Goal: Task Accomplishment & Management: Use online tool/utility

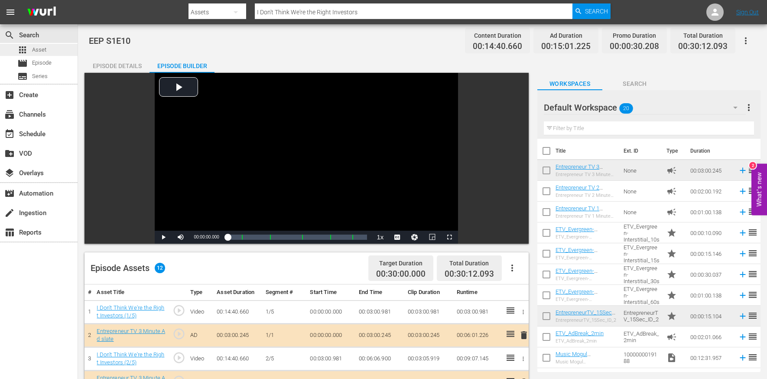
click at [58, 54] on div "apps Asset" at bounding box center [39, 50] width 78 height 12
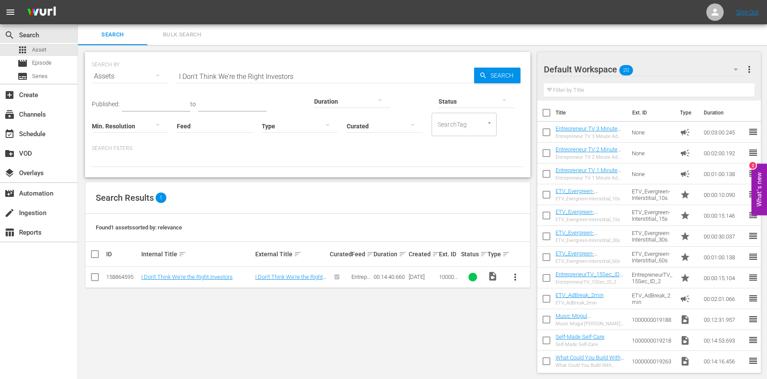
click at [211, 79] on input "I Don't Think We're the Right Investors" at bounding box center [325, 76] width 297 height 21
paste input "Edible Selfies, Extreme Beer Pong and More!"
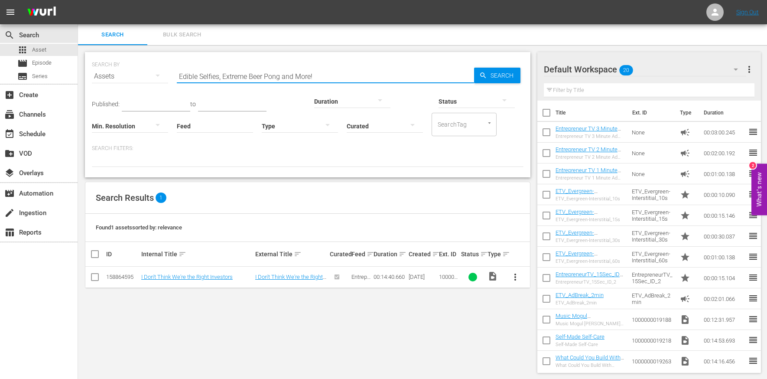
type input "Edible Selfies, Extreme Beer Pong and More!"
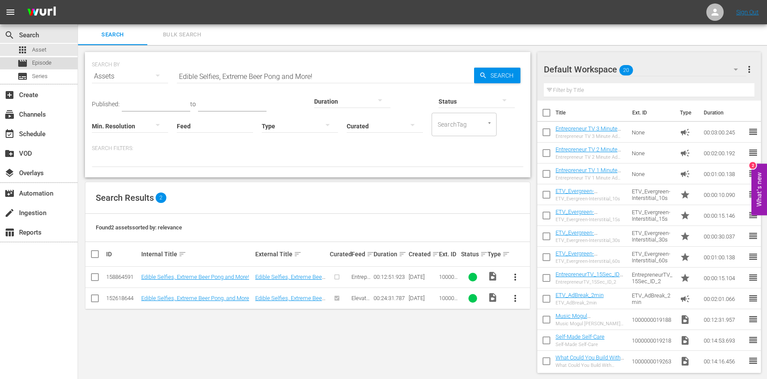
click at [46, 65] on span "Episode" at bounding box center [42, 63] width 20 height 9
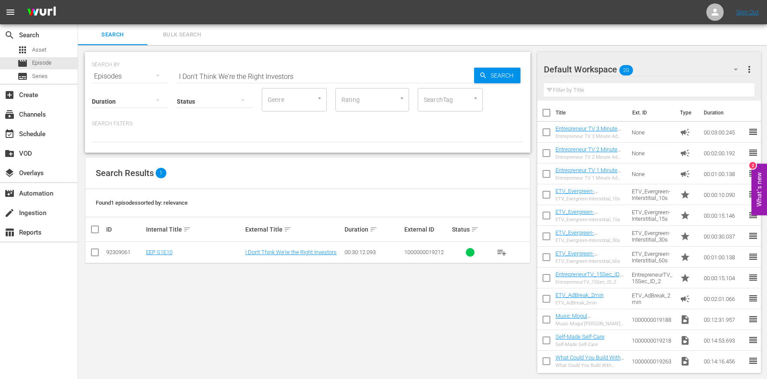
click at [256, 77] on input "I Don't Think We're the Right Investors" at bounding box center [325, 76] width 297 height 21
paste input "Edible Selfies, Extreme Beer Pong and More!"
type input "Edible Selfies, Extreme Beer Pong and More!"
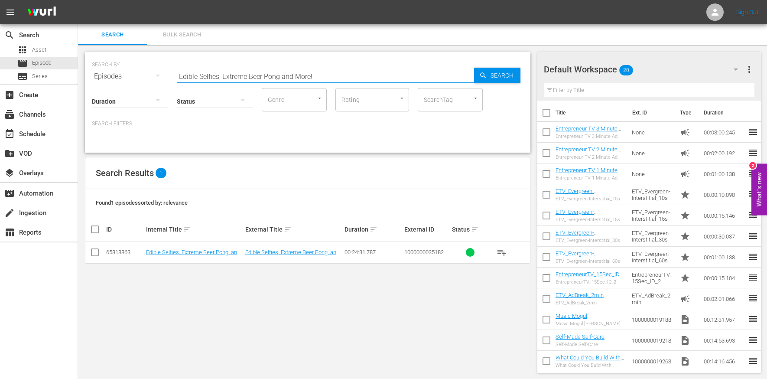
click at [193, 247] on td "Edible Selfies, Extreme Beer Pong, and More" at bounding box center [194, 252] width 99 height 21
click at [196, 250] on link "Edible Selfies, Extreme Beer Pong, and More" at bounding box center [193, 255] width 94 height 13
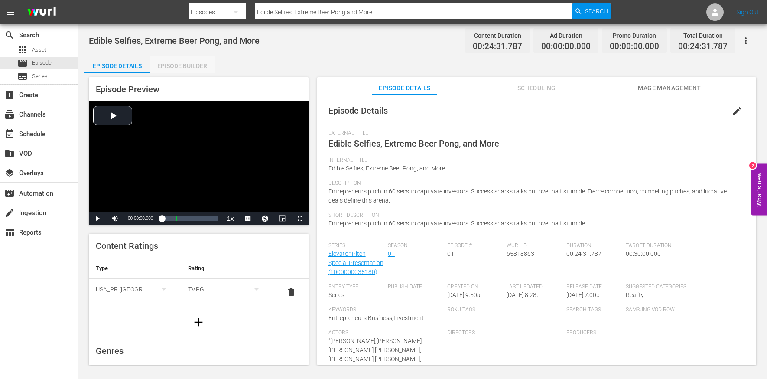
click at [183, 62] on div "Episode Builder" at bounding box center [182, 65] width 65 height 21
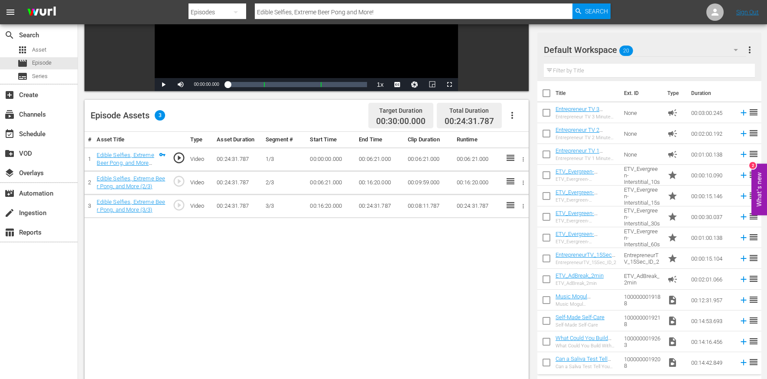
scroll to position [163, 0]
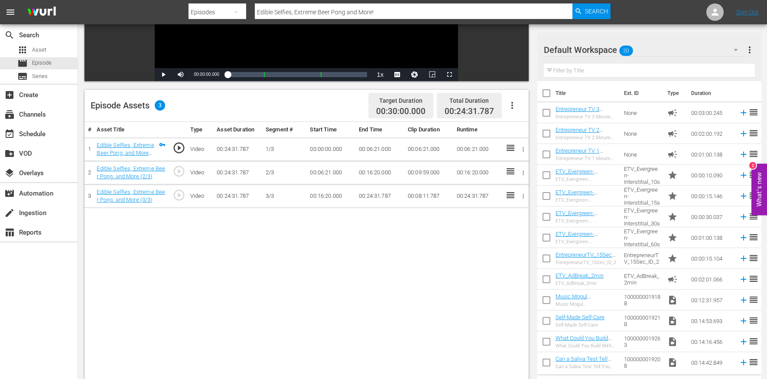
click at [513, 106] on icon "button" at bounding box center [512, 105] width 10 height 10
click at [513, 106] on div "Edit Cue Points" at bounding box center [538, 108] width 59 height 21
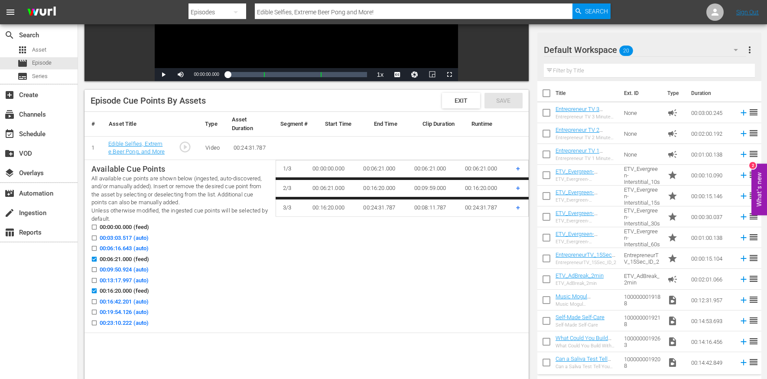
click at [143, 240] on span "00:03:03.517 (auto)" at bounding box center [124, 238] width 49 height 9
click at [98, 240] on input "00:03:03.517 (auto)" at bounding box center [92, 239] width 11 height 7
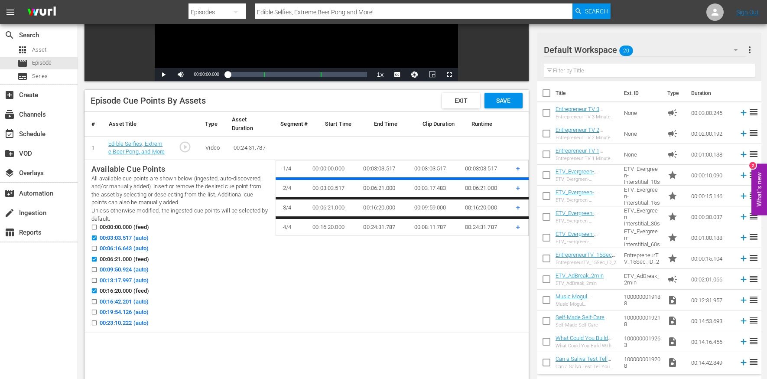
click at [114, 237] on span "00:03:03.517 (auto)" at bounding box center [124, 238] width 49 height 9
click at [98, 237] on input "00:03:03.517 (auto)" at bounding box center [92, 239] width 11 height 7
checkbox input "false"
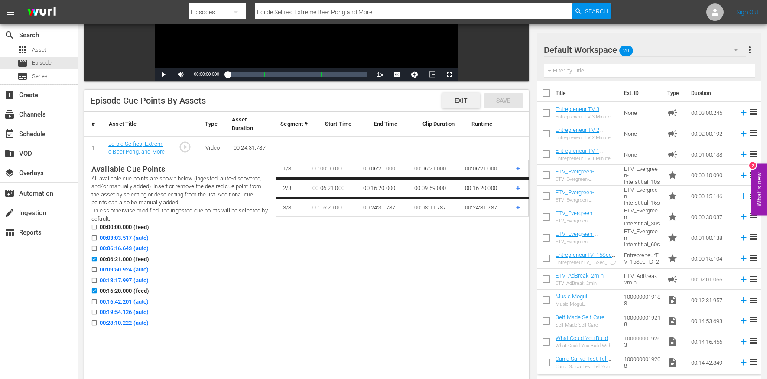
click at [468, 103] on span "Exit" at bounding box center [461, 100] width 27 height 7
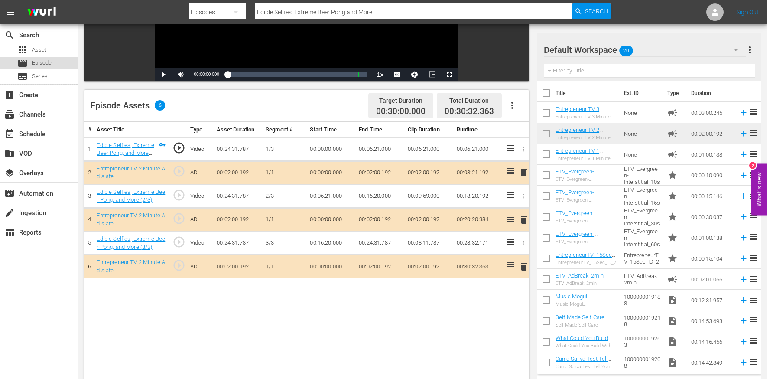
click at [58, 64] on div "movie Episode" at bounding box center [39, 63] width 78 height 12
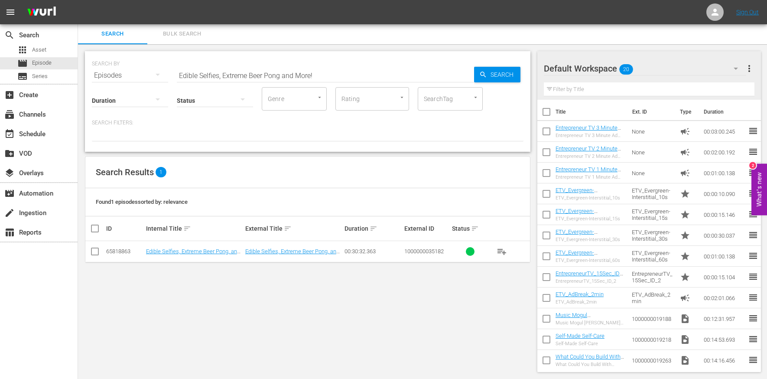
click at [230, 77] on input "Edible Selfies, Extreme Beer Pong and More!" at bounding box center [325, 75] width 297 height 21
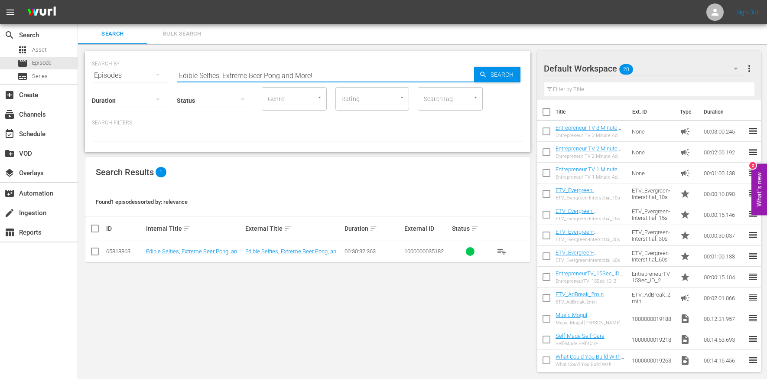
click at [230, 77] on input "Edible Selfies, Extreme Beer Pong and More!" at bounding box center [325, 75] width 297 height 21
paste input "Want a Job, a Baby or Some New Friends?"
type input "Want a Job, a Baby or Some New Friends?"
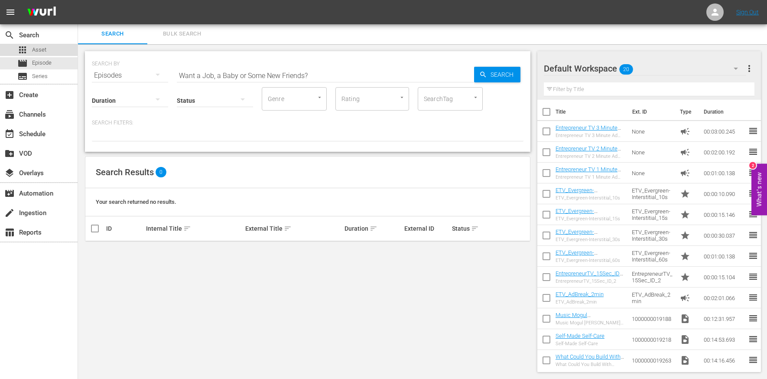
click at [56, 45] on div "apps Asset" at bounding box center [39, 50] width 78 height 12
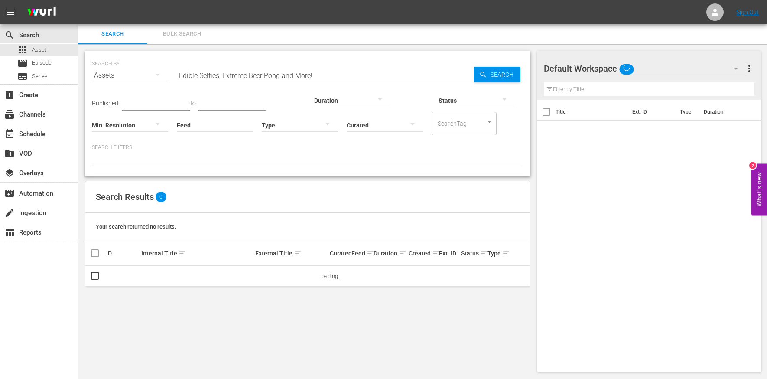
click at [245, 74] on input "Edible Selfies, Extreme Beer Pong and More!" at bounding box center [325, 75] width 297 height 21
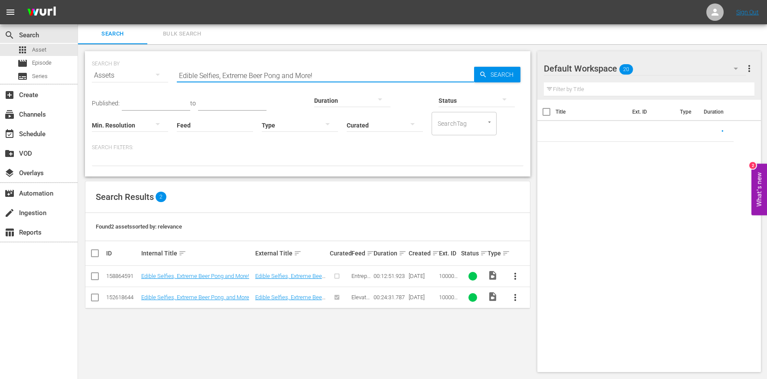
click at [245, 74] on input "Edible Selfies, Extreme Beer Pong and More!" at bounding box center [325, 75] width 297 height 21
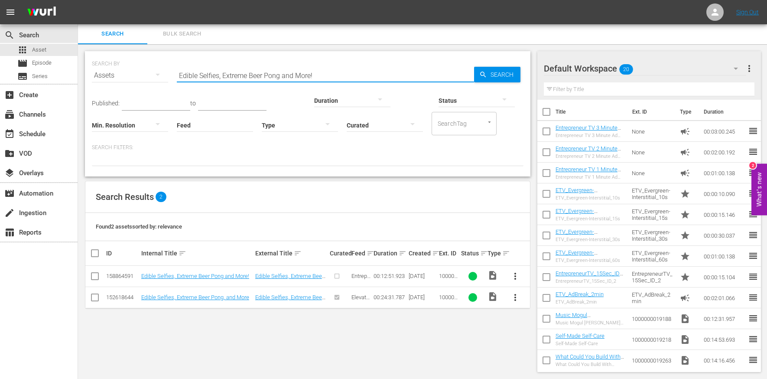
paste input "Want a Job, a Baby or Some New Friends?"
type input "Want a Job, a Baby or Some New Friends?"
click at [95, 277] on input "checkbox" at bounding box center [95, 278] width 10 height 10
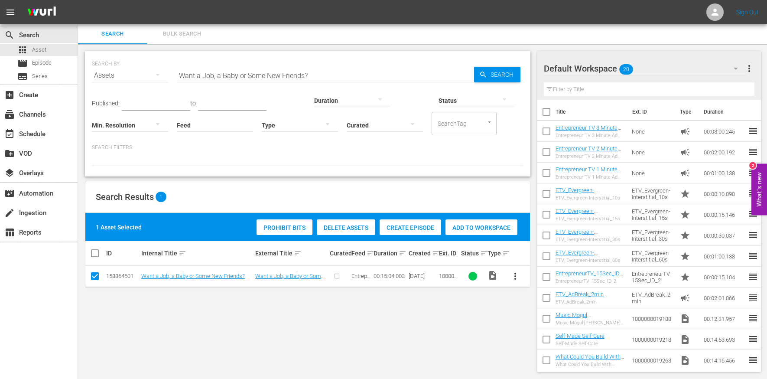
click at [396, 235] on div "Prohibit Bits Delete Assets Create Episode Add to Workspace" at bounding box center [386, 227] width 265 height 20
click at [404, 229] on span "Create Episode" at bounding box center [411, 227] width 62 height 7
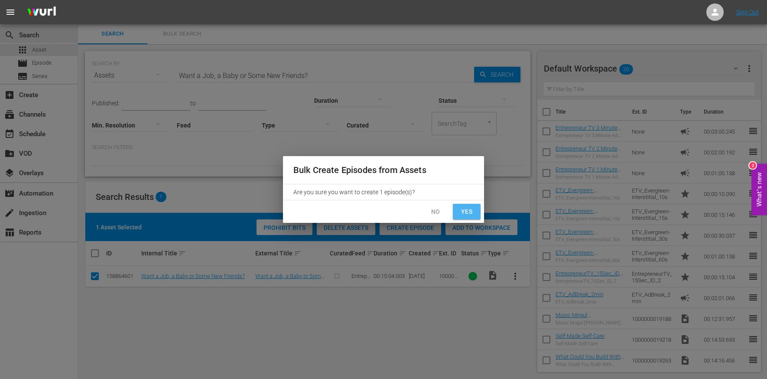
click at [472, 212] on span "Yes" at bounding box center [467, 211] width 14 height 11
checkbox input "false"
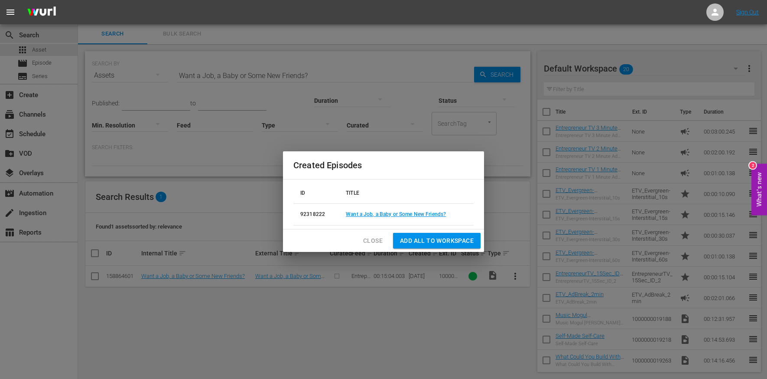
click at [383, 209] on td "Want a Job, a Baby or Some New Friends?" at bounding box center [406, 214] width 135 height 22
click at [382, 217] on link "Want a Job, a Baby or Some New Friends?" at bounding box center [396, 214] width 100 height 6
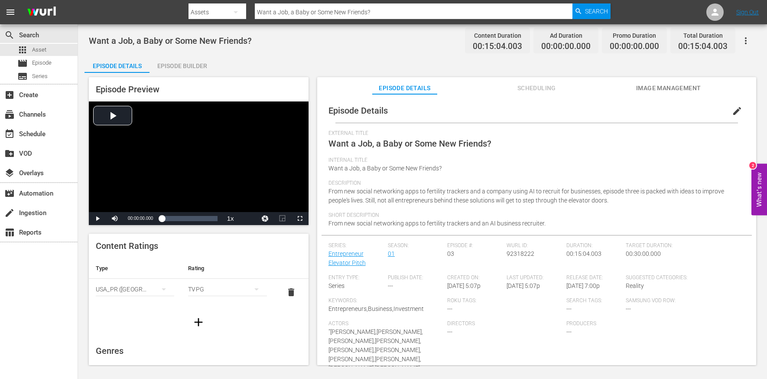
click at [171, 67] on div "Episode Builder" at bounding box center [182, 65] width 65 height 21
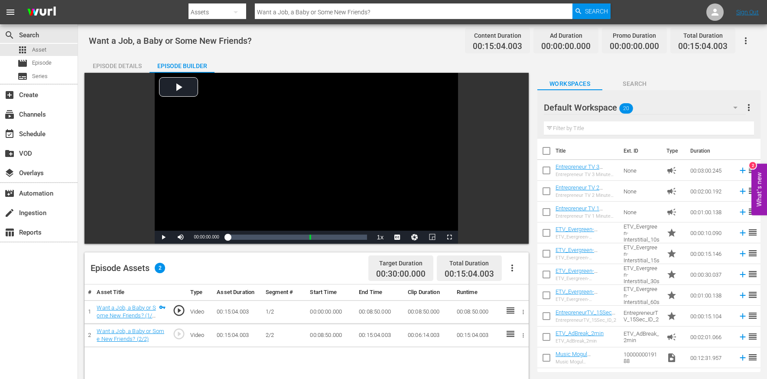
click at [134, 62] on div "Episode Details" at bounding box center [117, 65] width 65 height 21
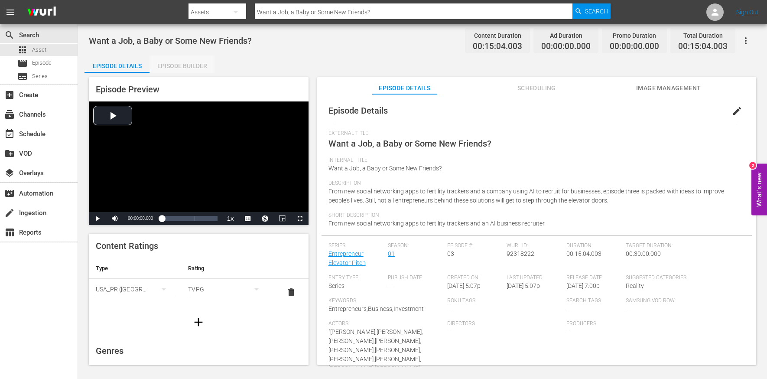
click at [180, 67] on div "Episode Builder" at bounding box center [182, 65] width 65 height 21
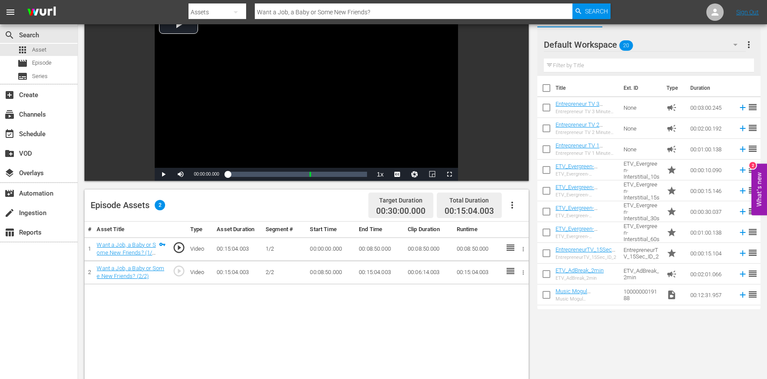
scroll to position [195, 0]
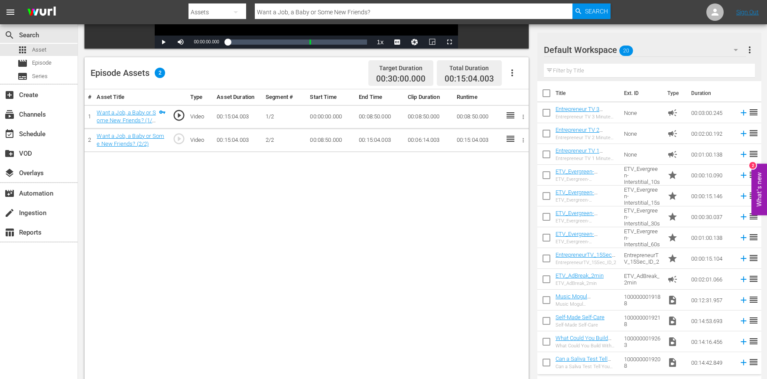
click at [506, 77] on button "button" at bounding box center [512, 72] width 21 height 21
click at [521, 80] on div "Edit Cue Points" at bounding box center [538, 76] width 59 height 21
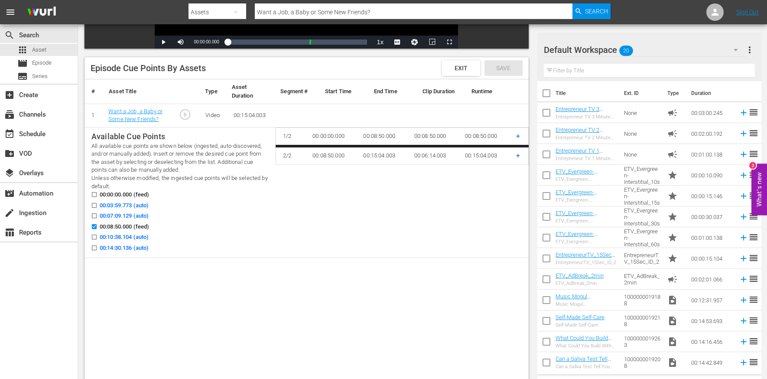
click at [124, 208] on span "00:03:59.773 (auto)" at bounding box center [124, 205] width 49 height 9
click at [98, 208] on input "00:03:59.773 (auto)" at bounding box center [92, 207] width 11 height 7
checkbox input "true"
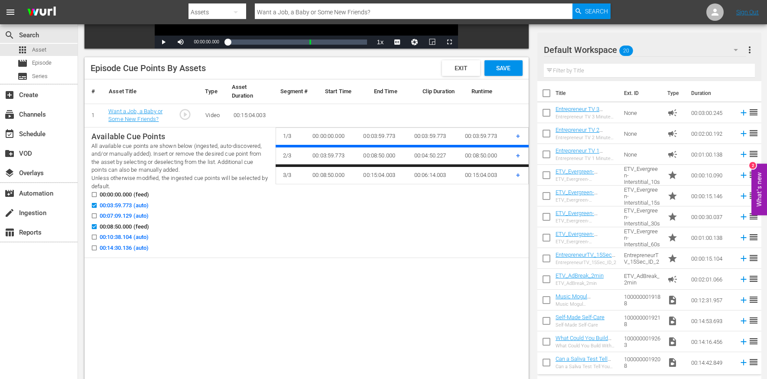
click at [127, 238] on span "00:10:38.104 (auto)" at bounding box center [124, 237] width 49 height 9
click at [98, 238] on input "00:10:38.104 (auto)" at bounding box center [92, 238] width 11 height 7
checkbox input "true"
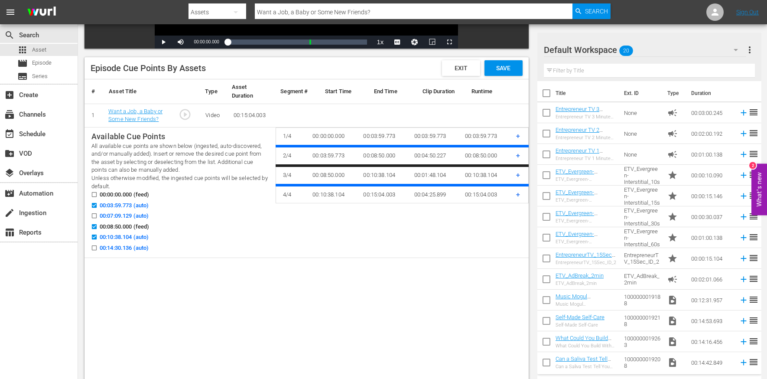
click at [133, 224] on span "00:08:50.000 (feed)" at bounding box center [124, 226] width 49 height 9
click at [98, 225] on input "00:08:50.000 (feed)" at bounding box center [92, 228] width 11 height 7
checkbox input "false"
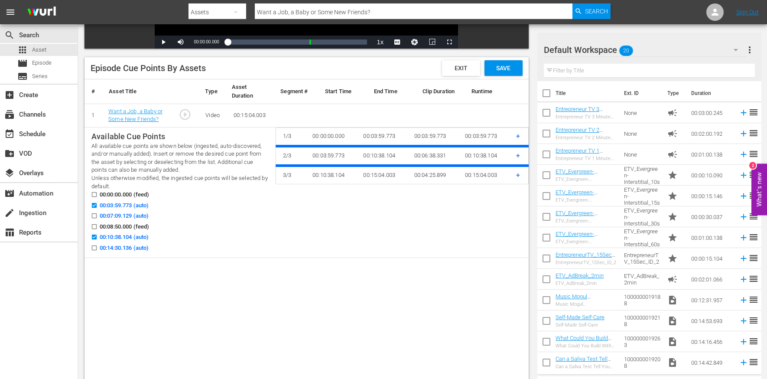
click at [127, 213] on span "00:07:09.129 (auto)" at bounding box center [124, 216] width 49 height 9
click at [98, 214] on input "00:07:09.129 (auto)" at bounding box center [92, 217] width 11 height 7
checkbox input "true"
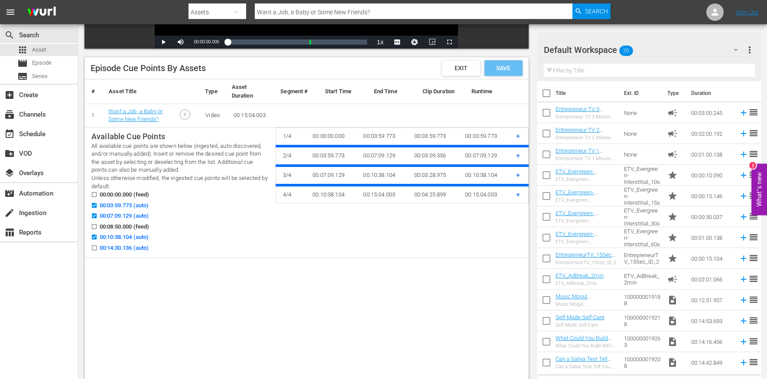
click at [504, 69] on span "Save" at bounding box center [503, 68] width 28 height 7
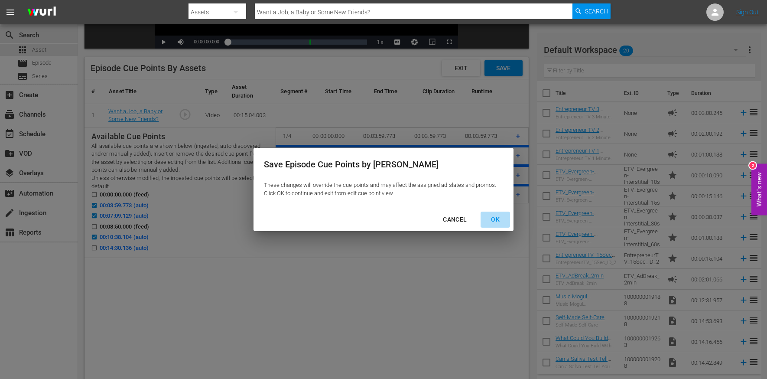
click at [497, 220] on div "OK" at bounding box center [495, 219] width 23 height 11
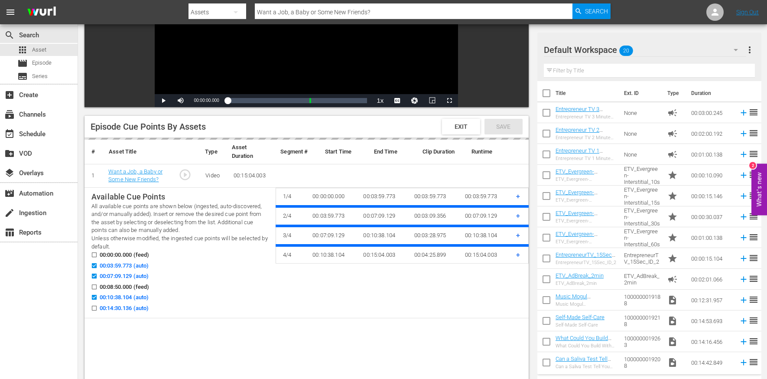
scroll to position [114, 0]
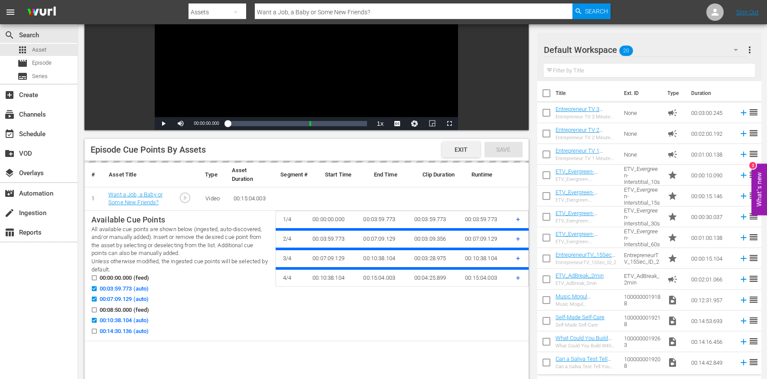
click at [456, 153] on div "Exit" at bounding box center [461, 150] width 38 height 16
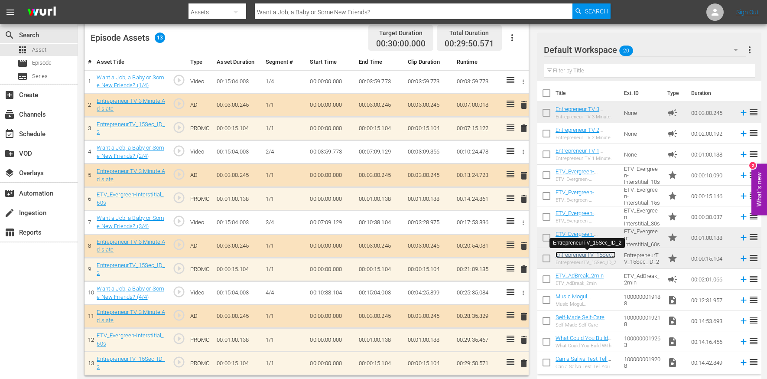
scroll to position [231, 0]
click at [289, 15] on input "Want a Job, a Baby or Some New Friends?" at bounding box center [414, 12] width 318 height 21
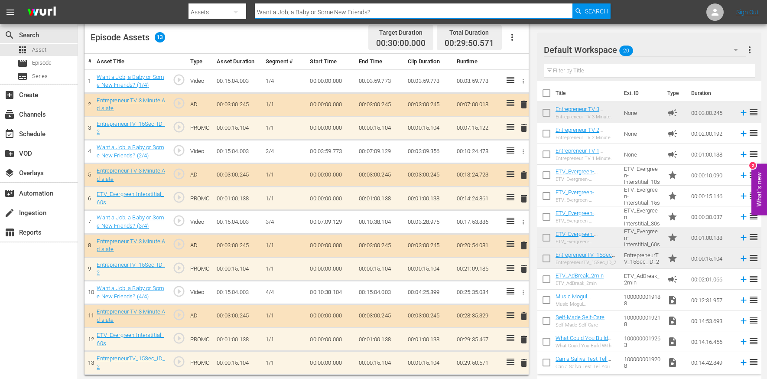
click at [289, 15] on input "Want a Job, a Baby or Some New Friends?" at bounding box center [414, 12] width 318 height 21
paste input "This Is How You Grab An Investor’s Attention"
type input "This Is How You Grab An Investor’s Attention"
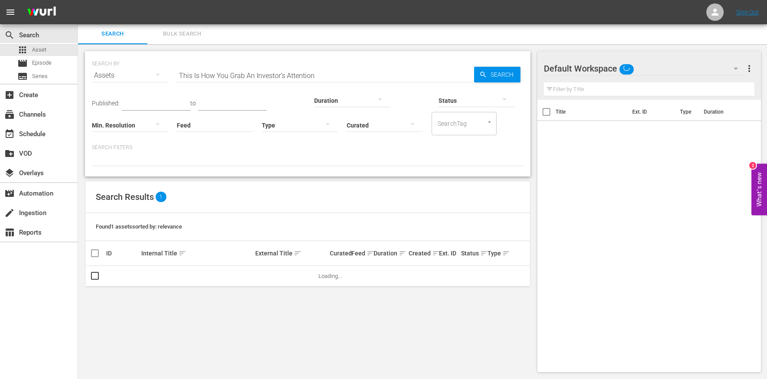
scroll to position [1, 0]
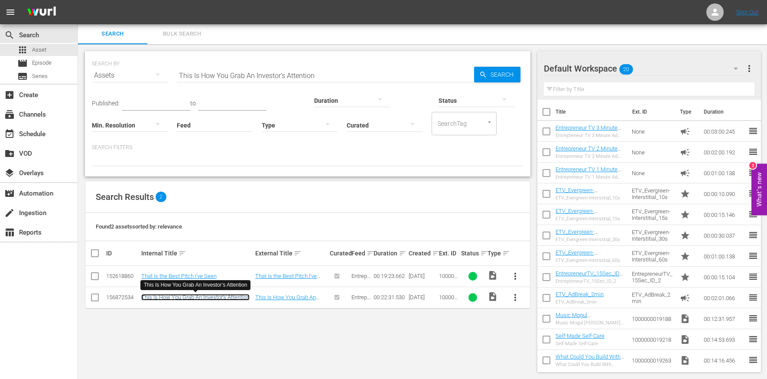
click at [169, 294] on link "This Is How You Grab An Investor’s Attention" at bounding box center [195, 297] width 108 height 7
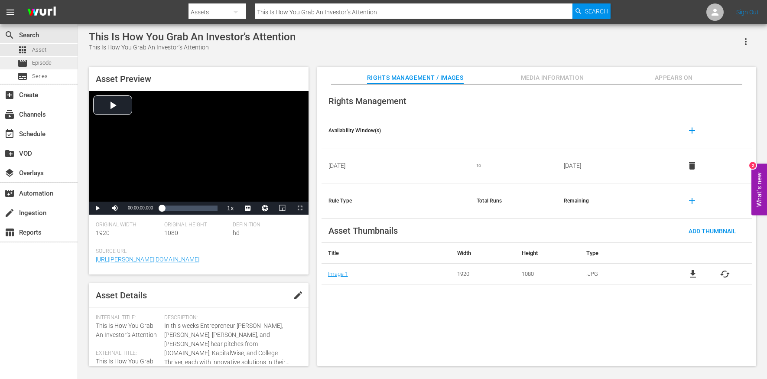
click at [41, 62] on span "Episode" at bounding box center [42, 63] width 20 height 9
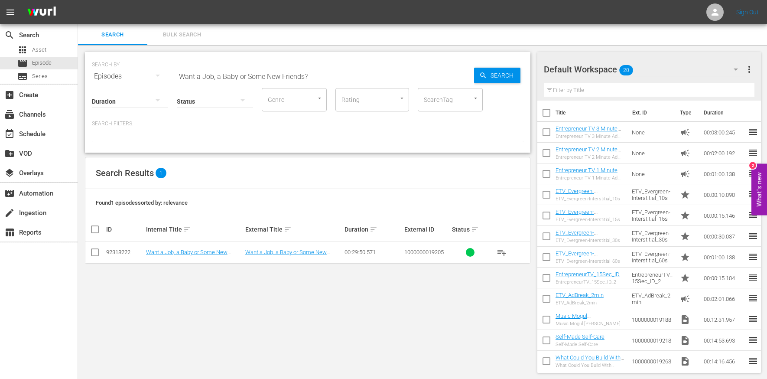
click at [245, 79] on input "Want a Job, a Baby or Some New Friends?" at bounding box center [325, 76] width 297 height 21
paste input "This Is How You Grab An Investor’s Attention"
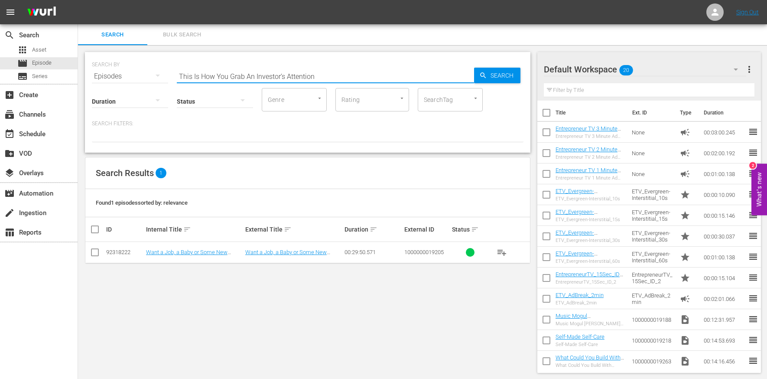
type input "This Is How You Grab An Investor’s Attention"
click at [202, 250] on link "This Is How You Grab An Investor’s Attention" at bounding box center [188, 255] width 85 height 13
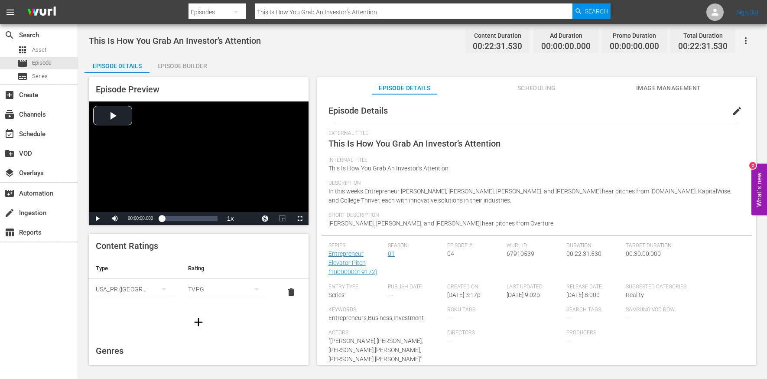
click at [188, 70] on div "Episode Builder" at bounding box center [182, 65] width 65 height 21
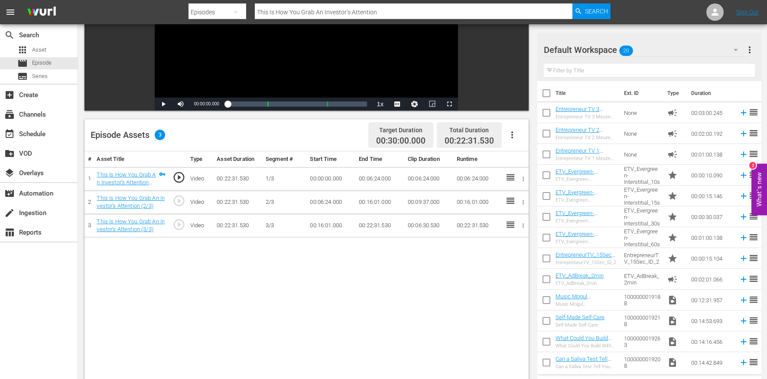
scroll to position [134, 0]
click at [510, 138] on icon "button" at bounding box center [512, 134] width 10 height 10
click at [512, 140] on div "Edit Cue Points" at bounding box center [538, 137] width 59 height 21
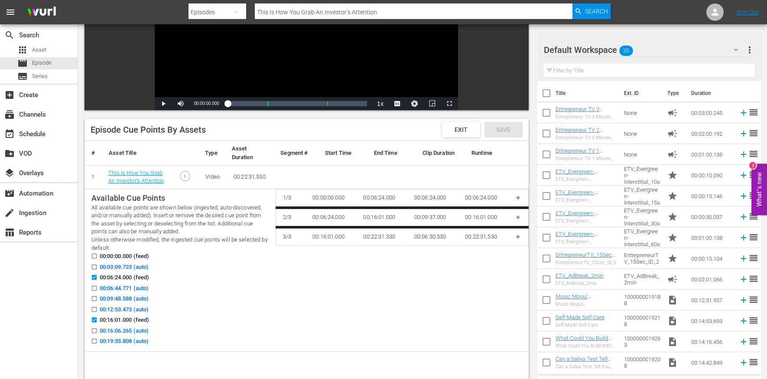
click at [128, 300] on span "00:09:48.588 (auto)" at bounding box center [124, 298] width 49 height 9
click at [98, 300] on input "00:09:48.588 (auto)" at bounding box center [92, 300] width 11 height 7
checkbox input "true"
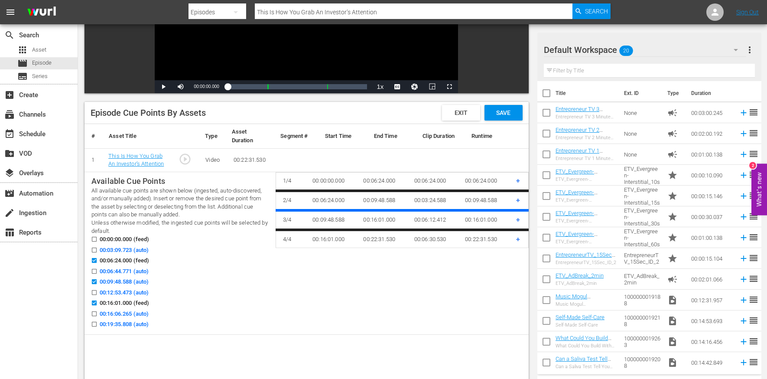
scroll to position [154, 0]
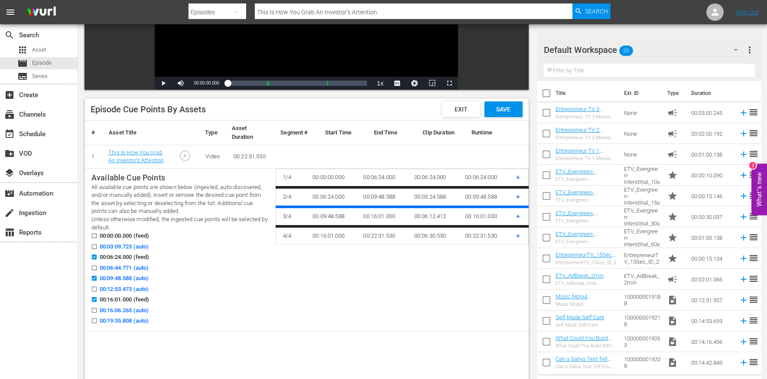
click at [127, 321] on span "00:19:35.808 (auto)" at bounding box center [124, 320] width 49 height 9
click at [98, 321] on input "00:19:35.808 (auto)" at bounding box center [92, 322] width 11 height 7
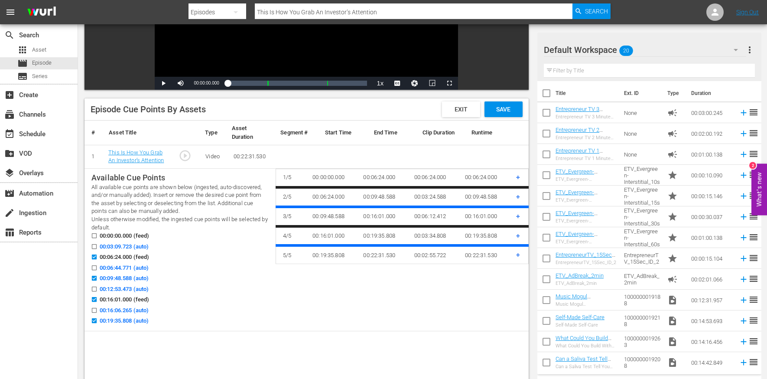
click at [129, 317] on span "00:19:35.808 (auto)" at bounding box center [124, 320] width 49 height 9
click at [98, 319] on input "00:19:35.808 (auto)" at bounding box center [92, 322] width 11 height 7
checkbox input "false"
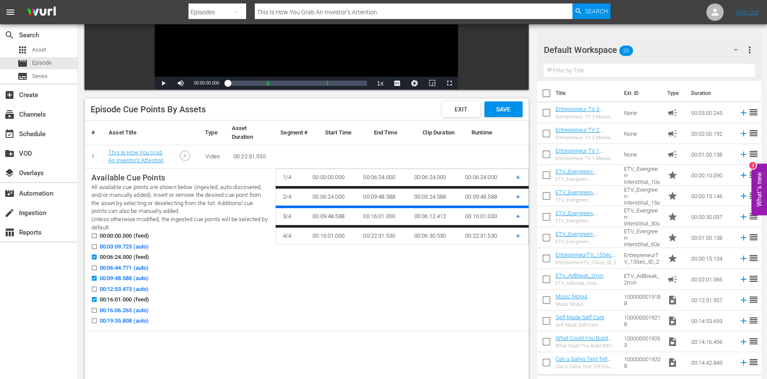
click at [119, 288] on span "00:12:53.473 (auto)" at bounding box center [124, 289] width 49 height 9
click at [98, 288] on input "00:12:53.473 (auto)" at bounding box center [92, 290] width 11 height 7
checkbox input "true"
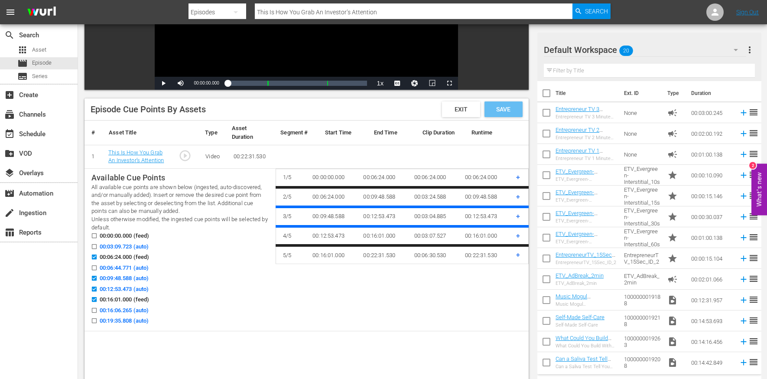
click at [511, 109] on span "Save" at bounding box center [503, 109] width 28 height 7
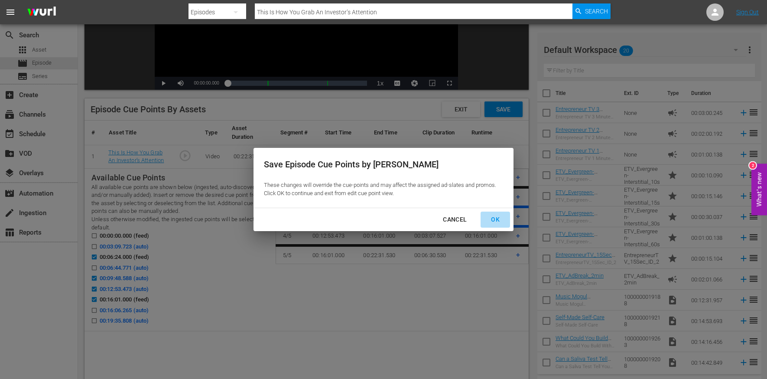
click at [492, 222] on div "OK" at bounding box center [495, 219] width 23 height 11
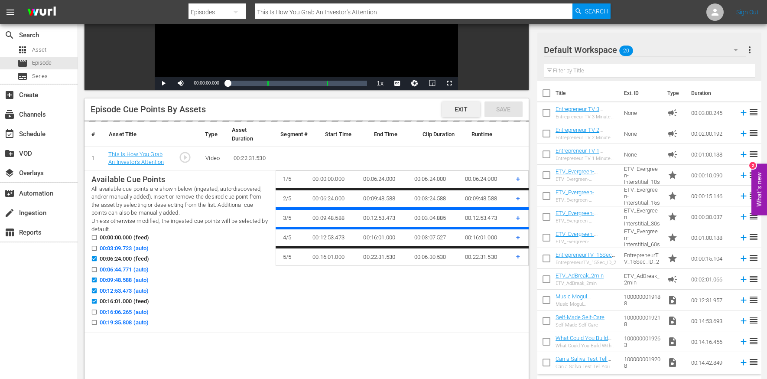
click at [455, 110] on span "Exit" at bounding box center [461, 109] width 27 height 7
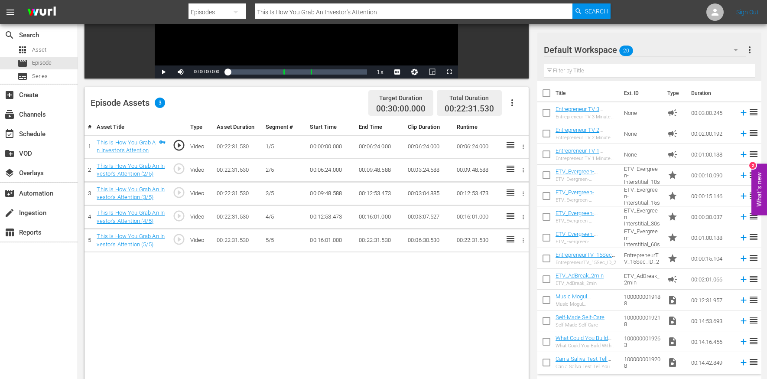
scroll to position [170, 0]
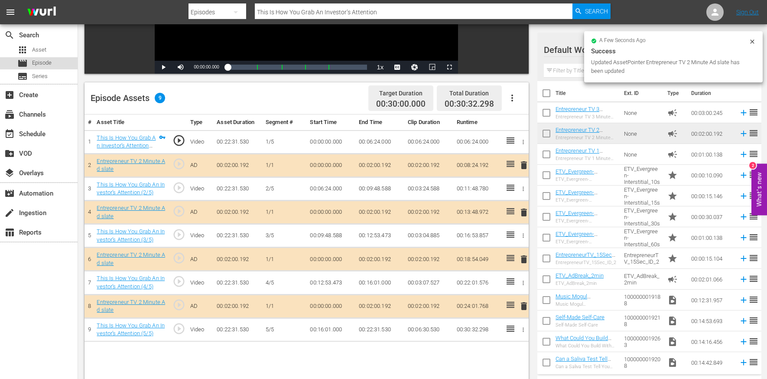
click at [54, 59] on div "movie Episode" at bounding box center [39, 63] width 78 height 12
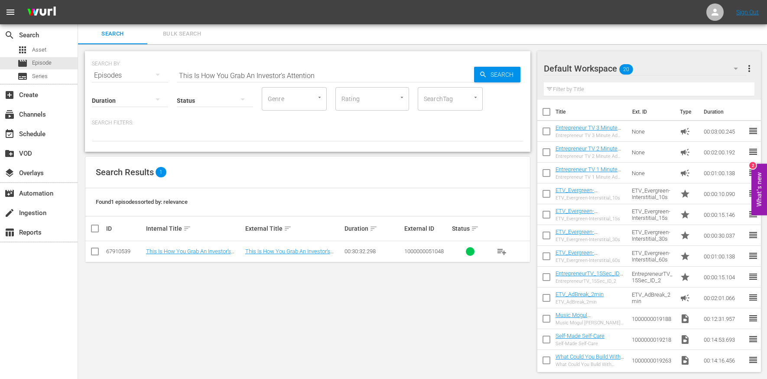
click at [231, 75] on input "This Is How You Grab An Investor’s Attention" at bounding box center [325, 75] width 297 height 21
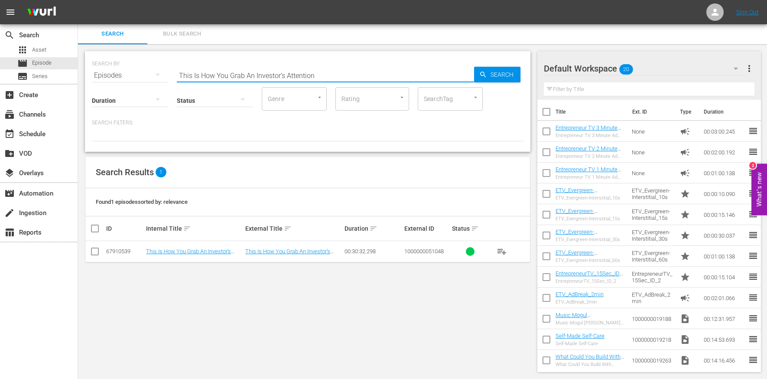
click at [231, 75] on input "This Is How You Grab An Investor’s Attention" at bounding box center [325, 75] width 297 height 21
paste input "People Suck at Judging Other People"
type input "People Suck at Judging Other People"
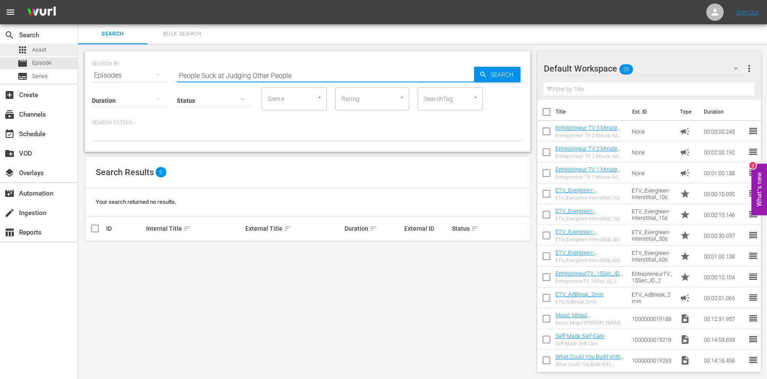
click at [67, 44] on div "apps Asset" at bounding box center [39, 50] width 78 height 12
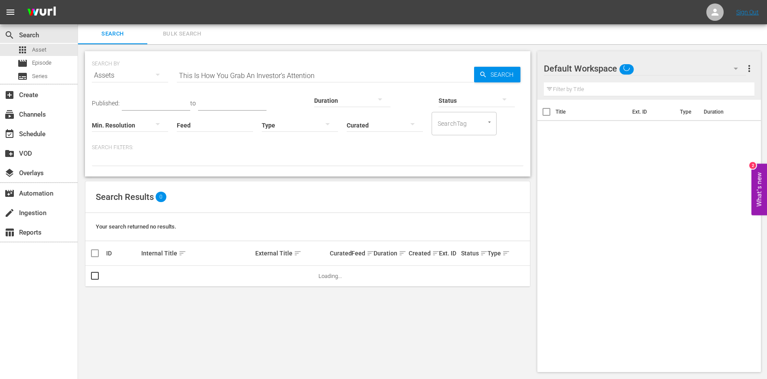
click at [270, 68] on input "This Is How You Grab An Investor’s Attention" at bounding box center [325, 75] width 297 height 21
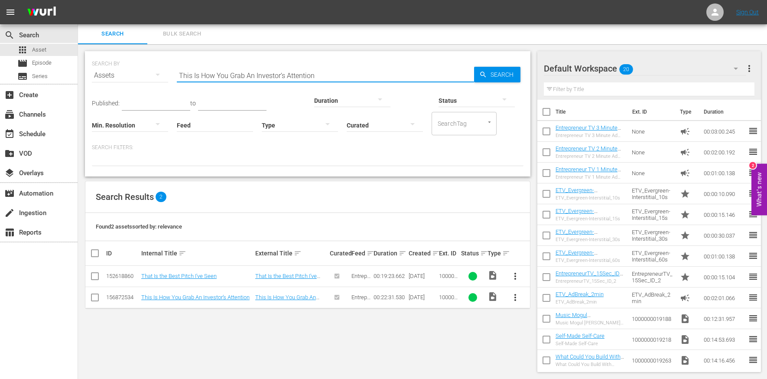
click at [270, 68] on input "This Is How You Grab An Investor’s Attention" at bounding box center [325, 75] width 297 height 21
paste input "People Suck at Judging Other People"
type input "People Suck at Judging Other People"
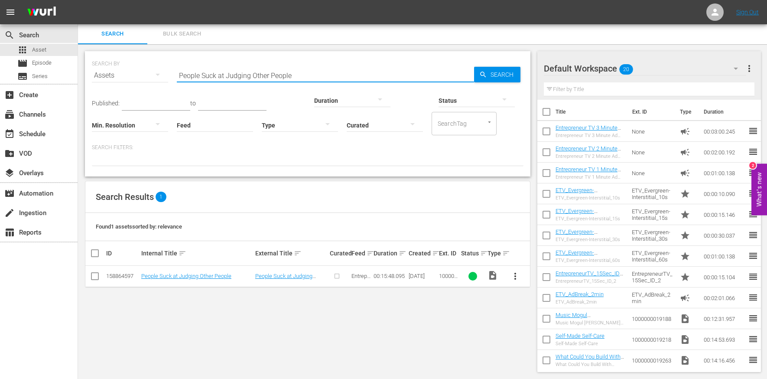
click at [91, 274] on input "checkbox" at bounding box center [95, 278] width 10 height 10
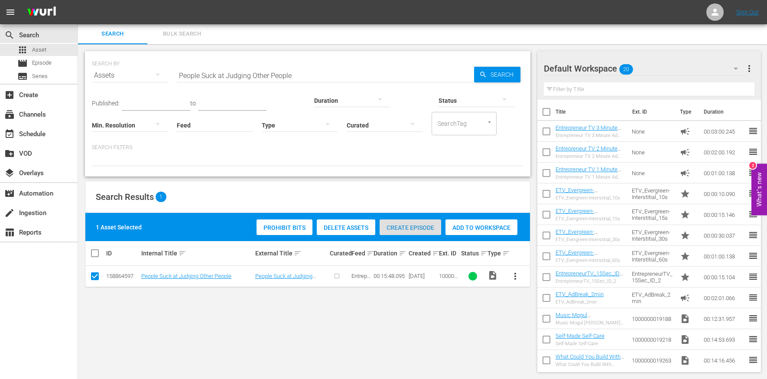
click at [414, 219] on div "Create Episode" at bounding box center [411, 227] width 62 height 16
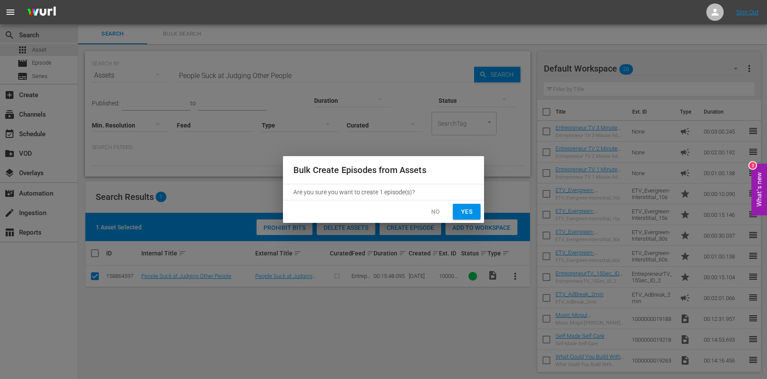
click at [467, 208] on span "Yes" at bounding box center [467, 211] width 14 height 11
checkbox input "false"
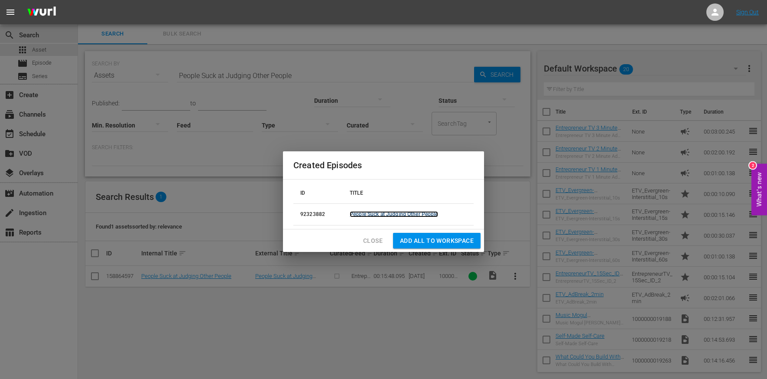
click at [411, 215] on link "People Suck at Judging Other People" at bounding box center [394, 214] width 88 height 6
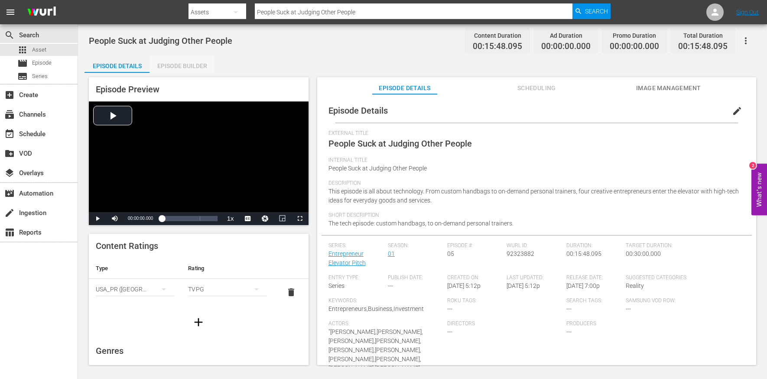
click at [179, 70] on div "Episode Builder" at bounding box center [182, 65] width 65 height 21
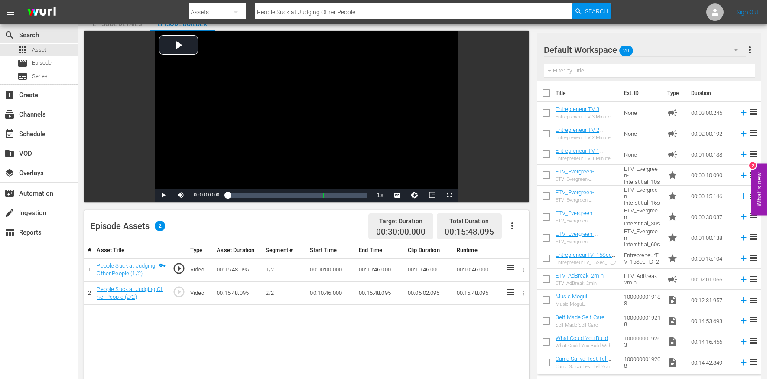
scroll to position [90, 0]
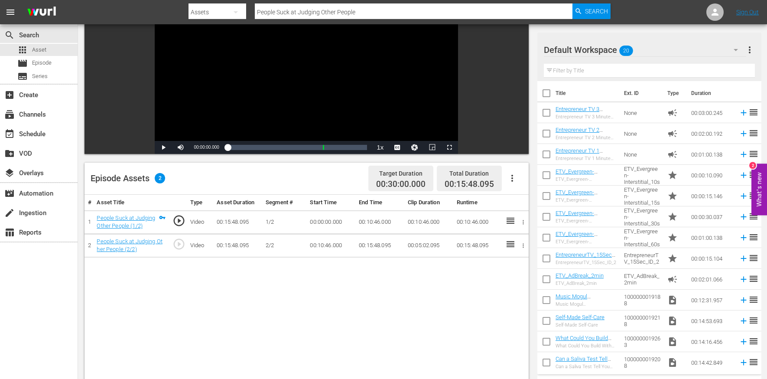
click at [509, 175] on icon "button" at bounding box center [512, 178] width 10 height 10
click at [522, 179] on div "Edit Cue Points" at bounding box center [538, 181] width 59 height 21
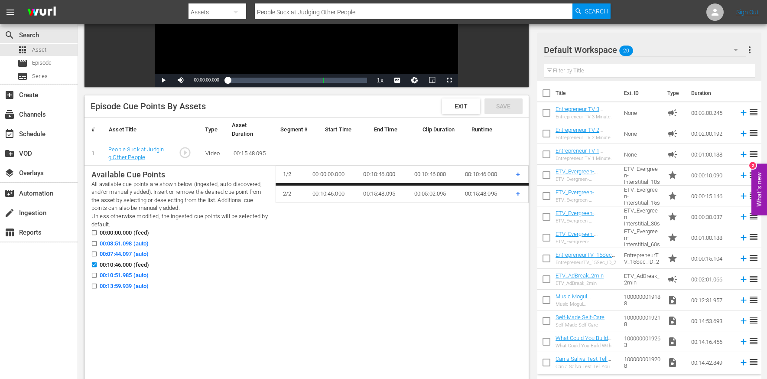
scroll to position [177, 0]
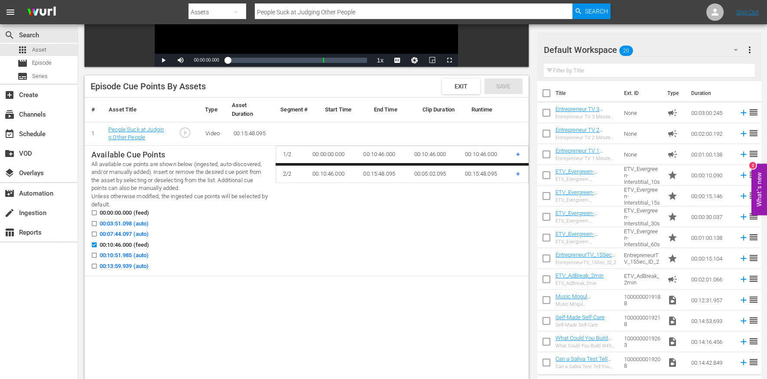
click at [130, 226] on span "00:03:51.098 (auto)" at bounding box center [124, 223] width 49 height 9
click at [98, 226] on input "00:03:51.098 (auto)" at bounding box center [92, 225] width 11 height 7
checkbox input "true"
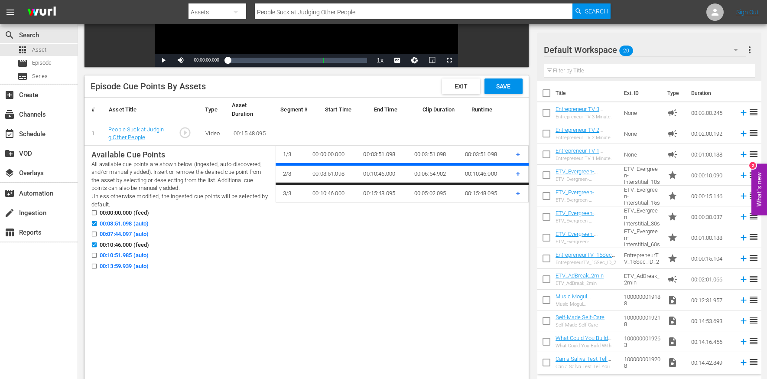
click at [130, 265] on span "00:13:59.939 (auto)" at bounding box center [124, 266] width 49 height 9
click at [98, 265] on input "00:13:59.939 (auto)" at bounding box center [92, 267] width 11 height 7
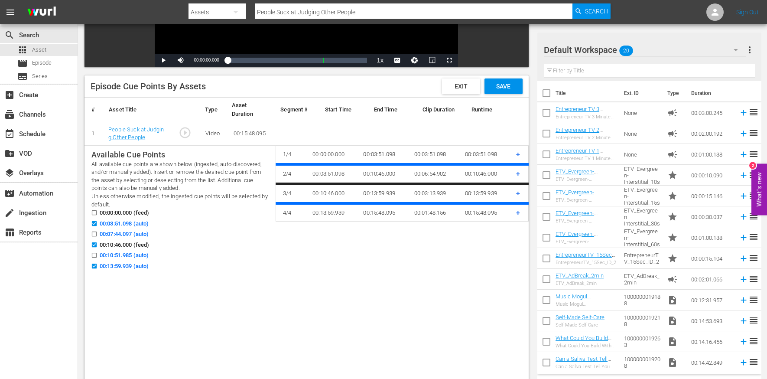
click at [130, 265] on span "00:13:59.939 (auto)" at bounding box center [124, 266] width 49 height 9
click at [98, 265] on input "00:13:59.939 (auto)" at bounding box center [92, 267] width 11 height 7
checkbox input "false"
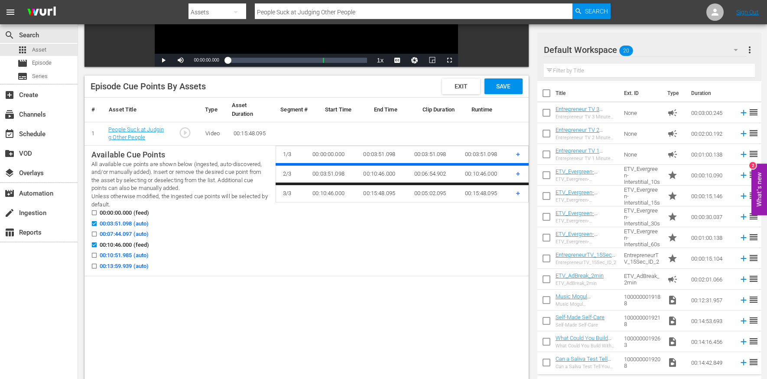
click at [127, 233] on span "00:07:44.097 (auto)" at bounding box center [124, 234] width 49 height 9
click at [98, 233] on input "00:07:44.097 (auto)" at bounding box center [92, 235] width 11 height 7
checkbox input "true"
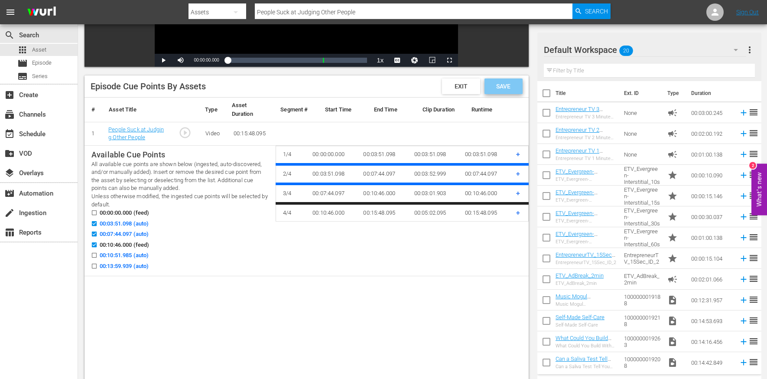
click at [512, 92] on div "Save" at bounding box center [504, 86] width 38 height 16
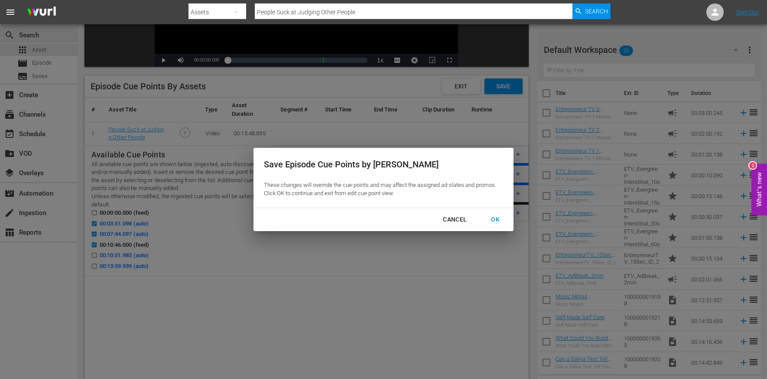
click at [493, 220] on div "OK" at bounding box center [495, 219] width 23 height 11
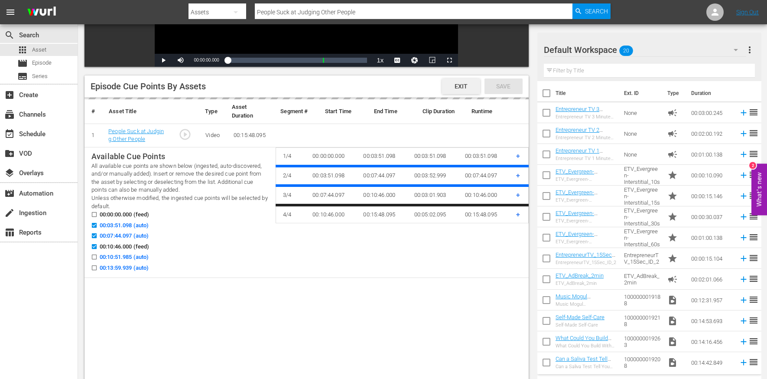
click at [465, 86] on span "Exit" at bounding box center [461, 86] width 27 height 7
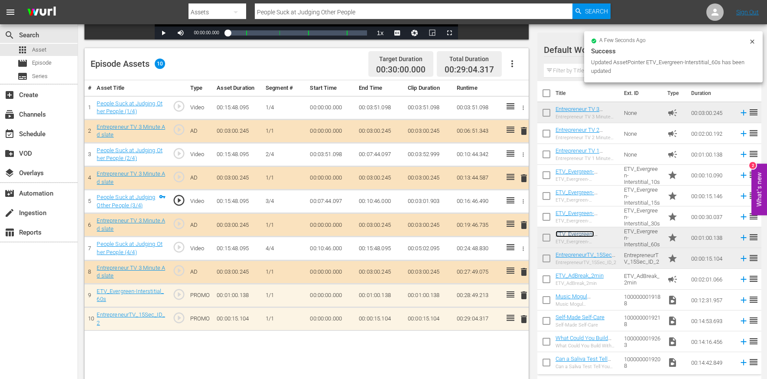
scroll to position [209, 0]
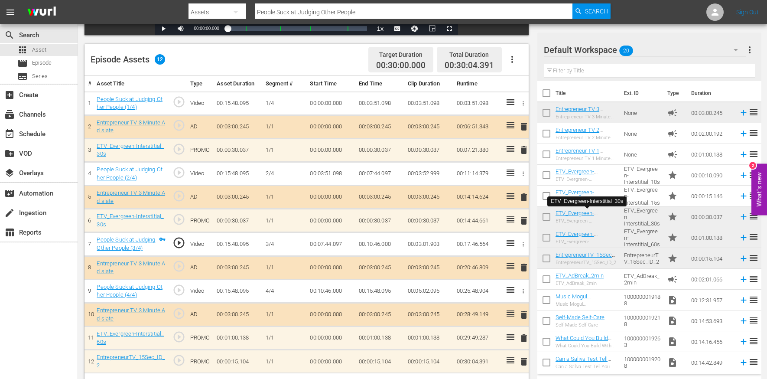
click at [293, 10] on input "People Suck at Judging Other People" at bounding box center [414, 12] width 318 height 21
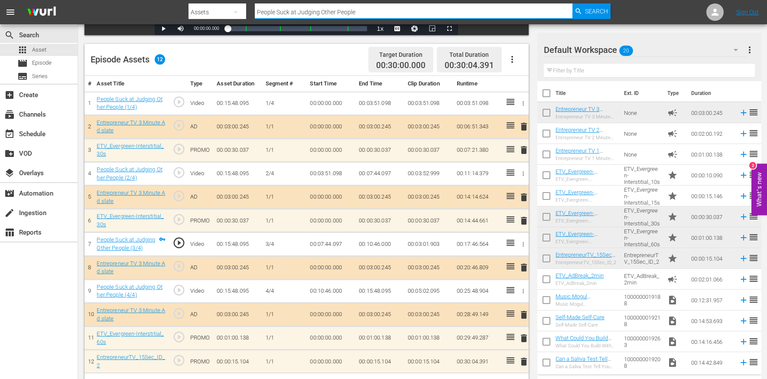
click at [293, 10] on input "People Suck at Judging Other People" at bounding box center [414, 12] width 318 height 21
paste input "Simplifying Your Daily Routin"
type input "Simplifying Your Daily Routine"
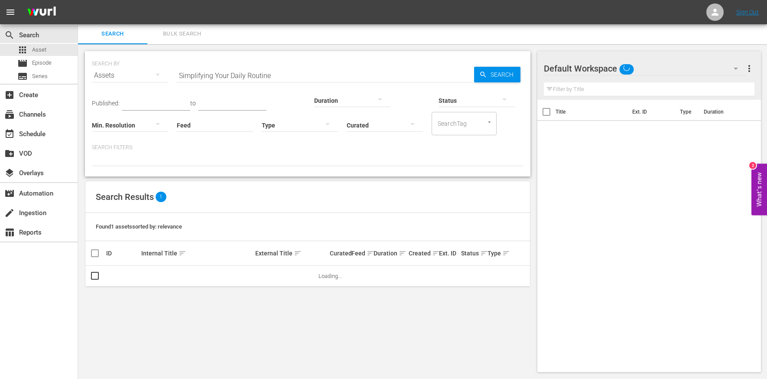
scroll to position [1, 0]
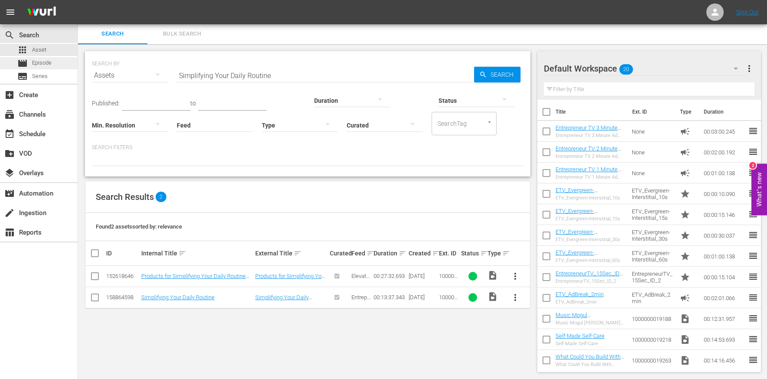
click at [42, 62] on span "Episode" at bounding box center [42, 63] width 20 height 9
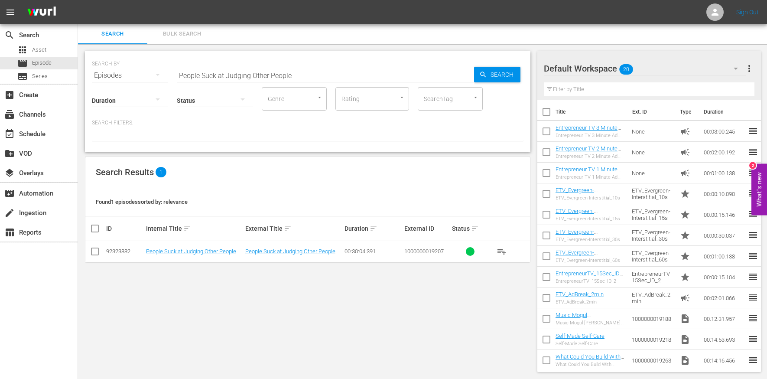
click at [237, 76] on input "People Suck at Judging Other People" at bounding box center [325, 75] width 297 height 21
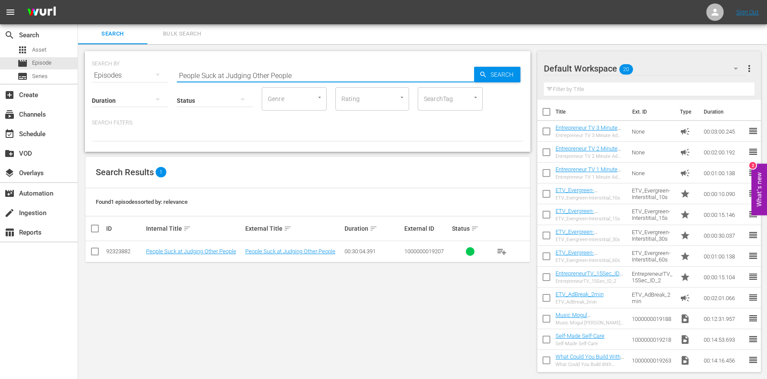
click at [237, 76] on input "People Suck at Judging Other People" at bounding box center [325, 75] width 297 height 21
type input "v"
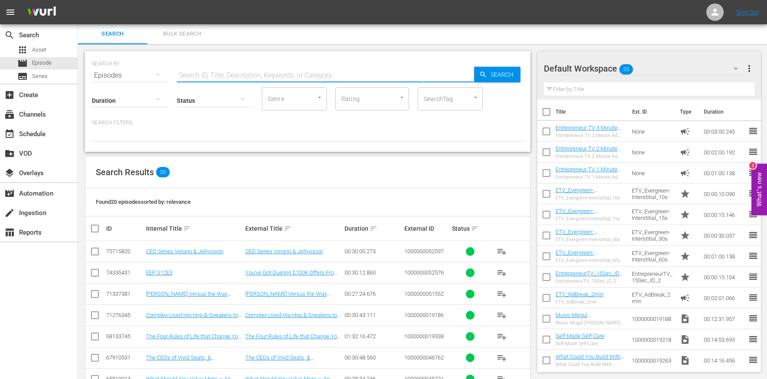
paste input "Simplifying Your Daily Routine"
type input "Simplifying Your Daily Routine"
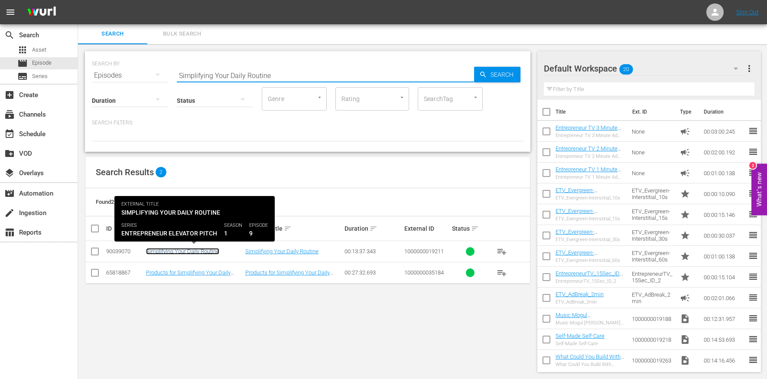
click at [198, 250] on link "Simplifying Your Daily Routine" at bounding box center [182, 251] width 73 height 7
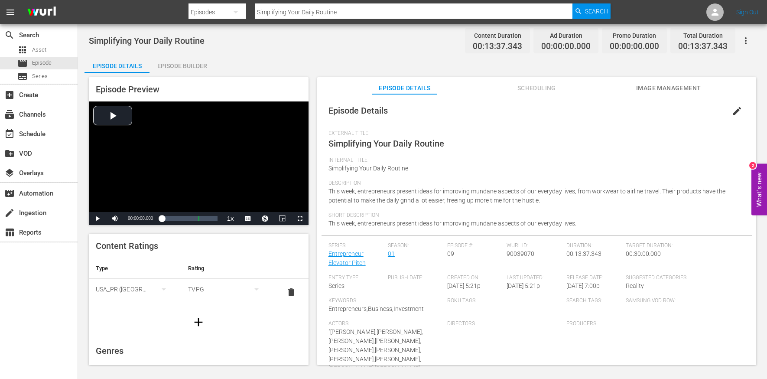
drag, startPoint x: 198, startPoint y: 69, endPoint x: 397, endPoint y: 143, distance: 212.2
click at [398, 143] on div "Episode Details Episode Builder Episode Preview Video Player is loading. Play V…" at bounding box center [423, 213] width 676 height 316
click at [732, 109] on span "edit" at bounding box center [737, 111] width 10 height 10
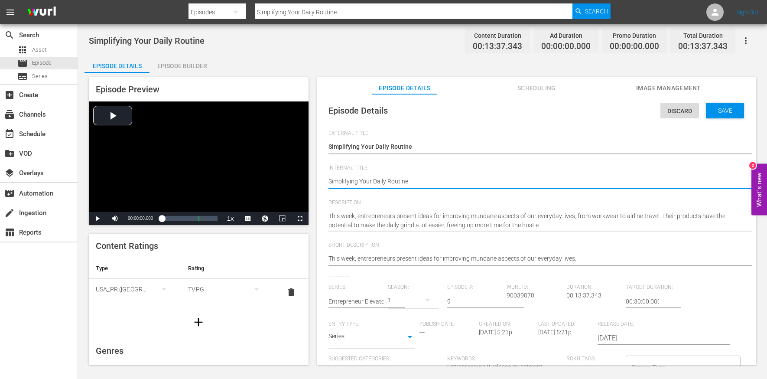
click at [413, 183] on textarea "Simplifying Your Daily Routine" at bounding box center [535, 182] width 412 height 10
type textarea "E"
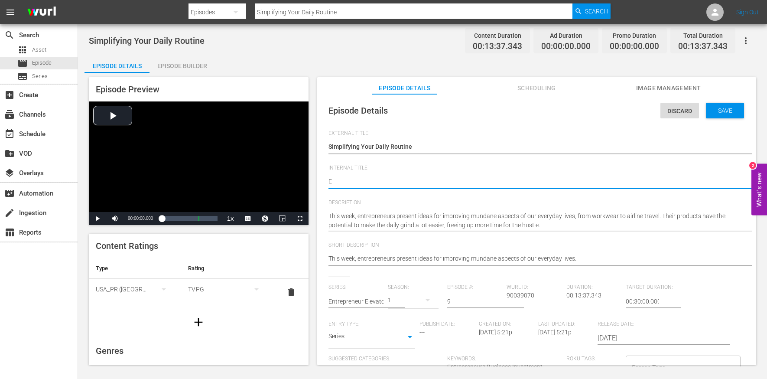
type textarea "EE"
type textarea "EEP"
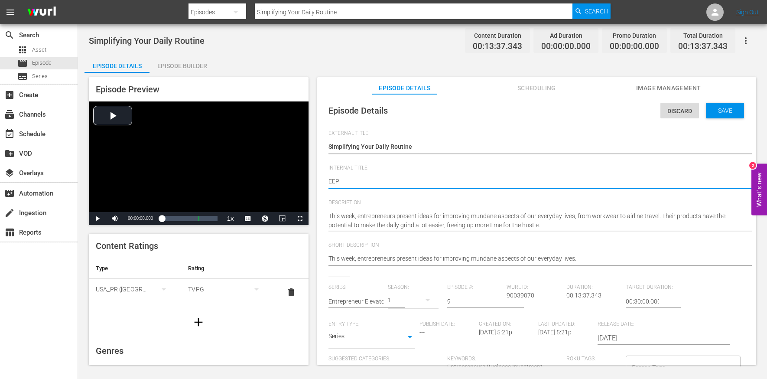
type textarea "EEP"
type textarea "EEP S"
type textarea "EEP S1"
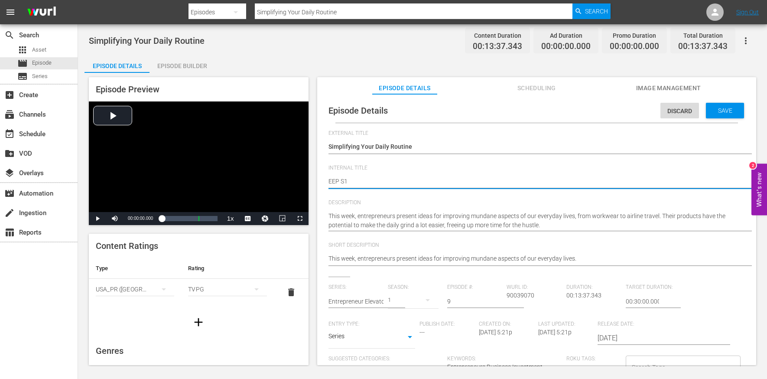
type textarea "EEP S1E"
type textarea "EEP S1E9"
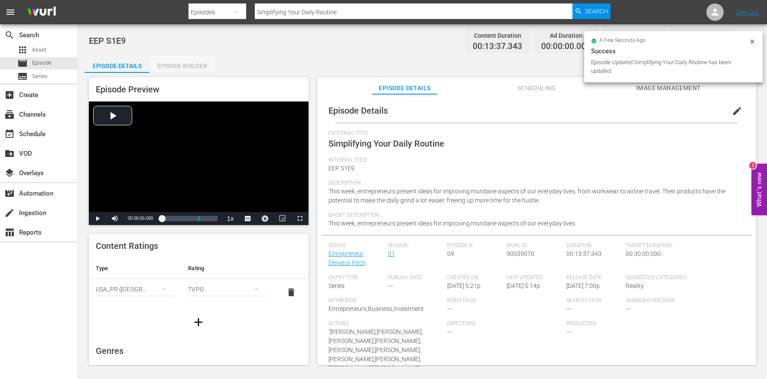
click at [191, 65] on div "Episode Builder" at bounding box center [182, 65] width 65 height 21
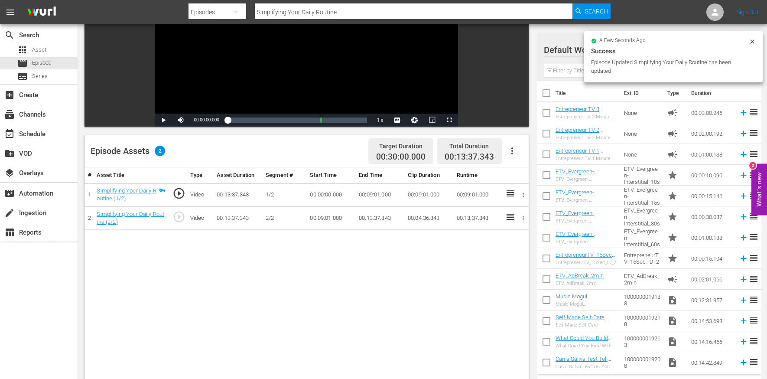
scroll to position [150, 0]
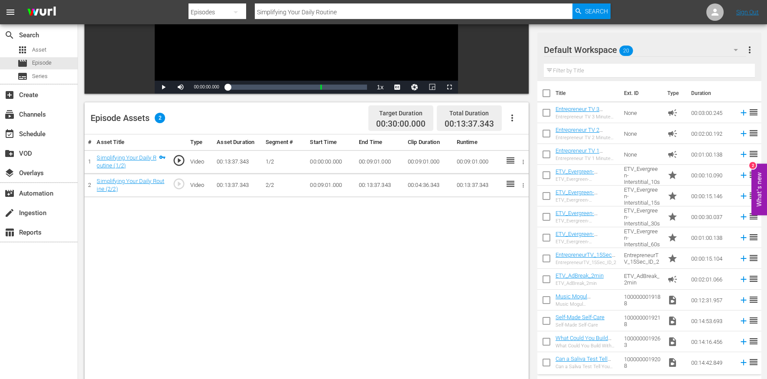
click at [509, 116] on icon "button" at bounding box center [512, 118] width 10 height 10
click at [528, 119] on div "Edit Cue Points" at bounding box center [538, 121] width 59 height 21
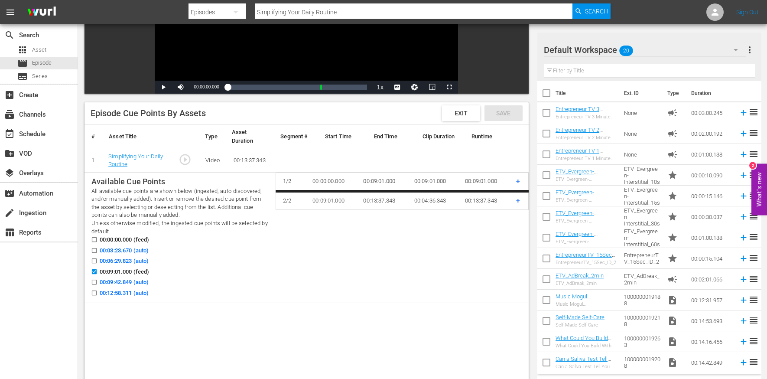
click at [134, 249] on span "00:03:23.670 (auto)" at bounding box center [124, 250] width 49 height 9
click at [98, 249] on input "00:03:23.670 (auto)" at bounding box center [92, 252] width 11 height 7
checkbox input "true"
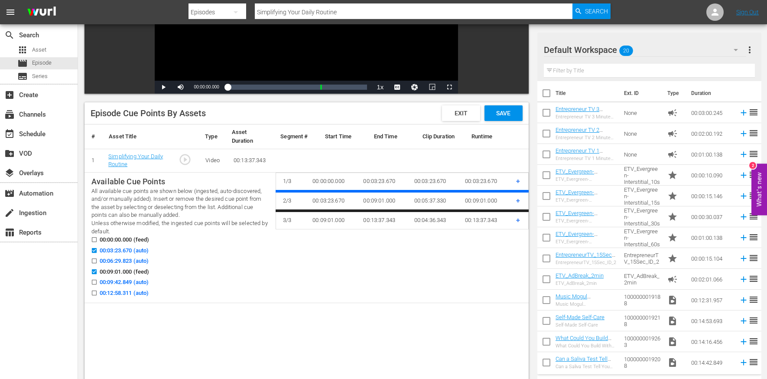
click at [134, 258] on span "00:06:29.823 (auto)" at bounding box center [124, 261] width 49 height 9
click at [98, 259] on input "00:06:29.823 (auto)" at bounding box center [92, 262] width 11 height 7
checkbox input "true"
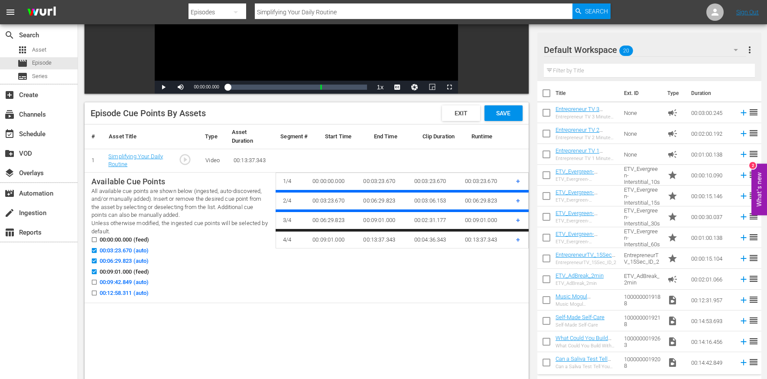
click at [128, 289] on span "00:12:58.311 (auto)" at bounding box center [124, 293] width 49 height 9
click at [98, 291] on input "00:12:58.311 (auto)" at bounding box center [92, 294] width 11 height 7
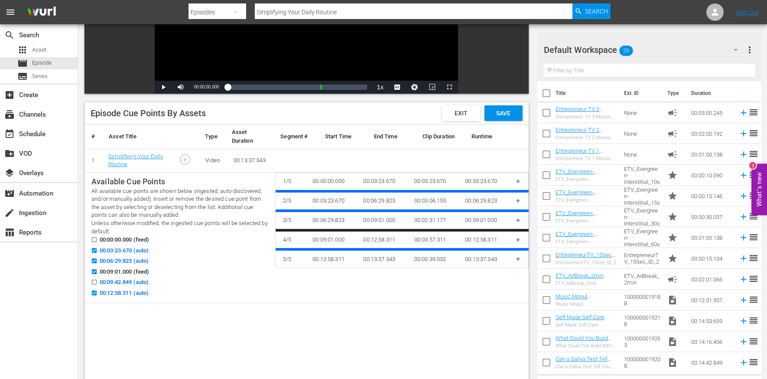
click at [127, 292] on span "00:12:58.311 (auto)" at bounding box center [124, 293] width 49 height 9
click at [98, 292] on input "00:12:58.311 (auto)" at bounding box center [92, 294] width 11 height 7
checkbox input "false"
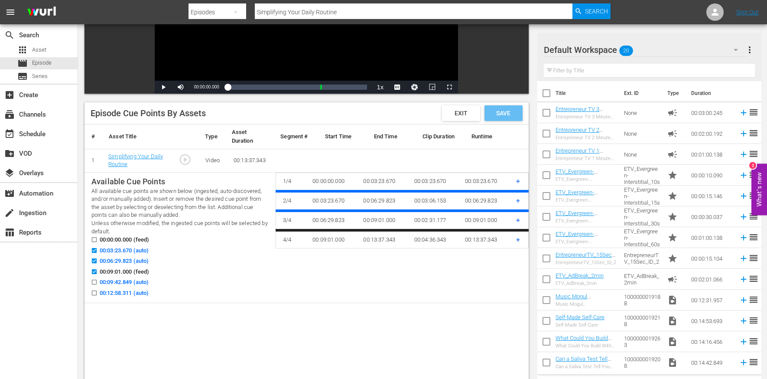
click at [514, 113] on span "Save" at bounding box center [503, 113] width 28 height 7
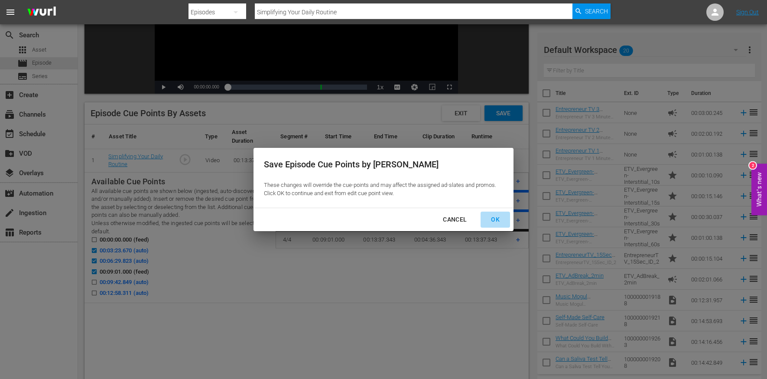
click at [499, 221] on div "OK" at bounding box center [495, 219] width 23 height 11
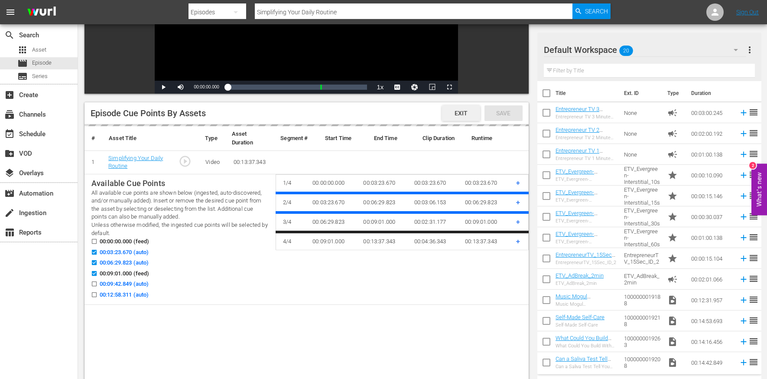
click at [455, 111] on span "Exit" at bounding box center [461, 113] width 27 height 7
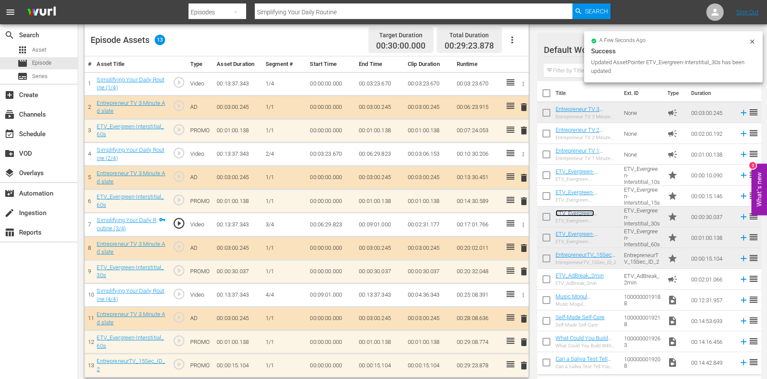
scroll to position [231, 0]
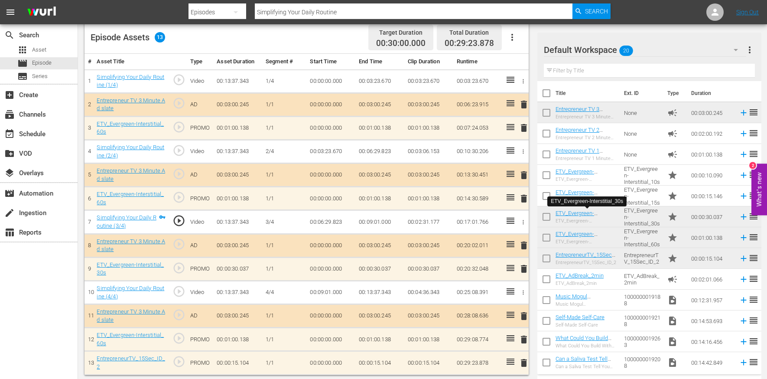
click at [297, 9] on input "Simplifying Your Daily Routine" at bounding box center [414, 12] width 318 height 21
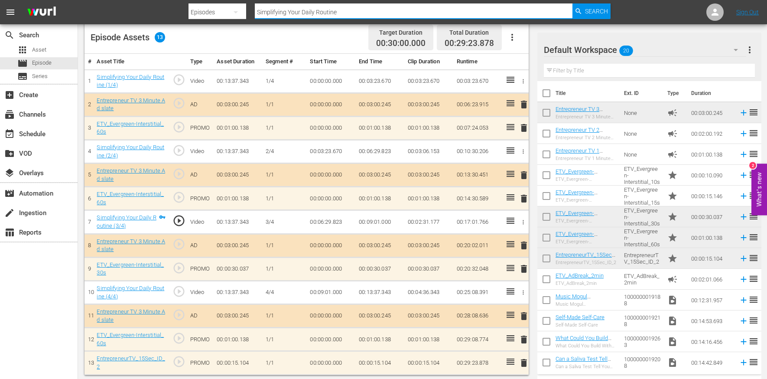
click at [297, 9] on input "Simplifying Your Daily Routine" at bounding box center [414, 12] width 318 height 21
paste input "I Don't Think We're the Right Investors"
type input "I Don't Think We're the Right Investors"
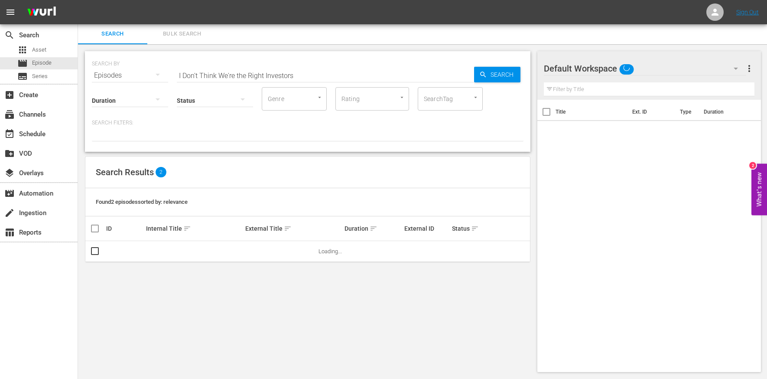
scroll to position [1, 0]
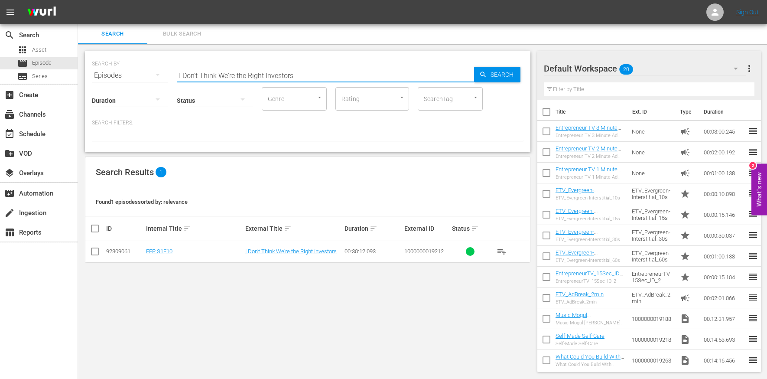
click at [247, 67] on input "I Don't Think We're the Right Investors" at bounding box center [325, 75] width 297 height 21
paste input "Glamping, Stress Relievers, Burgers and More!"
type input "Glamping, Stress Relievers, Burgers and More!"
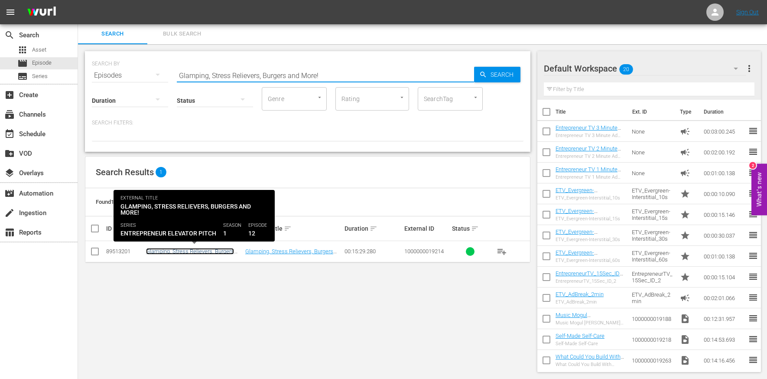
click at [179, 248] on link "Glamping, Stress Relievers, Burgers and More!" at bounding box center [190, 254] width 88 height 13
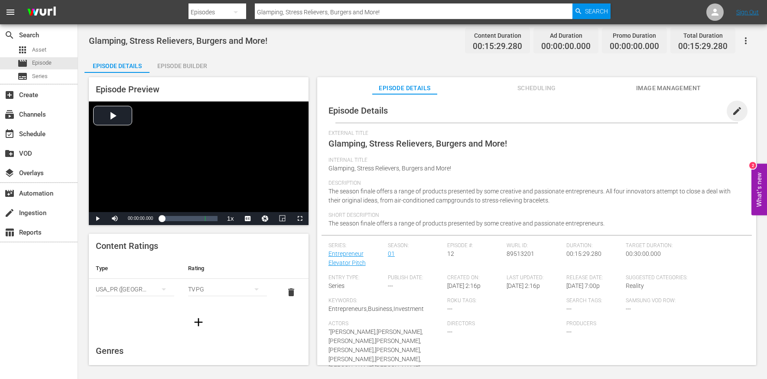
click at [732, 111] on span "edit" at bounding box center [737, 111] width 10 height 10
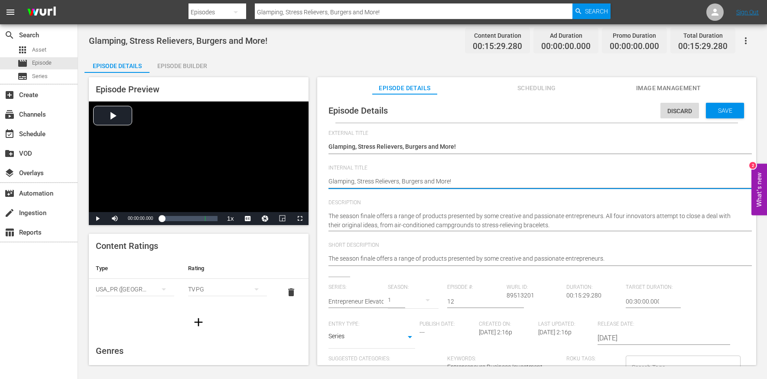
click at [409, 182] on textarea "Glamping, Stress Relievers, Burgers and More!" at bounding box center [535, 182] width 412 height 10
type textarea "e"
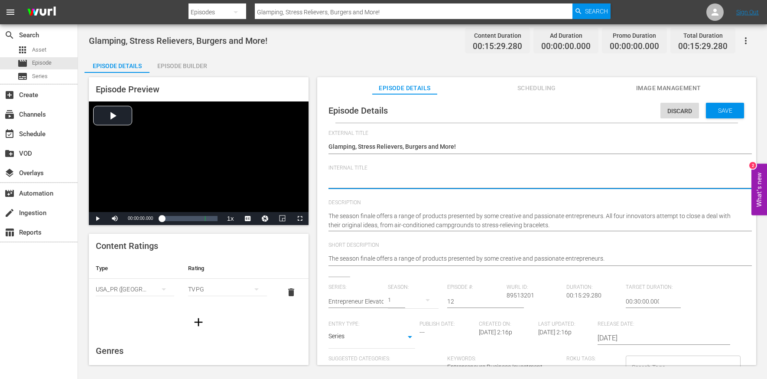
type textarea "E"
type textarea "EE"
type textarea "EEP"
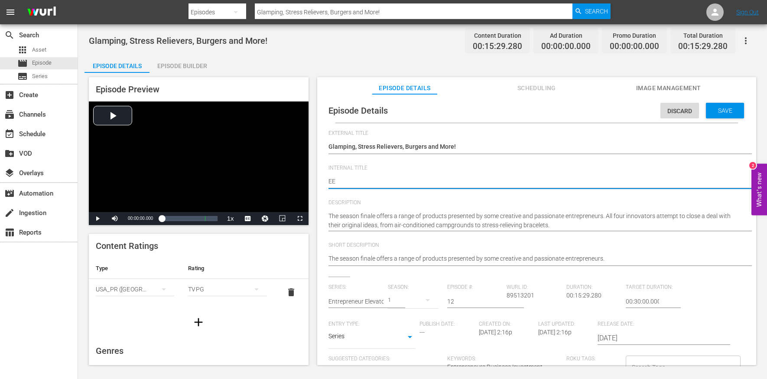
type textarea "EEP"
type textarea "EEP S"
type textarea "EEP S1"
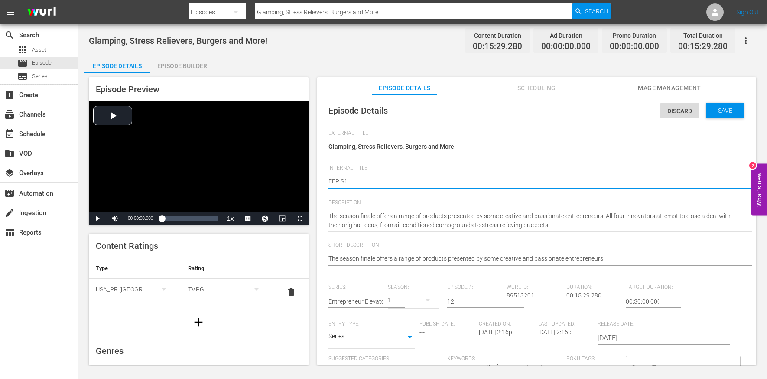
type textarea "EEP S1E"
type textarea "EEP S1E1"
type textarea "EEP S1E12"
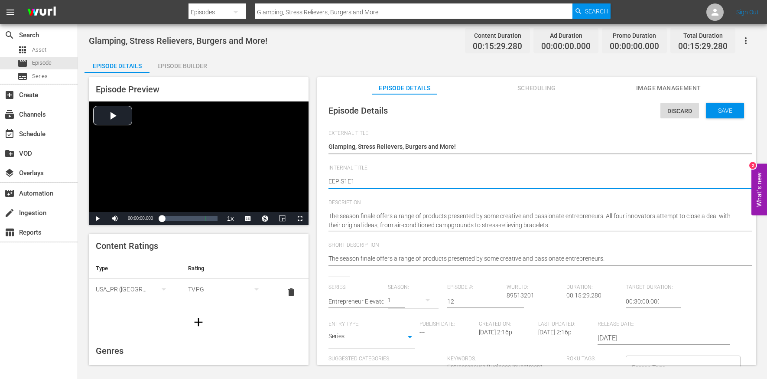
type textarea "EEP S1E12"
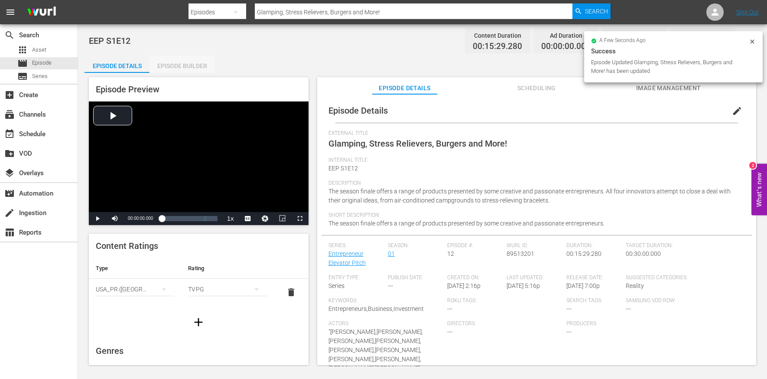
click at [184, 63] on div "Episode Builder" at bounding box center [182, 65] width 65 height 21
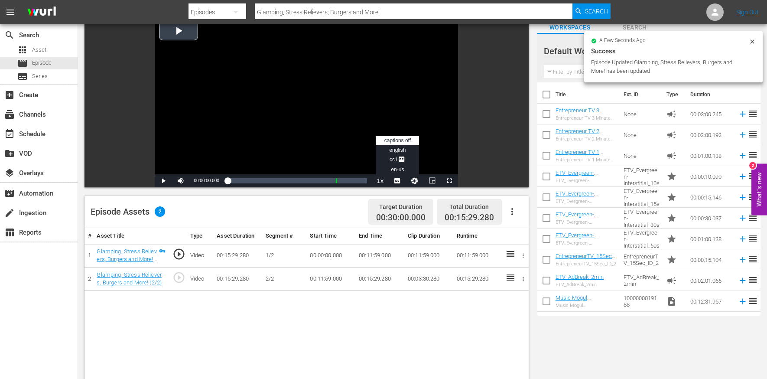
scroll to position [142, 0]
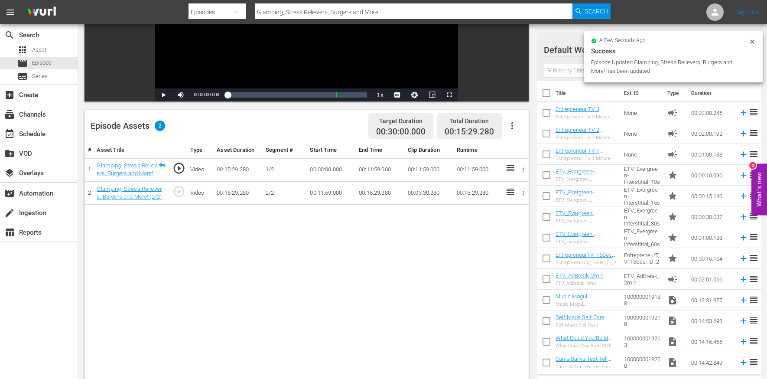
click at [517, 124] on icon "button" at bounding box center [512, 126] width 10 height 10
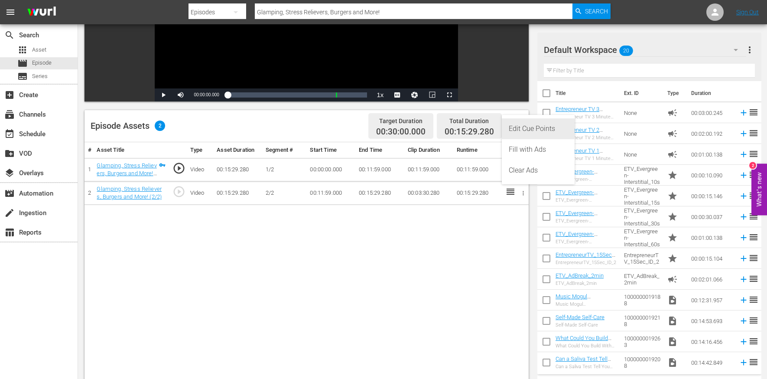
click at [526, 137] on div "Edit Cue Points" at bounding box center [538, 128] width 59 height 21
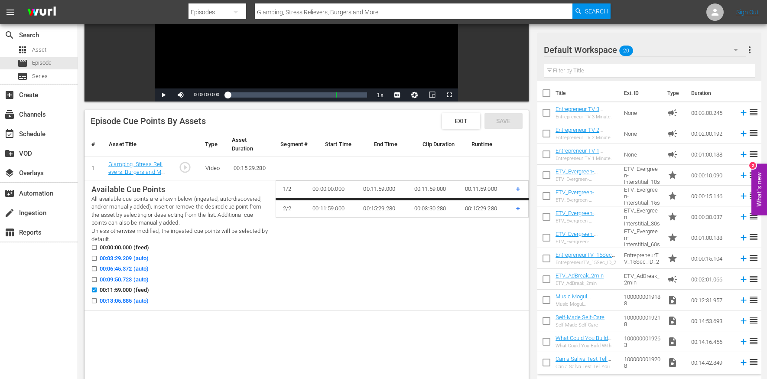
click at [136, 258] on span "00:03:29.209 (auto)" at bounding box center [124, 258] width 49 height 9
click at [98, 258] on input "00:03:29.209 (auto)" at bounding box center [92, 260] width 11 height 7
checkbox input "true"
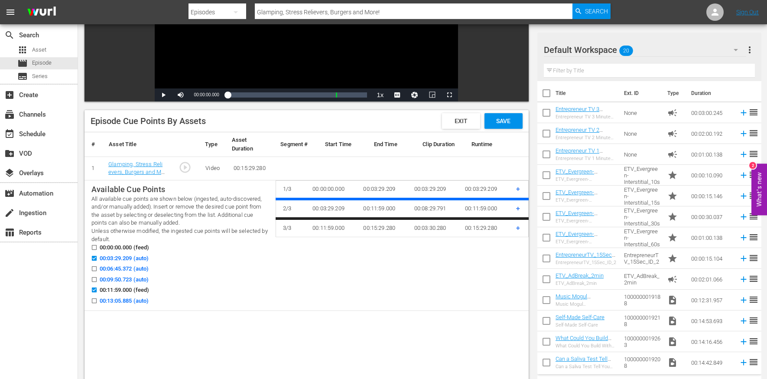
click at [134, 267] on span "00:06:45.372 (auto)" at bounding box center [124, 268] width 49 height 9
click at [98, 267] on input "00:06:45.372 (auto)" at bounding box center [92, 270] width 11 height 7
checkbox input "true"
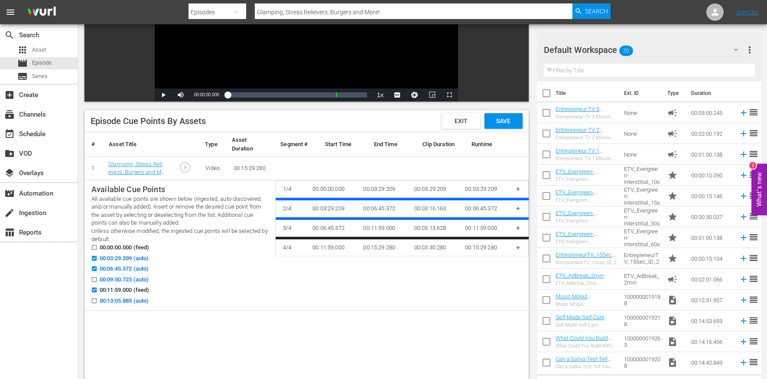
click at [134, 274] on div "00:06:45.372 (auto)" at bounding box center [179, 269] width 177 height 11
click at [132, 277] on span "00:09:50.723 (auto)" at bounding box center [124, 279] width 49 height 9
click at [98, 278] on input "00:09:50.723 (auto)" at bounding box center [92, 281] width 11 height 7
checkbox input "true"
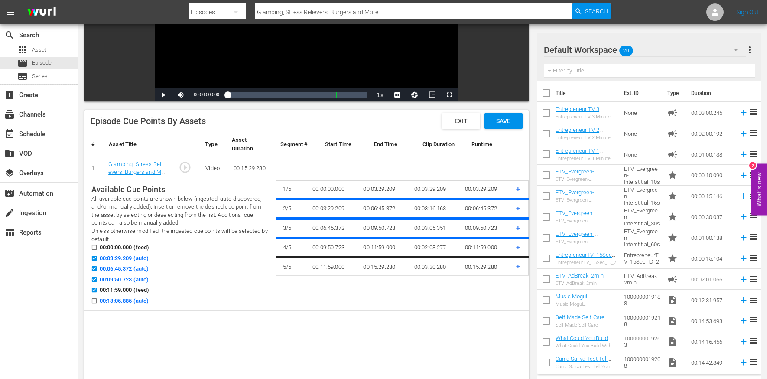
click at [127, 304] on div "00:13:05.885 (auto)" at bounding box center [179, 302] width 177 height 11
click at [131, 294] on div "00:11:59.000 (feed)" at bounding box center [179, 291] width 177 height 11
click at [126, 299] on span "00:13:05.885 (auto)" at bounding box center [124, 301] width 49 height 9
click at [98, 299] on input "00:13:05.885 (auto)" at bounding box center [92, 302] width 11 height 7
checkbox input "true"
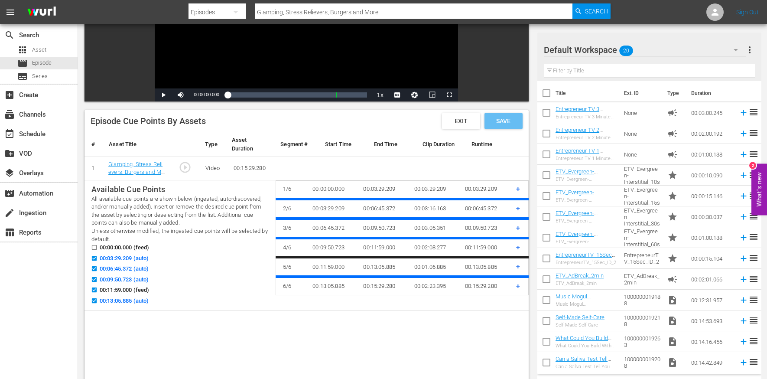
click at [510, 118] on span "Save" at bounding box center [503, 120] width 28 height 7
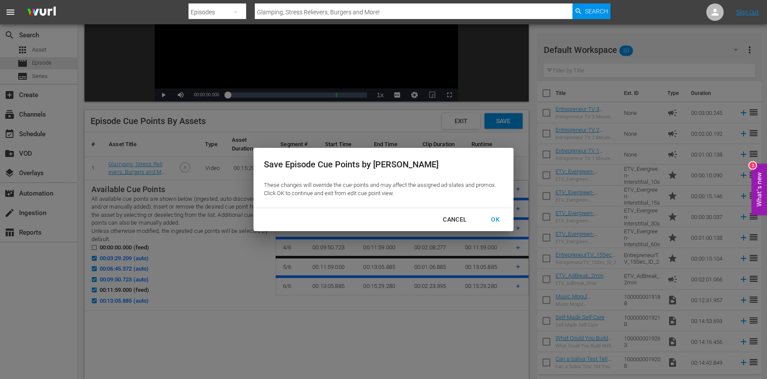
click at [498, 213] on button "OK" at bounding box center [495, 220] width 29 height 16
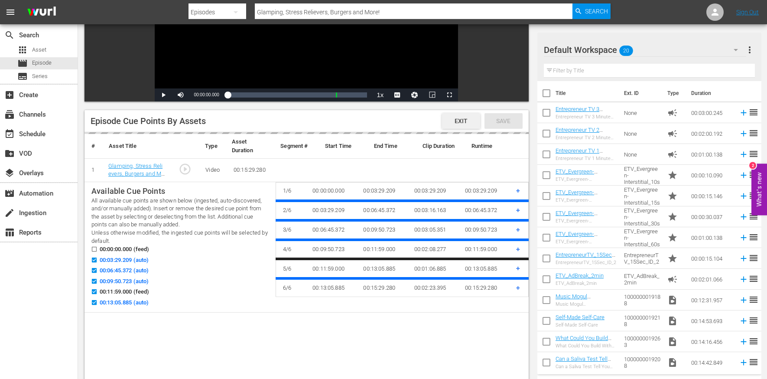
click at [459, 117] on span "Exit" at bounding box center [461, 120] width 27 height 7
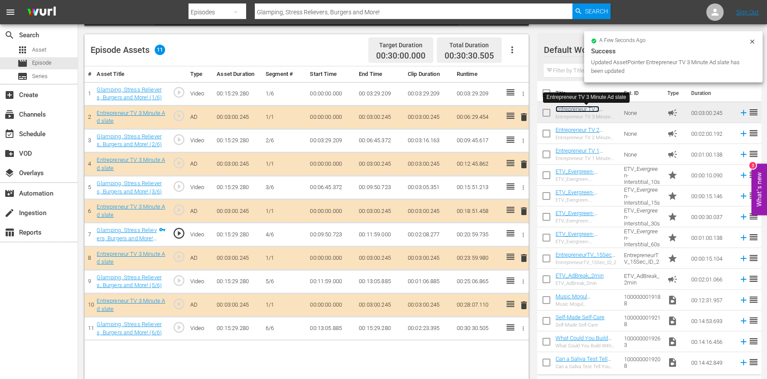
scroll to position [225, 0]
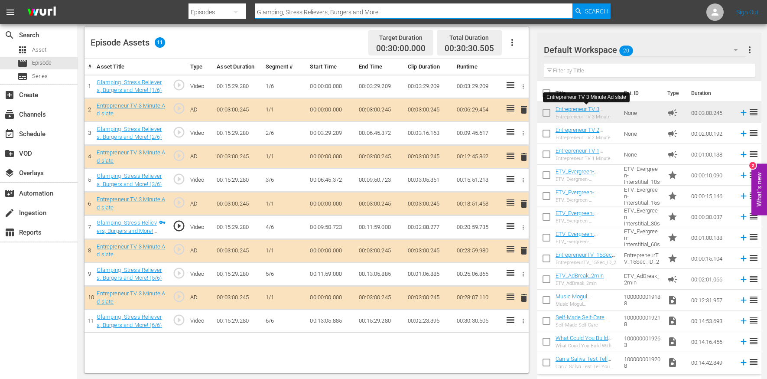
click at [286, 14] on input "Glamping, Stress Relievers, Burgers and More!" at bounding box center [414, 12] width 318 height 21
paste input "The Power Is in the Percentage"
type input "The Power Is in the Percentage"
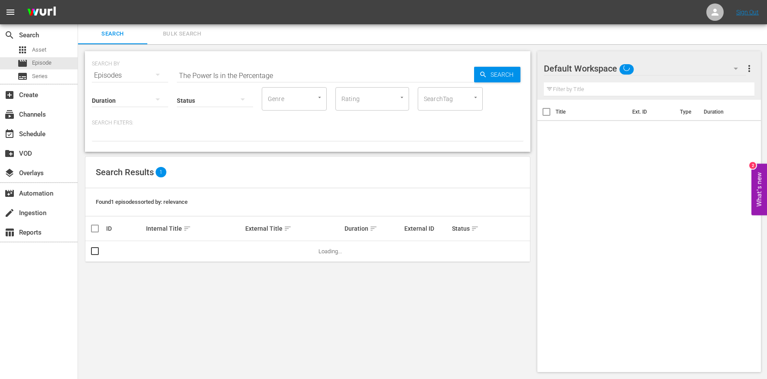
scroll to position [1, 0]
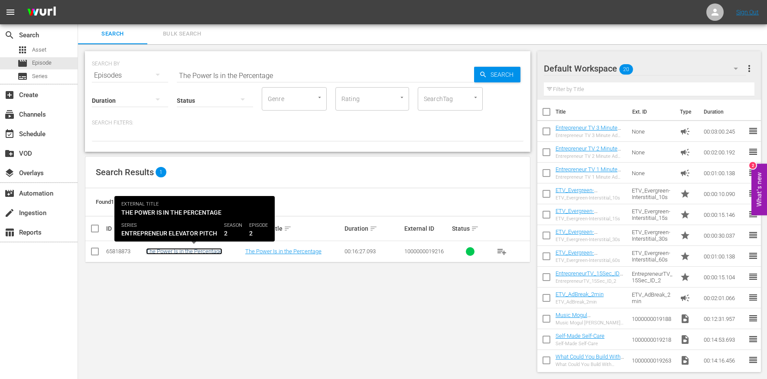
click at [172, 251] on link "The Power Is in the Percentage" at bounding box center [184, 251] width 76 height 7
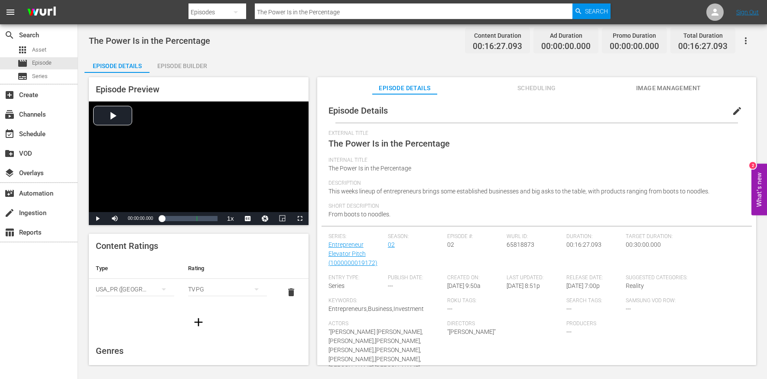
click at [733, 110] on span "edit" at bounding box center [737, 111] width 10 height 10
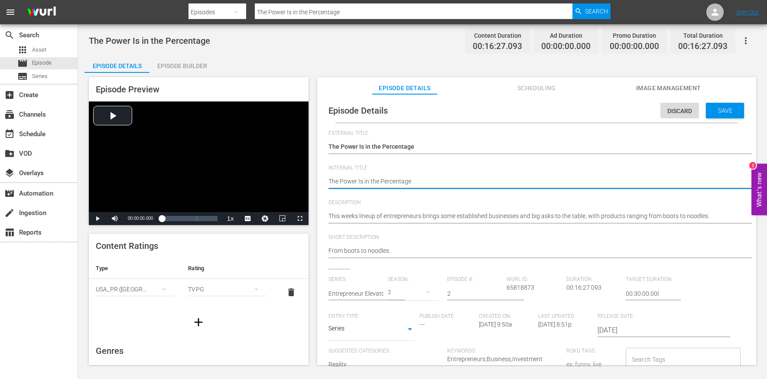
click at [376, 181] on textarea "The Power Is in the Percentage" at bounding box center [535, 182] width 412 height 10
type textarea "E"
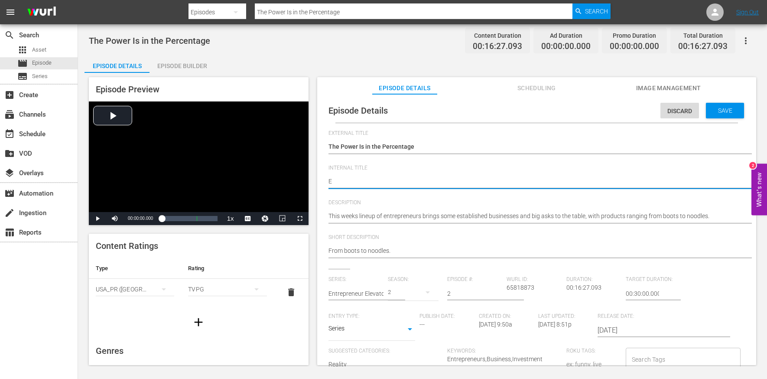
type textarea "EE"
type textarea "EEP"
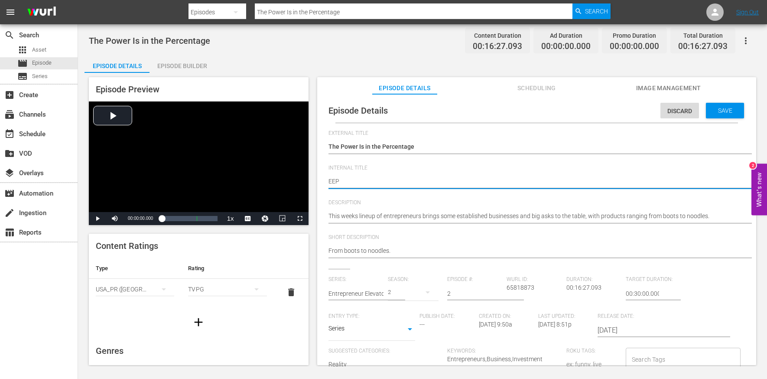
type textarea "EEP"
type textarea "EEP S"
type textarea "EEP S1"
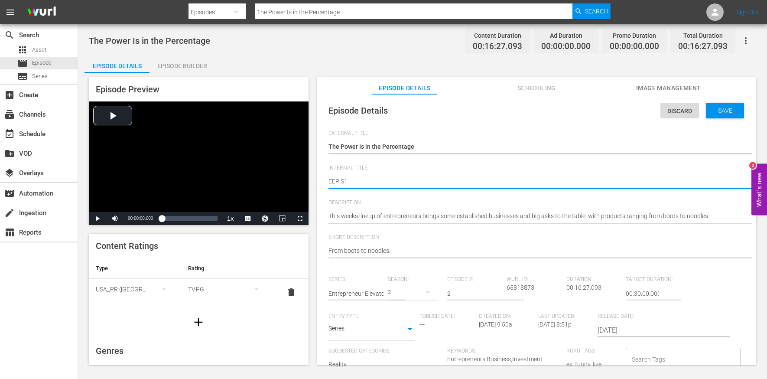
type textarea "EEP S"
type textarea "EEP S2"
type textarea "EEP S2E"
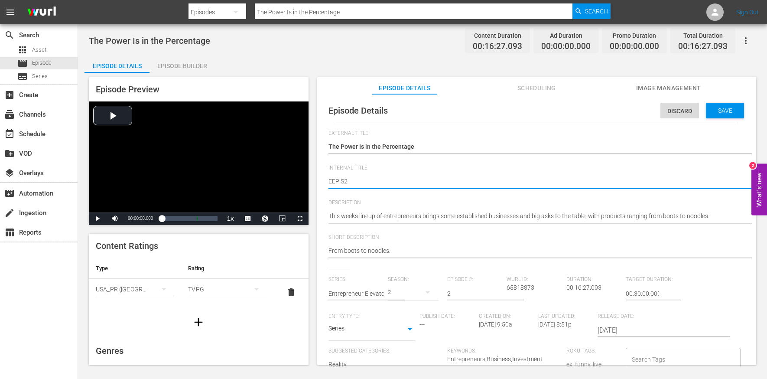
type textarea "EEP S2E"
type textarea "EEP S2E2"
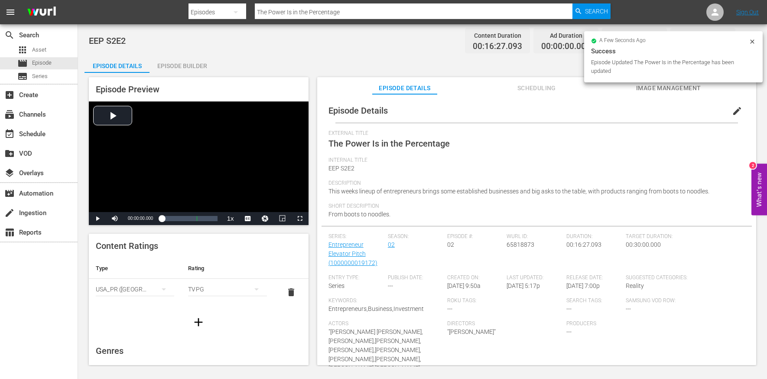
click at [197, 71] on div "Episode Builder" at bounding box center [182, 65] width 65 height 21
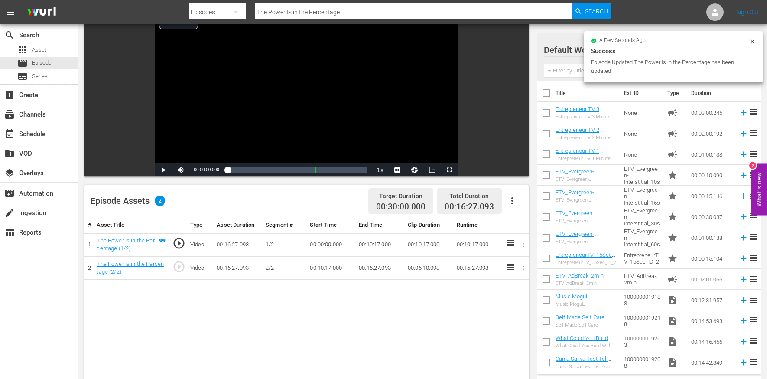
scroll to position [126, 0]
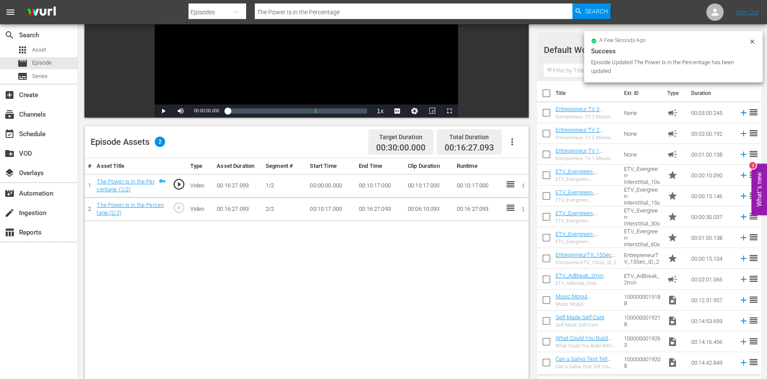
click at [514, 140] on icon "button" at bounding box center [512, 142] width 10 height 10
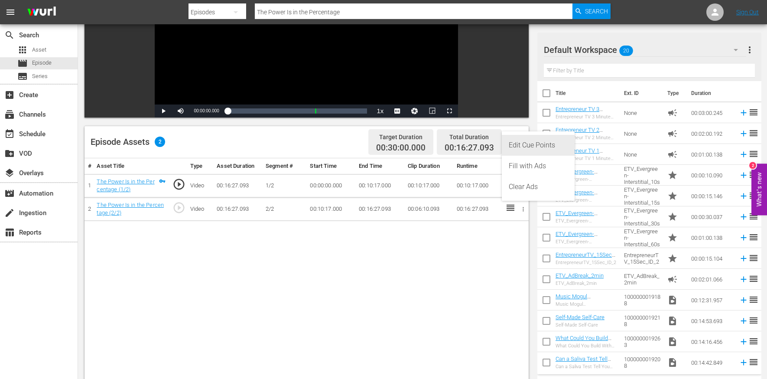
click at [535, 140] on div "Edit Cue Points" at bounding box center [538, 145] width 59 height 21
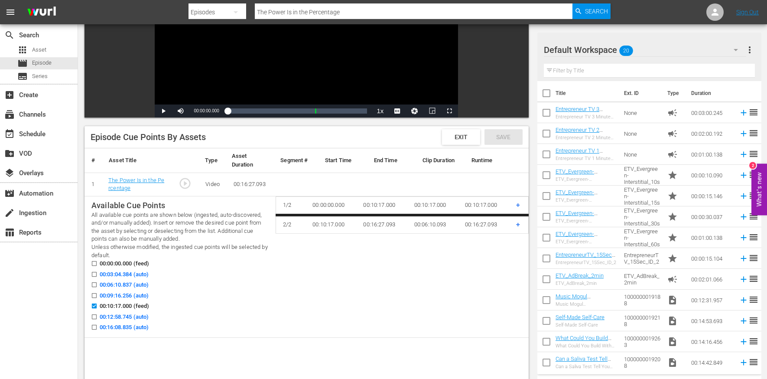
click at [135, 273] on span "00:03:04.384 (auto)" at bounding box center [124, 274] width 49 height 9
click at [98, 273] on input "00:03:04.384 (auto)" at bounding box center [92, 276] width 11 height 7
checkbox input "true"
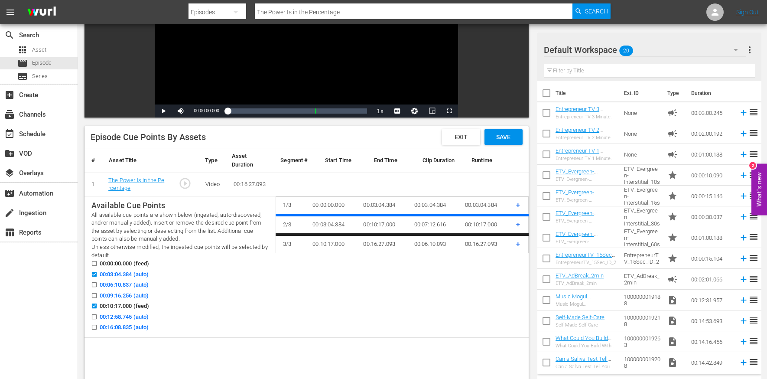
click at [139, 283] on span "00:06:10.837 (auto)" at bounding box center [124, 284] width 49 height 9
click at [98, 283] on input "00:06:10.837 (auto)" at bounding box center [92, 286] width 11 height 7
checkbox input "true"
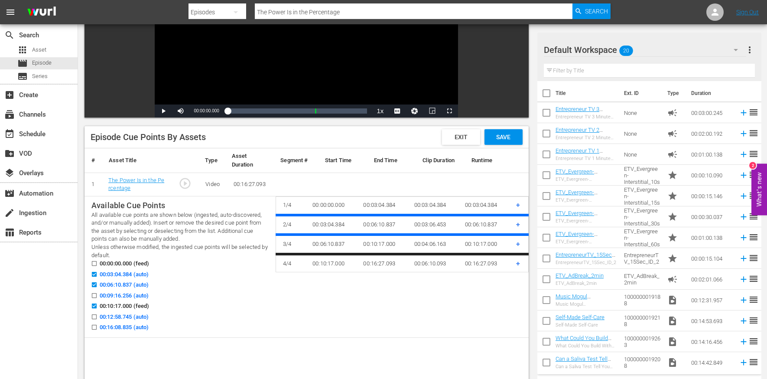
click at [137, 317] on span "00:12:58.745 (auto)" at bounding box center [124, 317] width 49 height 9
click at [98, 317] on input "00:12:58.745 (auto)" at bounding box center [92, 318] width 11 height 7
checkbox input "true"
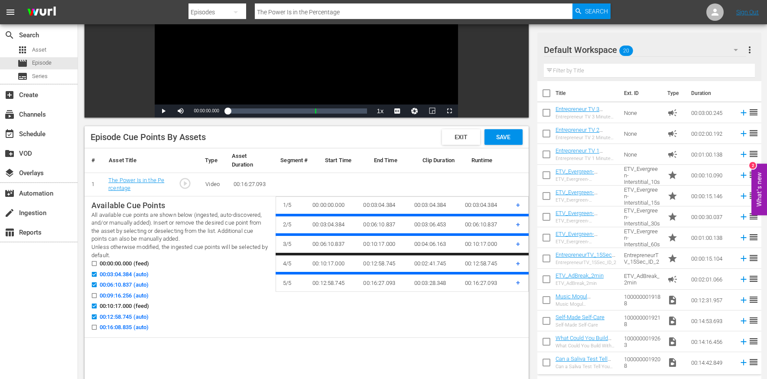
click at [139, 330] on span "00:16:08.835 (auto)" at bounding box center [124, 327] width 49 height 9
click at [98, 330] on input "00:16:08.835 (auto)" at bounding box center [92, 329] width 11 height 7
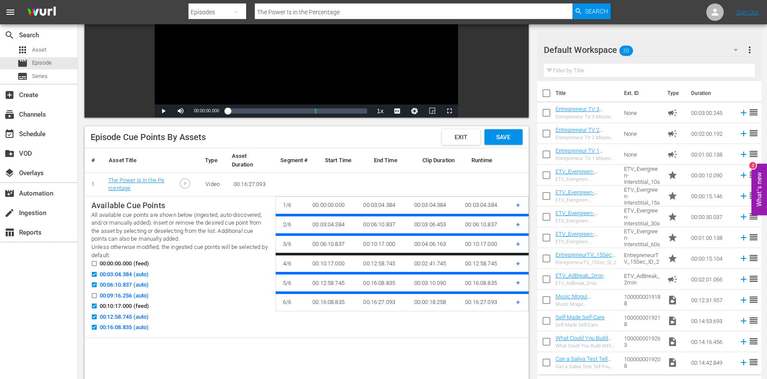
click at [139, 329] on span "00:16:08.835 (auto)" at bounding box center [124, 327] width 49 height 9
click at [98, 329] on input "00:16:08.835 (auto)" at bounding box center [92, 329] width 11 height 7
checkbox input "false"
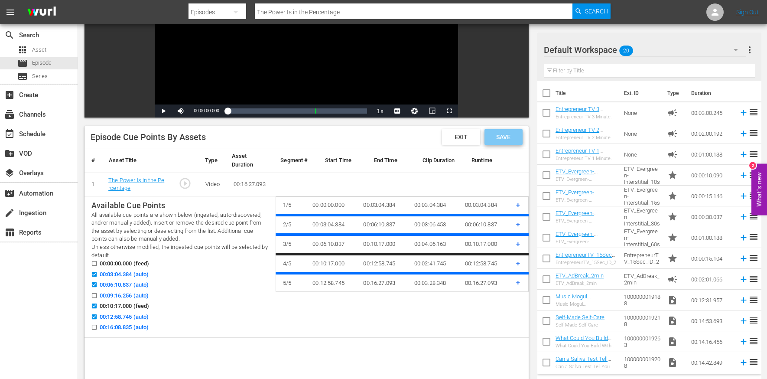
click at [512, 141] on div "Save" at bounding box center [504, 137] width 38 height 16
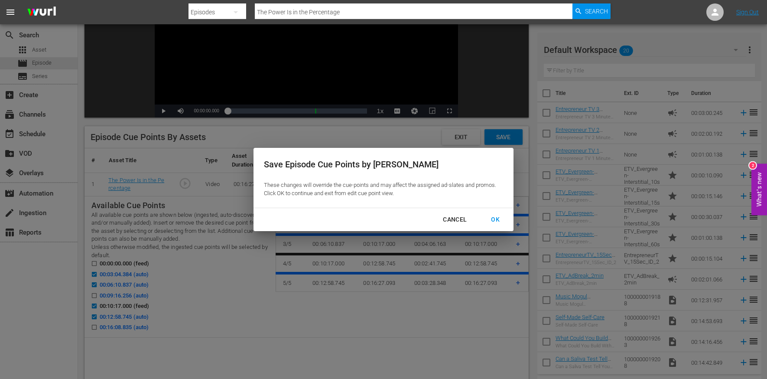
click at [488, 215] on div "OK" at bounding box center [495, 219] width 23 height 11
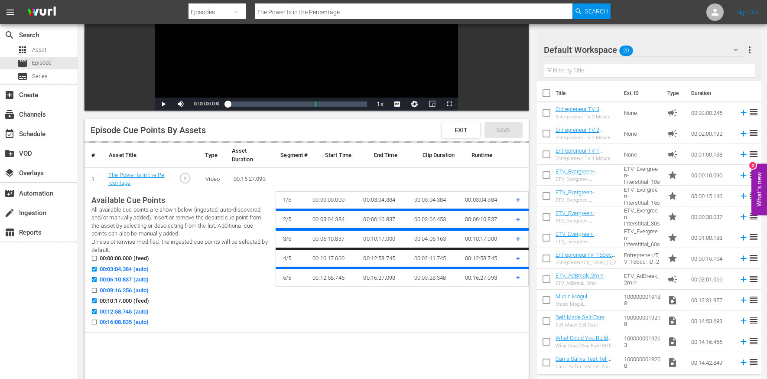
scroll to position [137, 0]
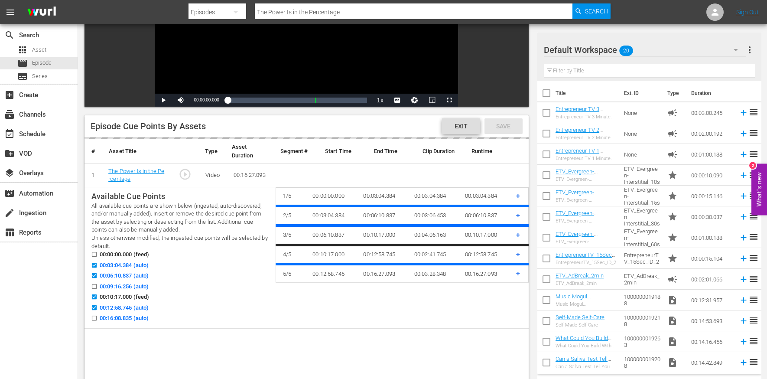
click at [458, 125] on span "Exit" at bounding box center [461, 126] width 27 height 7
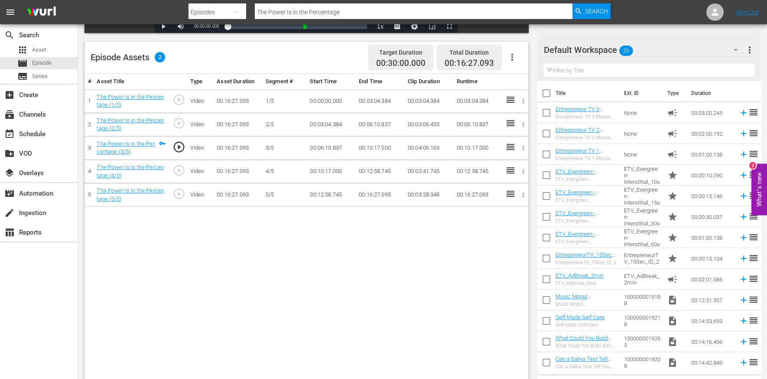
scroll to position [212, 0]
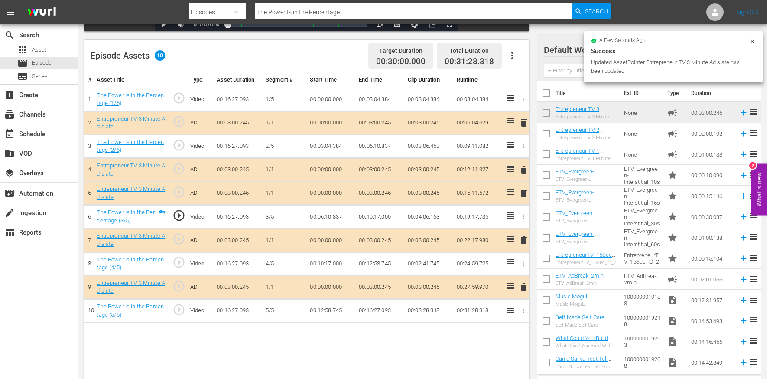
click at [525, 188] on span "delete" at bounding box center [524, 193] width 10 height 10
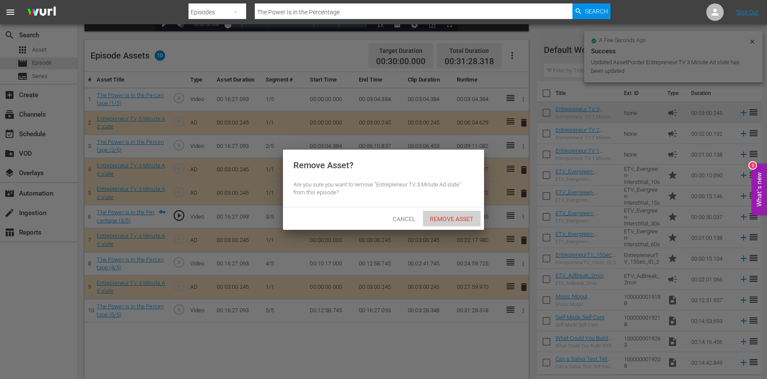
click at [448, 218] on span "Remove Asset" at bounding box center [452, 218] width 58 height 7
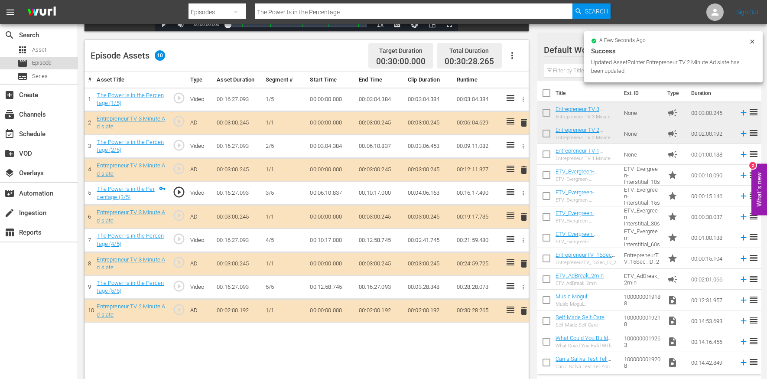
click at [50, 63] on span "Episode" at bounding box center [42, 63] width 20 height 9
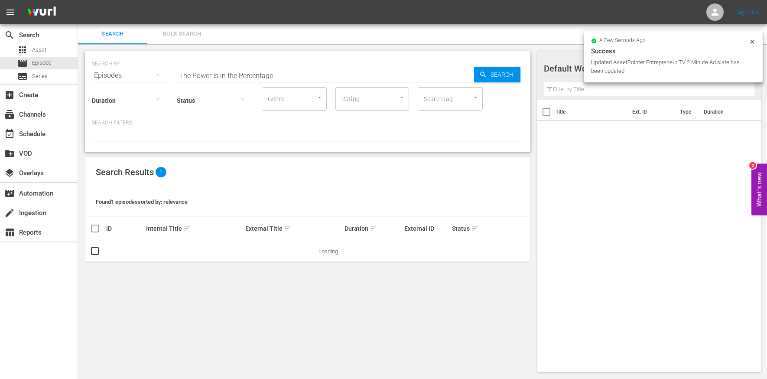
scroll to position [1, 0]
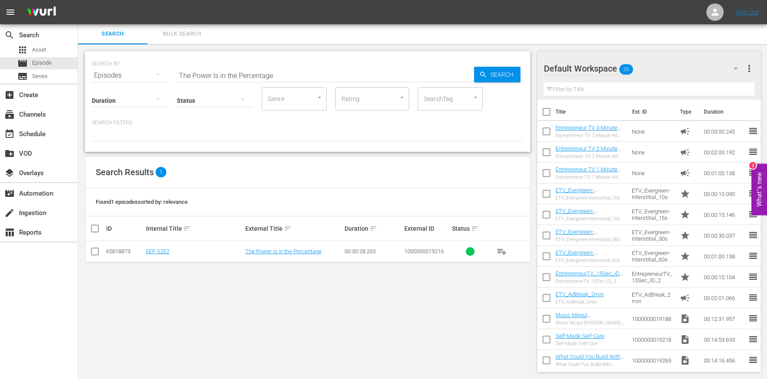
click at [216, 69] on input "The Power Is in the Percentage" at bounding box center [325, 75] width 297 height 21
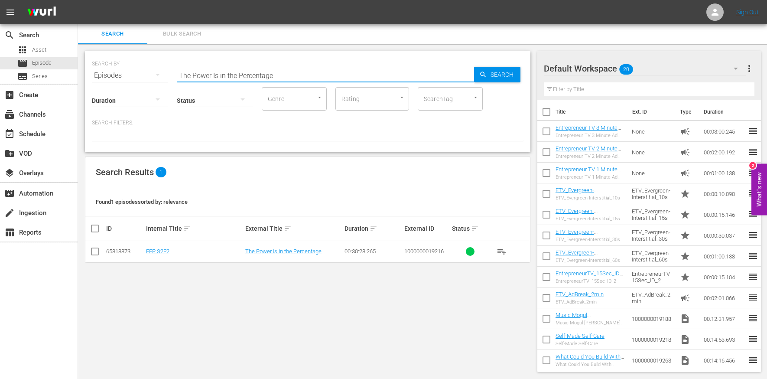
click at [216, 69] on input "The Power Is in the Percentage" at bounding box center [325, 75] width 297 height 21
paste input "Self-Made Self-Car"
type input "Self-Made Self-Care"
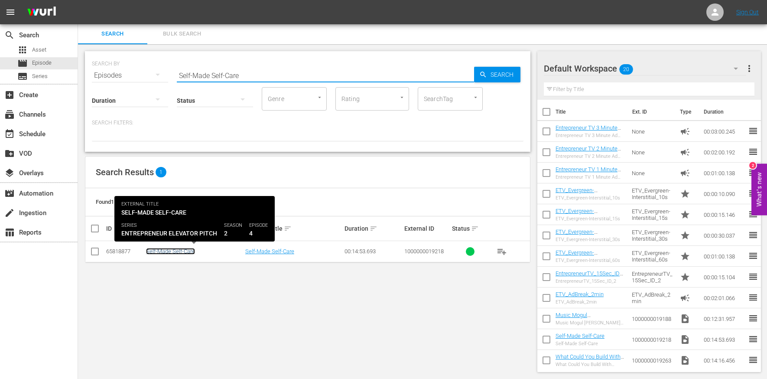
click at [179, 250] on link "Self-Made Self-Care" at bounding box center [170, 251] width 49 height 7
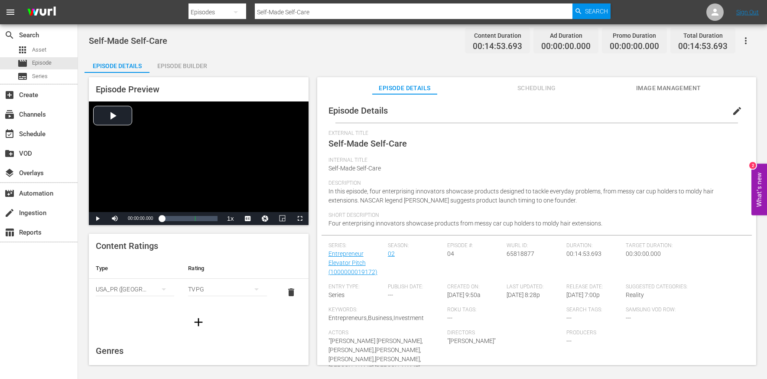
click at [732, 107] on span "edit" at bounding box center [737, 111] width 10 height 10
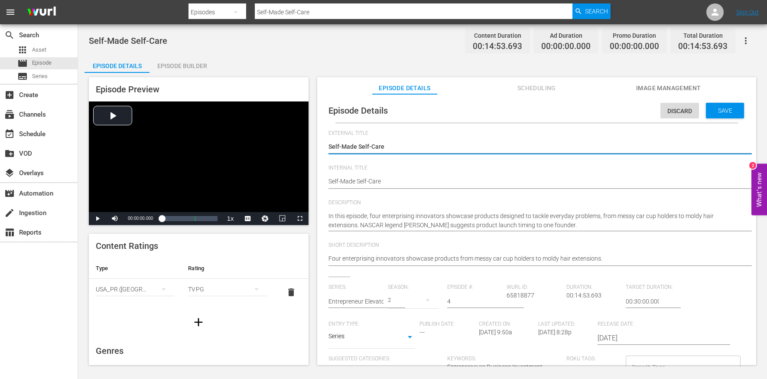
click at [485, 143] on textarea "Self-Made Self-Care" at bounding box center [535, 147] width 412 height 10
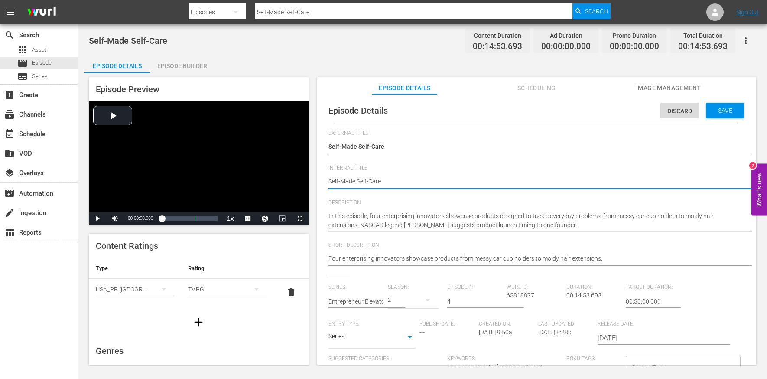
click at [405, 184] on textarea "Self-Made Self-Care" at bounding box center [535, 182] width 412 height 10
type textarea "E"
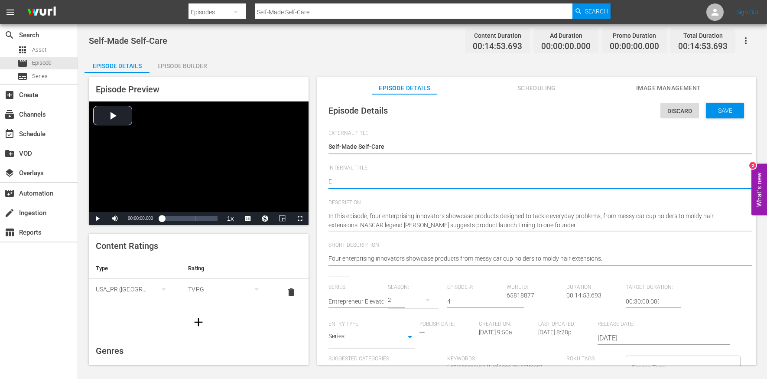
type textarea "EE"
type textarea "EEP"
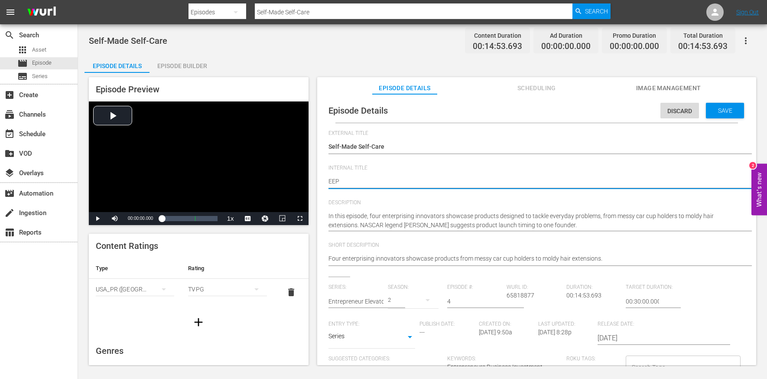
type textarea "EEP"
type textarea "EEP S"
type textarea "EEP S2"
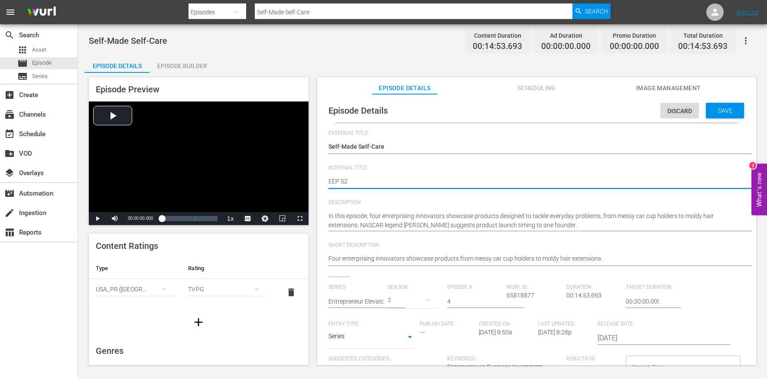
type textarea "EEP S2E"
type textarea "EEP S2E4"
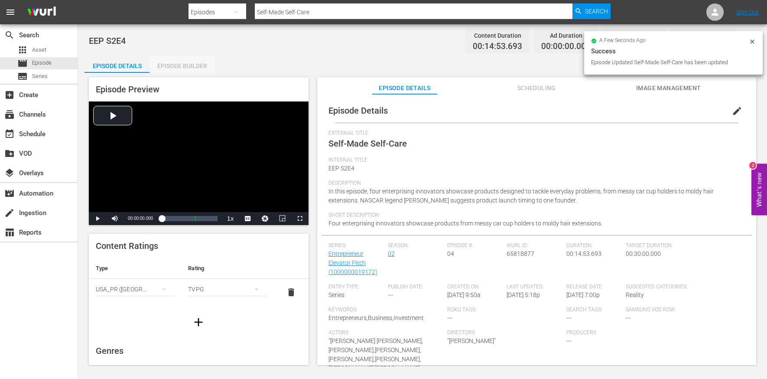
click at [179, 63] on div "Episode Builder" at bounding box center [182, 65] width 65 height 21
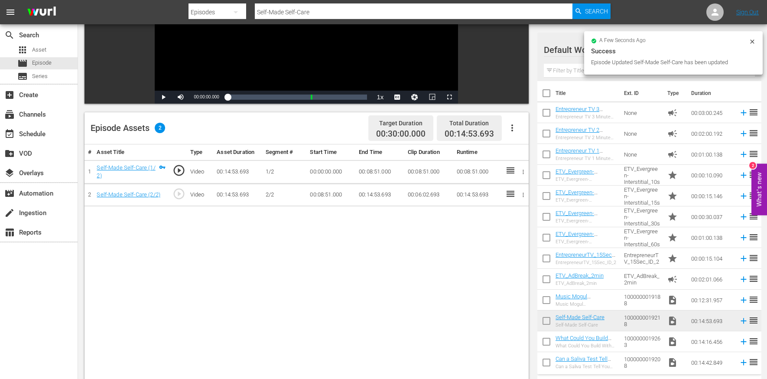
scroll to position [150, 0]
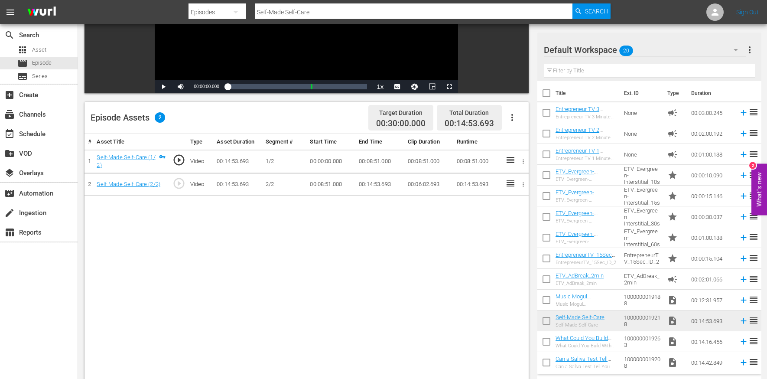
click at [514, 117] on icon "button" at bounding box center [512, 117] width 10 height 10
click at [517, 118] on div "Edit Cue Points" at bounding box center [538, 121] width 59 height 21
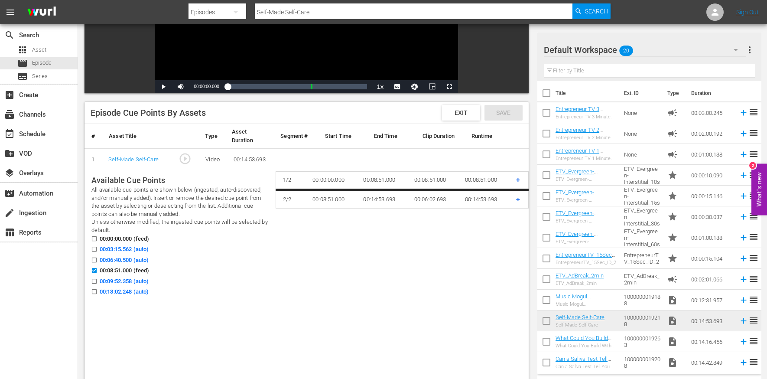
click at [140, 251] on span "00:03:15.562 (auto)" at bounding box center [124, 249] width 49 height 9
click at [98, 251] on input "00:03:15.562 (auto)" at bounding box center [92, 251] width 11 height 7
checkbox input "true"
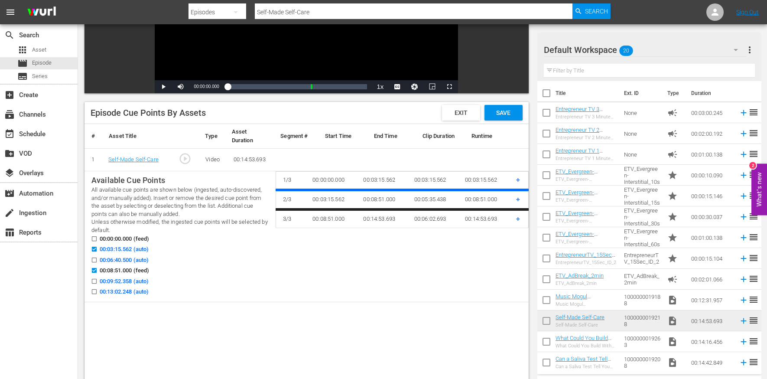
click at [140, 261] on span "00:06:40.500 (auto)" at bounding box center [124, 260] width 49 height 9
click at [98, 261] on input "00:06:40.500 (auto)" at bounding box center [92, 261] width 11 height 7
checkbox input "true"
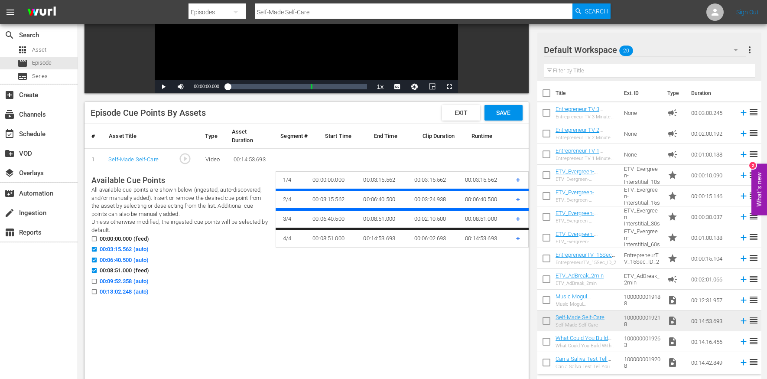
click at [134, 292] on span "00:13:02.248 (auto)" at bounding box center [124, 291] width 49 height 9
click at [98, 292] on input "00:13:02.248 (auto)" at bounding box center [92, 293] width 11 height 7
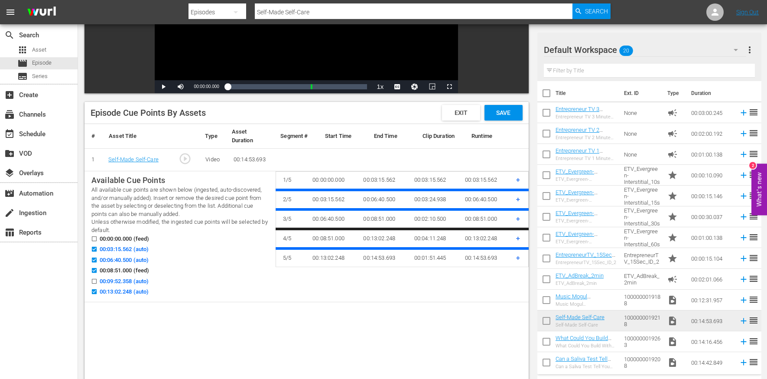
click at [134, 289] on span "00:13:02.248 (auto)" at bounding box center [124, 291] width 49 height 9
click at [98, 290] on input "00:13:02.248 (auto)" at bounding box center [92, 293] width 11 height 7
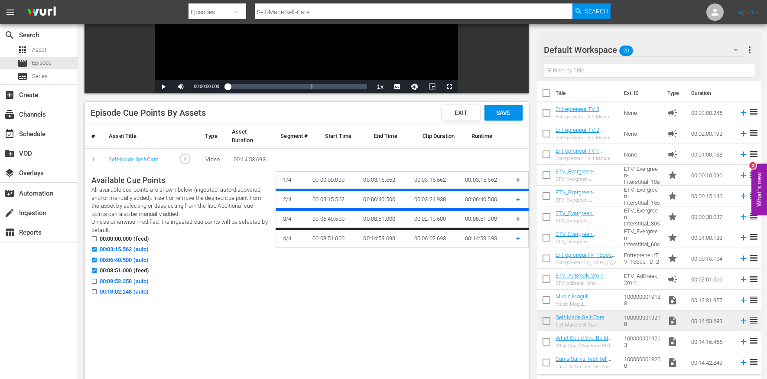
click at [137, 288] on span "00:13:02.248 (auto)" at bounding box center [124, 291] width 49 height 9
click at [98, 290] on input "00:13:02.248 (auto)" at bounding box center [92, 293] width 11 height 7
checkbox input "true"
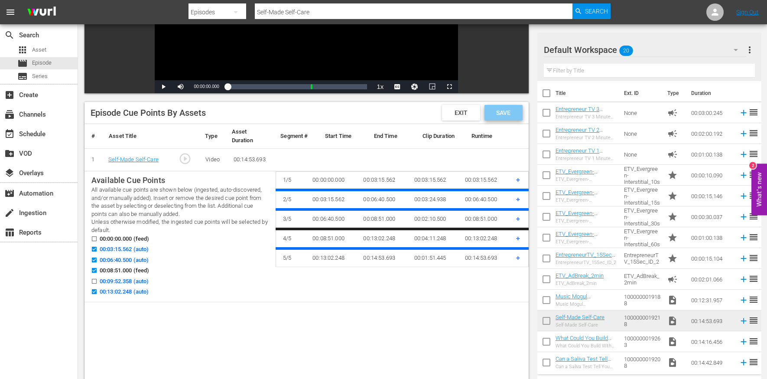
click at [515, 113] on span "Save" at bounding box center [503, 112] width 28 height 7
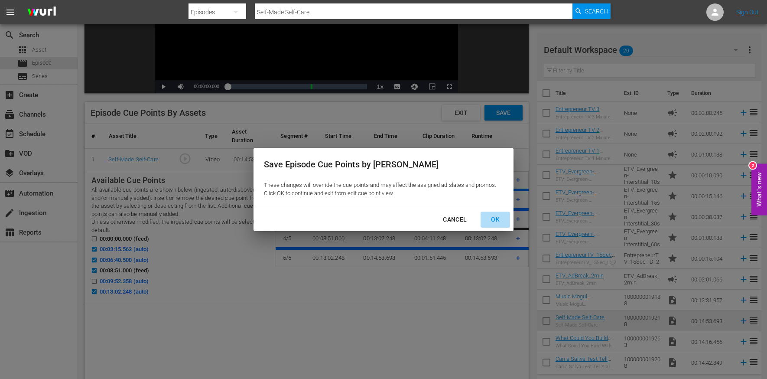
click at [490, 222] on div "OK" at bounding box center [495, 219] width 23 height 11
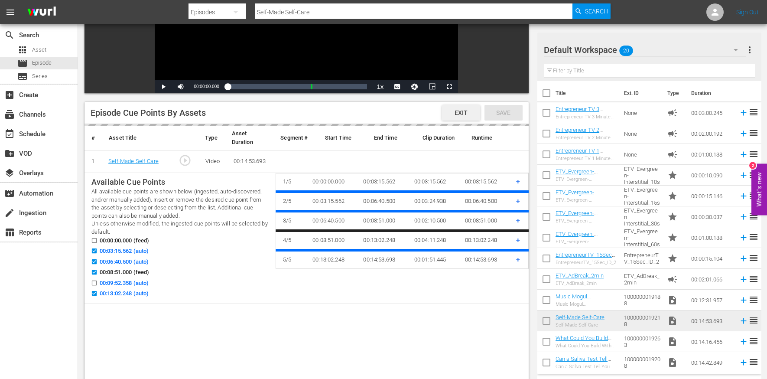
click at [466, 113] on span "Exit" at bounding box center [461, 112] width 27 height 7
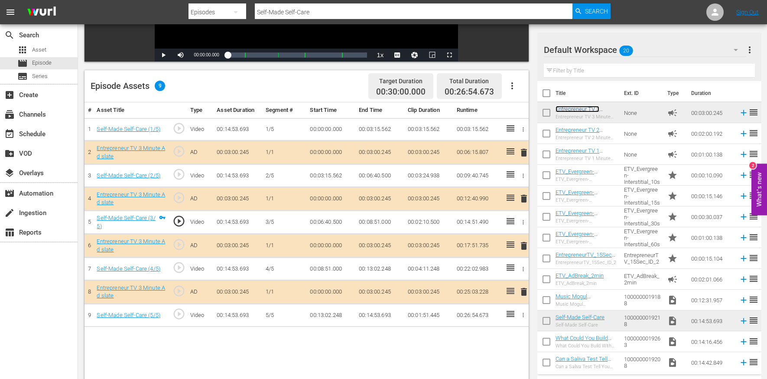
scroll to position [225, 0]
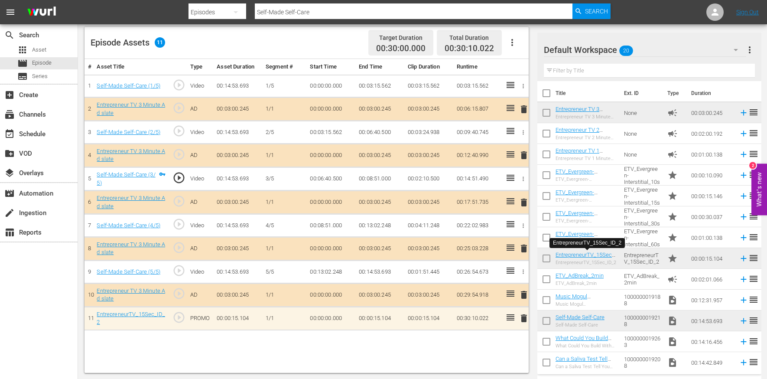
click at [268, 10] on input "Self-Made Self-Care" at bounding box center [414, 12] width 318 height 21
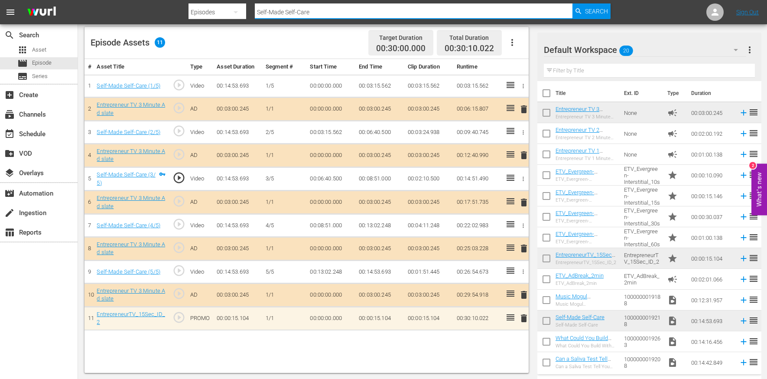
click at [268, 10] on input "Self-Made Self-Care" at bounding box center [414, 12] width 318 height 21
paste input "orry You Felt That Way"
type input "Sorry You Felt That Way"
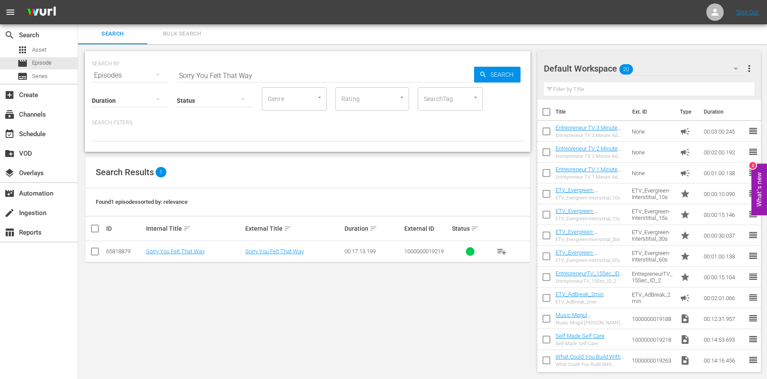
click at [185, 255] on td "Sorry You Felt That Way" at bounding box center [194, 251] width 99 height 21
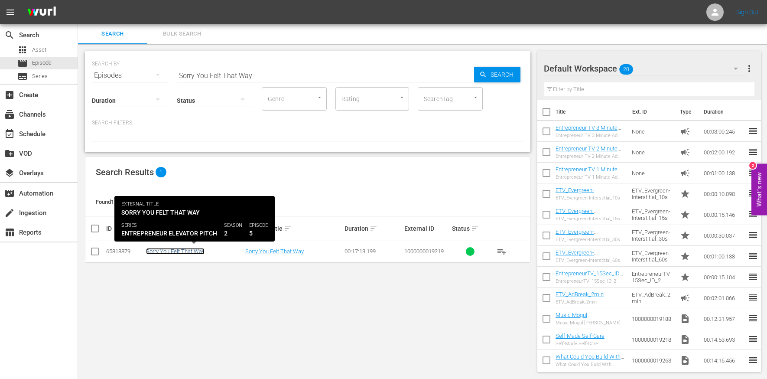
click at [189, 252] on link "Sorry You Felt That Way" at bounding box center [175, 251] width 59 height 7
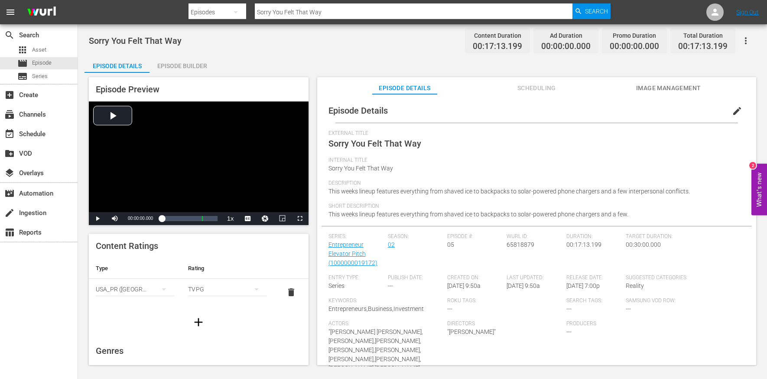
click at [732, 110] on span "edit" at bounding box center [737, 111] width 10 height 10
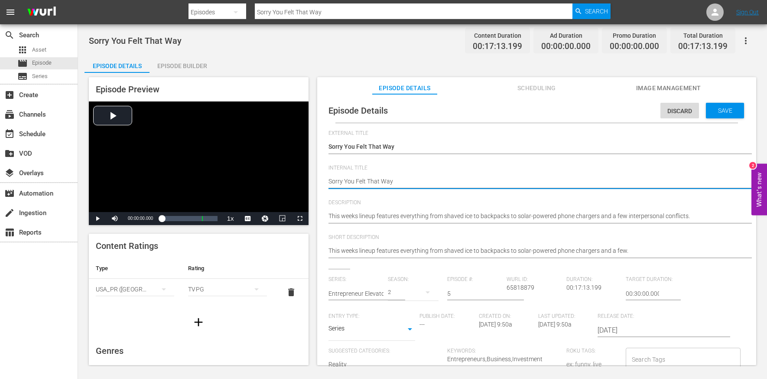
click at [385, 182] on textarea "Sorry You Felt That Way" at bounding box center [535, 182] width 412 height 10
type textarea "e"
type textarea "ee"
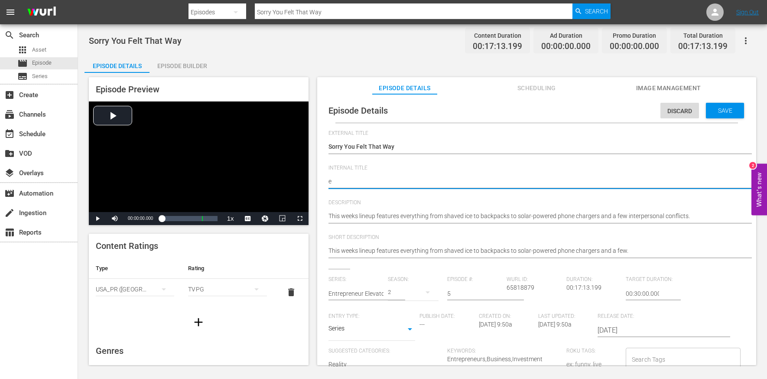
type textarea "ee"
type textarea "eep"
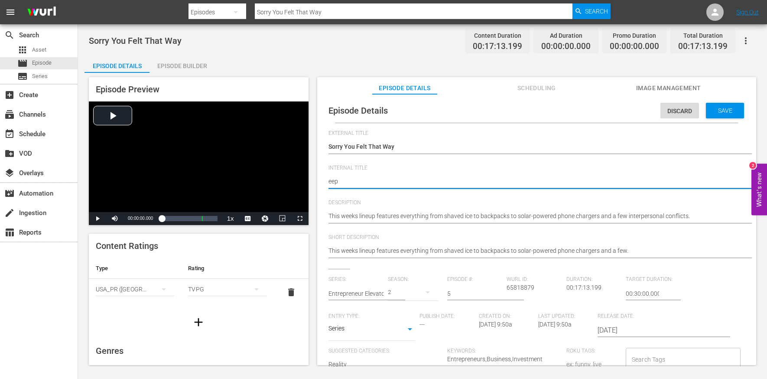
type textarea "eep s"
type textarea "eep"
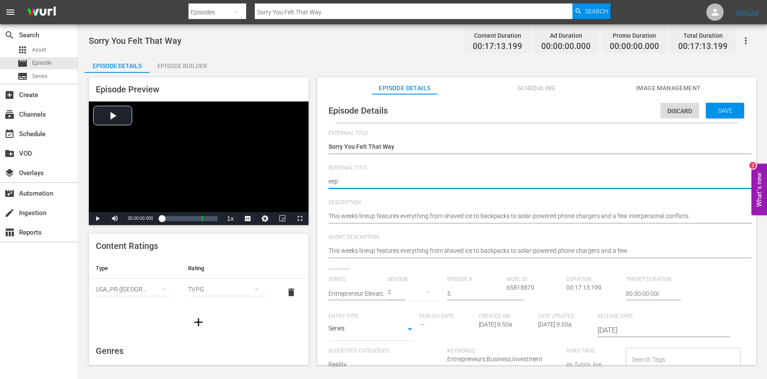
type textarea "eep"
type textarea "ee"
type textarea "e"
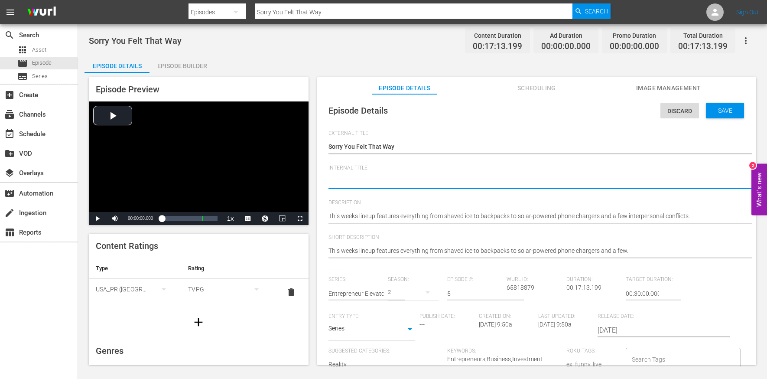
type textarea "E"
type textarea "EE"
type textarea "EEP"
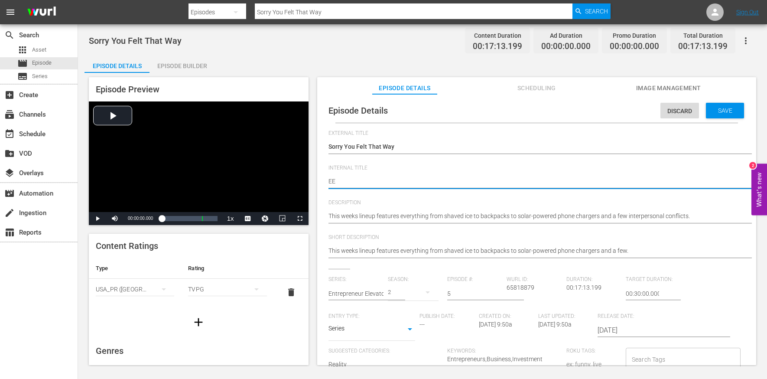
type textarea "EEP"
type textarea "EEP S"
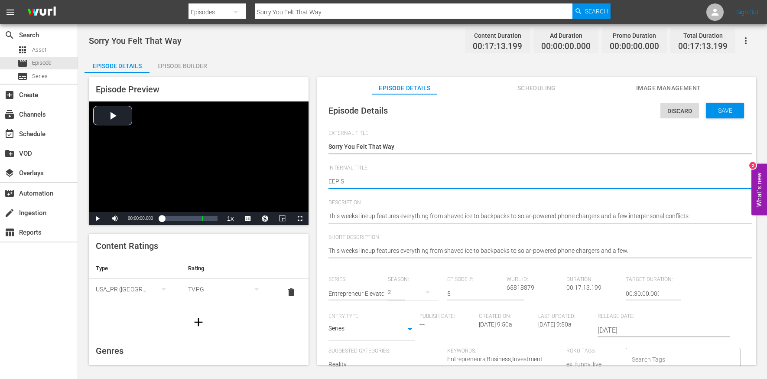
type textarea "EEP S2"
type textarea "EEP S2E"
type textarea "EEP S2E5"
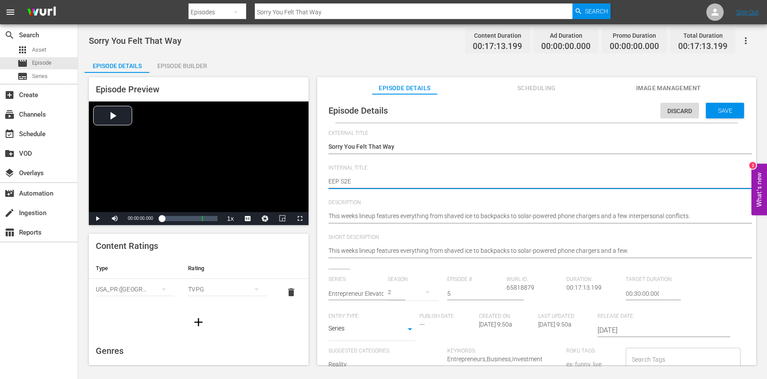
type textarea "EEP S2E5"
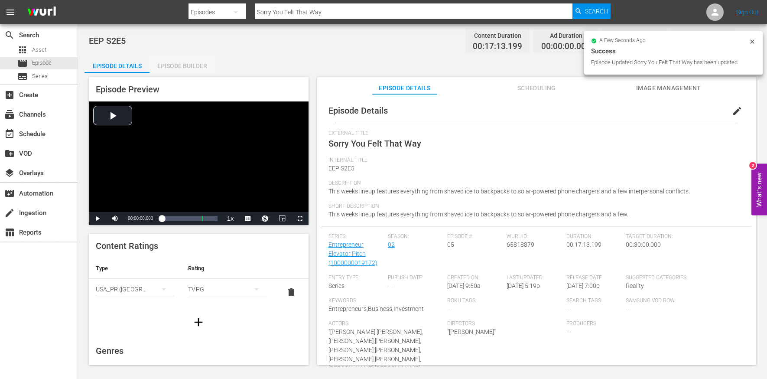
click at [184, 62] on div "Episode Builder" at bounding box center [182, 65] width 65 height 21
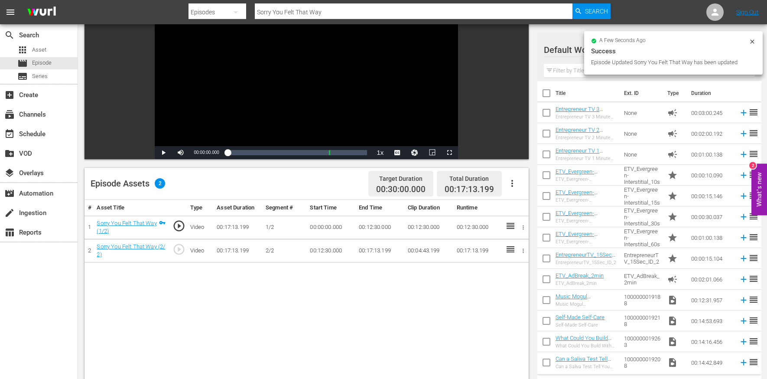
scroll to position [89, 0]
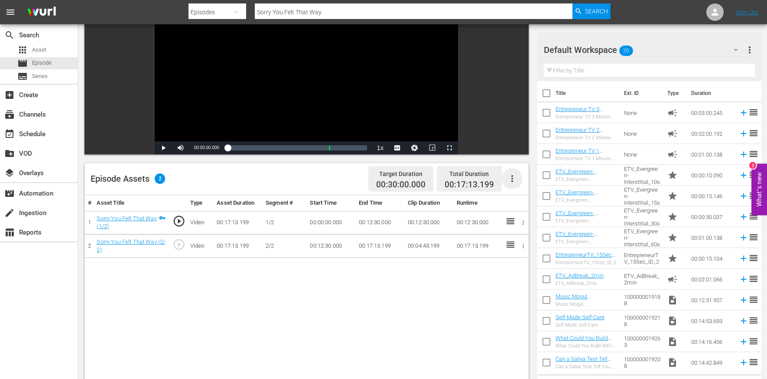
click at [513, 176] on icon "button" at bounding box center [512, 178] width 10 height 10
click at [522, 186] on div "Edit Cue Points" at bounding box center [538, 182] width 59 height 21
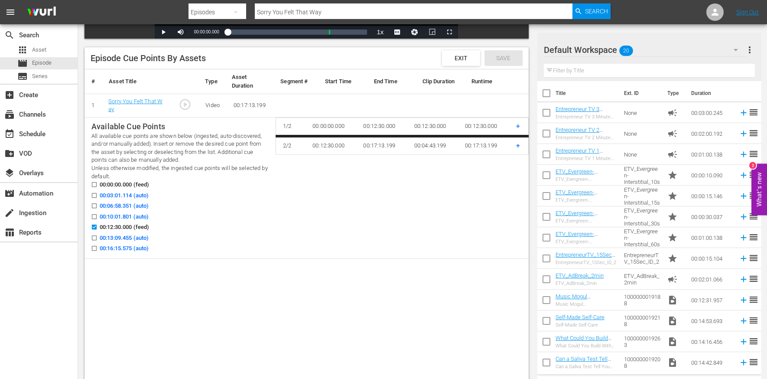
scroll to position [218, 0]
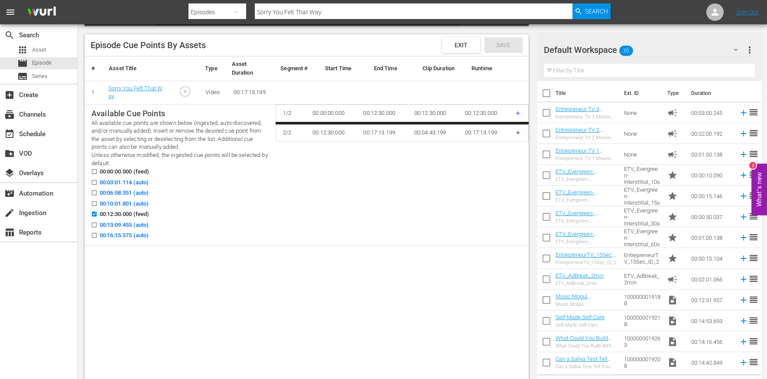
click at [136, 184] on span "00:03:01.114 (auto)" at bounding box center [124, 182] width 49 height 9
click at [98, 184] on input "00:03:01.114 (auto)" at bounding box center [92, 184] width 11 height 7
checkbox input "true"
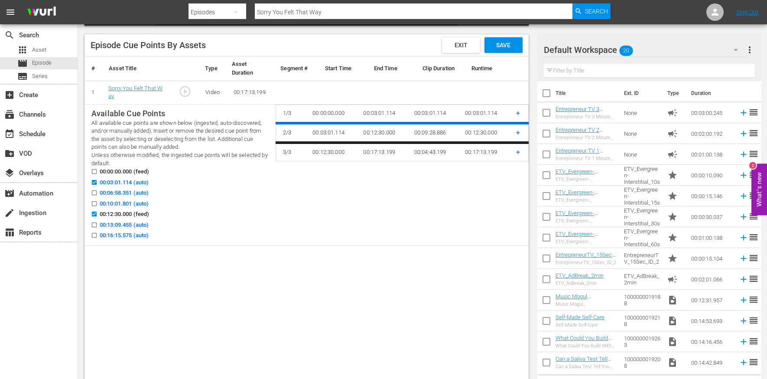
click at [136, 192] on span "00:06:58.351 (auto)" at bounding box center [124, 193] width 49 height 9
click at [98, 192] on input "00:06:58.351 (auto)" at bounding box center [92, 194] width 11 height 7
checkbox input "true"
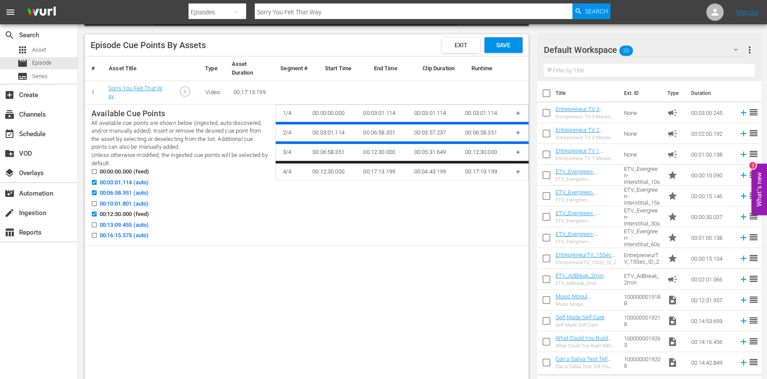
click at [137, 204] on span "00:10:01.801 (auto)" at bounding box center [124, 203] width 49 height 9
click at [98, 204] on input "00:10:01.801 (auto)" at bounding box center [92, 205] width 11 height 7
checkbox input "true"
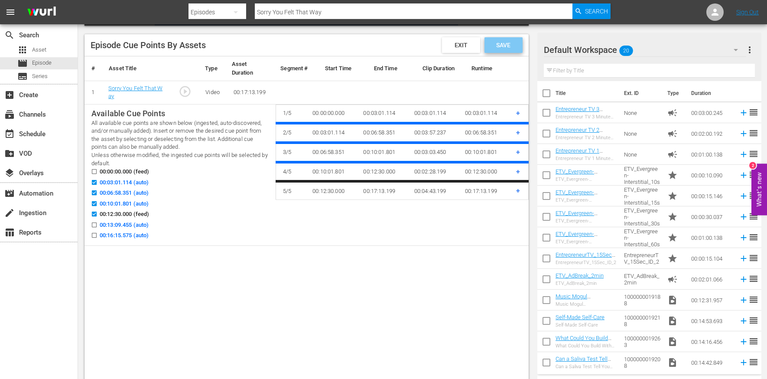
click at [506, 42] on span "Save" at bounding box center [503, 45] width 28 height 7
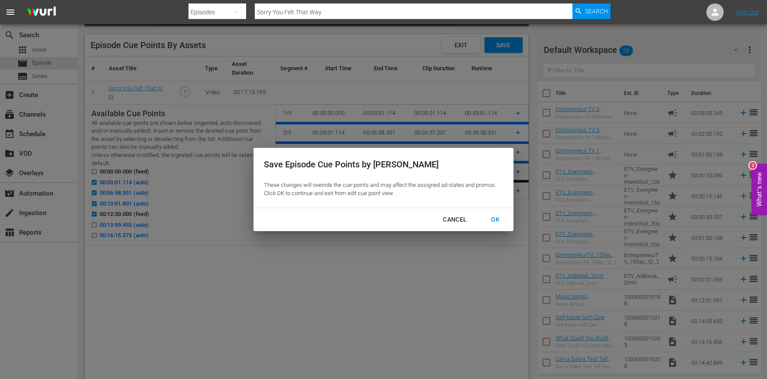
click at [493, 219] on div "OK" at bounding box center [495, 219] width 23 height 11
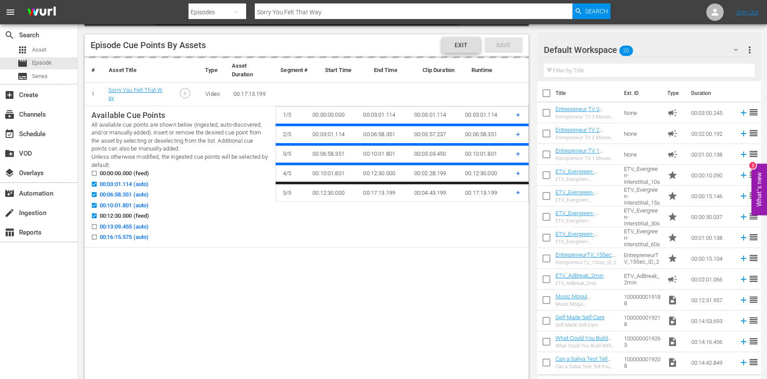
click at [460, 48] on span "Exit" at bounding box center [461, 45] width 27 height 7
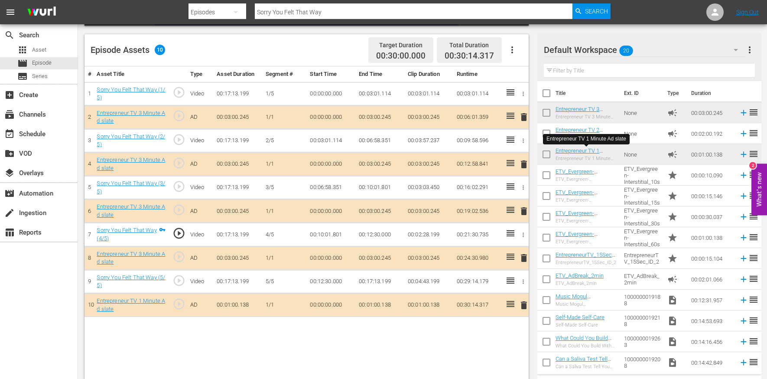
click at [304, 12] on input "Sorry You Felt That Way" at bounding box center [414, 12] width 318 height 21
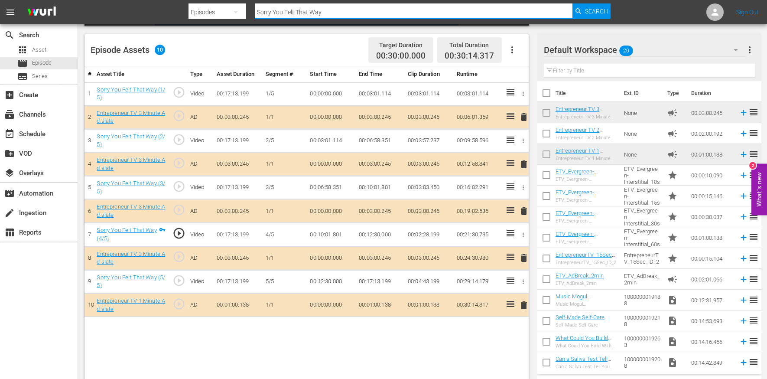
click at [304, 12] on input "Sorry You Felt That Way" at bounding box center [414, 12] width 318 height 21
paste input "Ready for Half a Million?"
type input "Ready for Half a Million?"
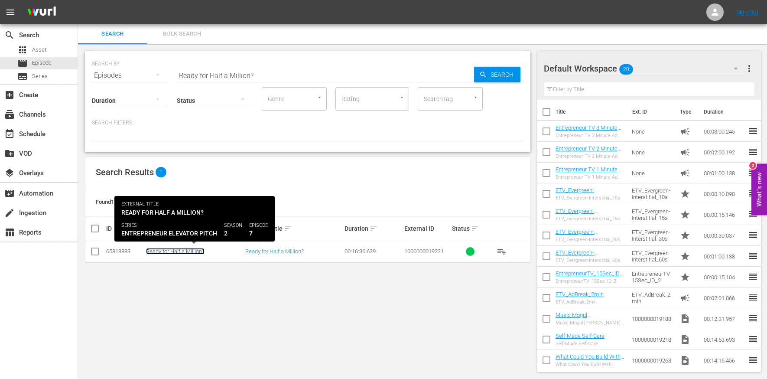
click at [193, 250] on link "Ready for Half a Million?" at bounding box center [175, 251] width 59 height 7
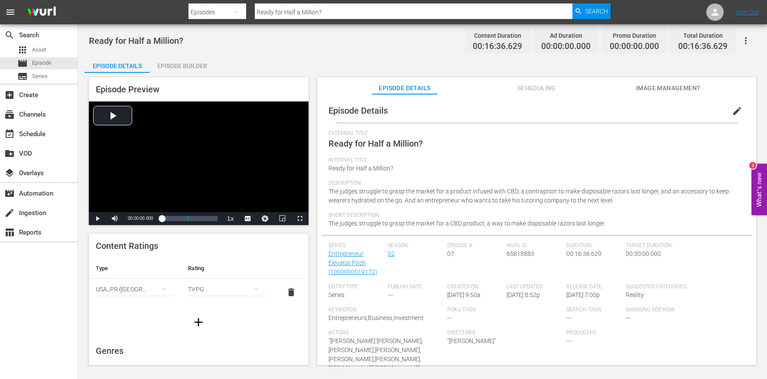
click at [732, 102] on button "edit" at bounding box center [737, 111] width 21 height 21
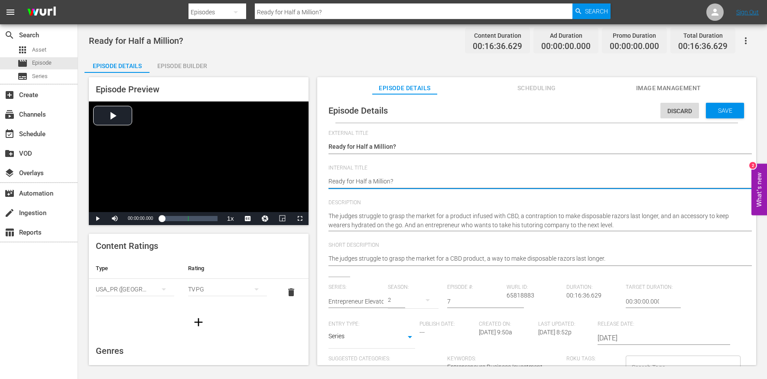
click at [399, 179] on textarea "Ready for Half a Million?" at bounding box center [535, 182] width 412 height 10
type textarea "E"
type textarea "EE"
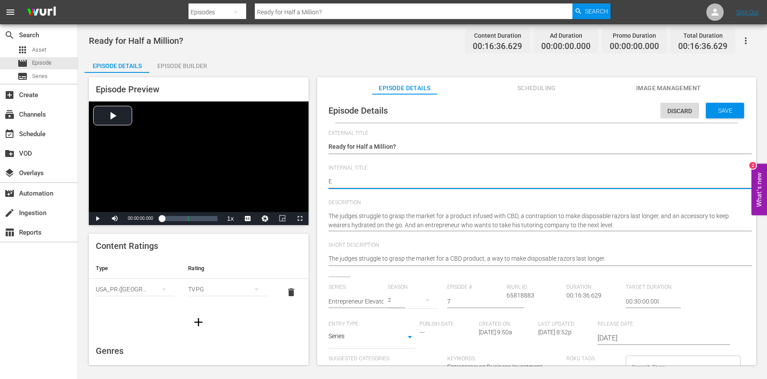
type textarea "EE"
type textarea "EEP"
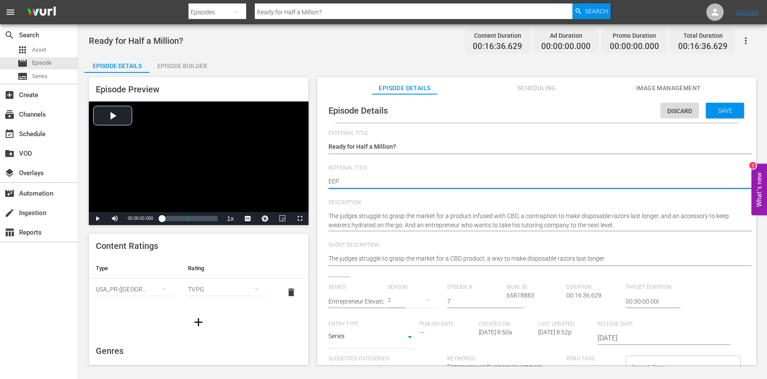
type textarea "EEP S"
type textarea "EEP S2"
type textarea "EEP S2E"
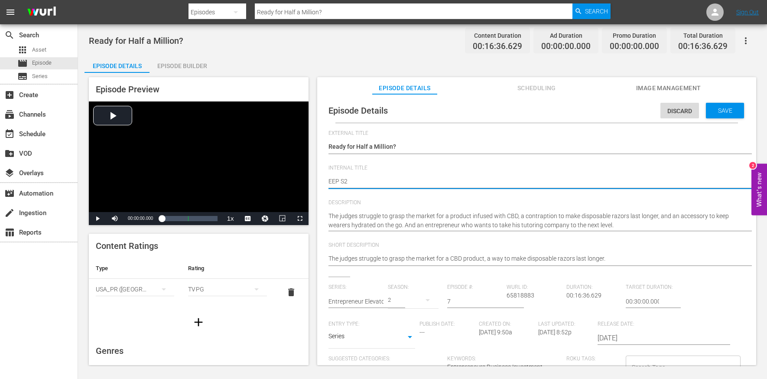
type textarea "EEP S2E"
type textarea "EEP S2E7"
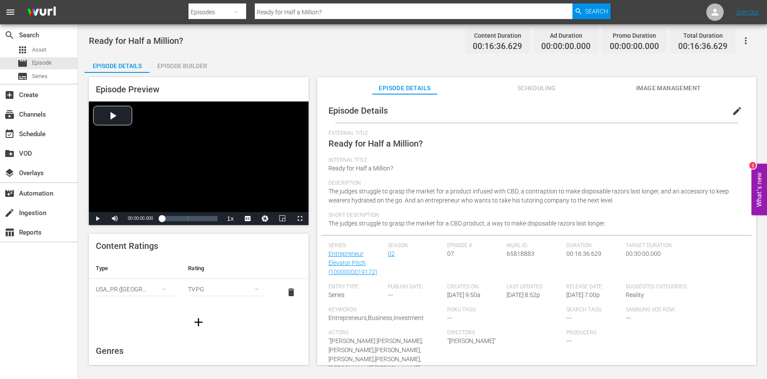
click at [176, 63] on div "Episode Builder" at bounding box center [182, 65] width 65 height 21
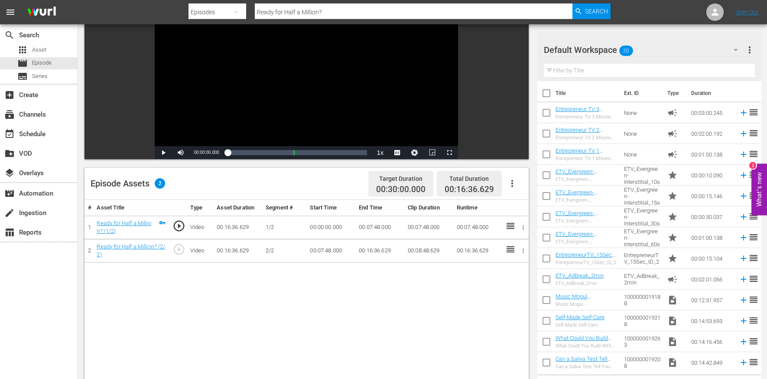
scroll to position [150, 0]
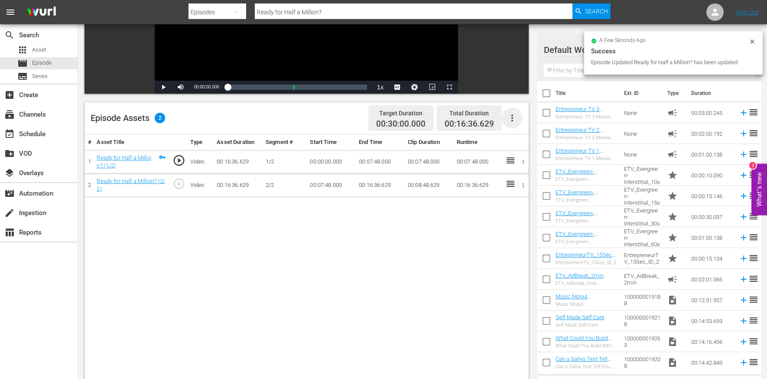
click at [511, 115] on icon "button" at bounding box center [512, 118] width 10 height 10
click at [523, 123] on div "Edit Cue Points" at bounding box center [538, 121] width 59 height 21
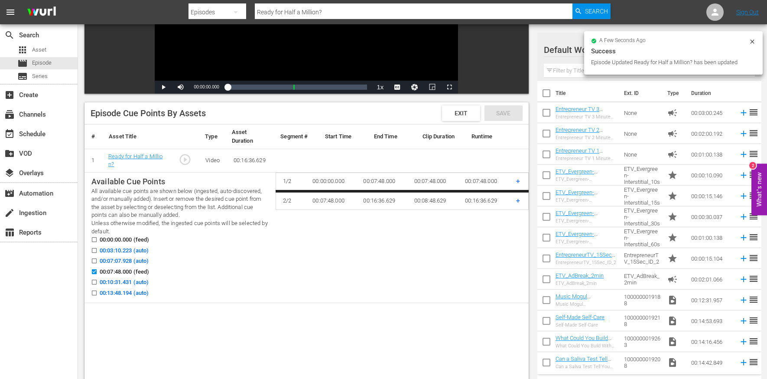
click at [124, 250] on span "00:03:10.223 (auto)" at bounding box center [124, 250] width 49 height 9
click at [98, 250] on input "00:03:10.223 (auto)" at bounding box center [92, 252] width 11 height 7
checkbox input "false"
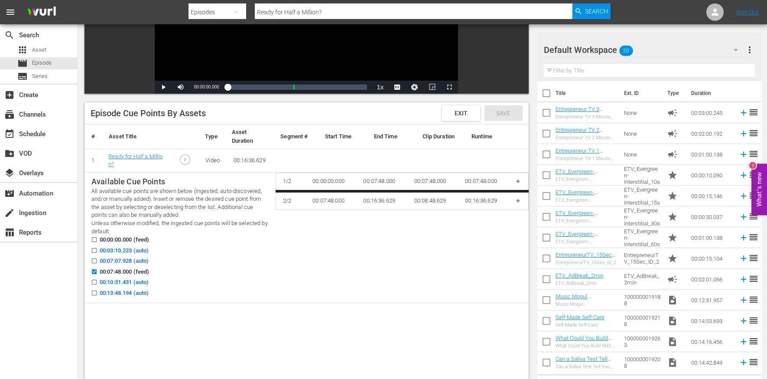
click at [130, 280] on span "00:10:31.431 (auto)" at bounding box center [124, 282] width 49 height 9
click at [98, 280] on input "00:10:31.431 (auto)" at bounding box center [92, 283] width 11 height 7
checkbox input "true"
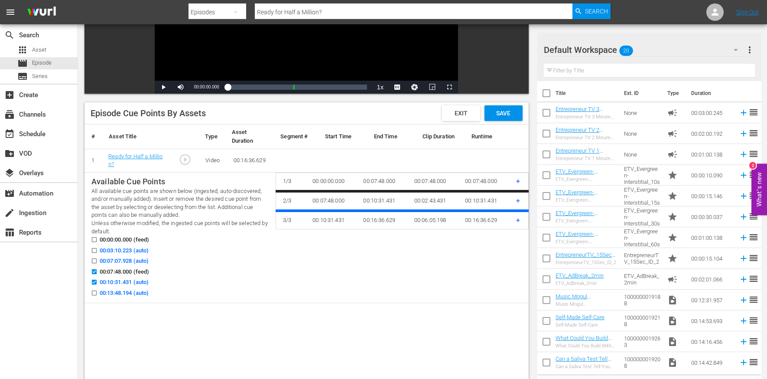
click at [136, 294] on span "00:13:48.194 (auto)" at bounding box center [124, 293] width 49 height 9
click at [98, 294] on input "00:13:48.194 (auto)" at bounding box center [92, 294] width 11 height 7
checkbox input "true"
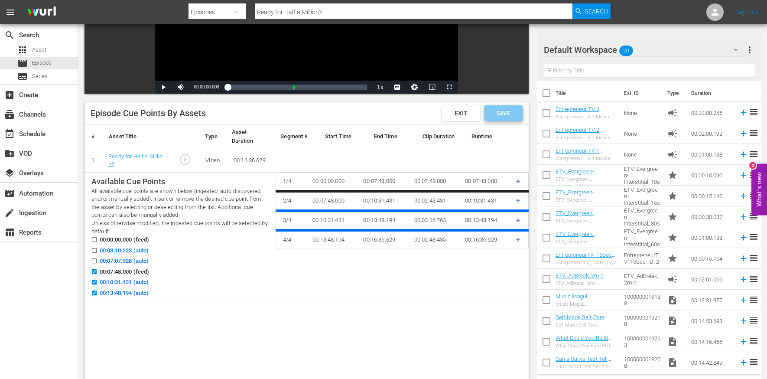
click at [514, 114] on span "Save" at bounding box center [503, 113] width 28 height 7
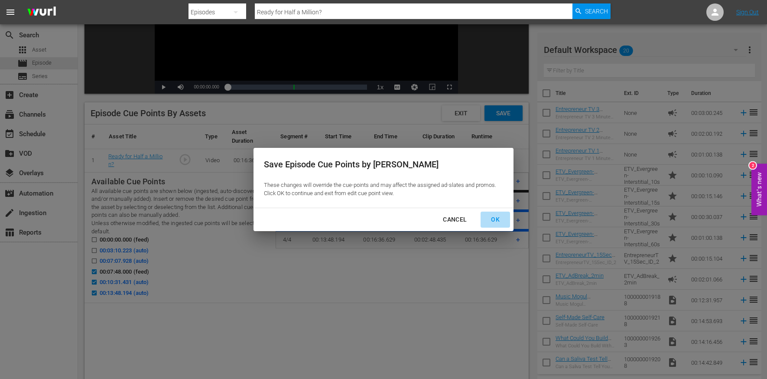
click at [495, 220] on div "OK" at bounding box center [495, 219] width 23 height 11
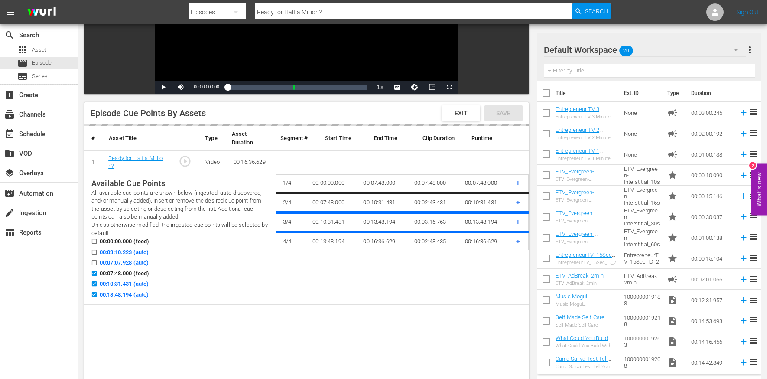
click at [118, 254] on span "00:03:10.223 (auto)" at bounding box center [124, 252] width 49 height 9
click at [98, 254] on input "00:03:10.223 (auto)" at bounding box center [92, 254] width 11 height 7
checkbox input "true"
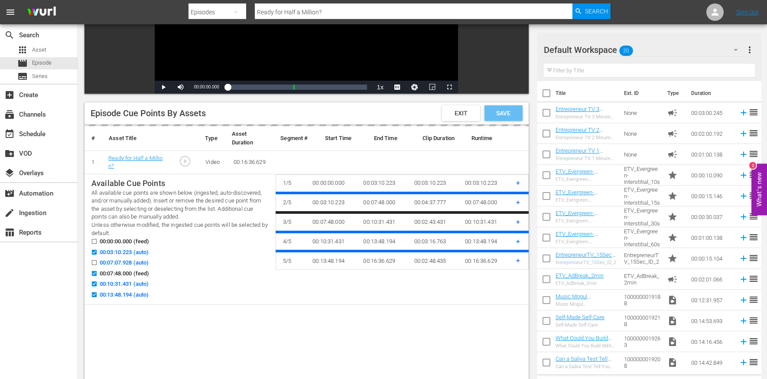
click at [508, 111] on span "Save" at bounding box center [503, 113] width 28 height 7
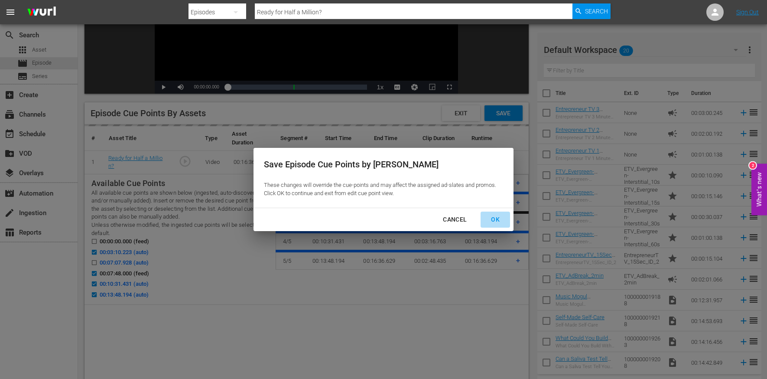
click at [497, 218] on div "OK" at bounding box center [495, 219] width 23 height 11
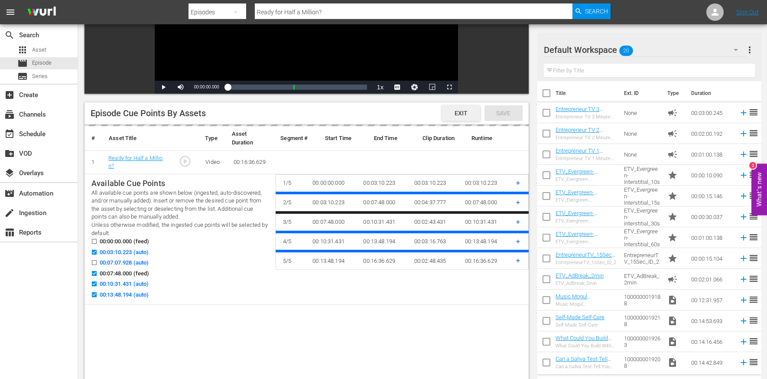
click at [464, 112] on span "Exit" at bounding box center [461, 113] width 27 height 7
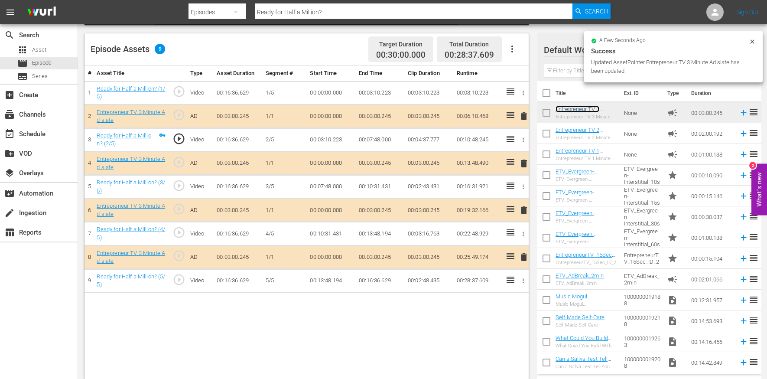
scroll to position [220, 0]
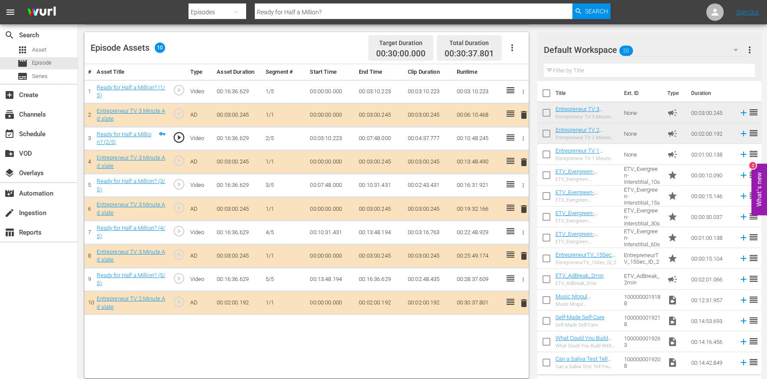
click at [279, 15] on input "Ready for Half a Million?" at bounding box center [414, 12] width 318 height 21
paste input "Who Doesn't Love Money"
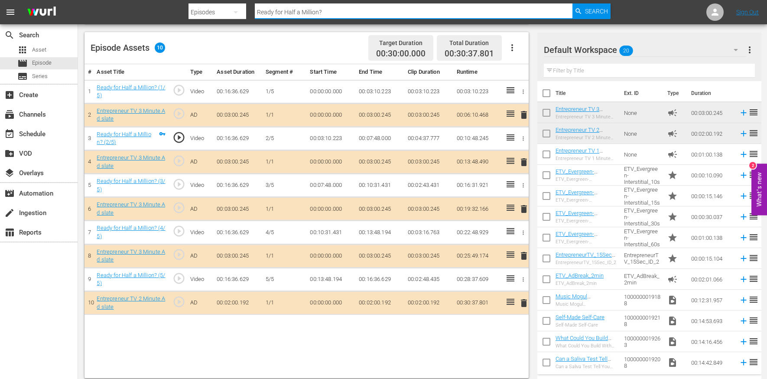
type input "Who Doesn't Love Money"
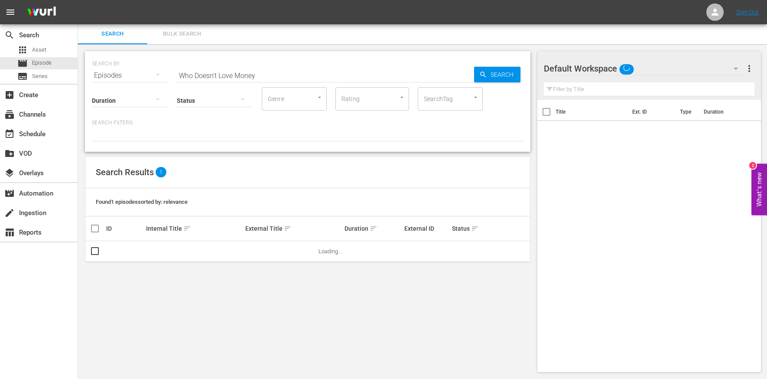
scroll to position [1, 0]
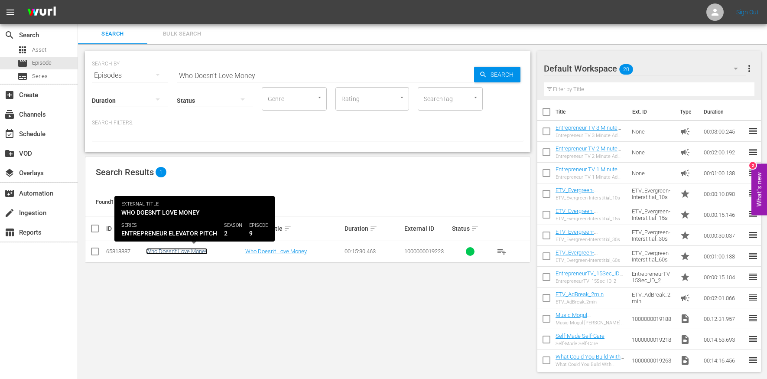
click at [173, 248] on link "Who Doesn't Love Money" at bounding box center [177, 251] width 62 height 7
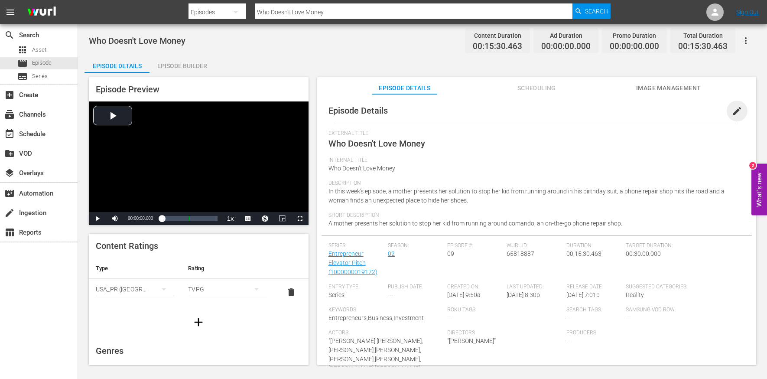
click at [732, 109] on span "edit" at bounding box center [737, 111] width 10 height 10
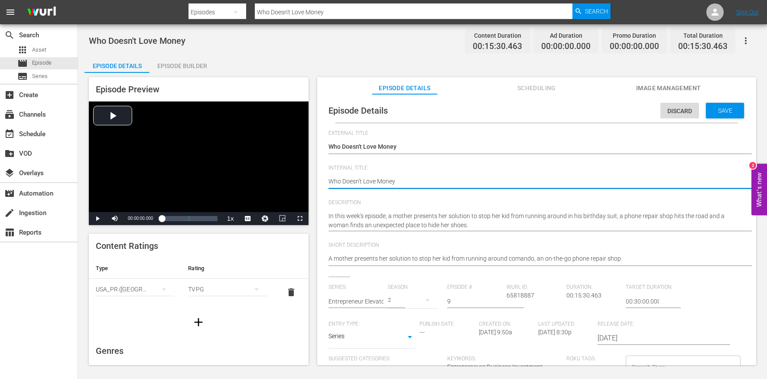
click at [395, 182] on textarea "Who Doesn't Love Money" at bounding box center [535, 182] width 412 height 10
type textarea "E"
type textarea "EE"
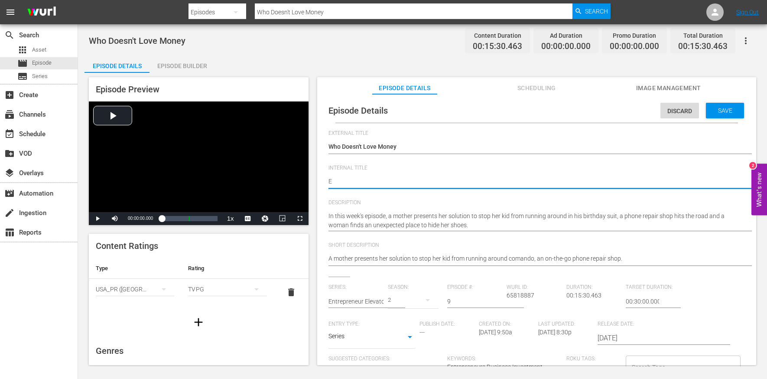
type textarea "EE"
type textarea "EEP"
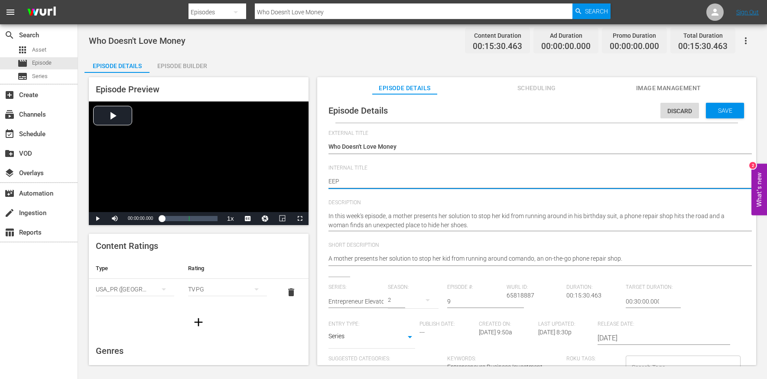
type textarea "EEP S"
type textarea "EEP S2"
type textarea "EEP S2E"
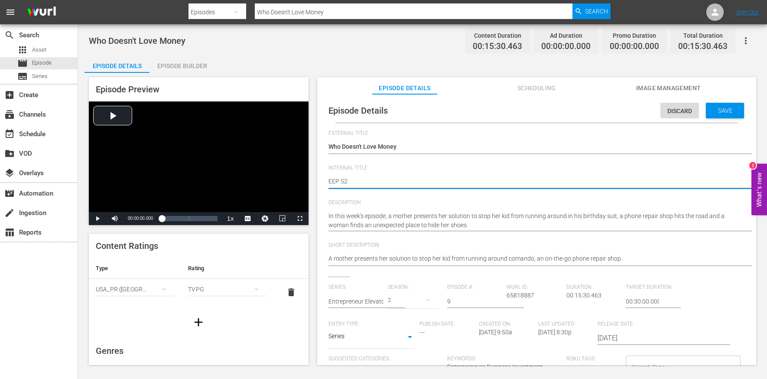
type textarea "EEP S2E"
type textarea "EEP S2E9"
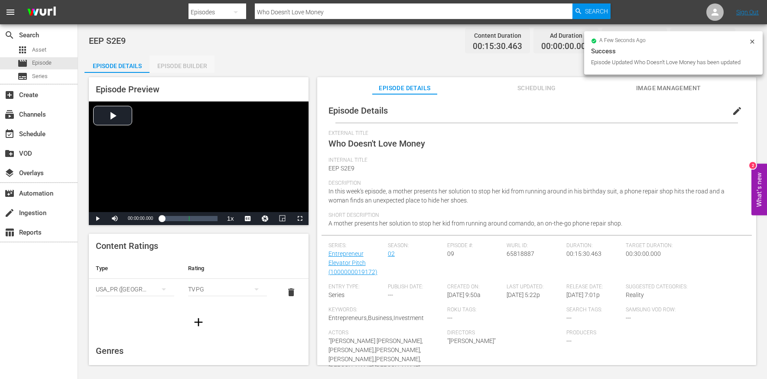
click at [179, 64] on div "Episode Builder" at bounding box center [182, 65] width 65 height 21
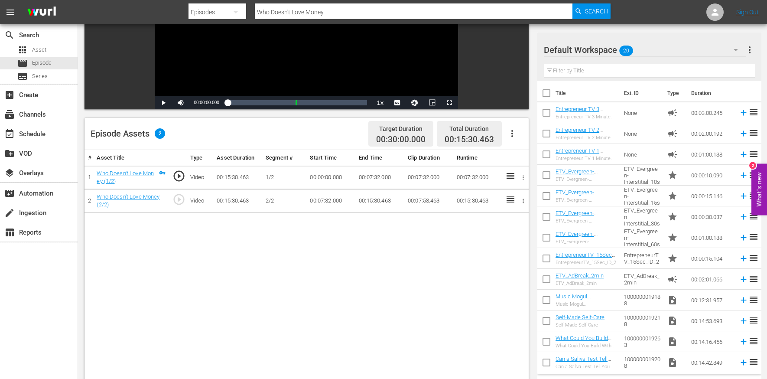
scroll to position [152, 0]
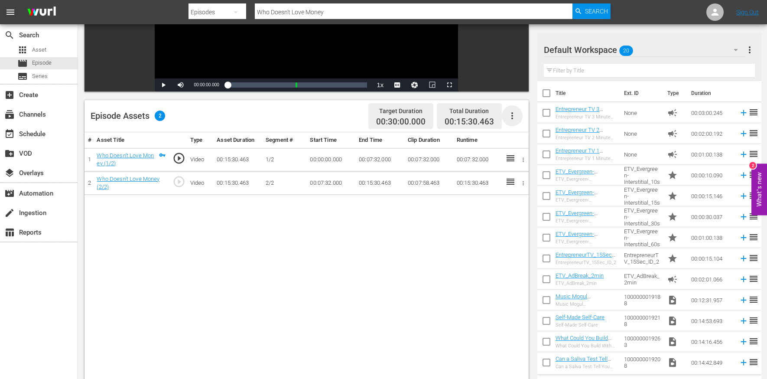
click at [514, 116] on icon "button" at bounding box center [512, 116] width 10 height 10
click at [540, 120] on div "Edit Cue Points" at bounding box center [538, 119] width 59 height 21
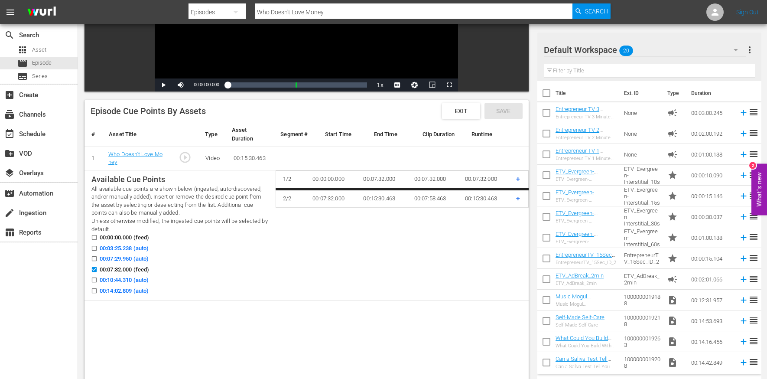
click at [141, 248] on span "00:03:25.238 (auto)" at bounding box center [124, 248] width 49 height 9
click at [98, 248] on input "00:03:25.238 (auto)" at bounding box center [92, 250] width 11 height 7
checkbox input "true"
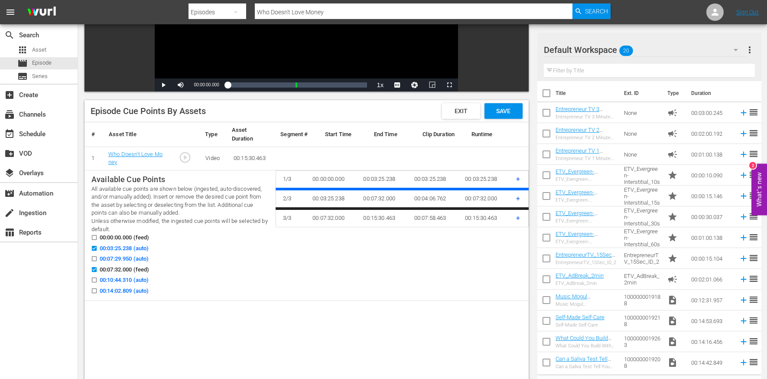
click at [140, 279] on span "00:10:44.310 (auto)" at bounding box center [124, 280] width 49 height 9
click at [98, 279] on input "00:10:44.310 (auto)" at bounding box center [92, 281] width 11 height 7
checkbox input "true"
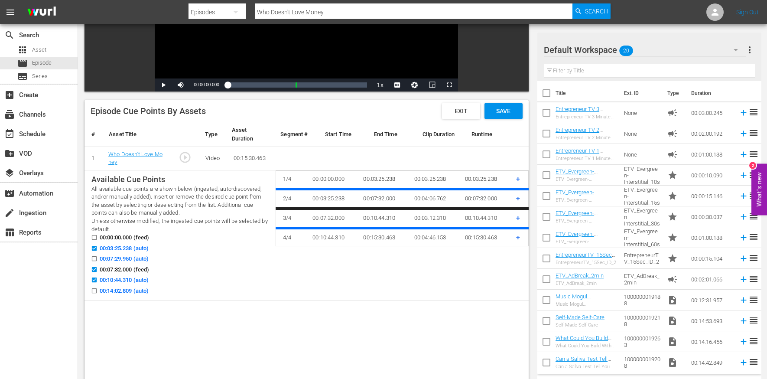
click at [111, 288] on span "00:14:02.809 (auto)" at bounding box center [124, 291] width 49 height 9
click at [98, 289] on input "00:14:02.809 (auto)" at bounding box center [92, 292] width 11 height 7
checkbox input "true"
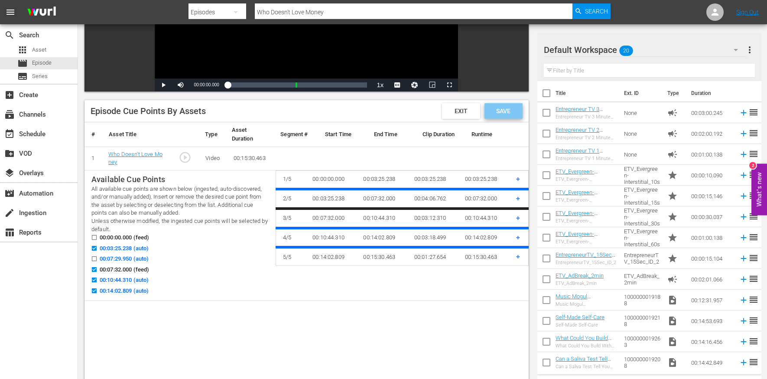
click at [514, 111] on span "Save" at bounding box center [503, 111] width 28 height 7
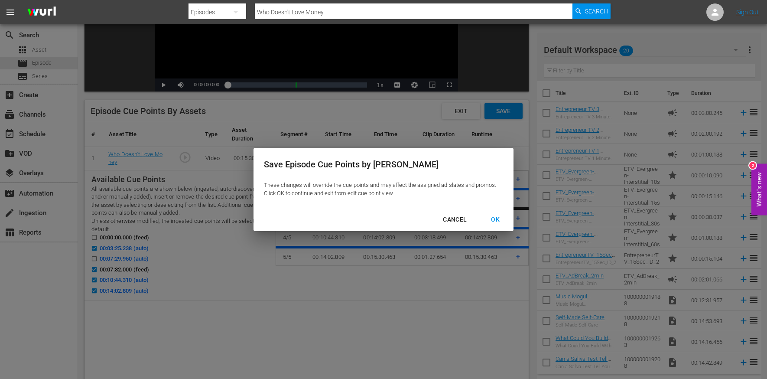
click at [503, 222] on div "OK" at bounding box center [495, 219] width 23 height 11
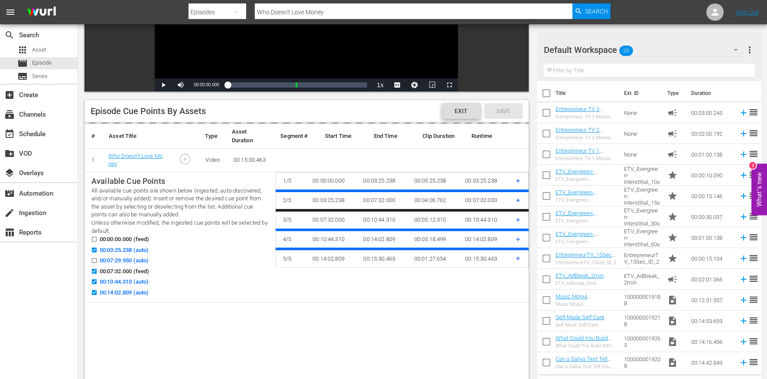
click at [460, 110] on span "Exit" at bounding box center [461, 111] width 27 height 7
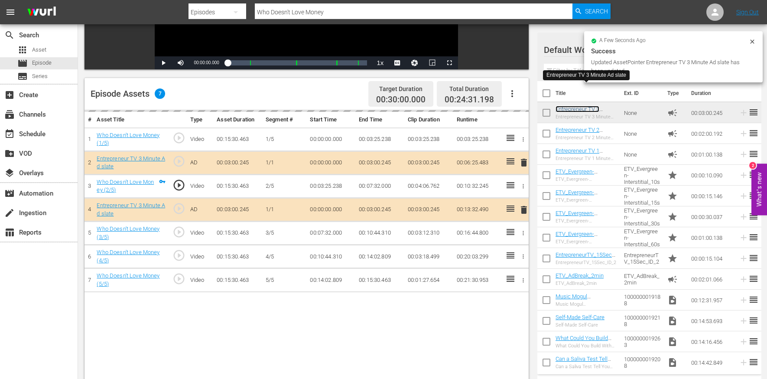
scroll to position [225, 0]
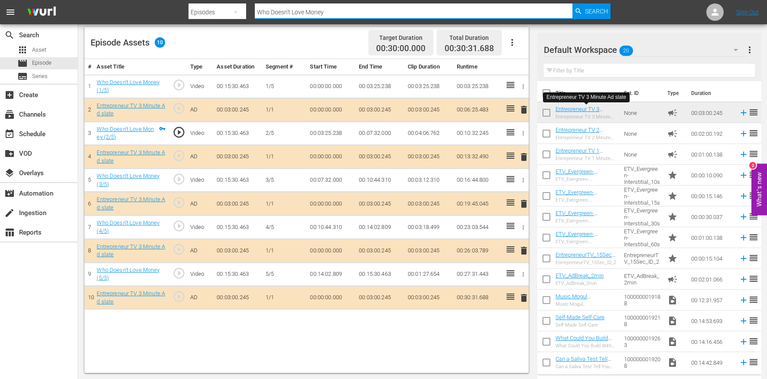
click at [297, 16] on input "Who Doesn't Love Money" at bounding box center [414, 12] width 318 height 21
paste input "That Is the Best Pitch I've Seen"
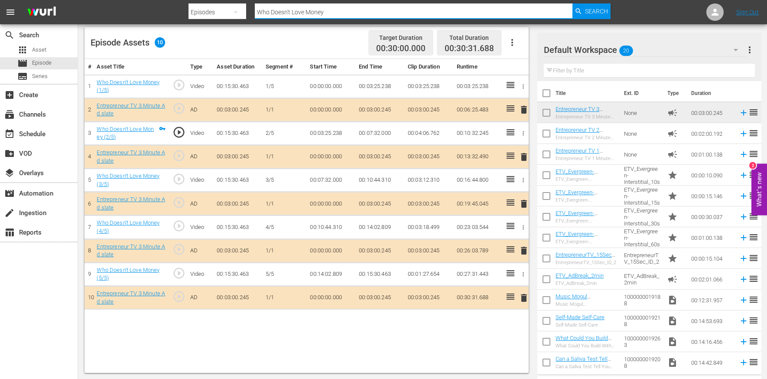
type input "That Is the Best Pitch I've Seen"
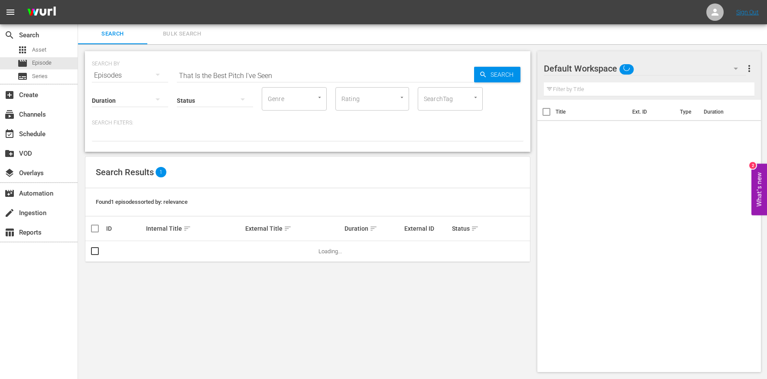
scroll to position [1, 0]
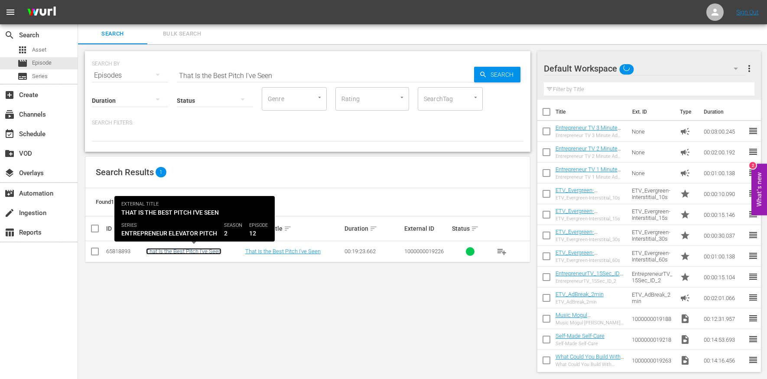
click at [177, 249] on link "That Is the Best Pitch I've Seen" at bounding box center [183, 251] width 75 height 7
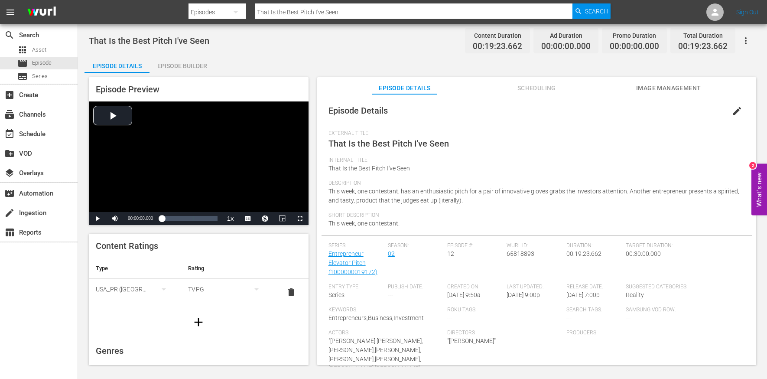
click at [732, 108] on span "edit" at bounding box center [737, 111] width 10 height 10
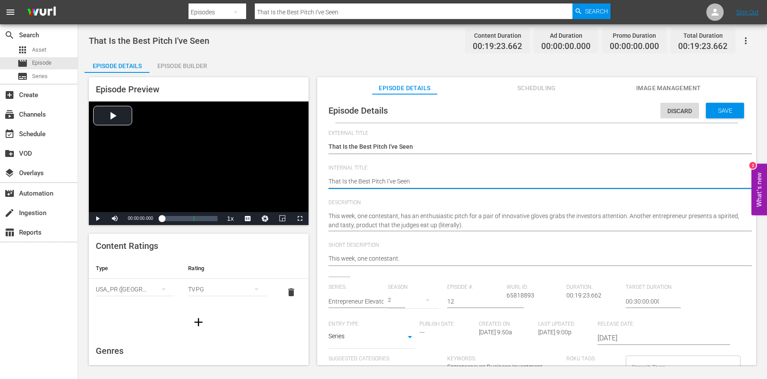
click at [404, 182] on textarea "That Is the Best Pitch I've Seen" at bounding box center [535, 182] width 412 height 10
type textarea "E"
type textarea "EE"
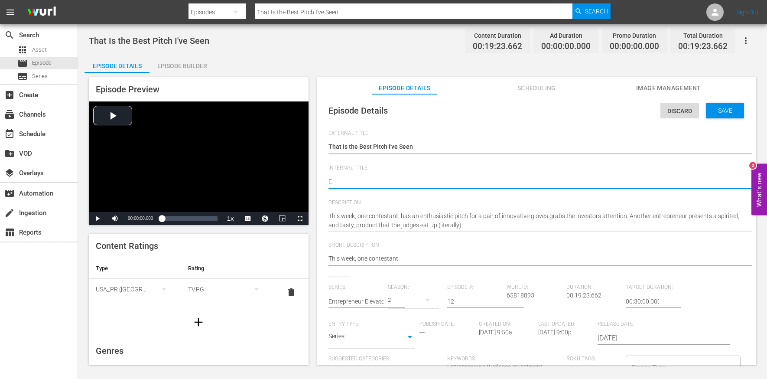
type textarea "EE"
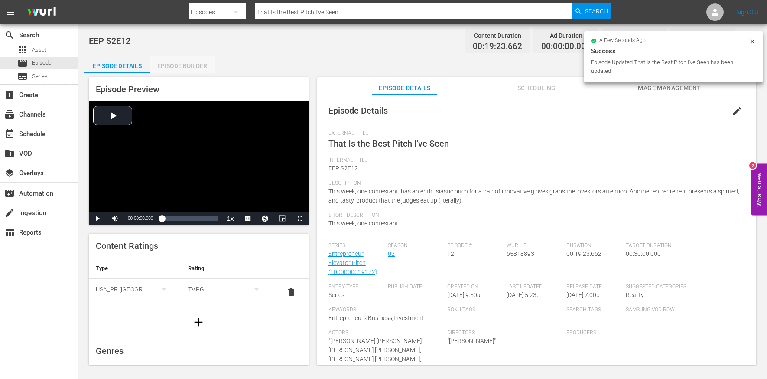
click at [176, 62] on div "Episode Builder" at bounding box center [182, 65] width 65 height 21
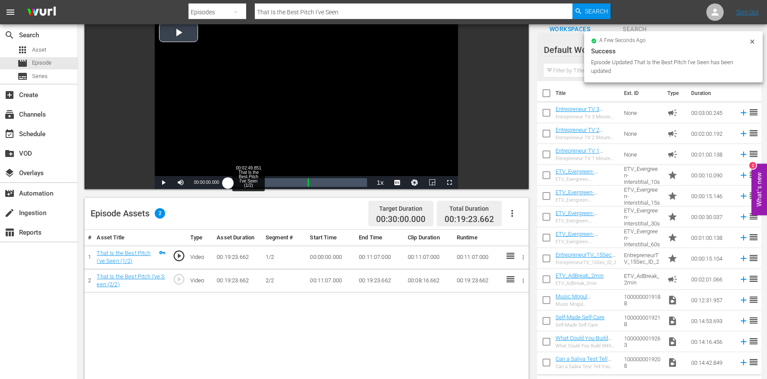
scroll to position [118, 0]
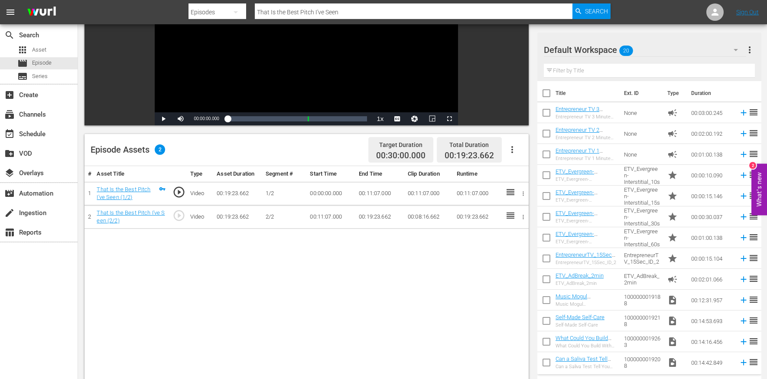
click at [510, 147] on icon "button" at bounding box center [512, 149] width 10 height 10
click at [538, 153] on div "Edit Cue Points" at bounding box center [538, 152] width 59 height 21
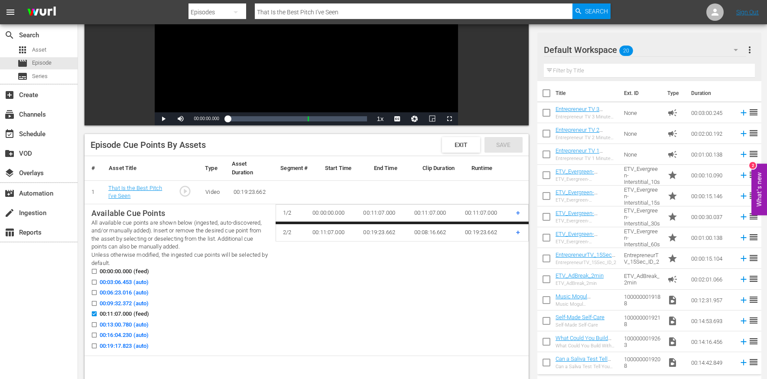
click at [133, 280] on span "00:03:06.453 (auto)" at bounding box center [124, 282] width 49 height 9
click at [98, 280] on input "00:03:06.453 (auto)" at bounding box center [92, 283] width 11 height 7
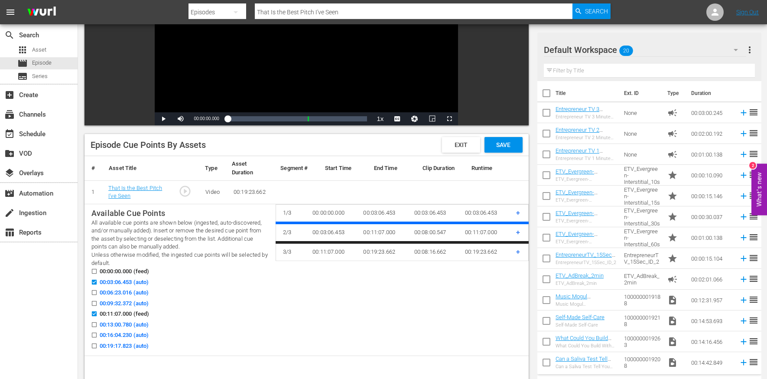
click at [133, 292] on span "00:06:23.016 (auto)" at bounding box center [124, 292] width 49 height 9
click at [98, 292] on input "00:06:23.016 (auto)" at bounding box center [92, 294] width 11 height 7
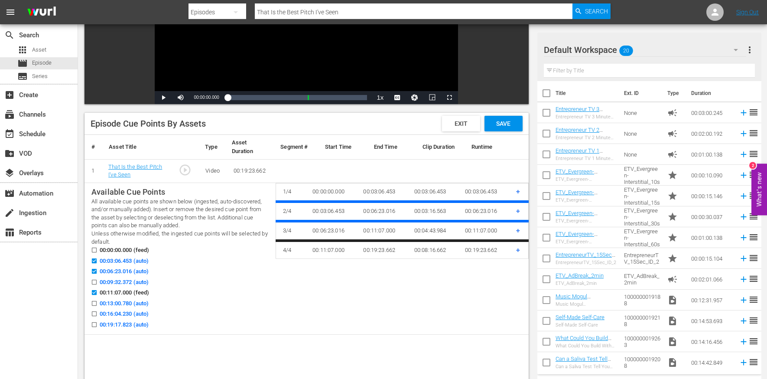
scroll to position [141, 0]
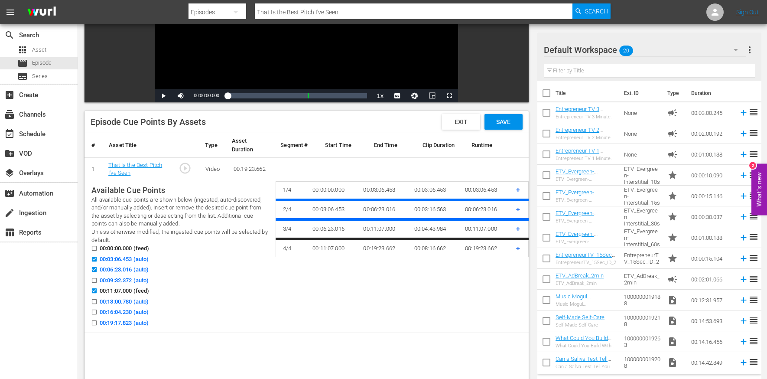
click at [126, 310] on span "00:16:04.230 (auto)" at bounding box center [124, 312] width 49 height 9
click at [98, 310] on input "00:16:04.230 (auto)" at bounding box center [92, 313] width 11 height 7
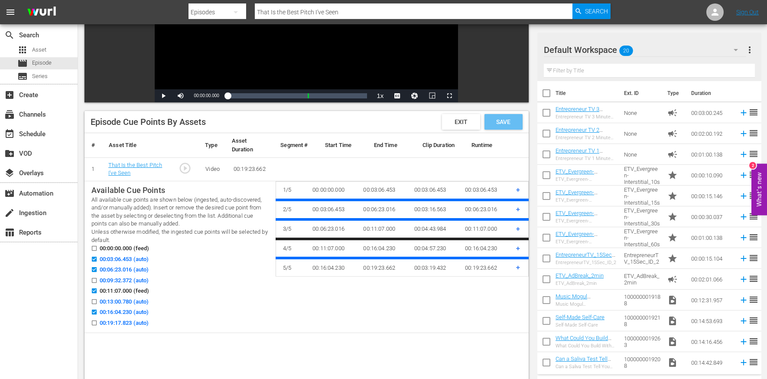
click at [505, 121] on span "Save" at bounding box center [503, 121] width 28 height 7
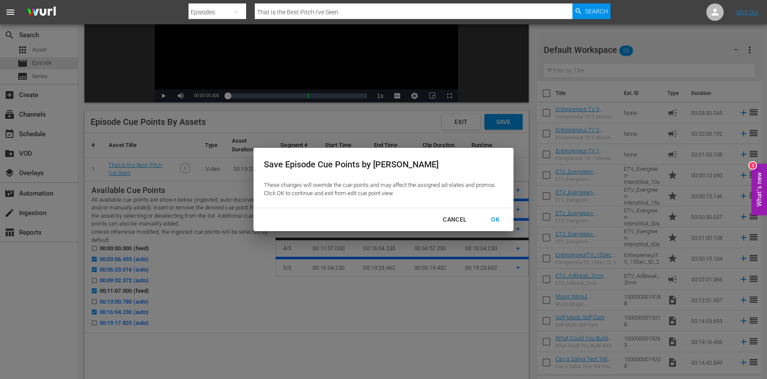
click at [493, 222] on div "OK" at bounding box center [495, 219] width 23 height 11
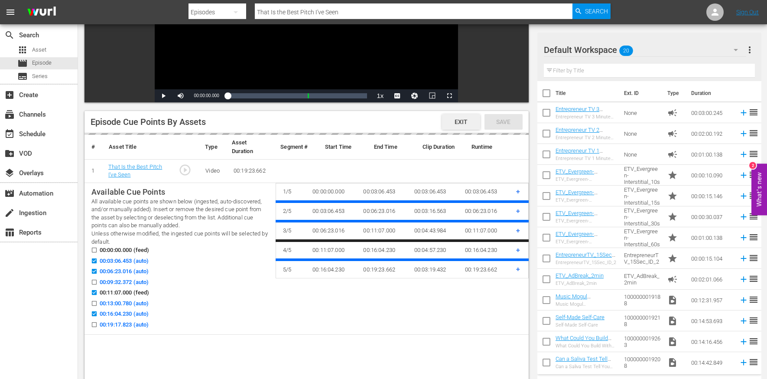
click at [468, 124] on span "Exit" at bounding box center [461, 121] width 27 height 7
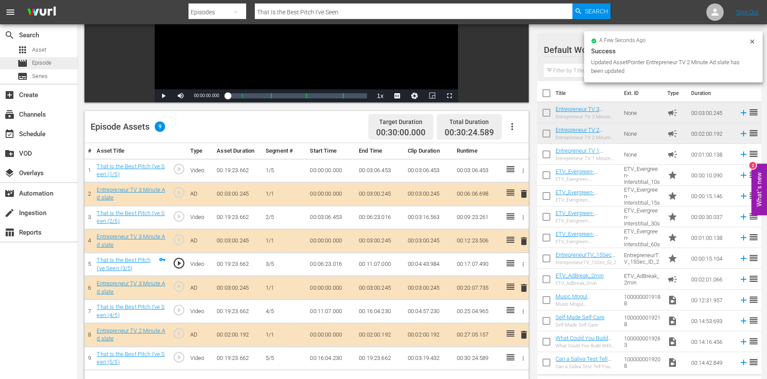
click at [49, 61] on span "Episode" at bounding box center [42, 63] width 20 height 9
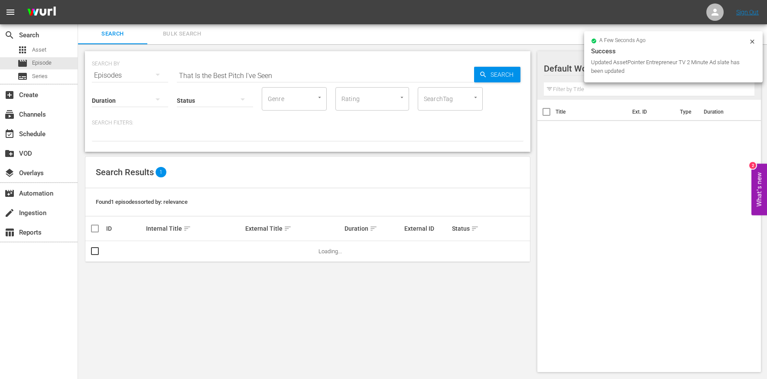
scroll to position [1, 0]
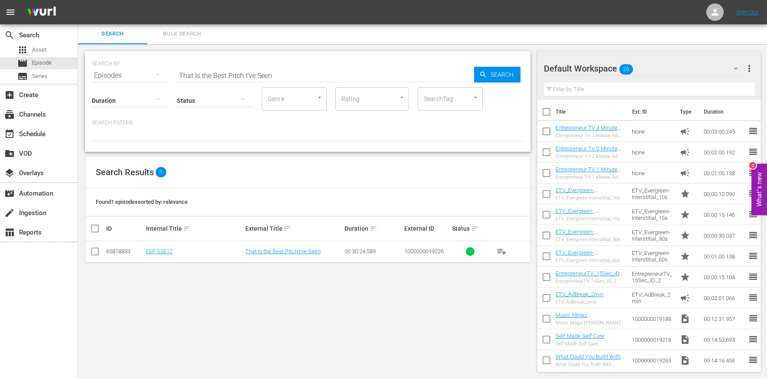
click at [242, 69] on input "That Is the Best Pitch I've Seen" at bounding box center [325, 75] width 297 height 21
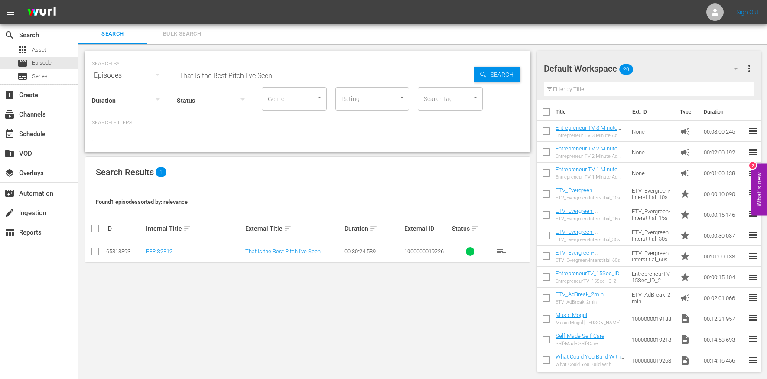
click at [242, 69] on input "That Is the Best Pitch I've Seen" at bounding box center [325, 75] width 297 height 21
paste input "Circus Act or Class Act?"
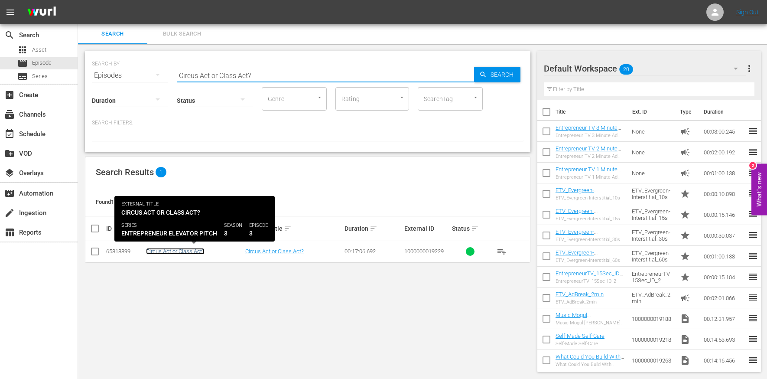
click at [180, 249] on link "Circus Act or Class Act?" at bounding box center [175, 251] width 59 height 7
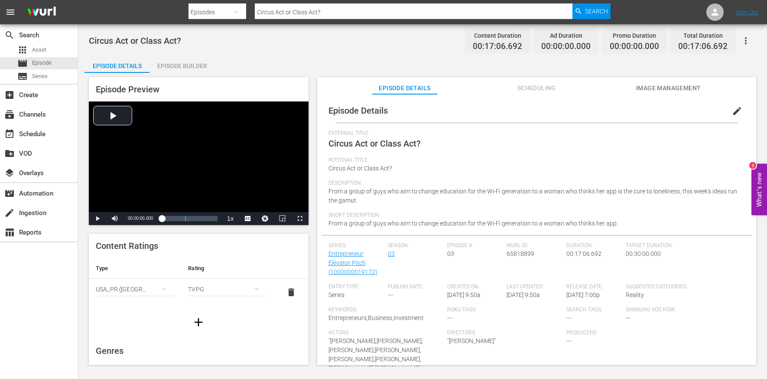
click at [732, 111] on span "edit" at bounding box center [737, 111] width 10 height 10
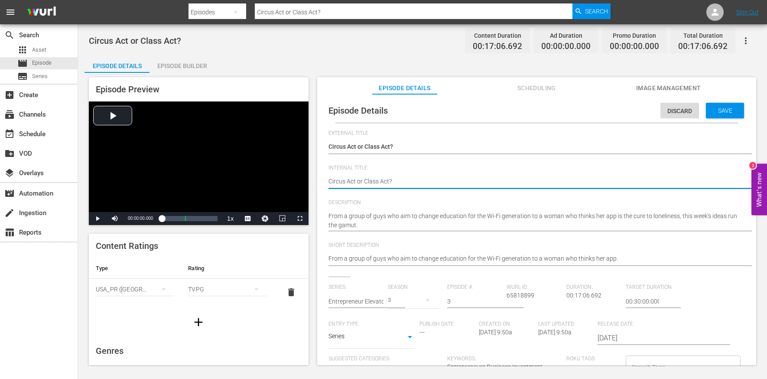
click at [405, 184] on textarea "Circus Act or Class Act?" at bounding box center [535, 182] width 412 height 10
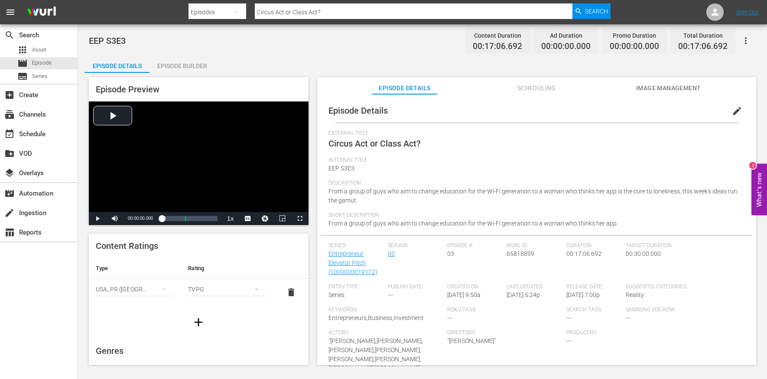
click at [191, 69] on div "Episode Builder" at bounding box center [182, 65] width 65 height 21
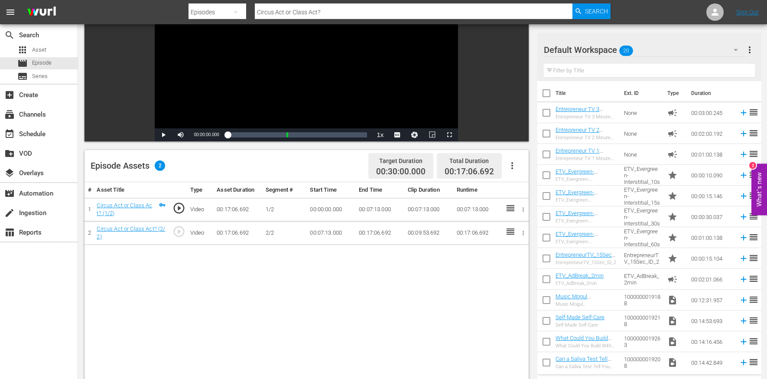
scroll to position [119, 0]
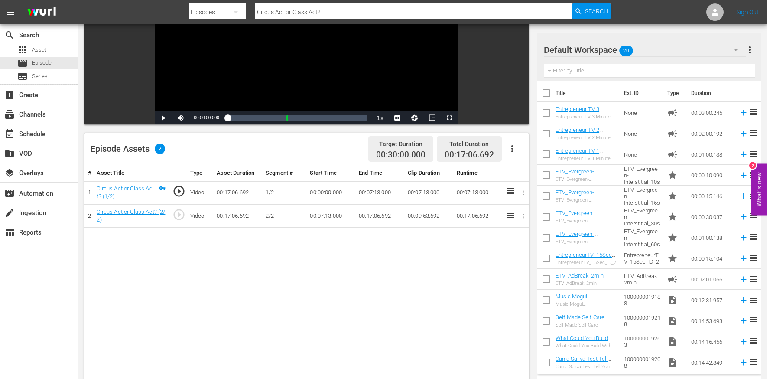
click at [516, 147] on icon "button" at bounding box center [512, 148] width 10 height 10
click at [517, 158] on div "Edit Cue Points" at bounding box center [538, 152] width 59 height 21
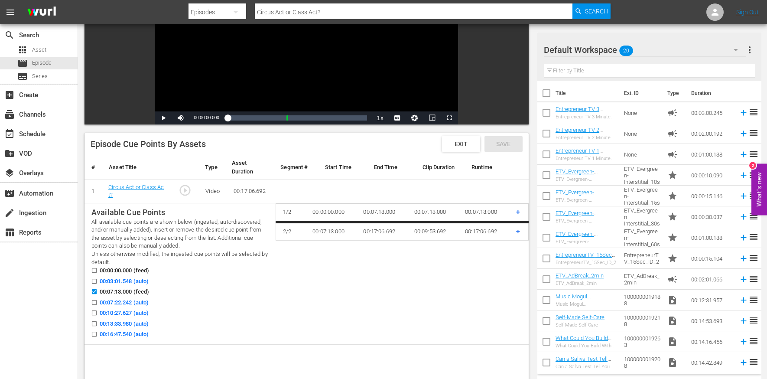
click at [139, 282] on span "00:03:01.548 (auto)" at bounding box center [124, 281] width 49 height 9
click at [98, 282] on input "00:03:01.548 (auto)" at bounding box center [92, 283] width 11 height 7
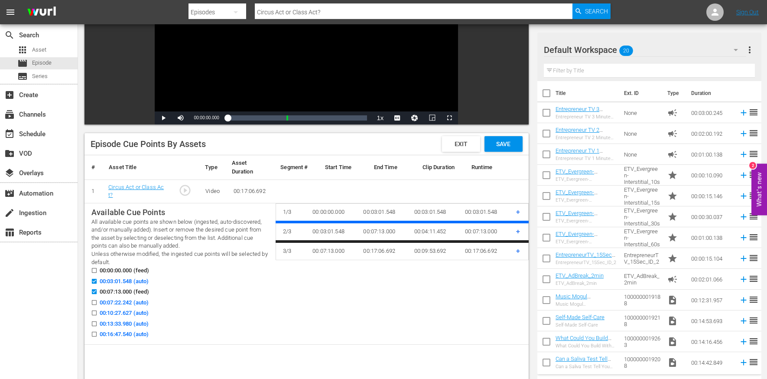
click at [140, 315] on span "00:10:27.627 (auto)" at bounding box center [124, 313] width 49 height 9
click at [98, 315] on input "00:10:27.627 (auto)" at bounding box center [92, 314] width 11 height 7
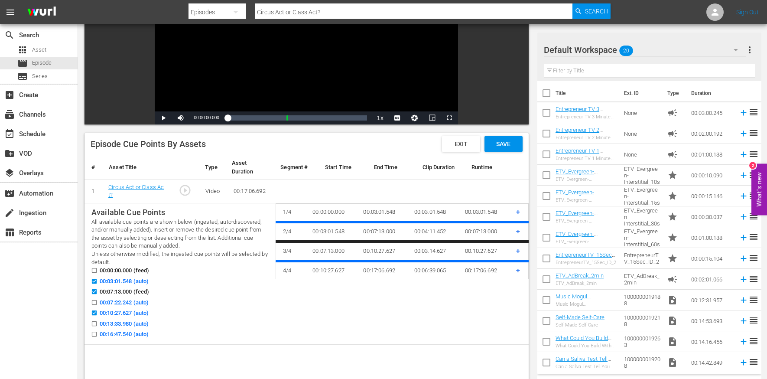
click at [134, 325] on span "00:13:33.980 (auto)" at bounding box center [124, 324] width 49 height 9
click at [98, 325] on input "00:13:33.980 (auto)" at bounding box center [92, 325] width 11 height 7
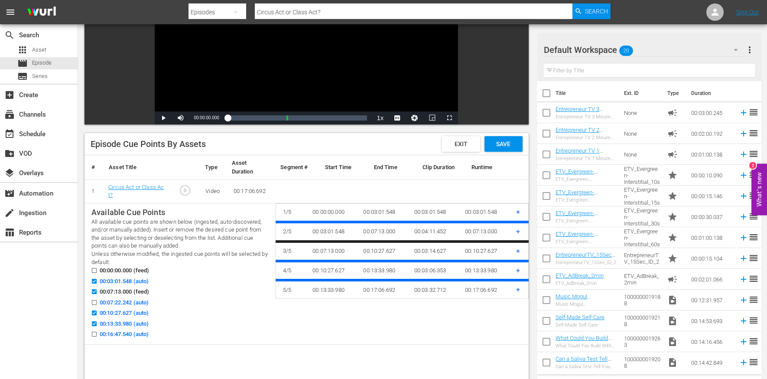
click at [524, 149] on div "Episode Cue Points By Assets Exit Save" at bounding box center [307, 144] width 444 height 22
click at [509, 145] on span "Save" at bounding box center [503, 143] width 28 height 7
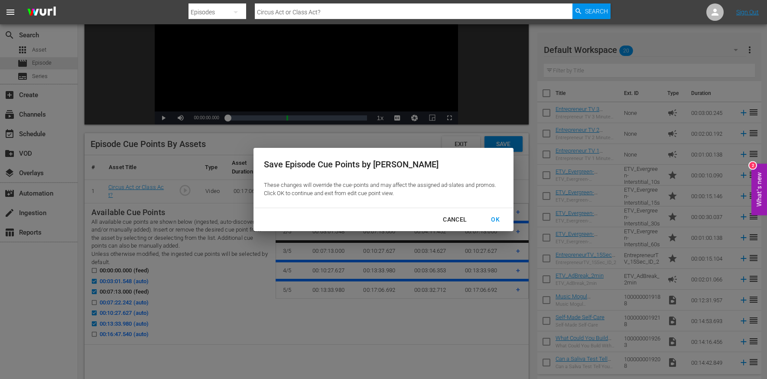
click at [495, 225] on button "OK" at bounding box center [495, 220] width 29 height 16
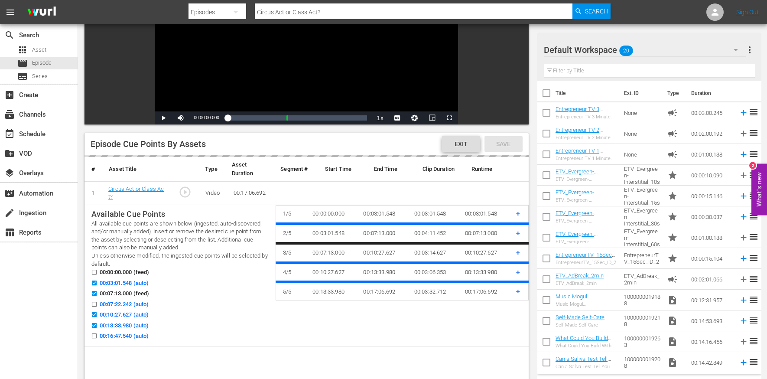
click at [469, 144] on span "Exit" at bounding box center [461, 143] width 27 height 7
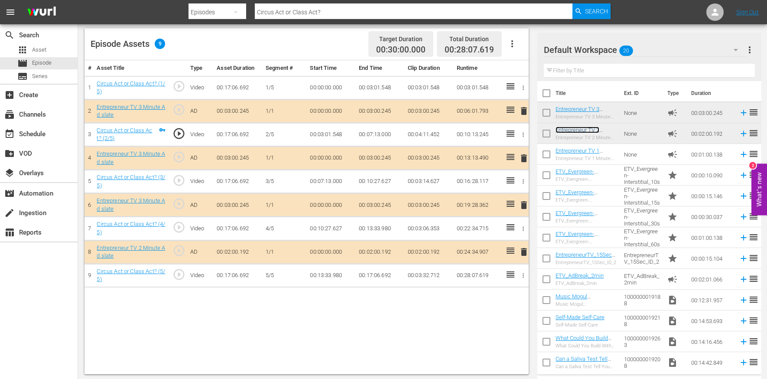
scroll to position [225, 0]
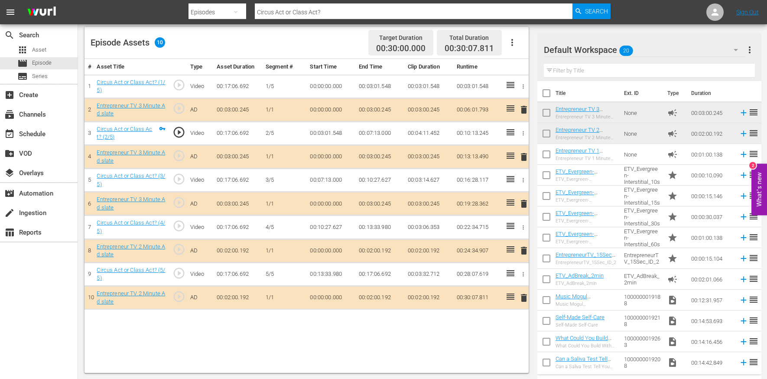
click at [271, 13] on input "Circus Act or Class Act?" at bounding box center [414, 12] width 318 height 21
paste input "It’s the Uber of Pooper"
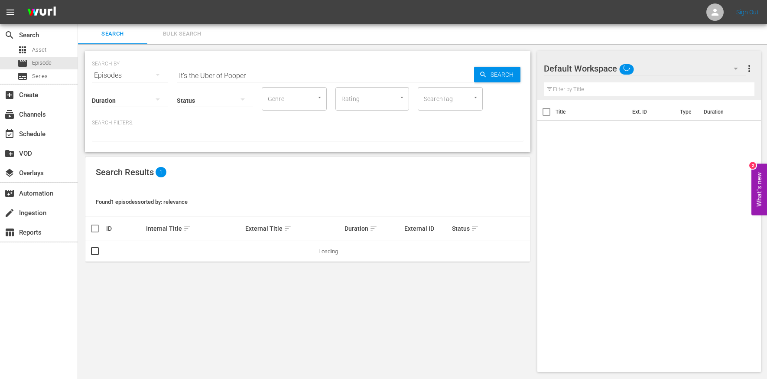
scroll to position [1, 0]
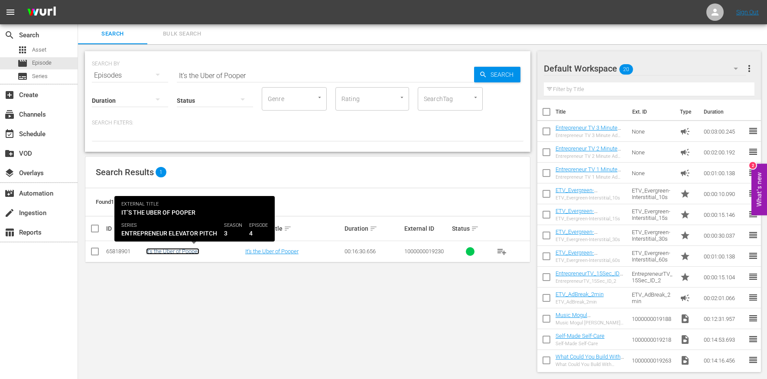
click at [168, 252] on link "It’s the Uber of Pooper" at bounding box center [172, 251] width 53 height 7
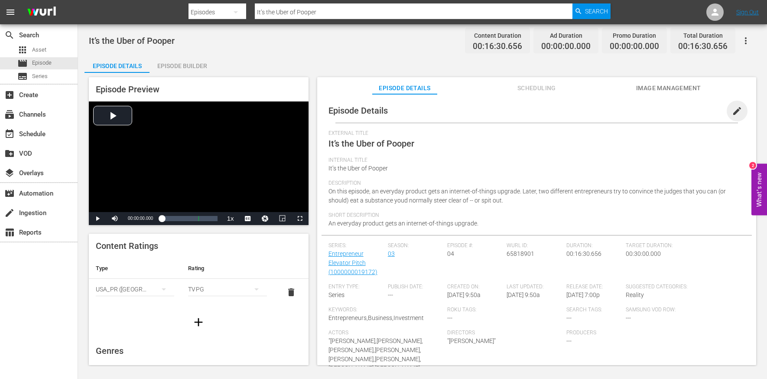
click at [736, 108] on span "edit" at bounding box center [737, 111] width 10 height 10
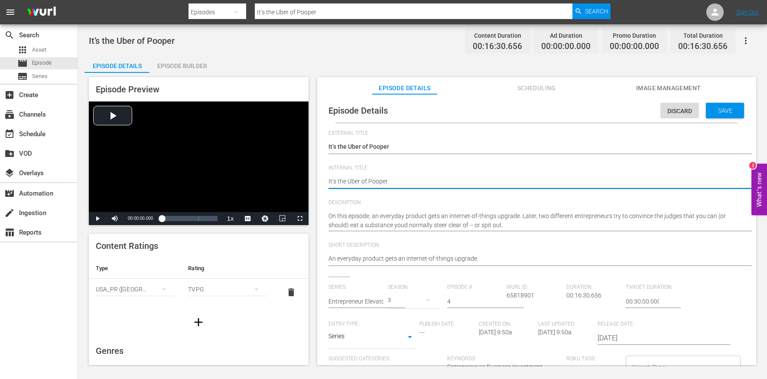
click at [397, 179] on textarea "It’s the Uber of Pooper" at bounding box center [535, 182] width 412 height 10
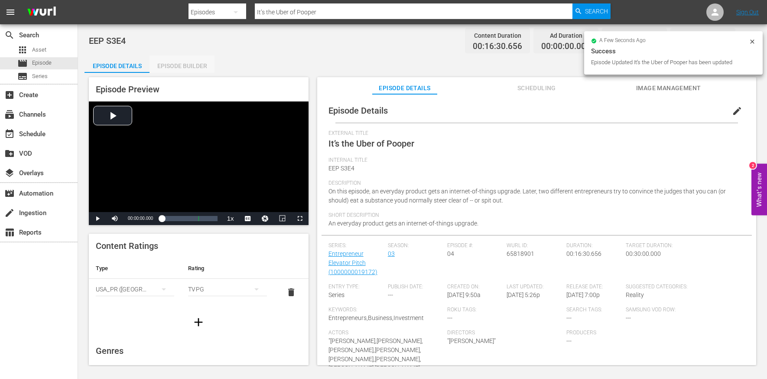
click at [181, 69] on div "Episode Builder" at bounding box center [182, 65] width 65 height 21
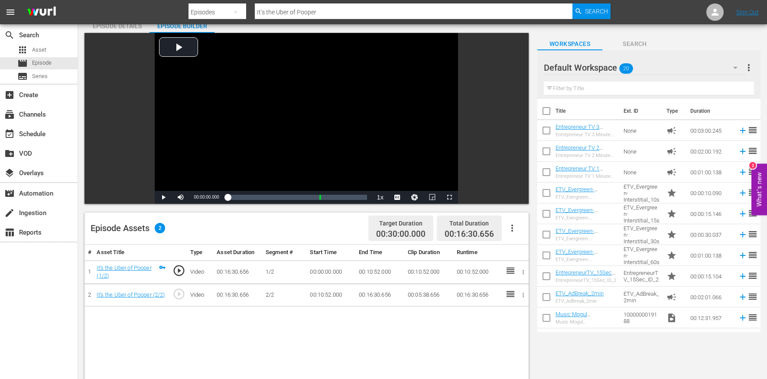
scroll to position [53, 0]
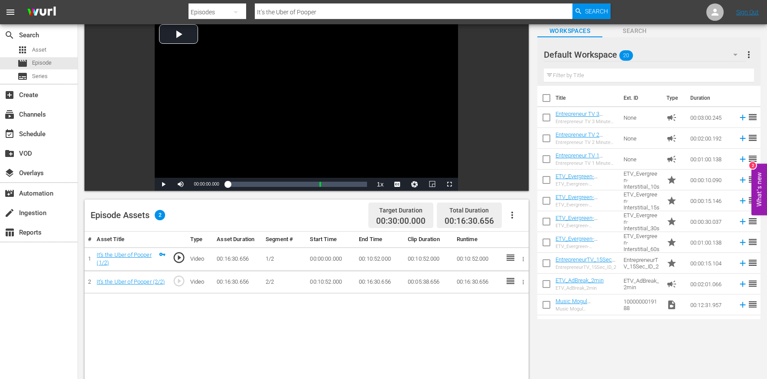
click at [511, 213] on icon "button" at bounding box center [512, 215] width 10 height 10
click at [539, 222] on div "Edit Cue Points" at bounding box center [538, 218] width 59 height 21
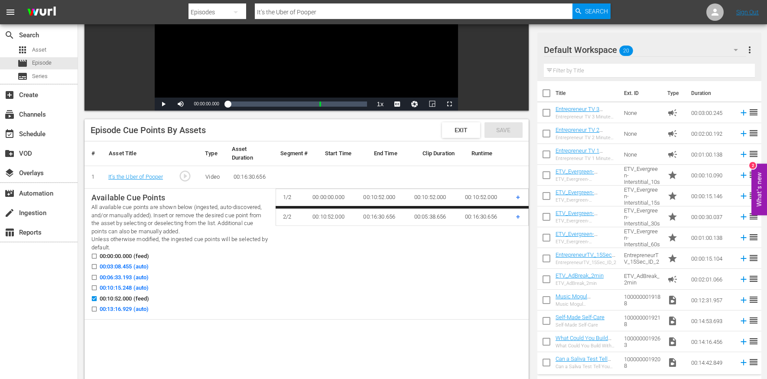
scroll to position [136, 0]
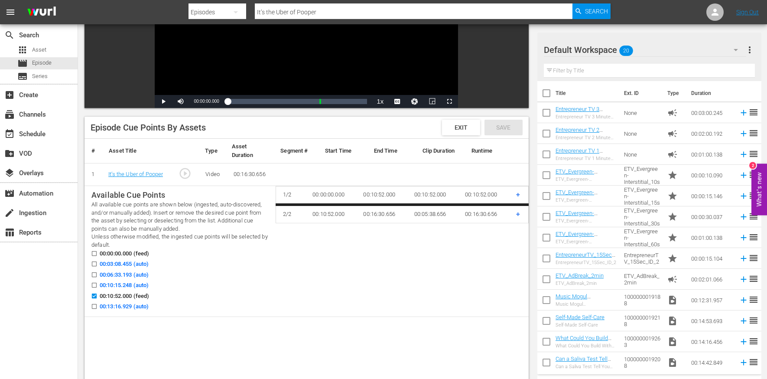
click at [124, 263] on span "00:03:08.455 (auto)" at bounding box center [124, 264] width 49 height 9
click at [98, 263] on input "00:03:08.455 (auto)" at bounding box center [92, 265] width 11 height 7
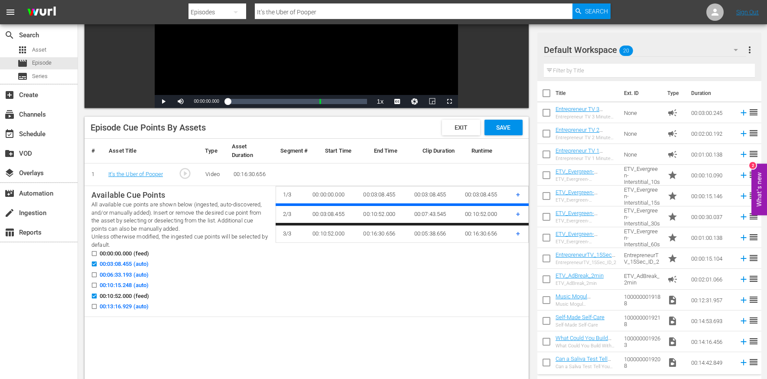
click at [123, 269] on div "Available Cue Points All available cue points are shown below (ingested, auto-d…" at bounding box center [179, 250] width 177 height 123
click at [122, 271] on span "00:06:33.193 (auto)" at bounding box center [124, 275] width 49 height 9
click at [98, 273] on input "00:06:33.193 (auto)" at bounding box center [92, 276] width 11 height 7
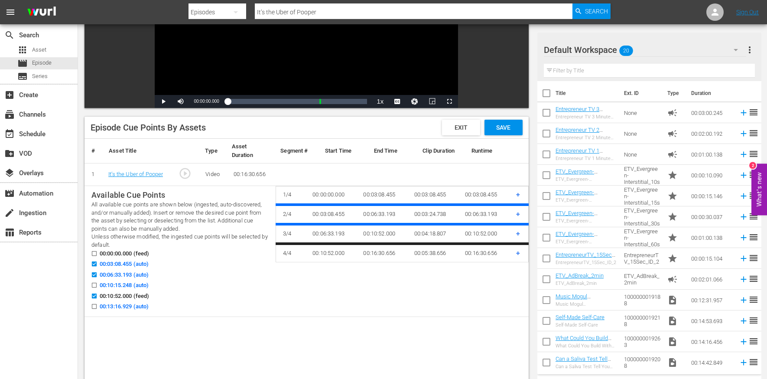
click at [126, 307] on span "00:13:16.929 (auto)" at bounding box center [124, 306] width 49 height 9
click at [98, 307] on input "00:13:16.929 (auto)" at bounding box center [92, 308] width 11 height 7
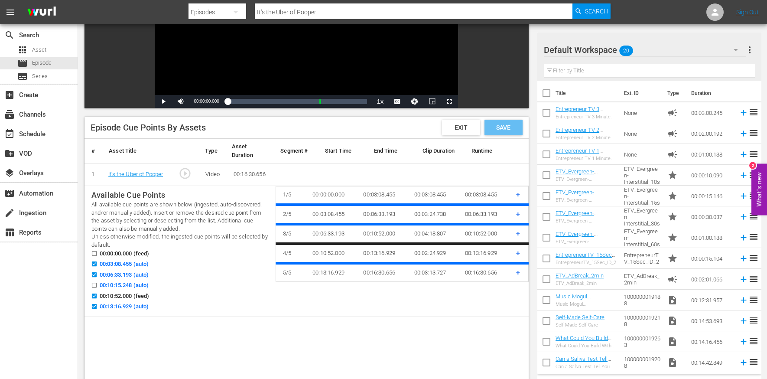
click at [512, 132] on div "Save" at bounding box center [504, 128] width 38 height 16
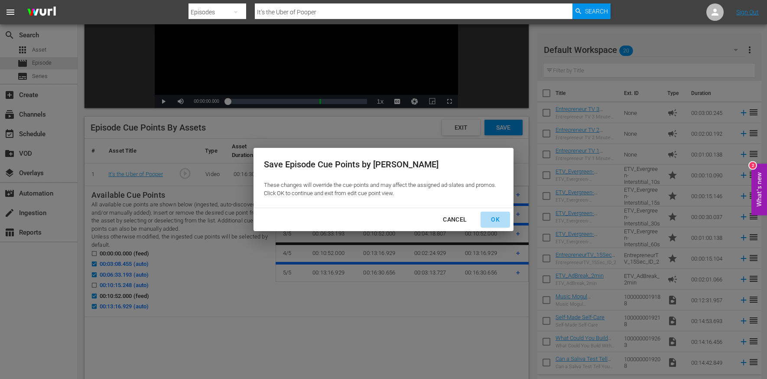
click at [496, 215] on div "OK" at bounding box center [495, 219] width 23 height 11
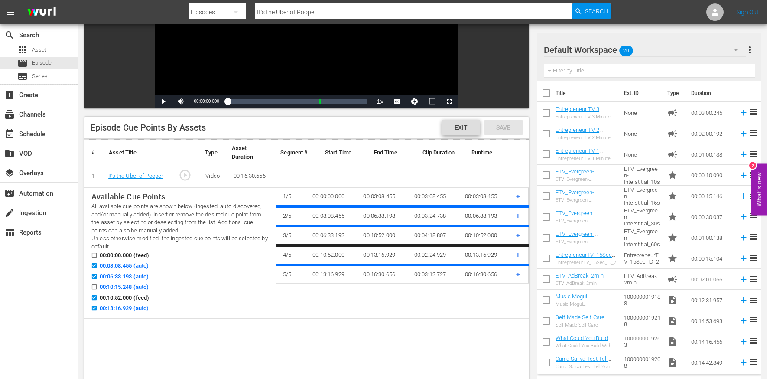
click at [460, 126] on span "Exit" at bounding box center [461, 127] width 27 height 7
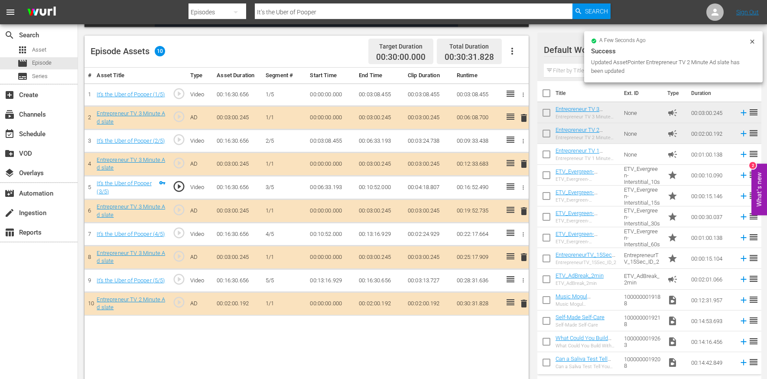
scroll to position [225, 0]
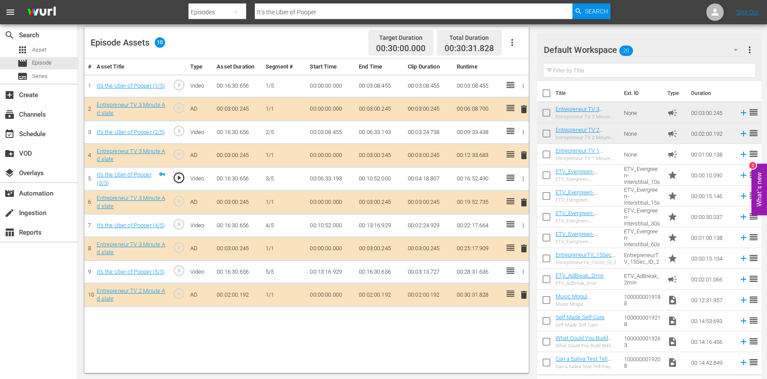
click at [298, 14] on input "It’s the Uber of Pooper" at bounding box center [414, 12] width 318 height 21
paste input "s There Actually a Business Here?"
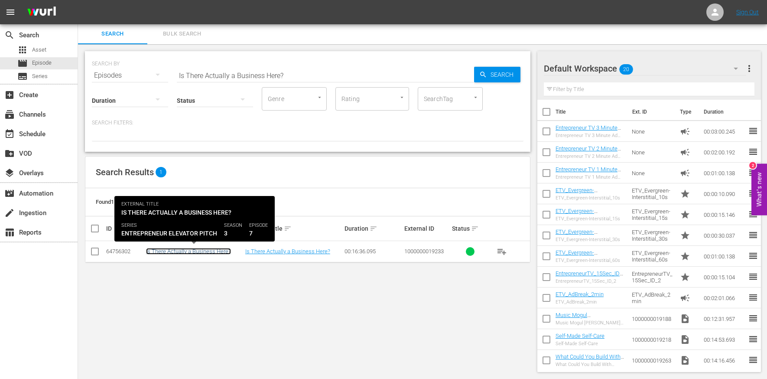
click at [178, 252] on link "Is There Actually a Business Here?" at bounding box center [188, 251] width 85 height 7
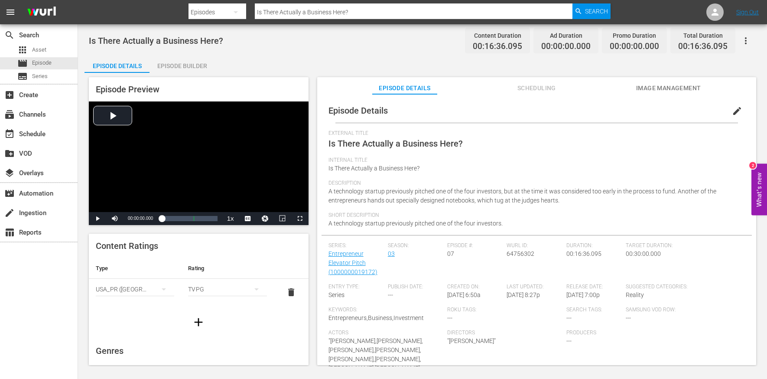
click at [735, 108] on span "edit" at bounding box center [737, 111] width 10 height 10
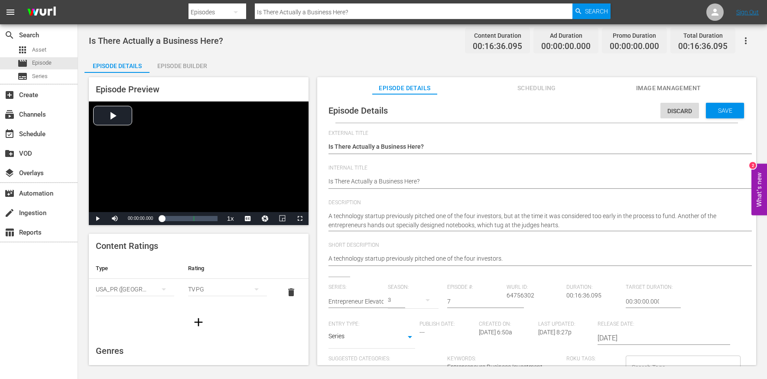
click at [469, 175] on div "Is There Actually a Business Here? Is There Actually a Business Here?" at bounding box center [535, 182] width 412 height 21
click at [385, 178] on textarea "Is There Actually a Business Here?" at bounding box center [535, 182] width 412 height 10
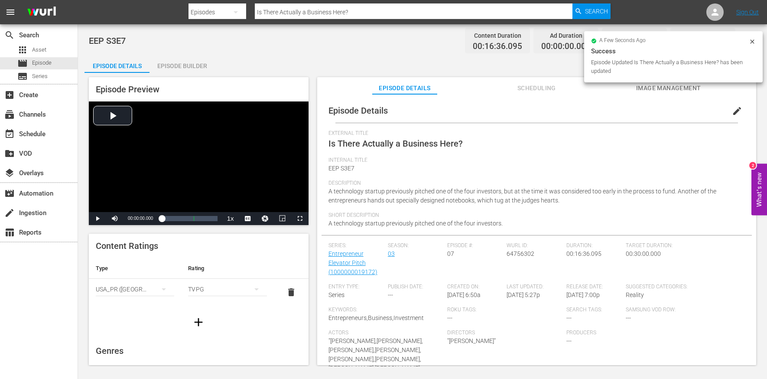
click at [182, 63] on div "Episode Builder" at bounding box center [182, 65] width 65 height 21
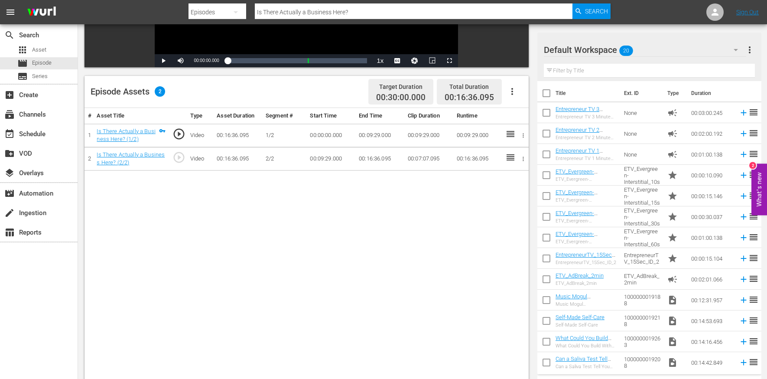
scroll to position [180, 0]
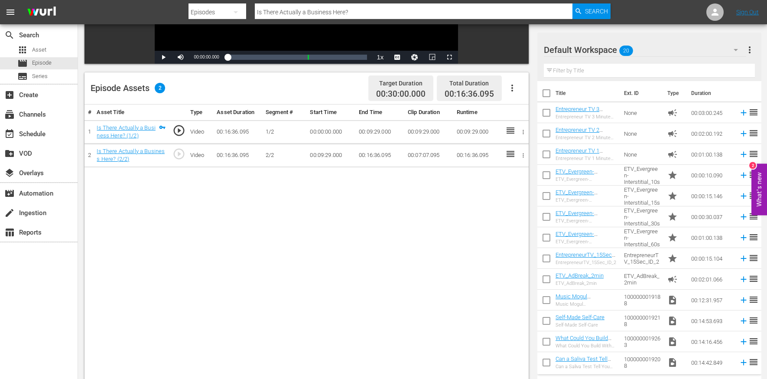
click at [513, 90] on icon "button" at bounding box center [512, 88] width 10 height 10
click at [522, 94] on div "Edit Cue Points" at bounding box center [538, 91] width 59 height 21
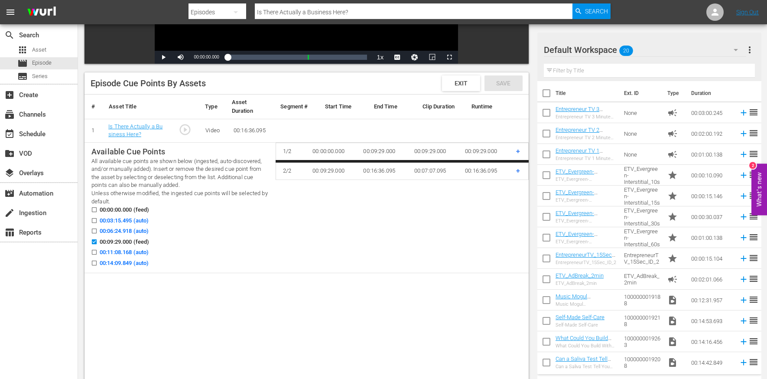
click at [123, 218] on span "00:03:15.495 (auto)" at bounding box center [124, 220] width 49 height 9
click at [98, 219] on input "00:03:15.495 (auto)" at bounding box center [92, 222] width 11 height 7
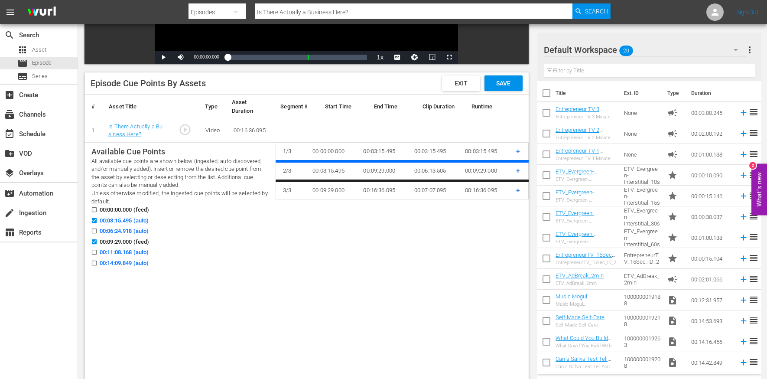
click at [123, 229] on span "00:06:24.918 (auto)" at bounding box center [124, 231] width 49 height 9
click at [98, 229] on input "00:06:24.918 (auto)" at bounding box center [92, 232] width 11 height 7
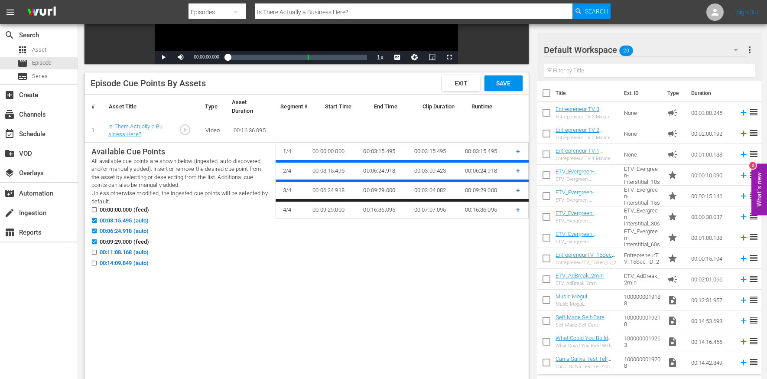
click at [129, 260] on span "00:14:09.849 (auto)" at bounding box center [124, 263] width 49 height 9
click at [98, 261] on input "00:14:09.849 (auto)" at bounding box center [92, 264] width 11 height 7
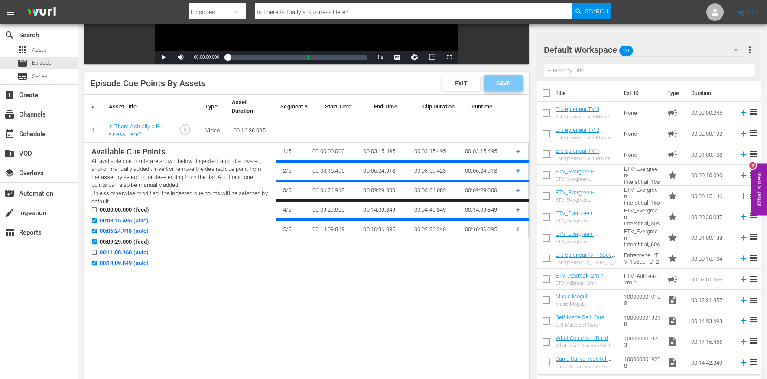
click at [507, 86] on span "Save" at bounding box center [503, 83] width 28 height 7
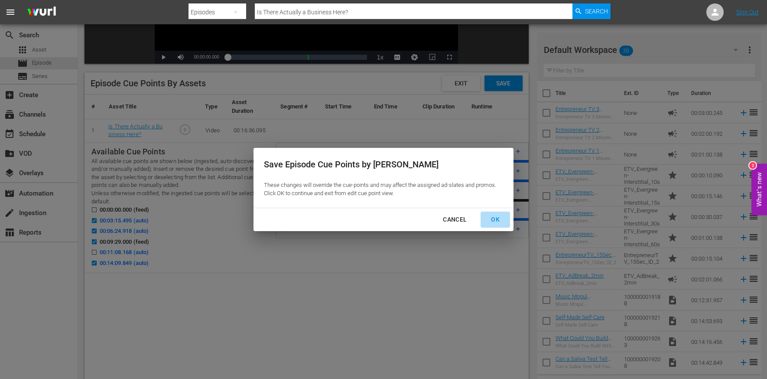
click at [496, 217] on div "OK" at bounding box center [495, 219] width 23 height 11
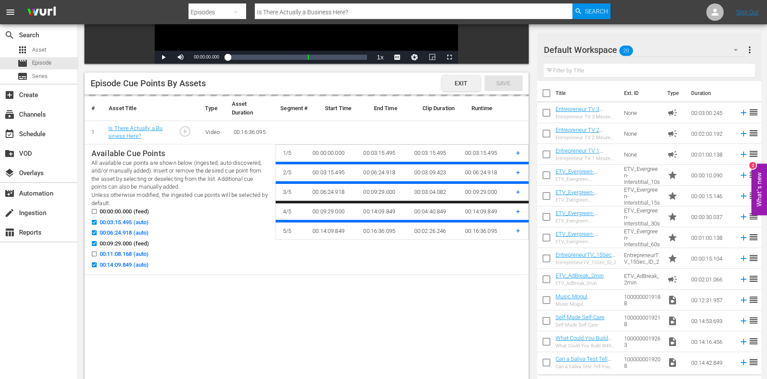
click at [462, 82] on span "Exit" at bounding box center [461, 83] width 27 height 7
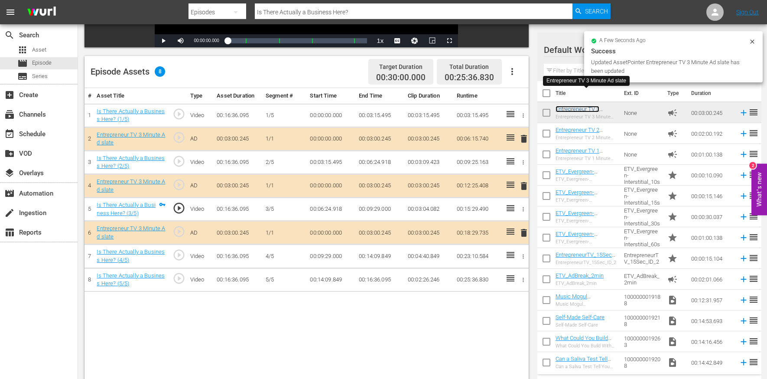
scroll to position [198, 0]
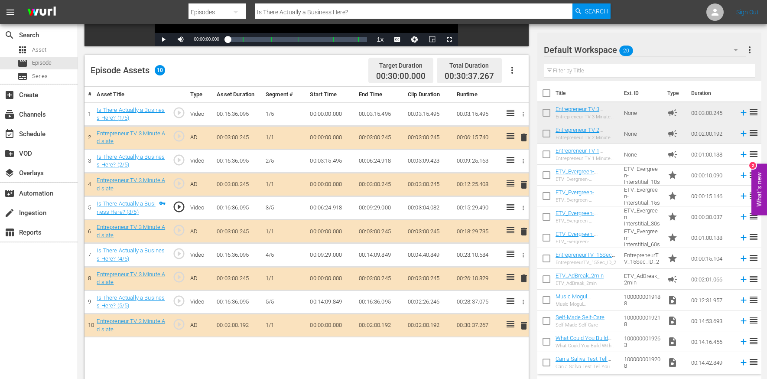
click at [285, 7] on input "Is There Actually a Business Here?" at bounding box center [414, 12] width 318 height 21
paste input "Your Valuation Is Not Based on Users"
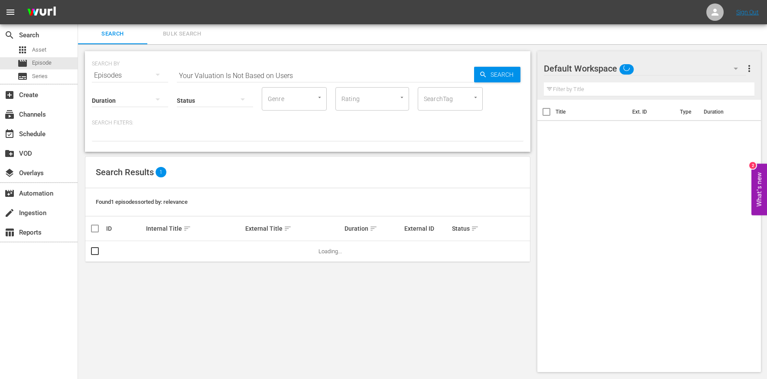
scroll to position [1, 0]
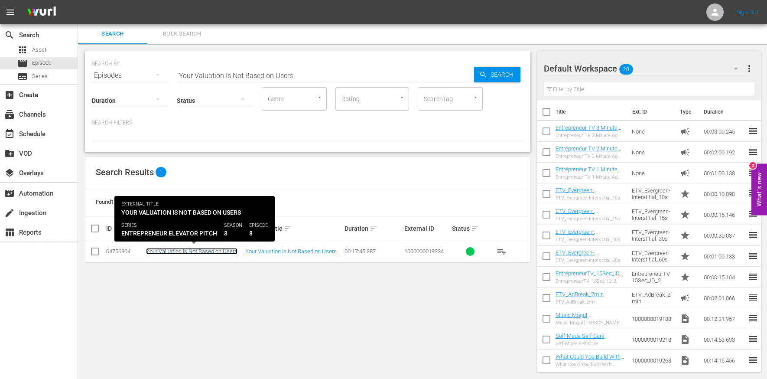
click at [218, 251] on link "Your Valuation Is Not Based on Users" at bounding box center [191, 251] width 91 height 7
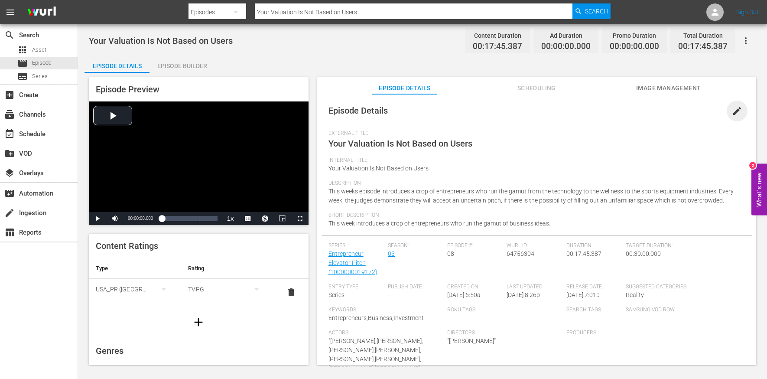
click at [732, 110] on span "edit" at bounding box center [737, 111] width 10 height 10
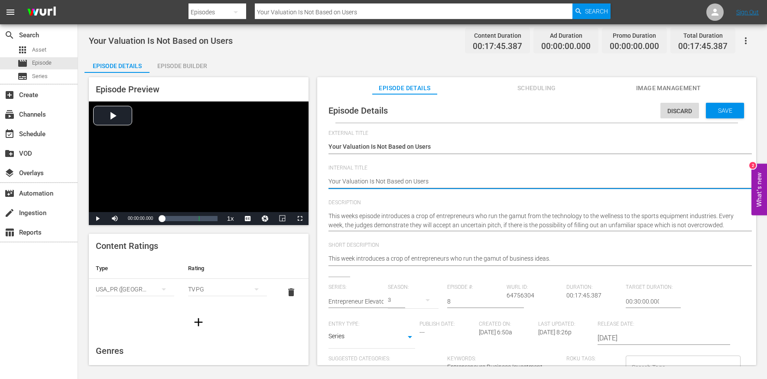
click at [411, 183] on textarea "Your Valuation Is Not Based on Users" at bounding box center [535, 182] width 412 height 10
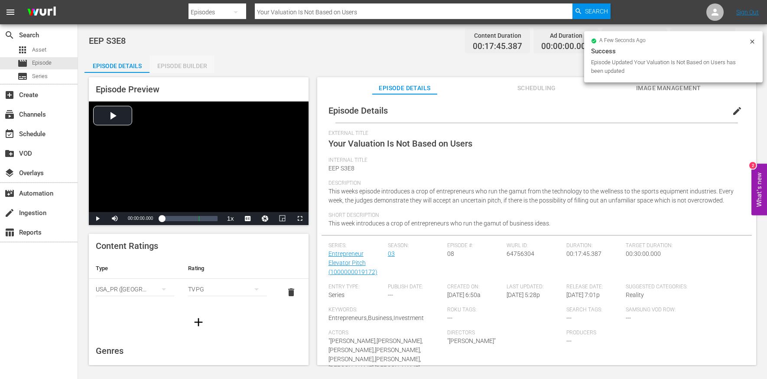
click at [178, 65] on div "Episode Builder" at bounding box center [182, 65] width 65 height 21
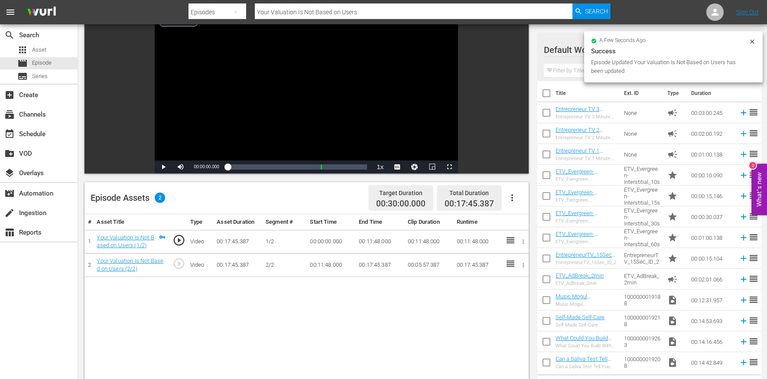
scroll to position [83, 0]
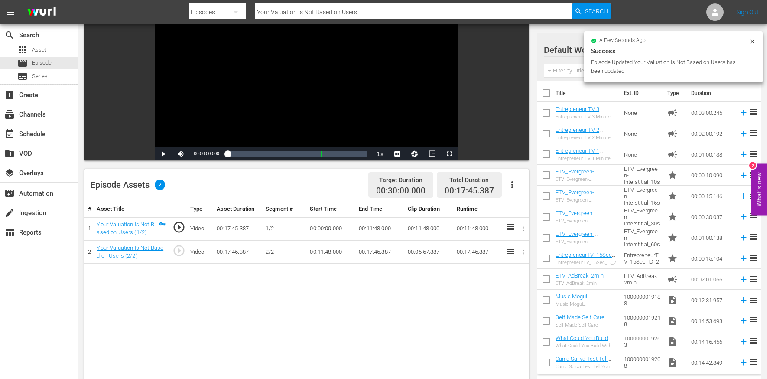
click at [518, 184] on button "button" at bounding box center [512, 184] width 21 height 21
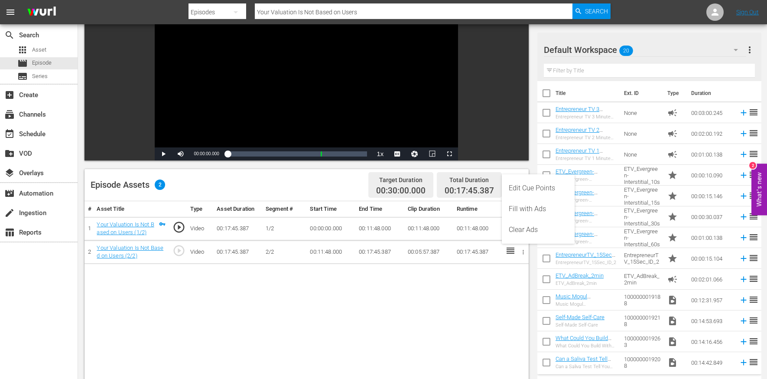
click at [538, 185] on div "Edit Cue Points" at bounding box center [538, 188] width 59 height 21
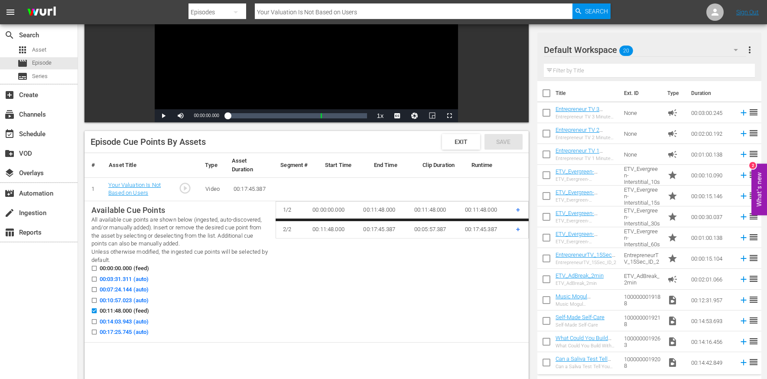
scroll to position [165, 0]
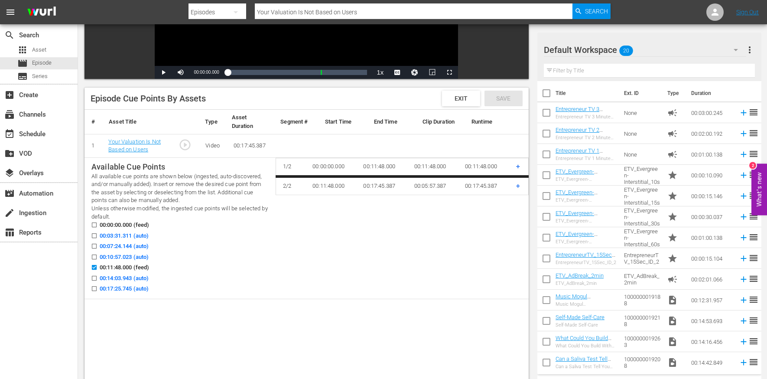
click at [143, 237] on span "00:03:31.311 (auto)" at bounding box center [124, 236] width 49 height 9
click at [98, 237] on input "00:03:31.311 (auto)" at bounding box center [92, 237] width 11 height 7
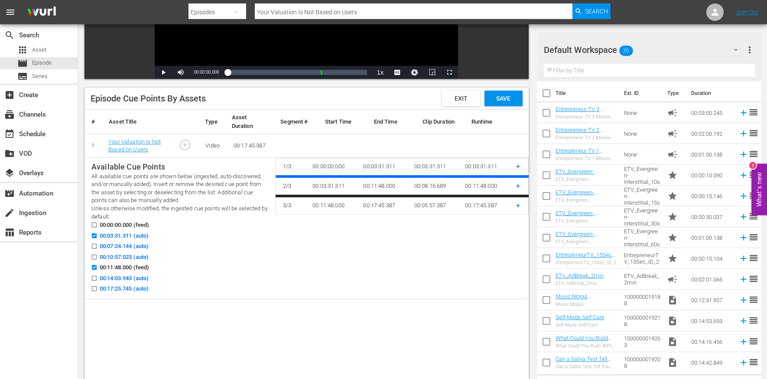
click at [143, 248] on span "00:07:24.144 (auto)" at bounding box center [124, 246] width 49 height 9
click at [98, 248] on input "00:07:24.144 (auto)" at bounding box center [92, 248] width 11 height 7
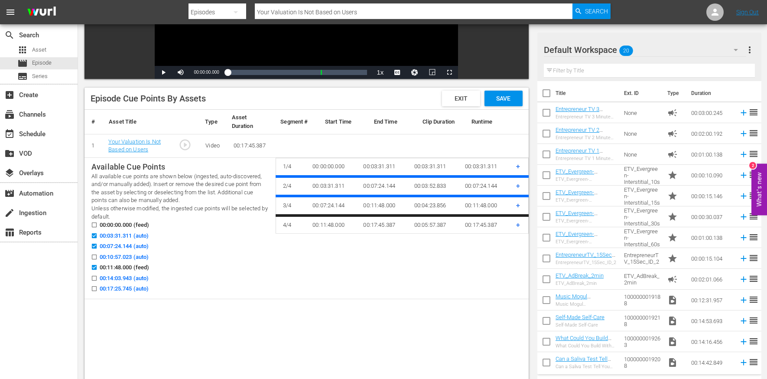
click at [132, 281] on span "00:14:03.943 (auto)" at bounding box center [124, 278] width 49 height 9
click at [98, 281] on input "00:14:03.943 (auto)" at bounding box center [92, 280] width 11 height 7
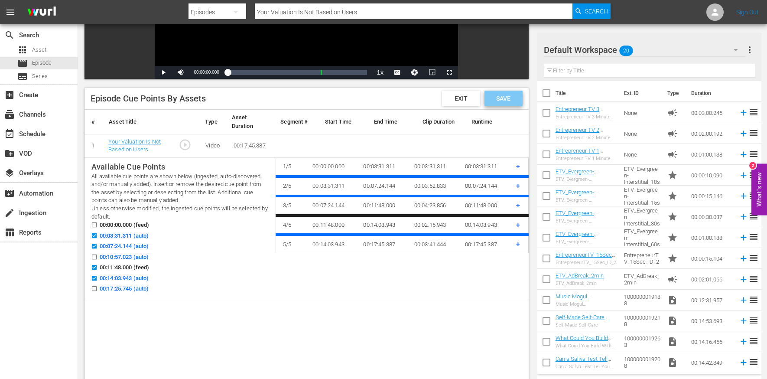
click at [515, 95] on span "Save" at bounding box center [503, 98] width 28 height 7
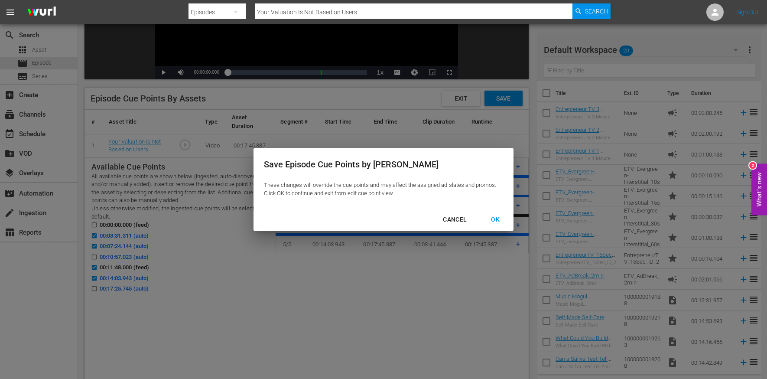
click at [487, 215] on div "OK" at bounding box center [495, 219] width 23 height 11
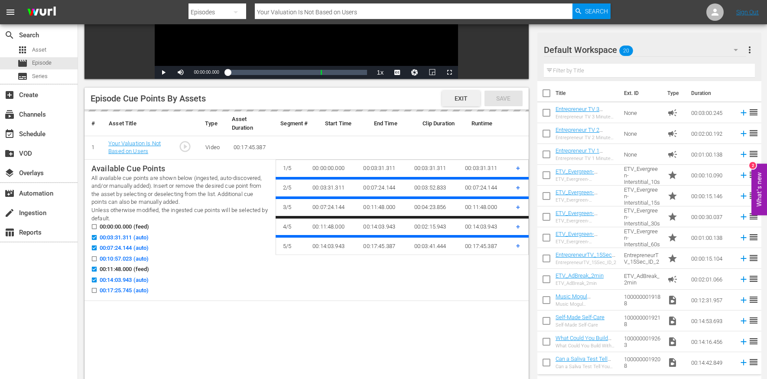
click at [470, 97] on span "Exit" at bounding box center [461, 98] width 27 height 7
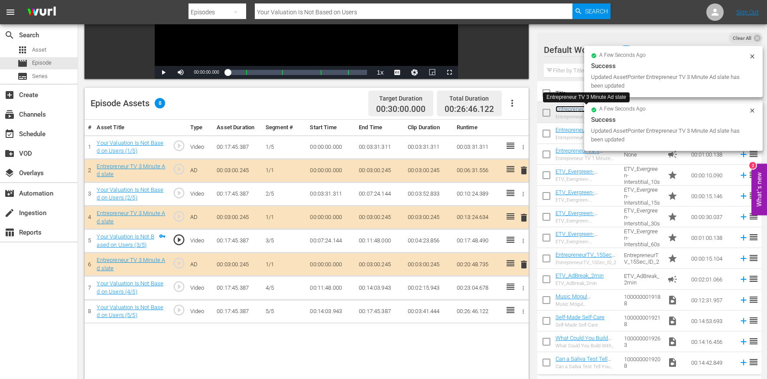
click at [570, 110] on link "Entrepreneur TV 3 Minute Ad slate" at bounding box center [578, 112] width 44 height 13
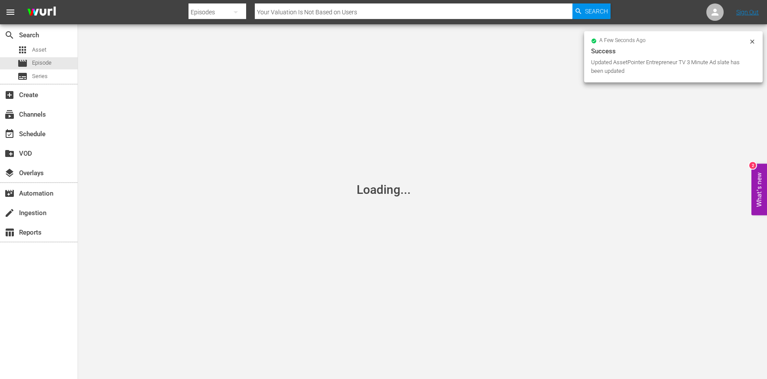
click at [342, 297] on div "Loading..." at bounding box center [383, 189] width 767 height 379
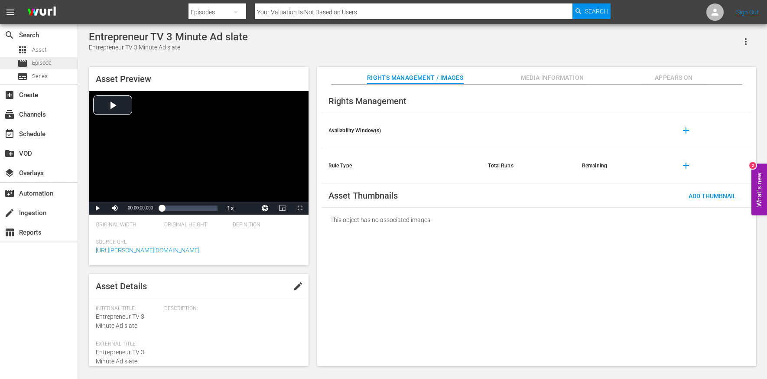
click at [48, 60] on span "Episode" at bounding box center [42, 63] width 20 height 9
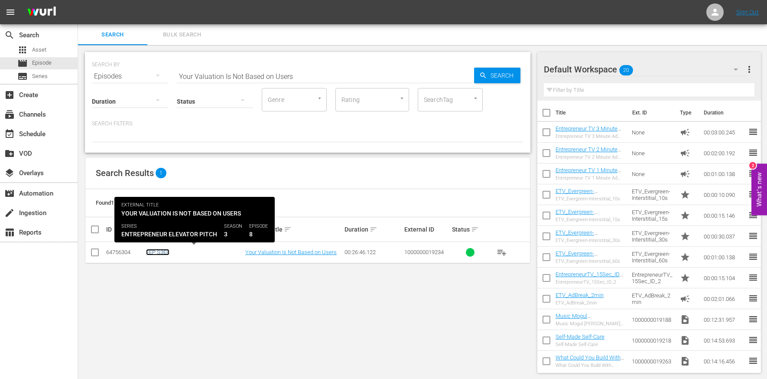
click at [155, 251] on link "EEP S3E8" at bounding box center [157, 252] width 23 height 7
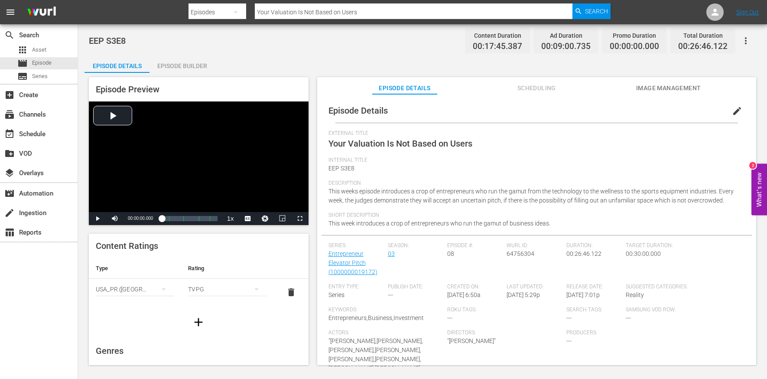
click at [193, 65] on div "Episode Builder" at bounding box center [182, 65] width 65 height 21
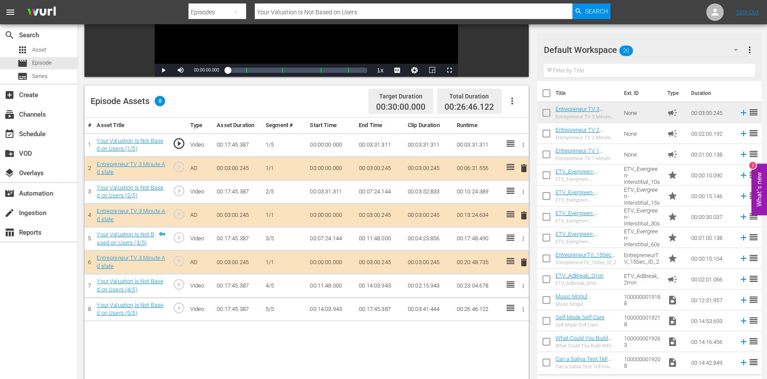
scroll to position [211, 0]
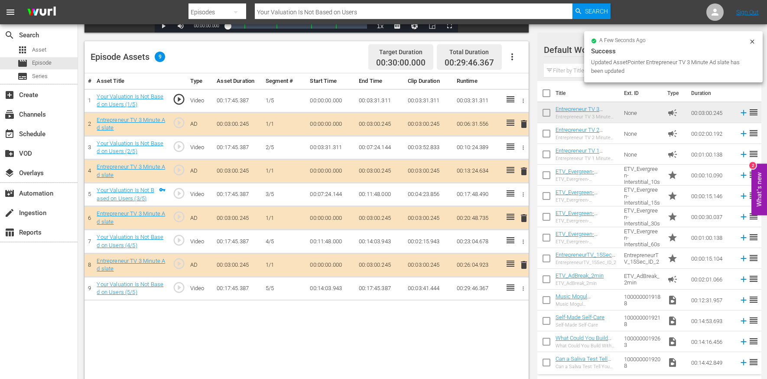
click at [521, 264] on span "delete" at bounding box center [524, 265] width 10 height 10
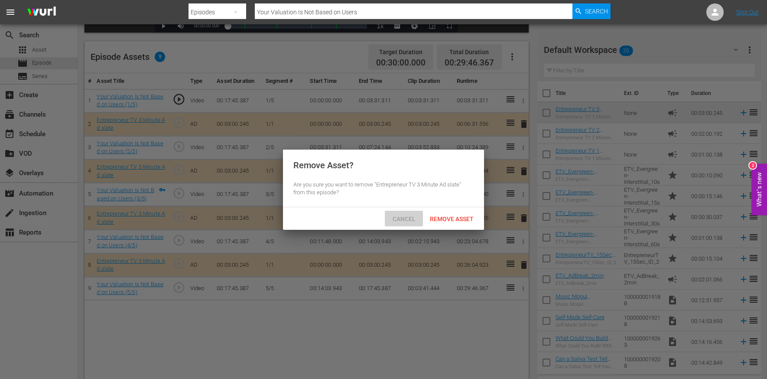
click at [409, 224] on div "Cancel" at bounding box center [404, 219] width 38 height 16
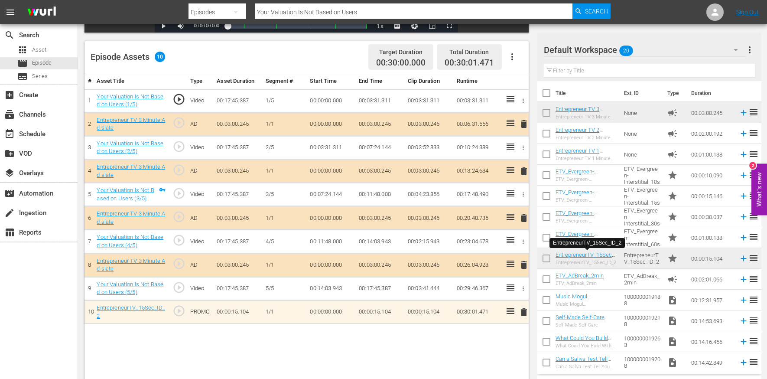
click at [315, 13] on input "Your Valuation Is Not Based on Users" at bounding box center [414, 12] width 318 height 21
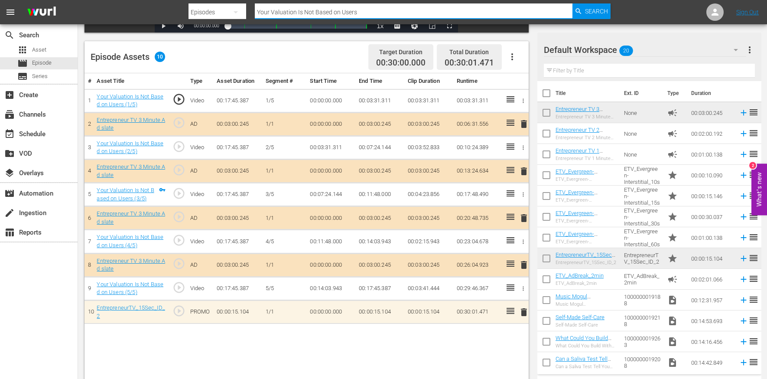
click at [315, 13] on input "Your Valuation Is Not Based on Users" at bounding box center [414, 12] width 318 height 21
paste input "Ride-Sharing, but With [PERSON_NAME]"
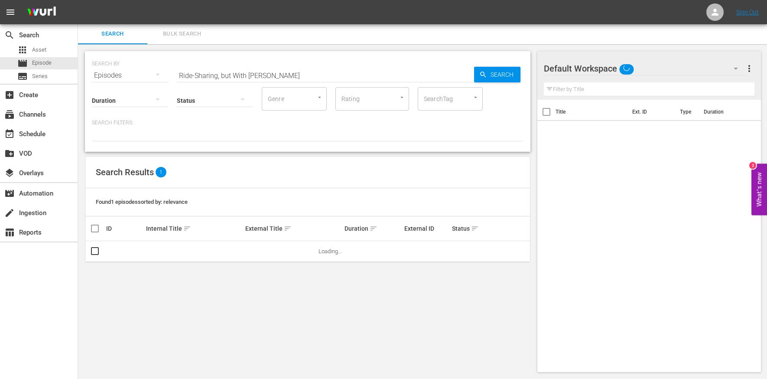
scroll to position [1, 0]
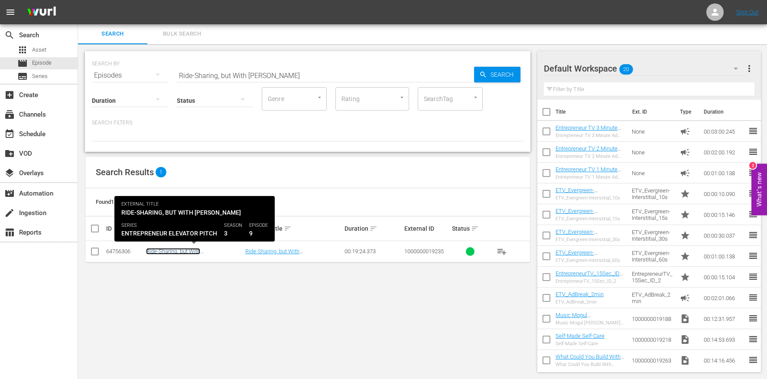
click at [178, 252] on link "Ride-Sharing, but With [PERSON_NAME]" at bounding box center [173, 254] width 54 height 13
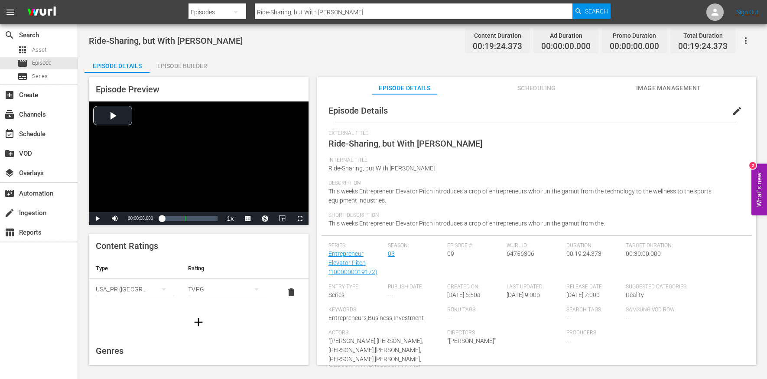
click at [732, 110] on span "edit" at bounding box center [737, 111] width 10 height 10
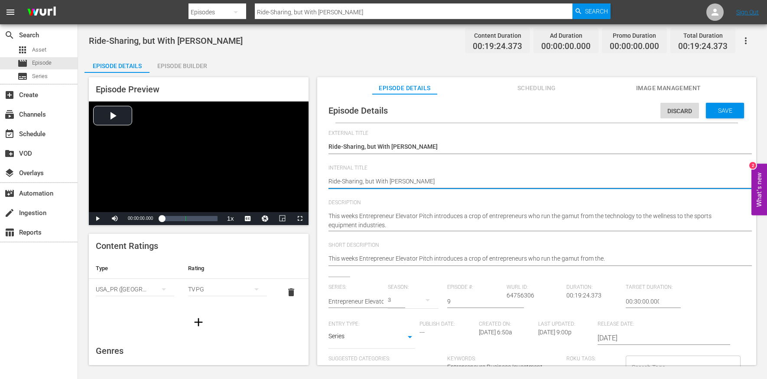
click at [442, 180] on textarea "Ride-Sharing, but With [PERSON_NAME]" at bounding box center [535, 182] width 412 height 10
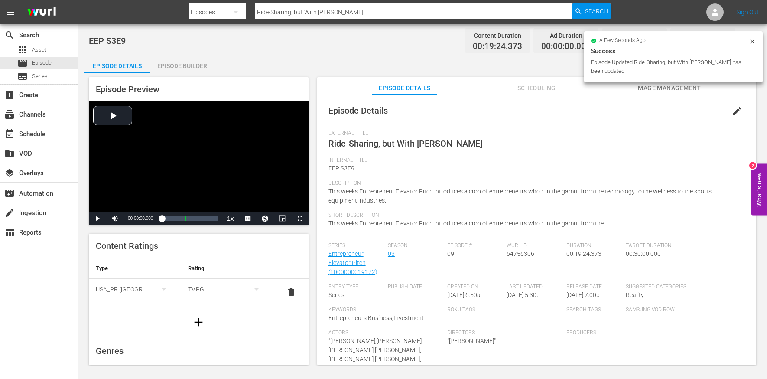
click at [200, 63] on div "Episode Builder" at bounding box center [182, 65] width 65 height 21
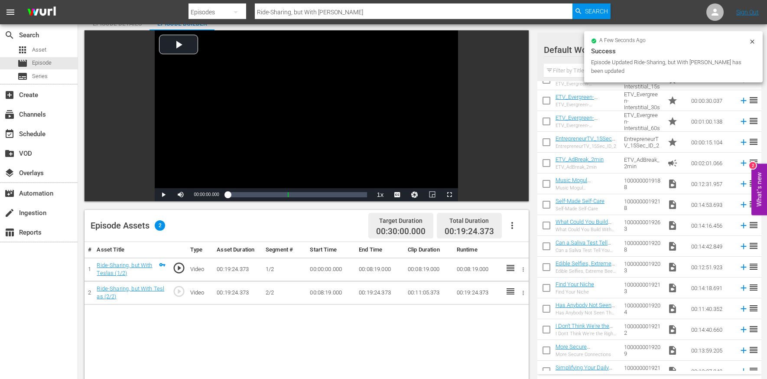
scroll to position [144, 0]
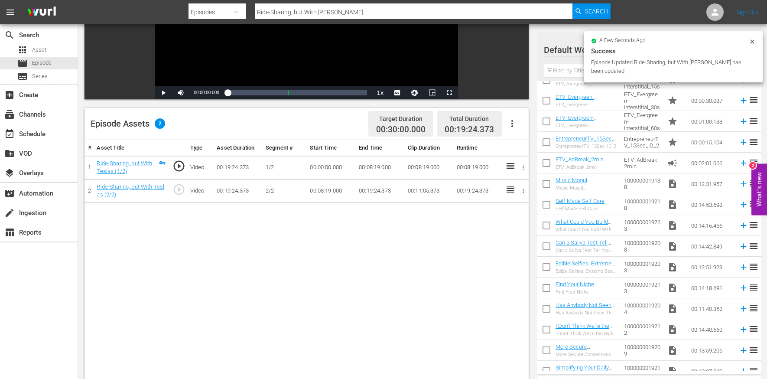
click at [510, 123] on icon "button" at bounding box center [512, 123] width 10 height 10
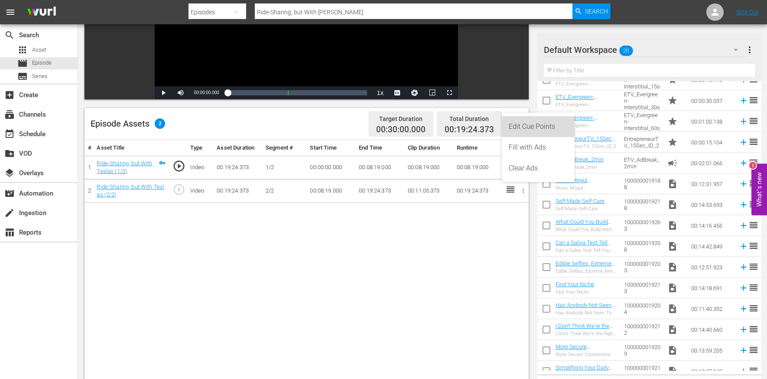
click at [522, 125] on div "Edit Cue Points" at bounding box center [538, 126] width 59 height 21
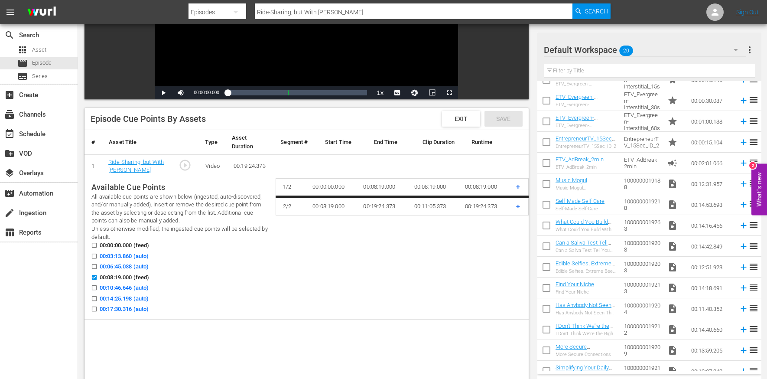
click at [135, 256] on span "00:03:13.860 (auto)" at bounding box center [124, 256] width 49 height 9
click at [98, 256] on input "00:03:13.860 (auto)" at bounding box center [92, 257] width 11 height 7
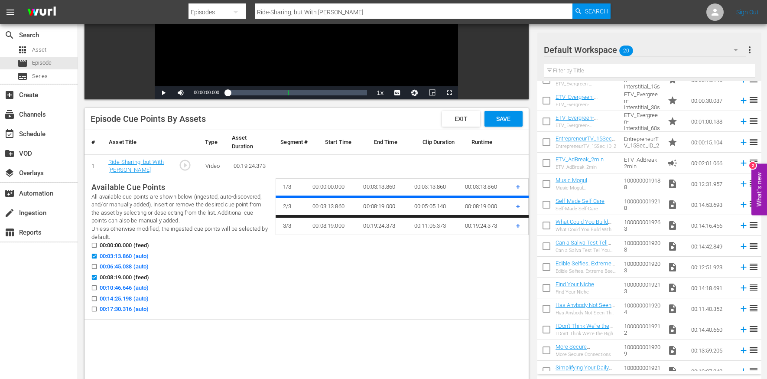
click at [133, 297] on span "00:14:25.198 (auto)" at bounding box center [124, 298] width 49 height 9
click at [98, 297] on input "00:14:25.198 (auto)" at bounding box center [92, 300] width 11 height 7
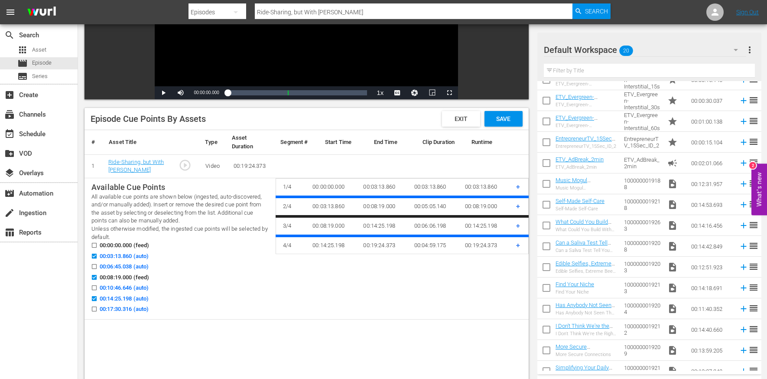
click at [140, 307] on span "00:17:30.316 (auto)" at bounding box center [124, 309] width 49 height 9
click at [98, 307] on input "00:17:30.316 (auto)" at bounding box center [92, 310] width 11 height 7
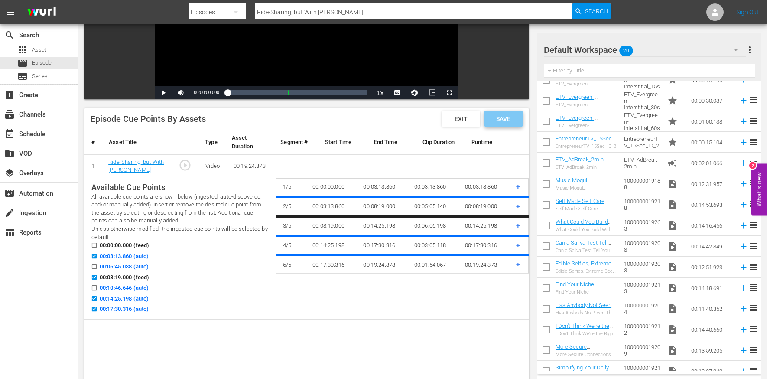
click at [509, 120] on span "Save" at bounding box center [503, 118] width 28 height 7
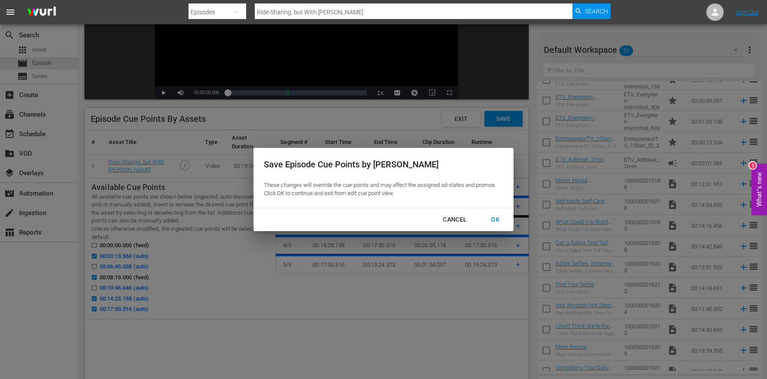
click at [495, 216] on div "OK" at bounding box center [495, 219] width 23 height 11
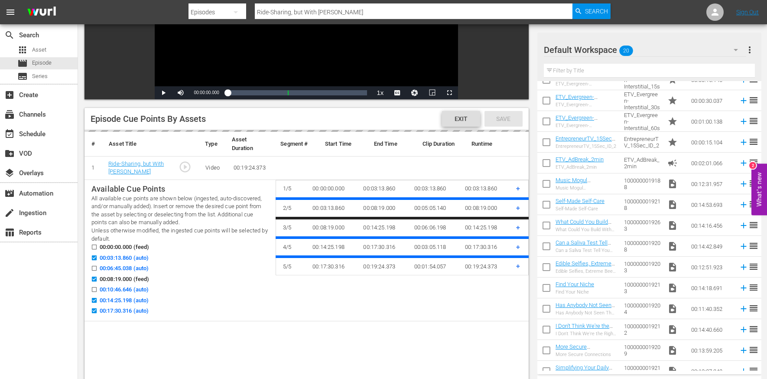
click at [460, 121] on span "Exit" at bounding box center [461, 118] width 27 height 7
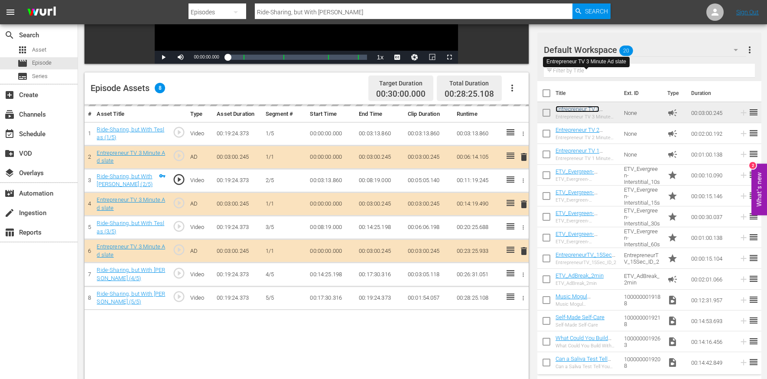
scroll to position [194, 0]
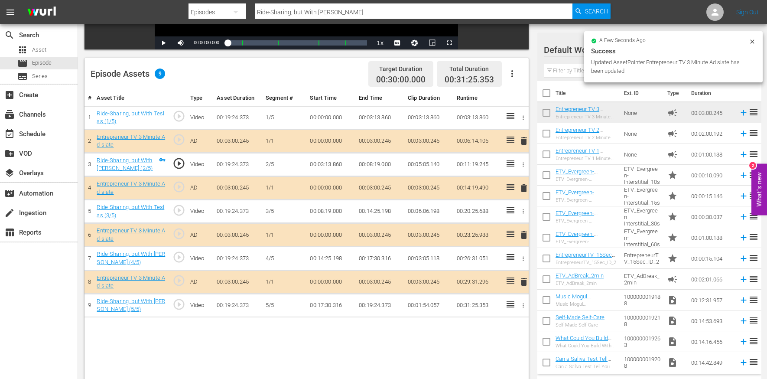
click at [523, 280] on span "delete" at bounding box center [524, 282] width 10 height 10
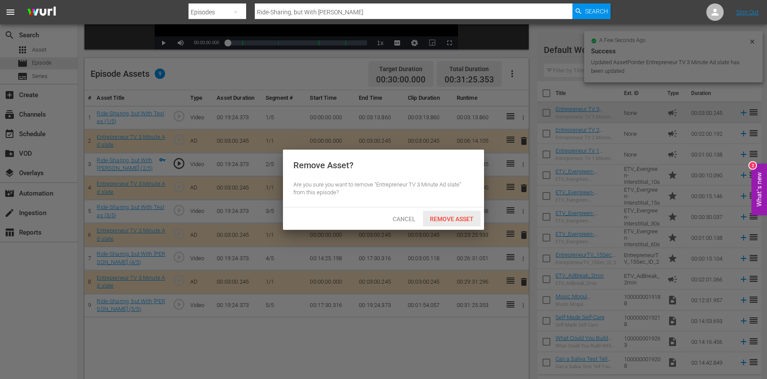
click at [465, 220] on span "Remove Asset" at bounding box center [452, 218] width 58 height 7
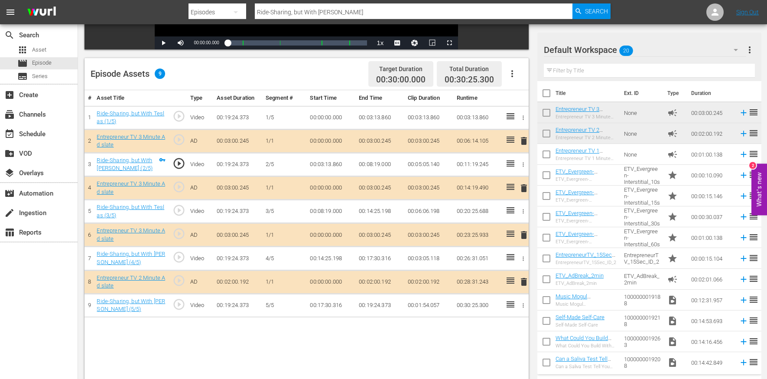
click at [267, 10] on input "Ride-Sharing, but With [PERSON_NAME]" at bounding box center [414, 12] width 318 height 21
paste input "Aren't Those the Guys From Shark Tank?"
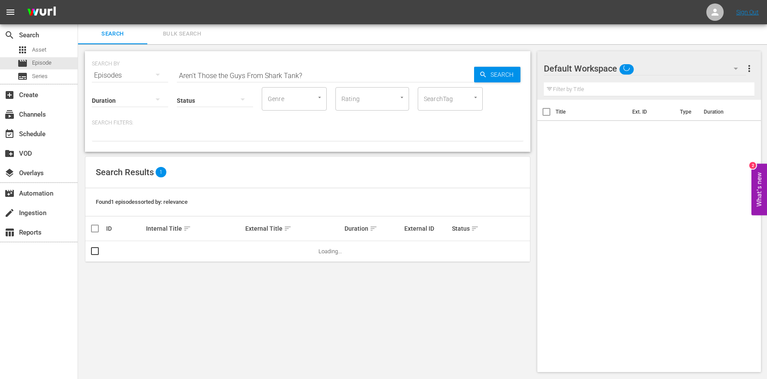
scroll to position [1, 0]
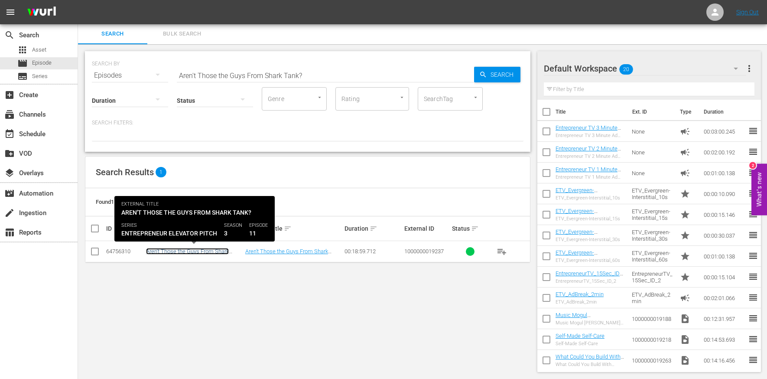
click at [187, 250] on link "Aren't Those the Guys From Shark Tank?" at bounding box center [187, 254] width 83 height 13
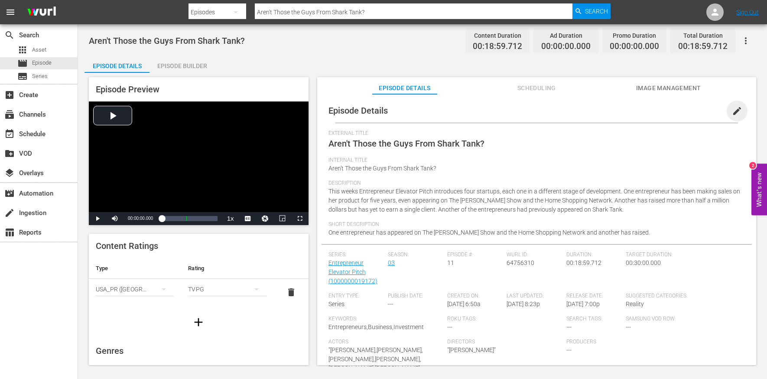
click at [732, 107] on span "edit" at bounding box center [737, 111] width 10 height 10
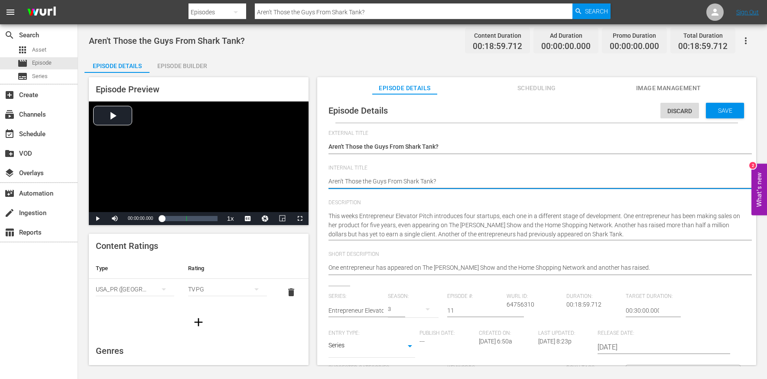
click at [404, 183] on textarea "Aren't Those the Guys From Shark Tank?" at bounding box center [535, 182] width 412 height 10
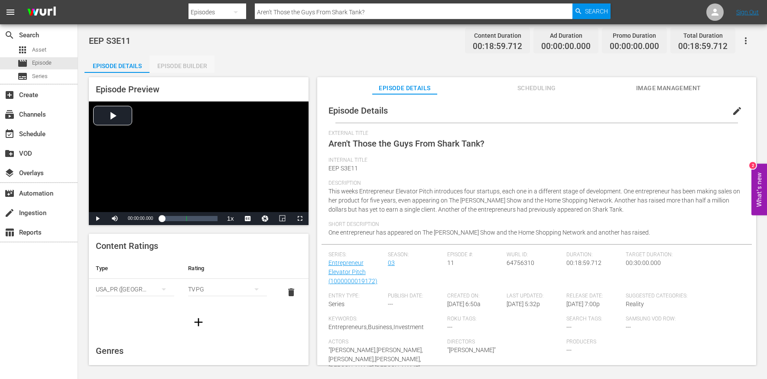
click at [183, 64] on div "Episode Builder" at bounding box center [182, 65] width 65 height 21
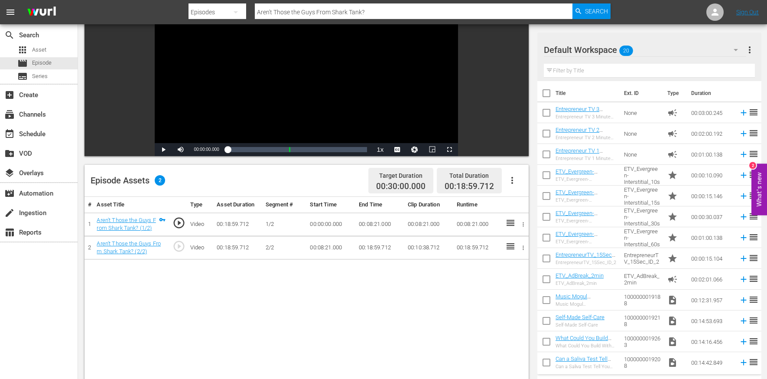
scroll to position [121, 0]
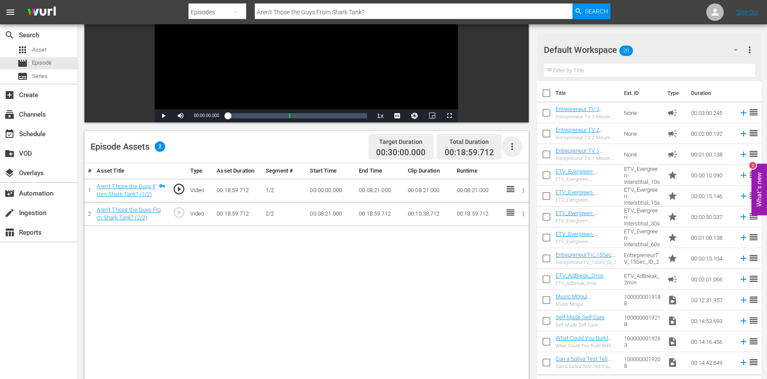
click at [513, 147] on icon "button" at bounding box center [512, 146] width 10 height 10
click at [519, 149] on div "Edit Cue Points" at bounding box center [538, 150] width 59 height 21
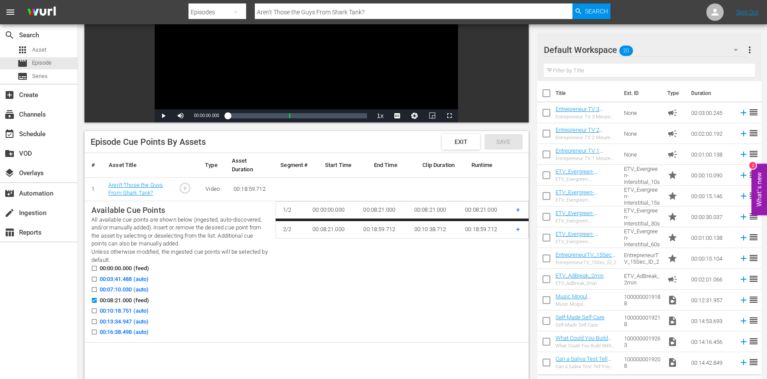
click at [109, 278] on span "00:03:41.488 (auto)" at bounding box center [124, 279] width 49 height 9
click at [98, 278] on input "00:03:41.488 (auto)" at bounding box center [92, 280] width 11 height 7
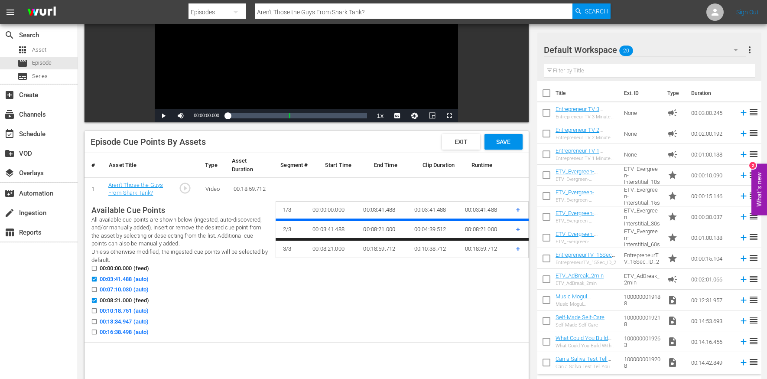
click at [108, 313] on span "00:10:18.751 (auto)" at bounding box center [124, 311] width 49 height 9
click at [98, 313] on input "00:10:18.751 (auto)" at bounding box center [92, 312] width 11 height 7
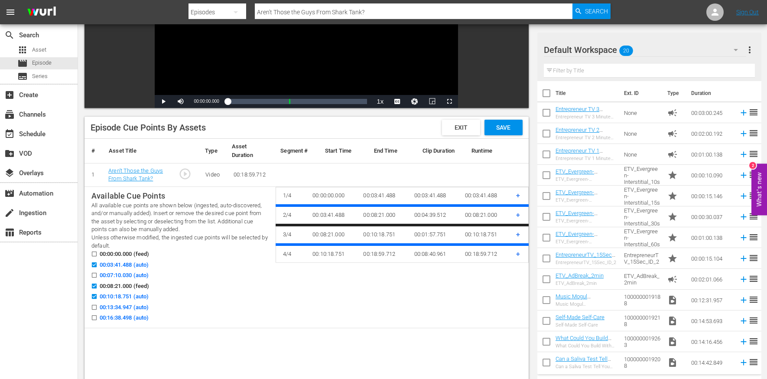
scroll to position [137, 0]
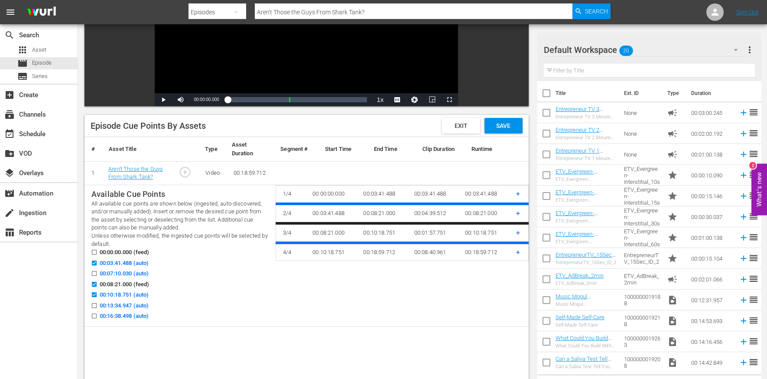
click at [110, 290] on span "00:10:18.751 (auto)" at bounding box center [124, 294] width 49 height 9
click at [98, 293] on input "00:10:18.751 (auto)" at bounding box center [92, 296] width 11 height 7
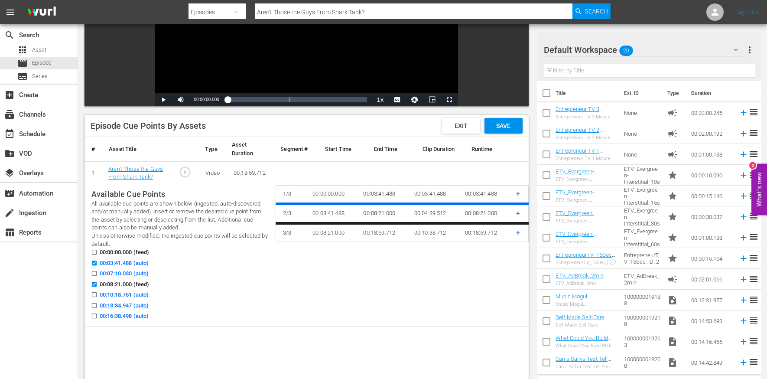
click at [107, 306] on span "00:13:34.947 (auto)" at bounding box center [124, 305] width 49 height 9
click at [98, 306] on input "00:13:34.947 (auto)" at bounding box center [92, 307] width 11 height 7
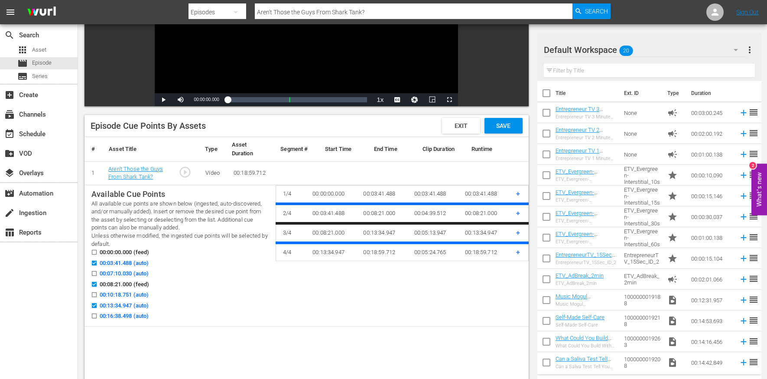
click at [124, 316] on span "00:16:38.498 (auto)" at bounding box center [124, 316] width 49 height 9
click at [98, 316] on input "00:16:38.498 (auto)" at bounding box center [92, 317] width 11 height 7
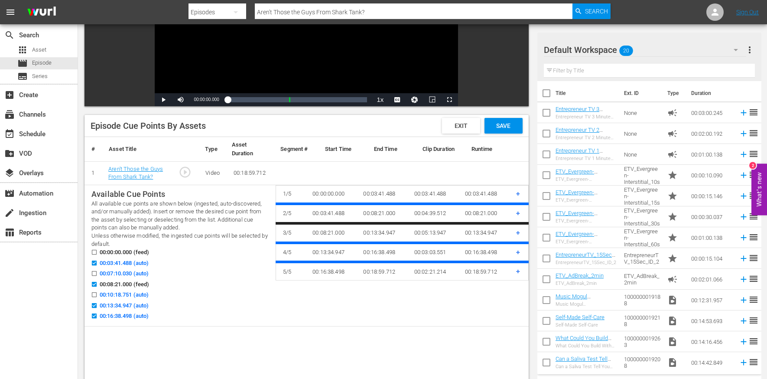
click at [506, 129] on div "Save" at bounding box center [504, 126] width 38 height 16
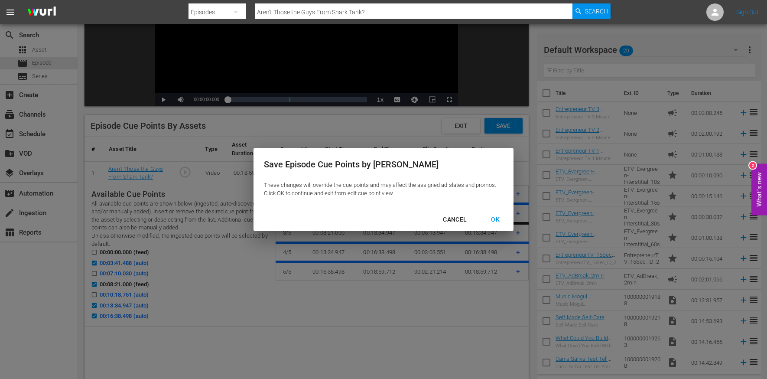
click at [491, 223] on div "OK" at bounding box center [495, 219] width 23 height 11
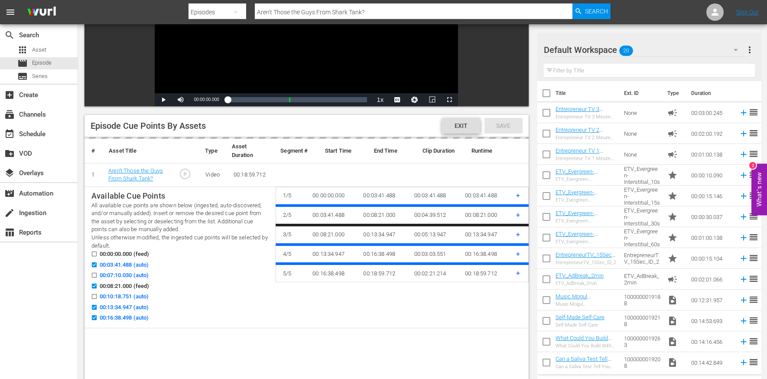
click at [458, 127] on span "Exit" at bounding box center [461, 125] width 27 height 7
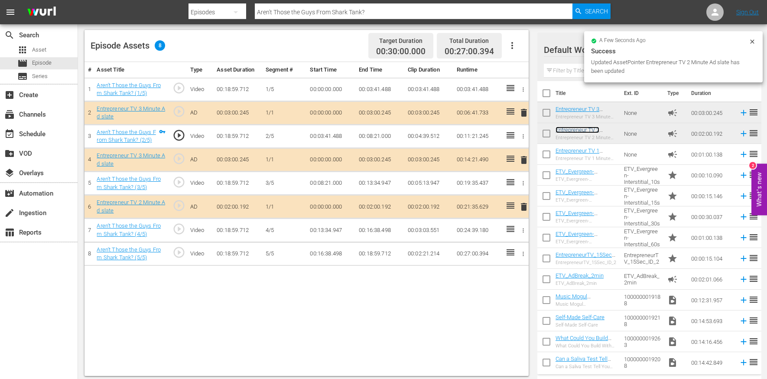
scroll to position [225, 0]
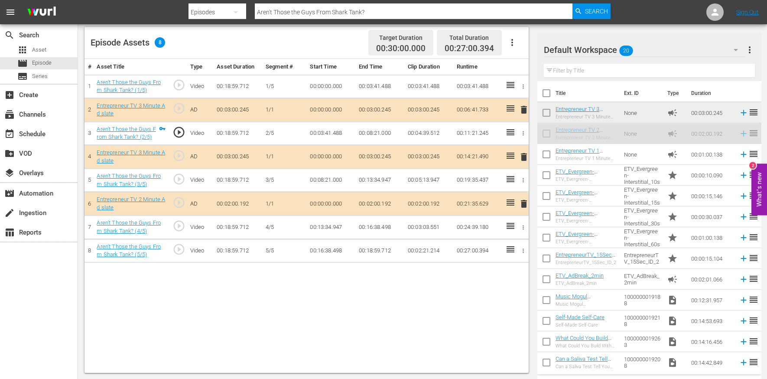
drag, startPoint x: 577, startPoint y: 133, endPoint x: 570, endPoint y: 135, distance: 7.7
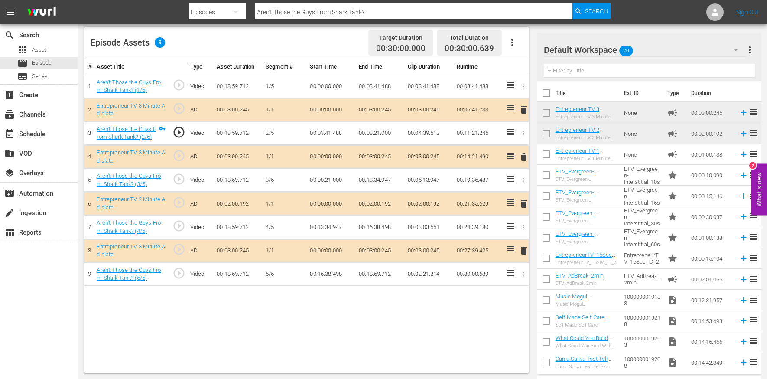
click at [273, 16] on input "Aren't Those the Guys From Shark Tank?" at bounding box center [414, 12] width 318 height 21
paste input "What Are You Going to Do With Our $400,000"
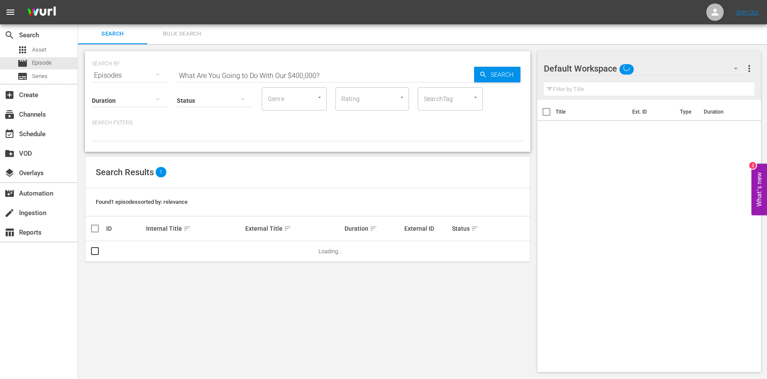
scroll to position [1, 0]
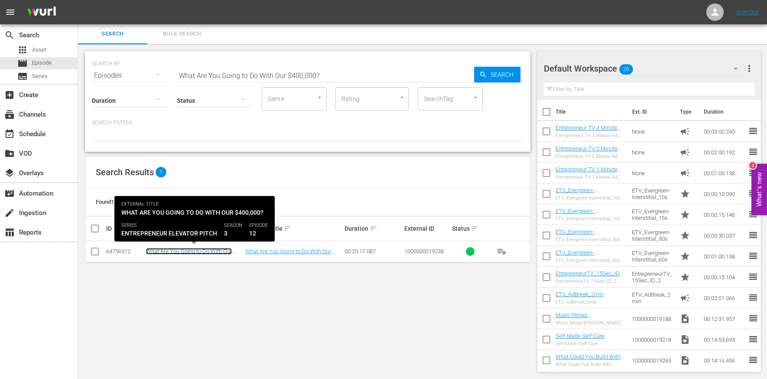
click at [168, 253] on link "What Are You Going to Do With Our $400,000?" at bounding box center [189, 254] width 86 height 13
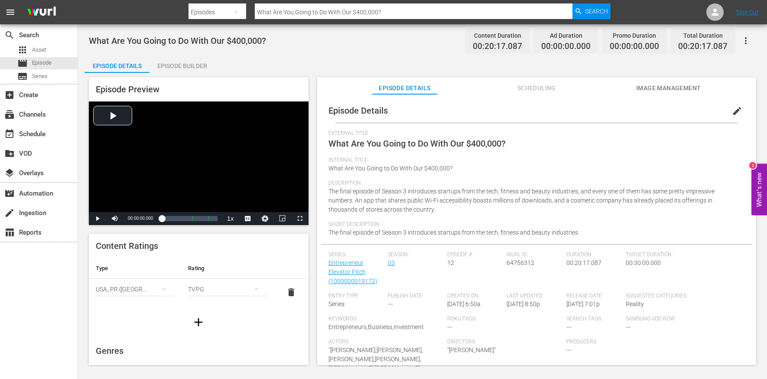
click at [732, 110] on span "edit" at bounding box center [737, 111] width 10 height 10
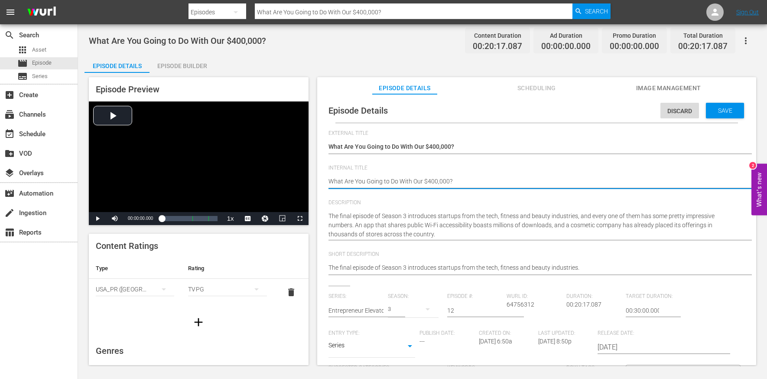
click at [388, 183] on textarea "What Are You Going to Do With Our $400,000?" at bounding box center [535, 182] width 412 height 10
type textarea "EEP S3E12"
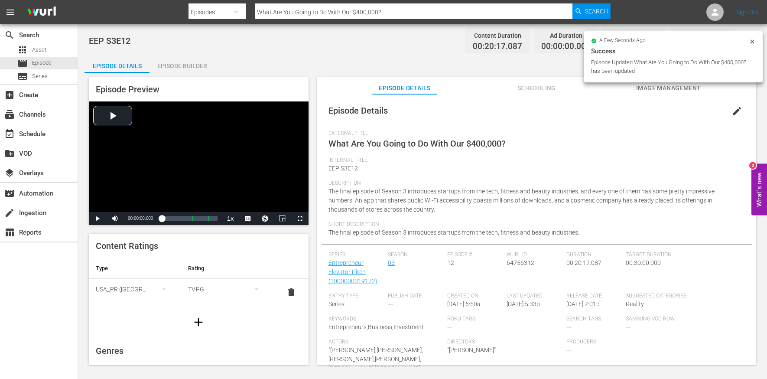
click at [162, 68] on div "Episode Builder" at bounding box center [182, 65] width 65 height 21
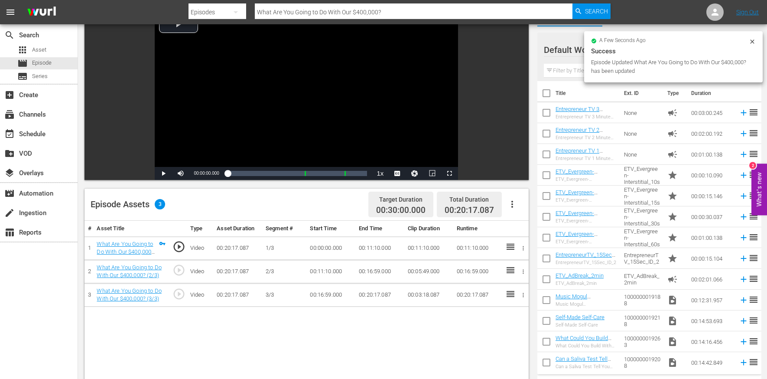
scroll to position [71, 0]
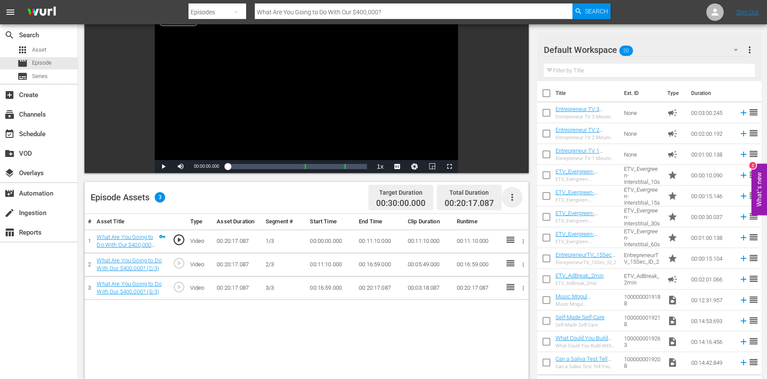
click at [511, 200] on icon "button" at bounding box center [512, 197] width 10 height 10
click at [528, 201] on div "Edit Cue Points" at bounding box center [538, 200] width 59 height 21
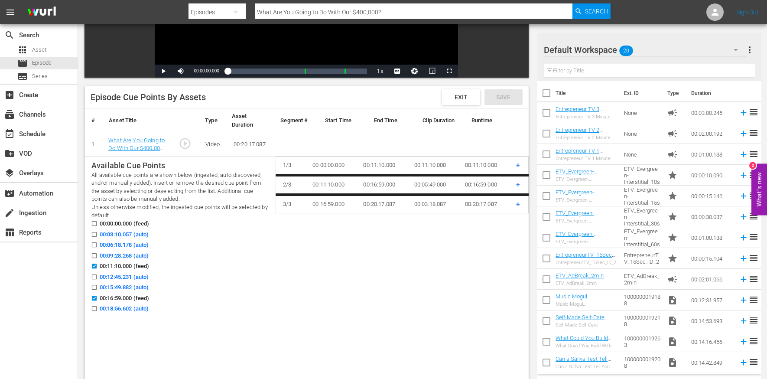
scroll to position [174, 0]
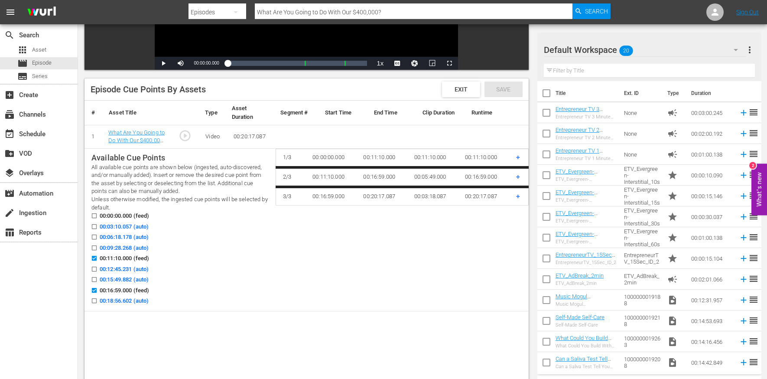
click at [125, 226] on span "00:03:10.057 (auto)" at bounding box center [124, 226] width 49 height 9
click at [98, 226] on input "00:03:10.057 (auto)" at bounding box center [92, 228] width 11 height 7
checkbox input "true"
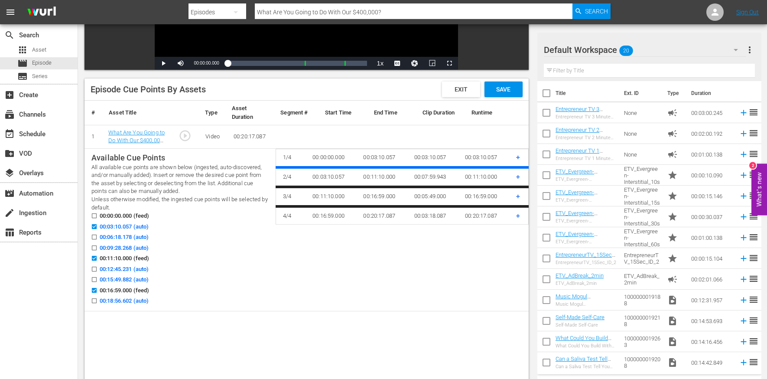
click at [126, 235] on span "00:06:18.178 (auto)" at bounding box center [124, 237] width 49 height 9
click at [98, 235] on input "00:06:18.178 (auto)" at bounding box center [92, 238] width 11 height 7
checkbox input "true"
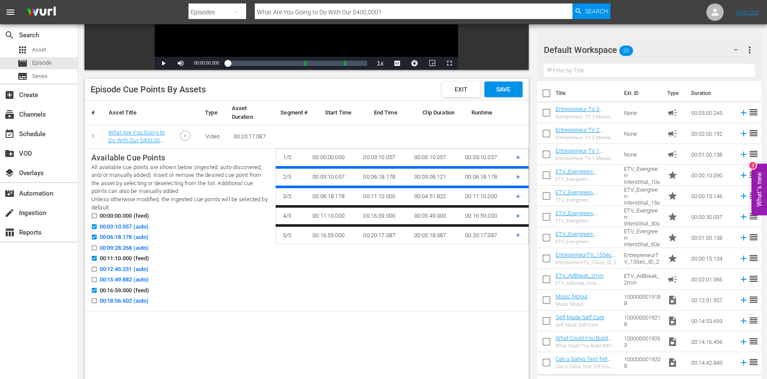
click at [132, 300] on span "00:18:56.602 (auto)" at bounding box center [124, 301] width 49 height 9
click at [98, 300] on input "00:18:56.602 (auto)" at bounding box center [92, 302] width 11 height 7
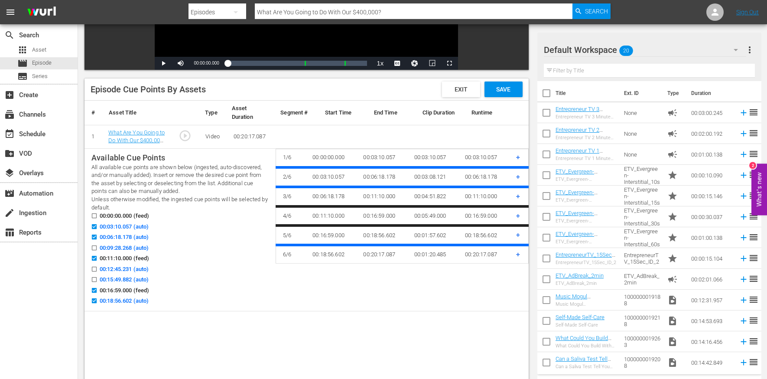
click at [125, 301] on span "00:18:56.602 (auto)" at bounding box center [124, 301] width 49 height 9
click at [98, 301] on input "00:18:56.602 (auto)" at bounding box center [92, 302] width 11 height 7
checkbox input "false"
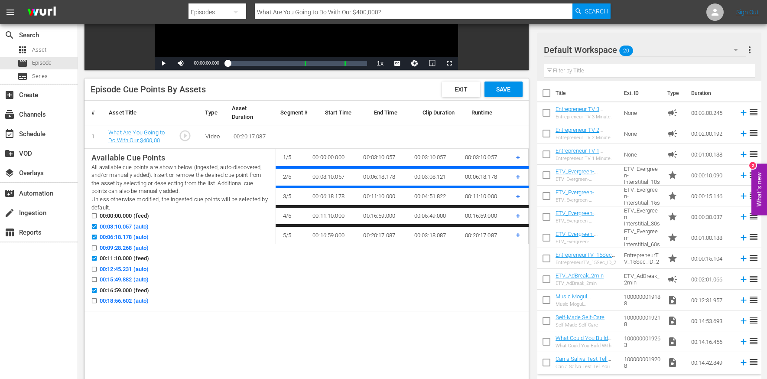
click at [120, 288] on span "00:16:59.000 (feed)" at bounding box center [124, 290] width 49 height 9
click at [98, 289] on input "00:16:59.000 (feed)" at bounding box center [92, 292] width 11 height 7
checkbox input "false"
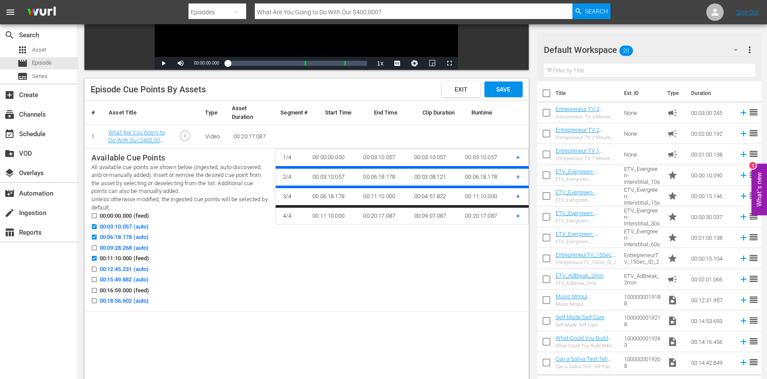
click at [124, 280] on span "00:15:49.882 (auto)" at bounding box center [124, 279] width 49 height 9
click at [98, 280] on input "00:15:49.882 (auto)" at bounding box center [92, 281] width 11 height 7
checkbox input "true"
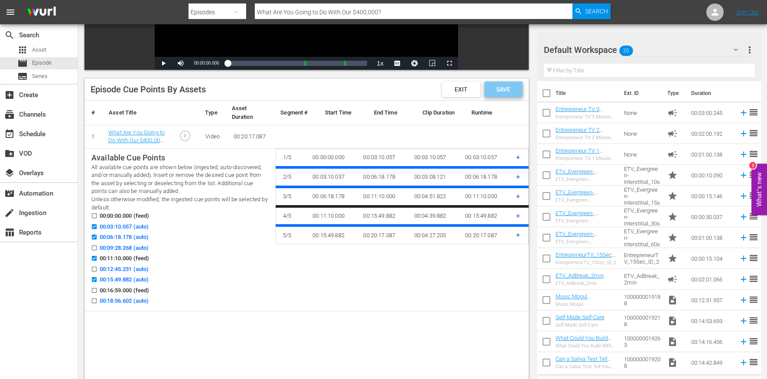
click at [502, 91] on span "Save" at bounding box center [503, 89] width 28 height 7
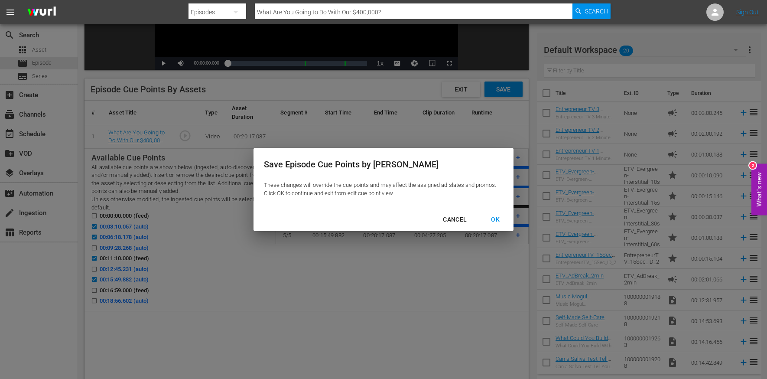
click at [492, 215] on div "OK" at bounding box center [495, 219] width 23 height 11
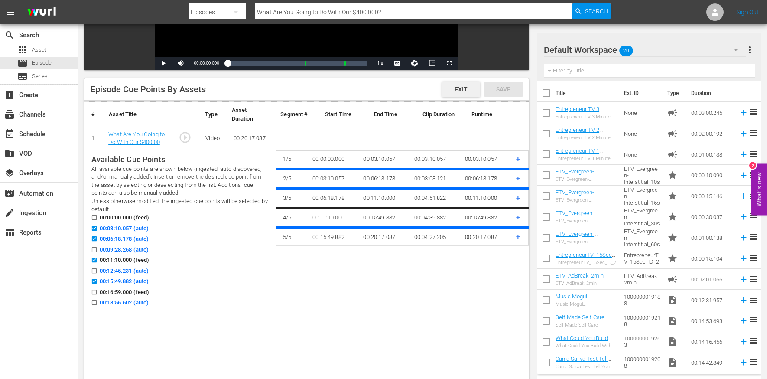
click at [458, 83] on div "Exit" at bounding box center [461, 90] width 38 height 16
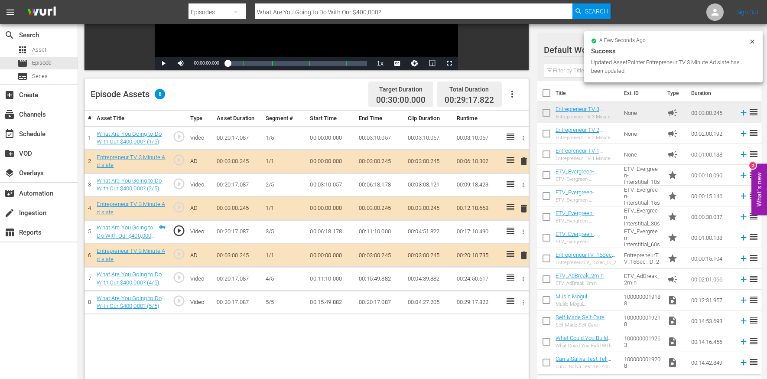
click at [523, 255] on span "delete" at bounding box center [524, 255] width 10 height 10
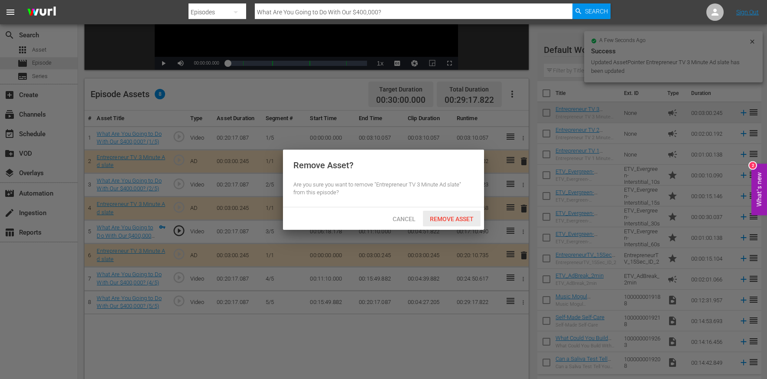
click at [459, 218] on span "Remove Asset" at bounding box center [452, 218] width 58 height 7
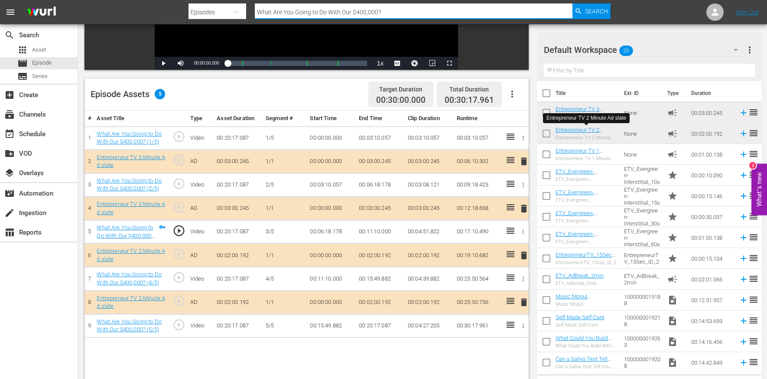
click at [298, 11] on input "What Are You Going to Do With Our $400,000?" at bounding box center [414, 12] width 318 height 21
paste input "You Attacked Me!"
type input "You Attacked Me!"
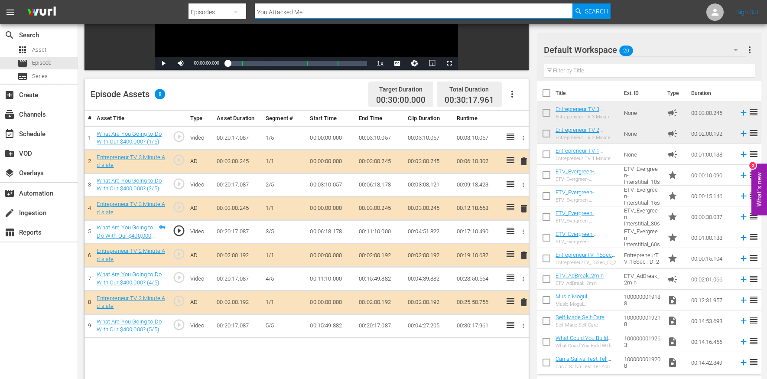
scroll to position [1, 0]
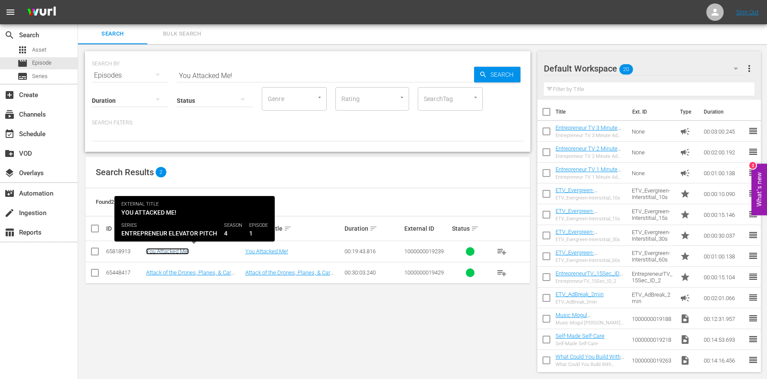
click at [174, 251] on link "You Attacked Me!" at bounding box center [167, 251] width 43 height 7
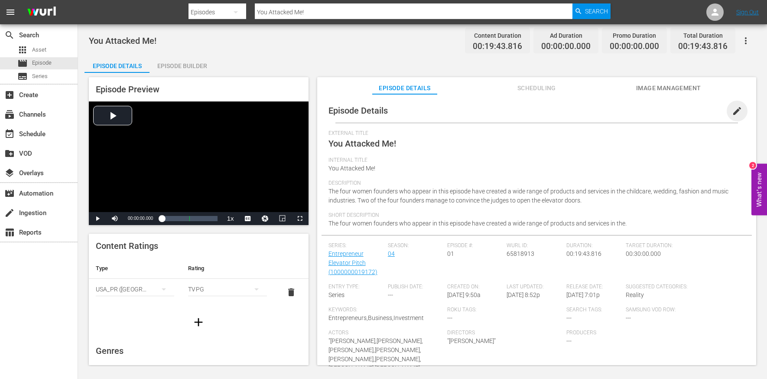
click at [732, 110] on span "edit" at bounding box center [737, 111] width 10 height 10
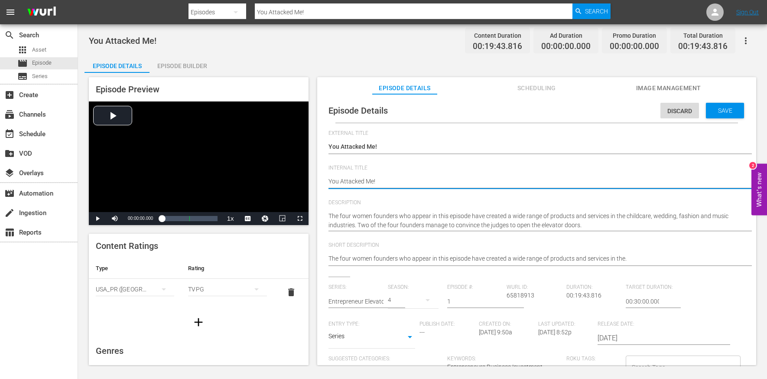
click at [405, 180] on textarea "You Attacked Me!" at bounding box center [535, 182] width 412 height 10
type textarea "E"
type textarea "EE"
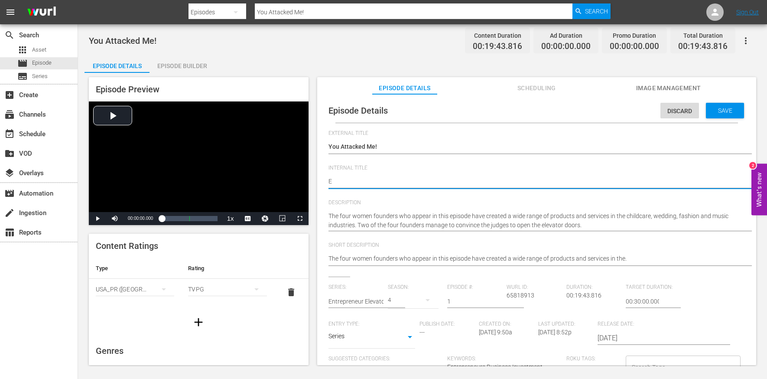
type textarea "EE"
type textarea "EEP"
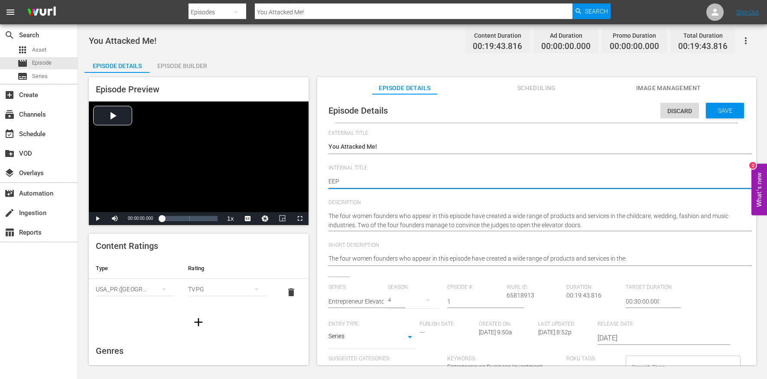
type textarea "EEP S"
type textarea "EEP S4"
type textarea "EEP S4E"
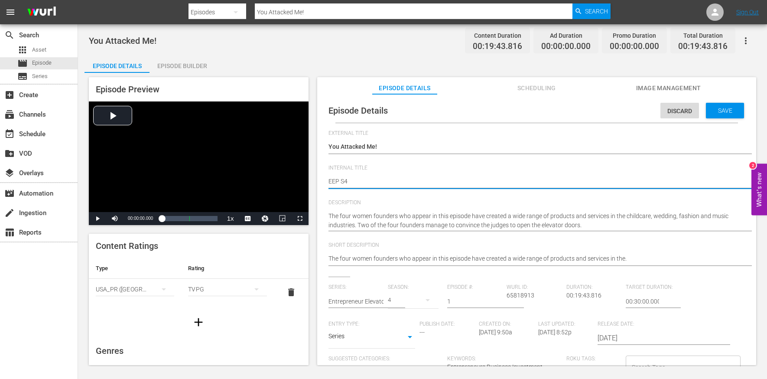
type textarea "EEP S4E"
type textarea "EEP S4E1"
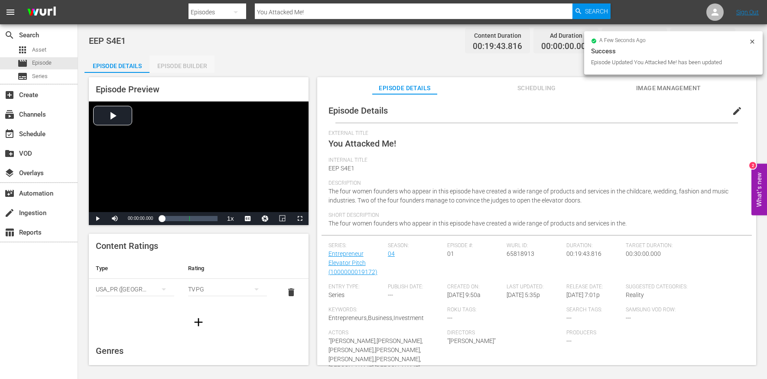
click at [189, 62] on div "Episode Builder" at bounding box center [182, 65] width 65 height 21
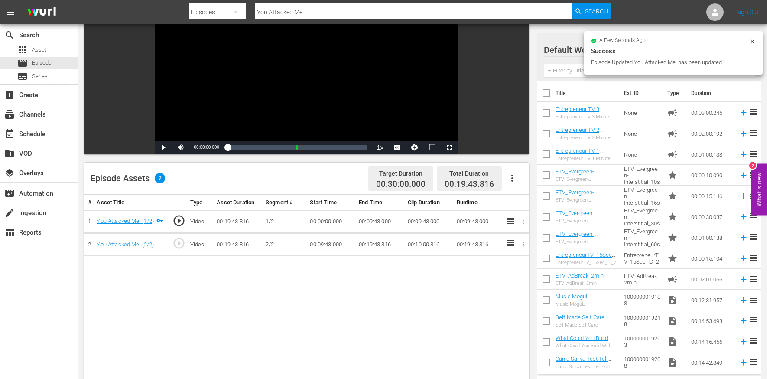
scroll to position [98, 0]
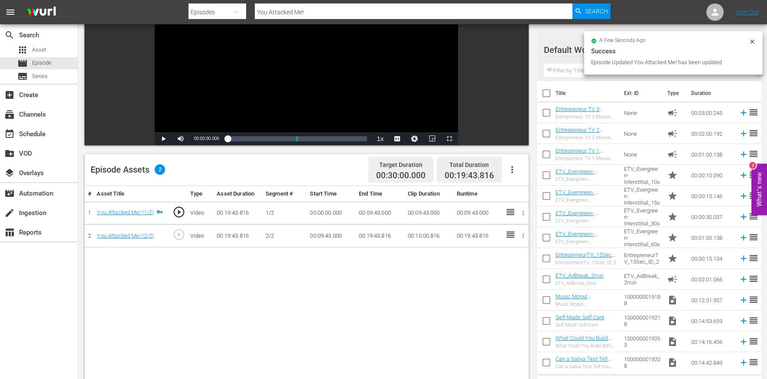
click at [508, 164] on button "button" at bounding box center [512, 169] width 21 height 21
click at [545, 173] on div "Edit Cue Points" at bounding box center [538, 173] width 59 height 21
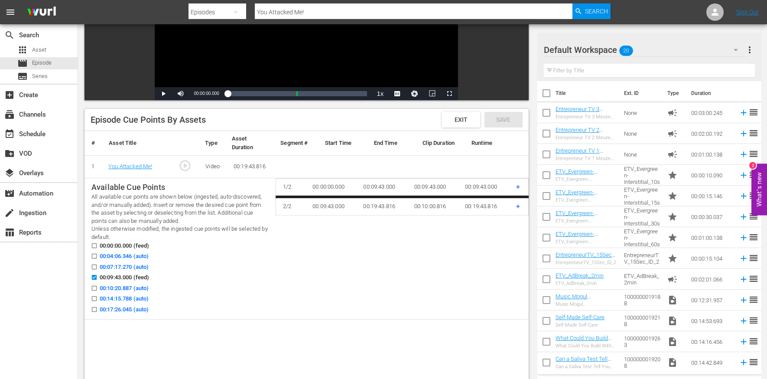
scroll to position [230, 0]
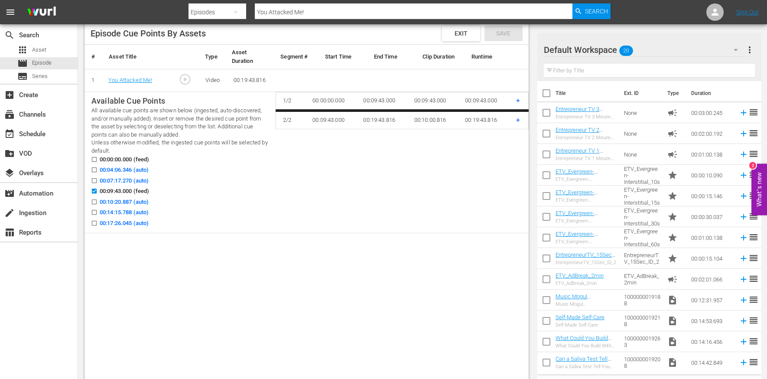
click at [128, 171] on span "00:04:06.346 (auto)" at bounding box center [124, 170] width 49 height 9
click at [98, 171] on input "00:04:06.346 (auto)" at bounding box center [92, 171] width 11 height 7
checkbox input "true"
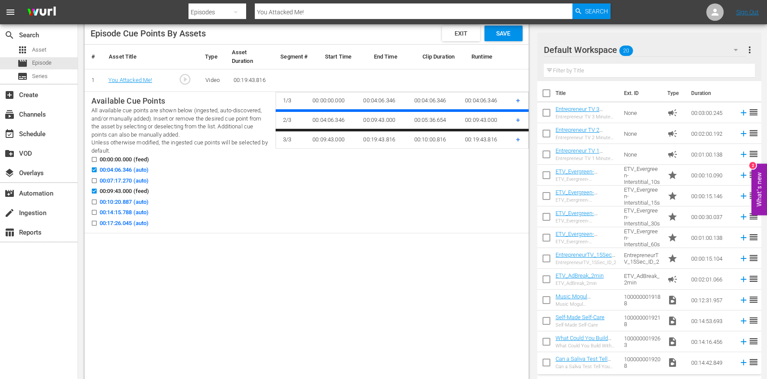
click at [134, 211] on span "00:14:15.788 (auto)" at bounding box center [124, 212] width 49 height 9
click at [98, 211] on input "00:14:15.788 (auto)" at bounding box center [92, 214] width 11 height 7
checkbox input "true"
click at [137, 222] on span "00:17:26.045 (auto)" at bounding box center [124, 223] width 49 height 9
click at [98, 222] on input "00:17:26.045 (auto)" at bounding box center [92, 225] width 11 height 7
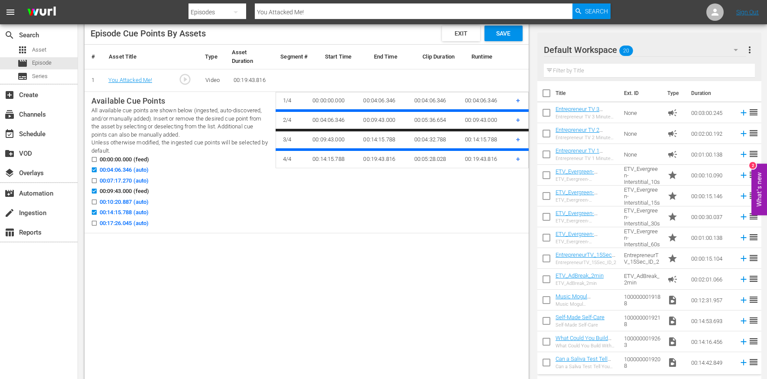
checkbox input "true"
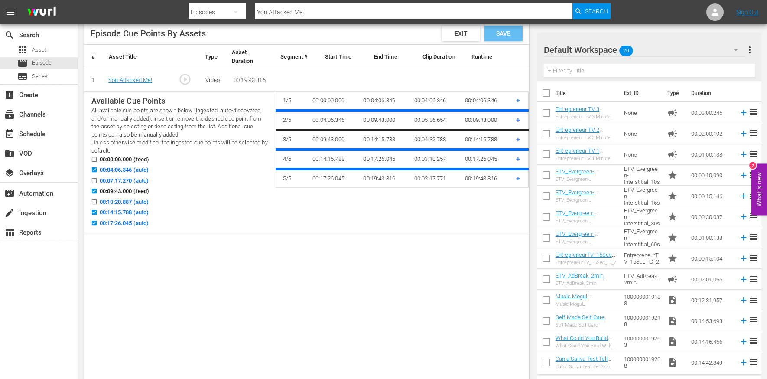
click at [504, 32] on span "Save" at bounding box center [503, 33] width 28 height 7
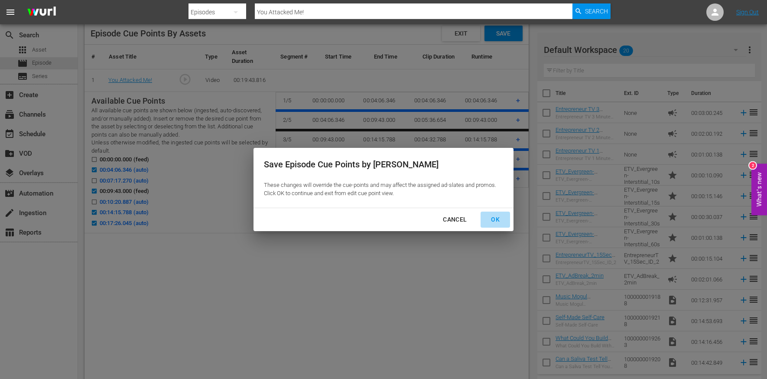
click at [486, 215] on div "OK" at bounding box center [495, 219] width 23 height 11
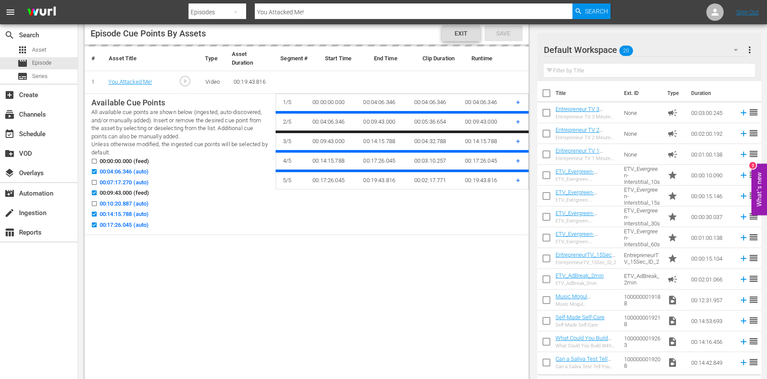
click at [459, 30] on span "Exit" at bounding box center [461, 33] width 27 height 7
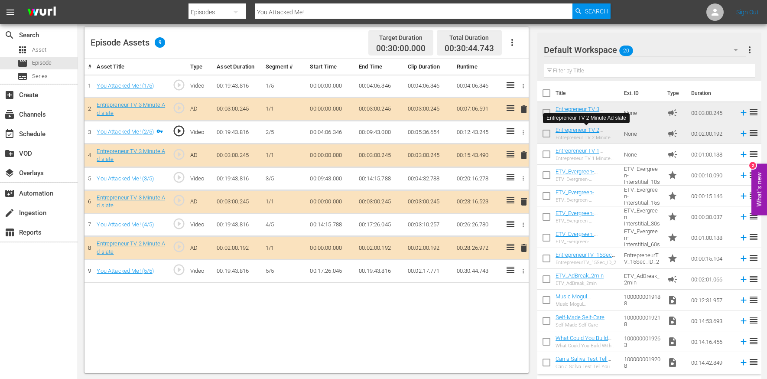
click at [307, 14] on input "You Attacked Me!" at bounding box center [414, 12] width 318 height 21
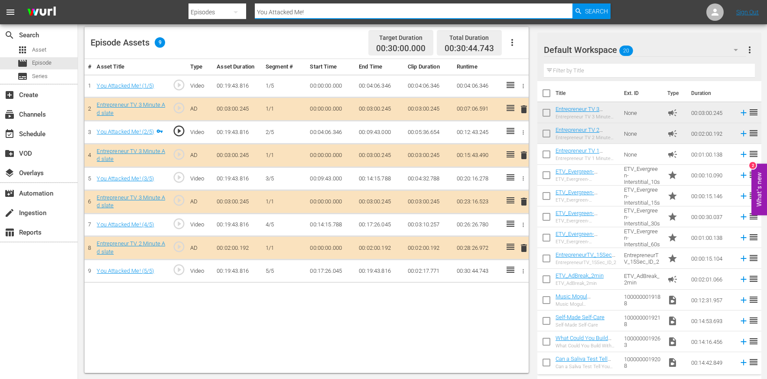
click at [307, 14] on input "You Attacked Me!" at bounding box center [414, 12] width 318 height 21
paste input "How Does She Make Money if It's All Free"
type input "How Does She Make Money if It's All Free"
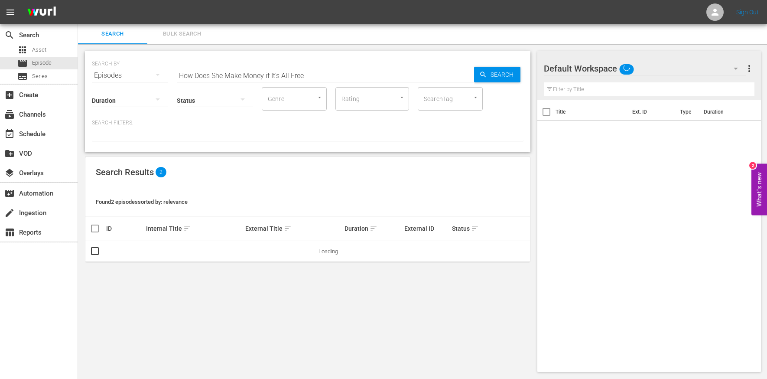
scroll to position [1, 0]
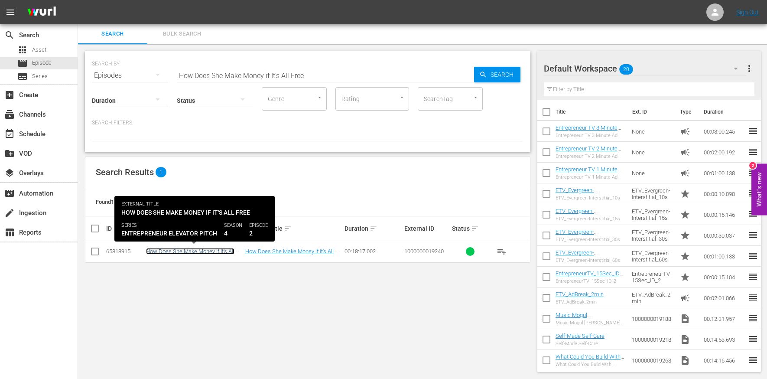
click at [190, 251] on link "How Does She Make Money if It's All Free" at bounding box center [190, 254] width 88 height 13
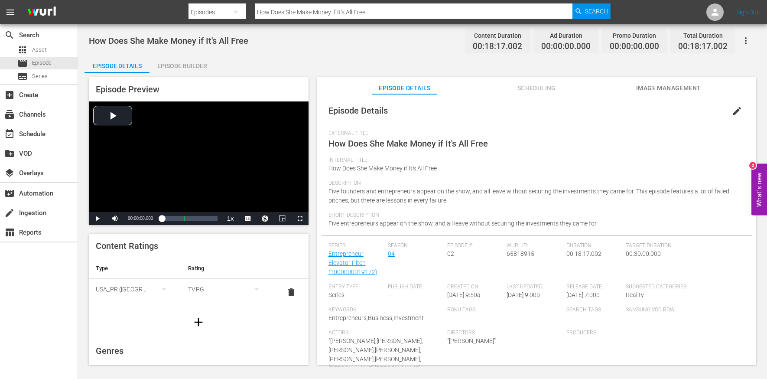
click at [731, 118] on button "edit" at bounding box center [737, 111] width 21 height 21
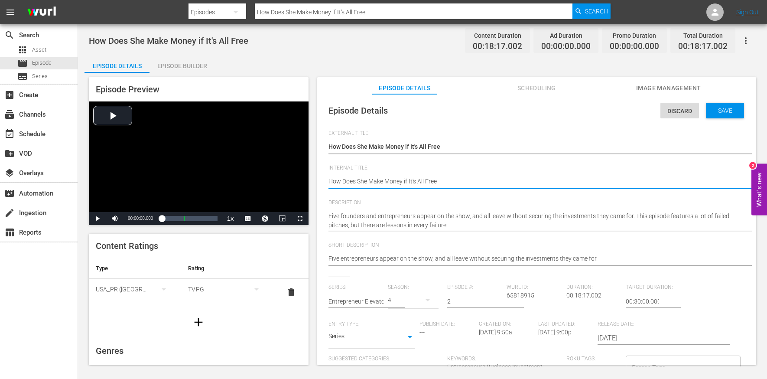
click at [416, 179] on textarea "How Does She Make Money if It's All Free" at bounding box center [535, 182] width 412 height 10
type textarea "E"
type textarea "EE"
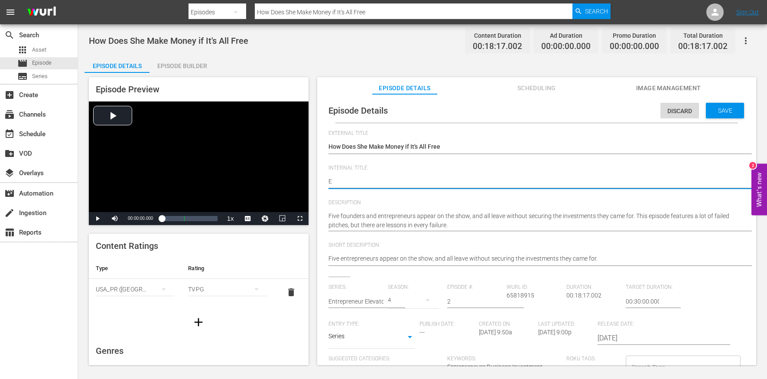
type textarea "EE"
type textarea "EEP"
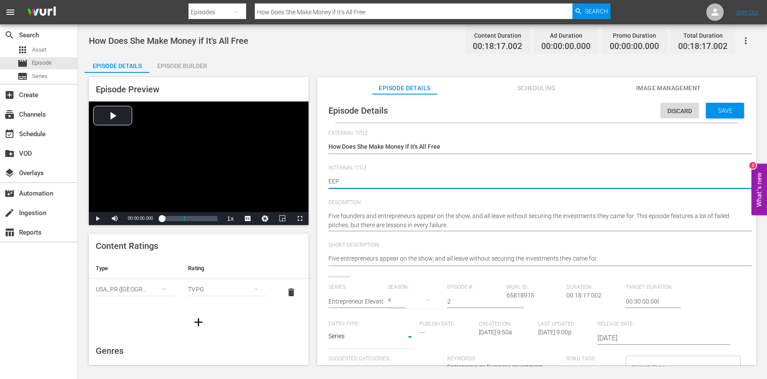
type textarea "EEP S"
type textarea "EEP S4"
type textarea "EEP S4E"
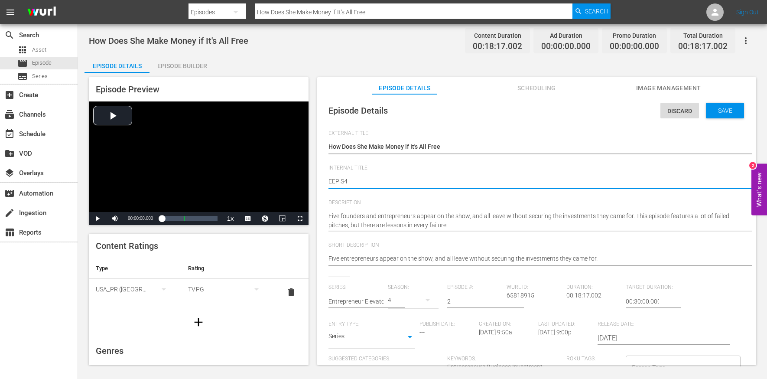
type textarea "EEP S4E"
type textarea "EEP S4E2"
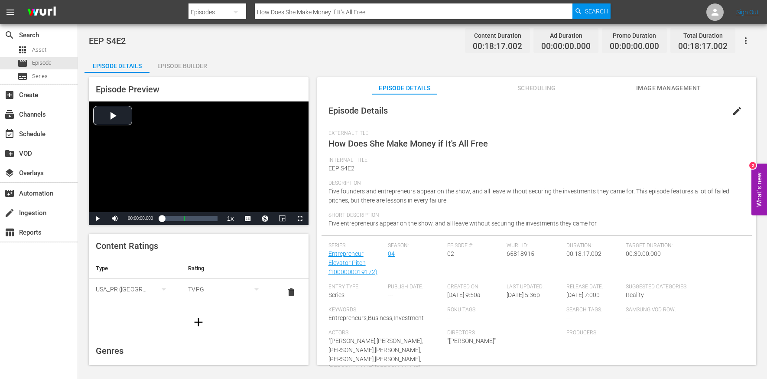
click at [192, 63] on div "Episode Builder" at bounding box center [182, 65] width 65 height 21
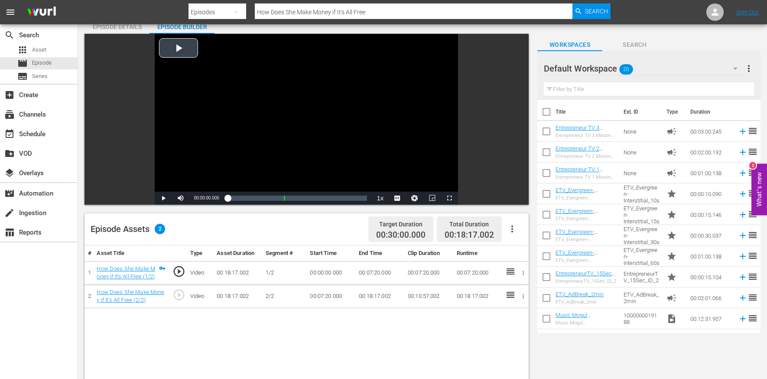
scroll to position [101, 0]
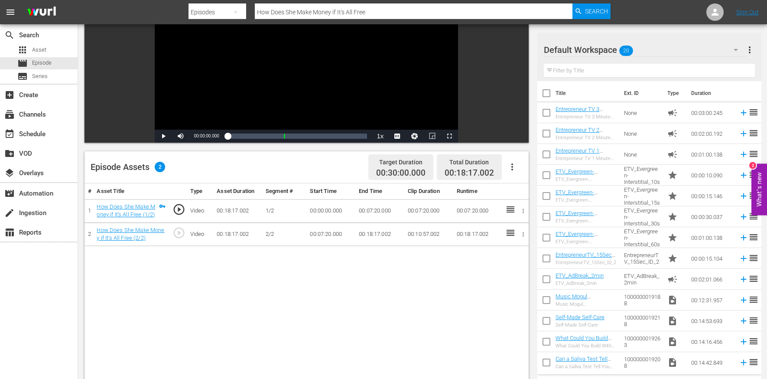
click at [518, 169] on button "button" at bounding box center [512, 167] width 21 height 21
click at [533, 178] on div "Edit Cue Points" at bounding box center [538, 170] width 59 height 21
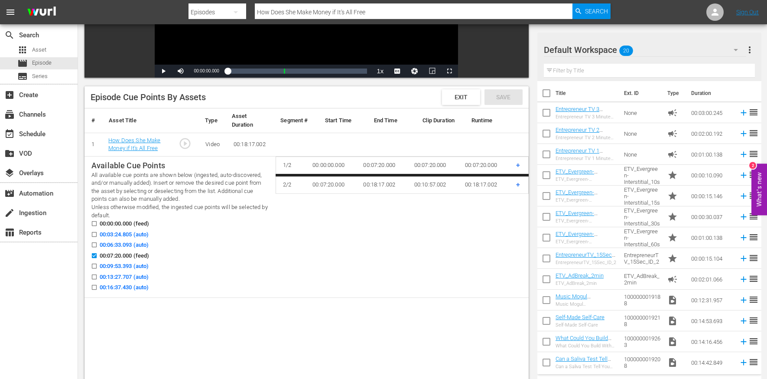
scroll to position [274, 0]
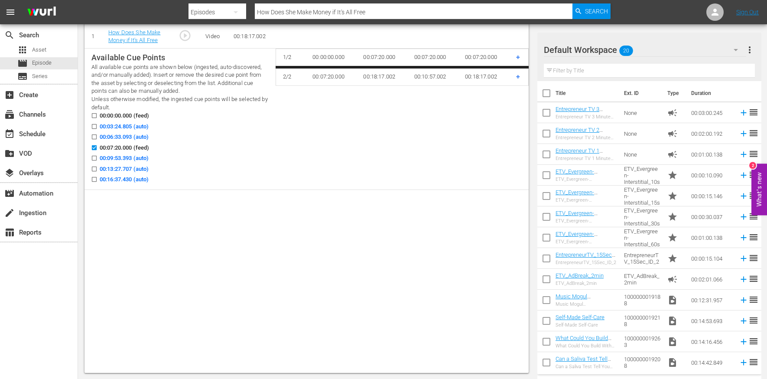
click at [131, 124] on span "00:03:24.805 (auto)" at bounding box center [124, 126] width 49 height 9
click at [98, 125] on input "00:03:24.805 (auto)" at bounding box center [92, 128] width 11 height 7
checkbox input "true"
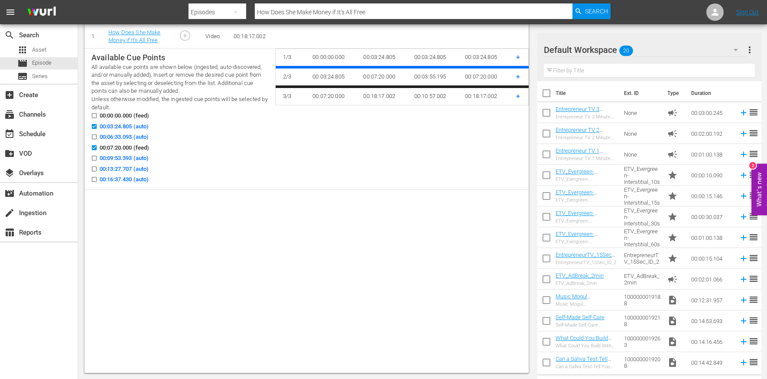
click at [133, 168] on span "00:13:27.707 (auto)" at bounding box center [124, 169] width 49 height 9
click at [98, 168] on input "00:13:27.707 (auto)" at bounding box center [92, 170] width 11 height 7
checkbox input "true"
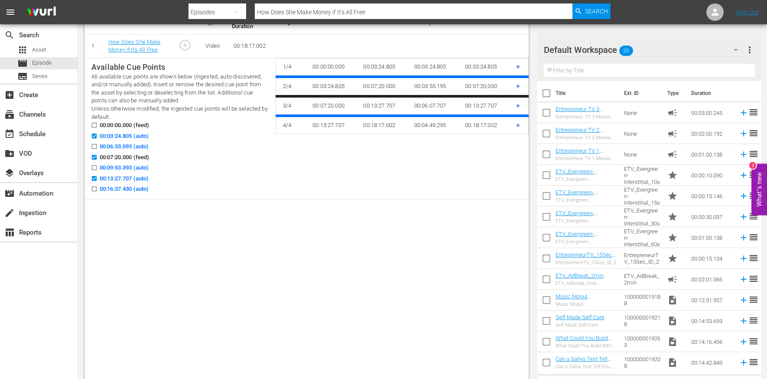
scroll to position [262, 0]
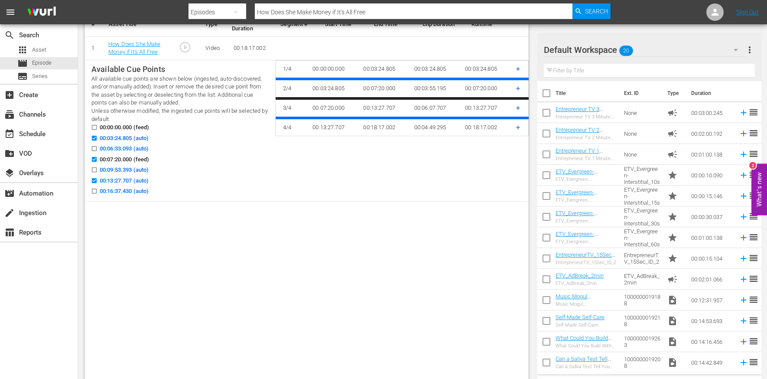
click at [137, 187] on span "00:16:37.430 (auto)" at bounding box center [124, 191] width 49 height 9
click at [98, 189] on input "00:16:37.430 (auto)" at bounding box center [92, 192] width 11 height 7
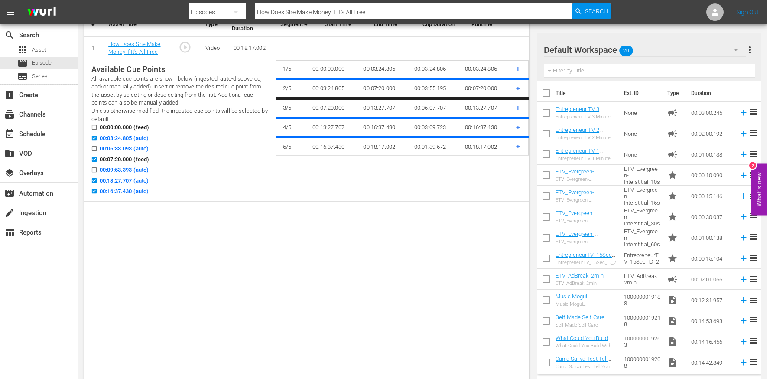
click at [117, 186] on div "00:13:27.707 (auto)" at bounding box center [179, 181] width 177 height 11
click at [115, 192] on span "00:16:37.430 (auto)" at bounding box center [124, 191] width 49 height 9
click at [98, 192] on input "00:16:37.430 (auto)" at bounding box center [92, 192] width 11 height 7
checkbox input "false"
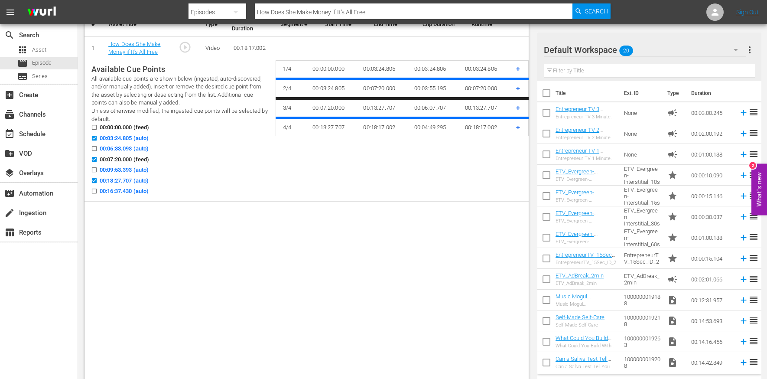
click at [116, 170] on span "00:09:53.393 (auto)" at bounding box center [124, 170] width 49 height 9
click at [98, 170] on input "00:09:53.393 (auto)" at bounding box center [92, 171] width 11 height 7
checkbox input "true"
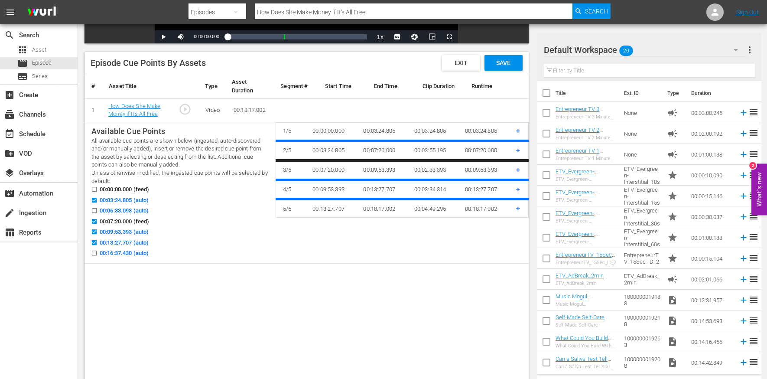
scroll to position [181, 0]
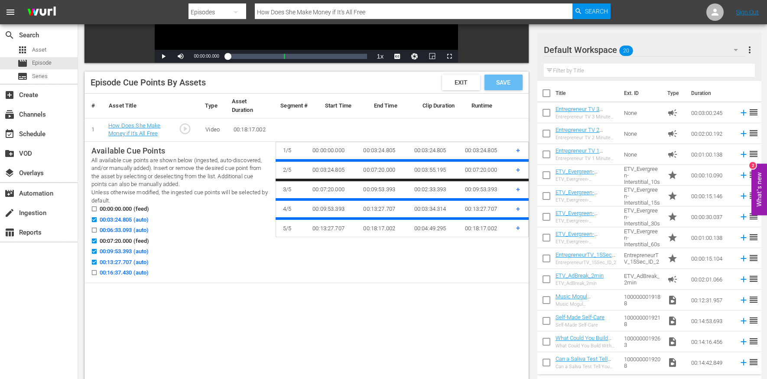
click at [502, 81] on span "Save" at bounding box center [503, 82] width 28 height 7
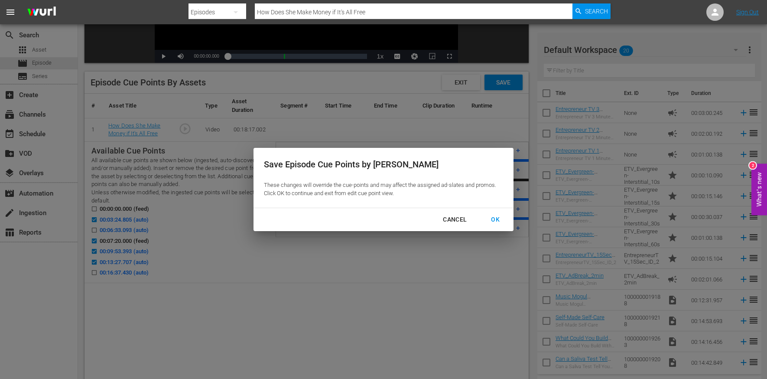
click at [489, 221] on div "OK" at bounding box center [495, 219] width 23 height 11
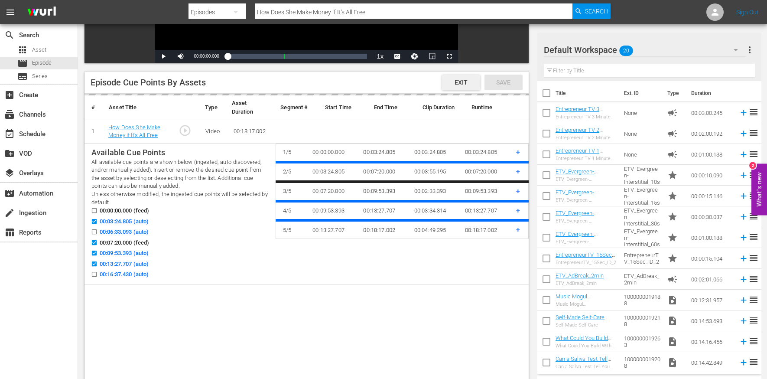
click at [456, 84] on span "Exit" at bounding box center [461, 82] width 27 height 7
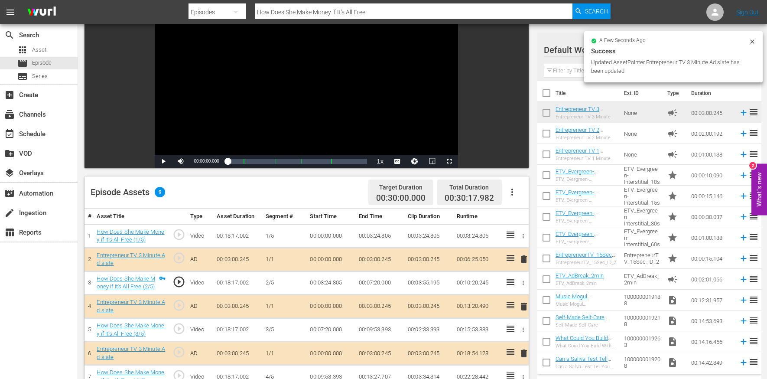
scroll to position [63, 0]
